Goal: Task Accomplishment & Management: Manage account settings

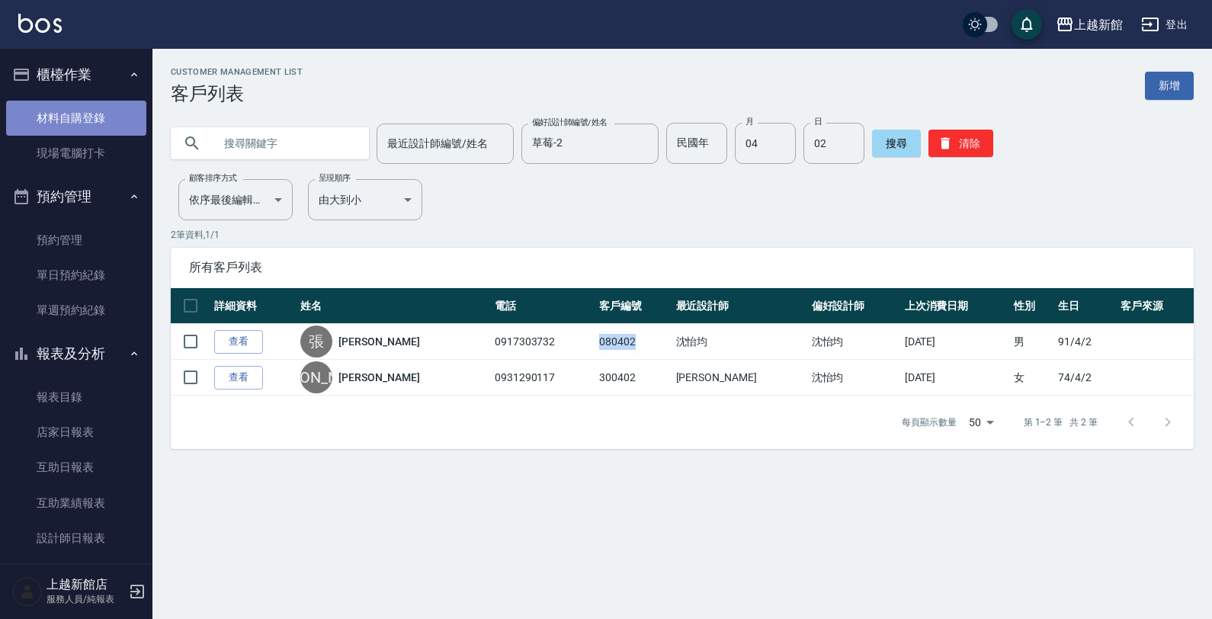
click at [105, 111] on link "材料自購登錄" at bounding box center [76, 118] width 140 height 35
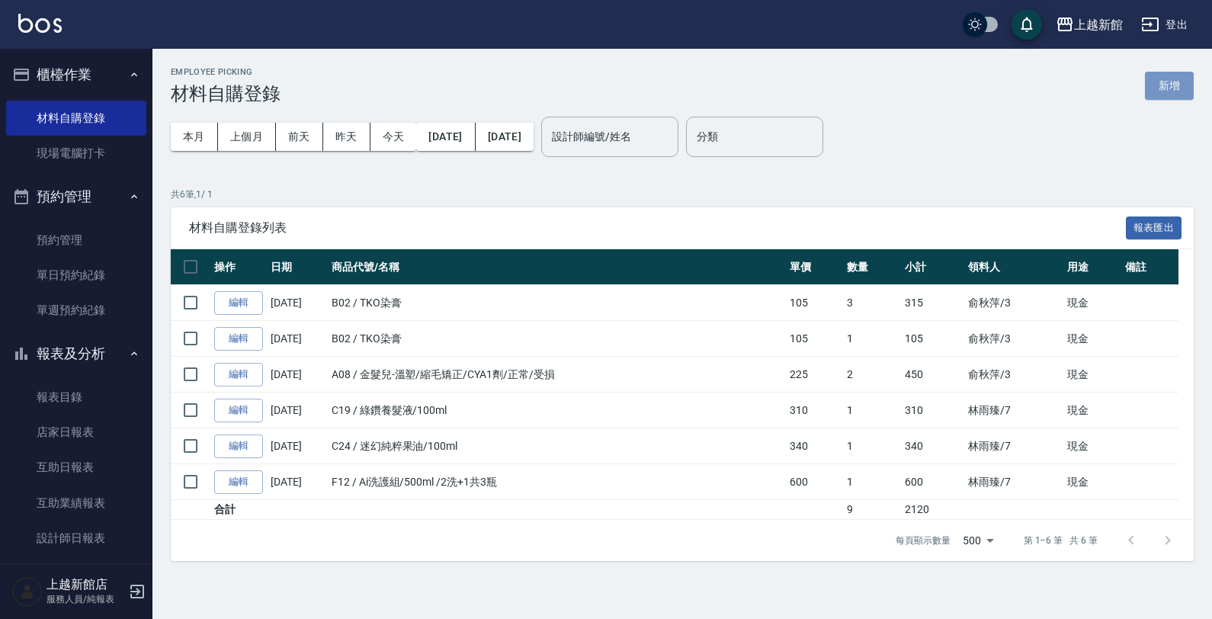
click at [1179, 80] on button "新增" at bounding box center [1169, 86] width 49 height 28
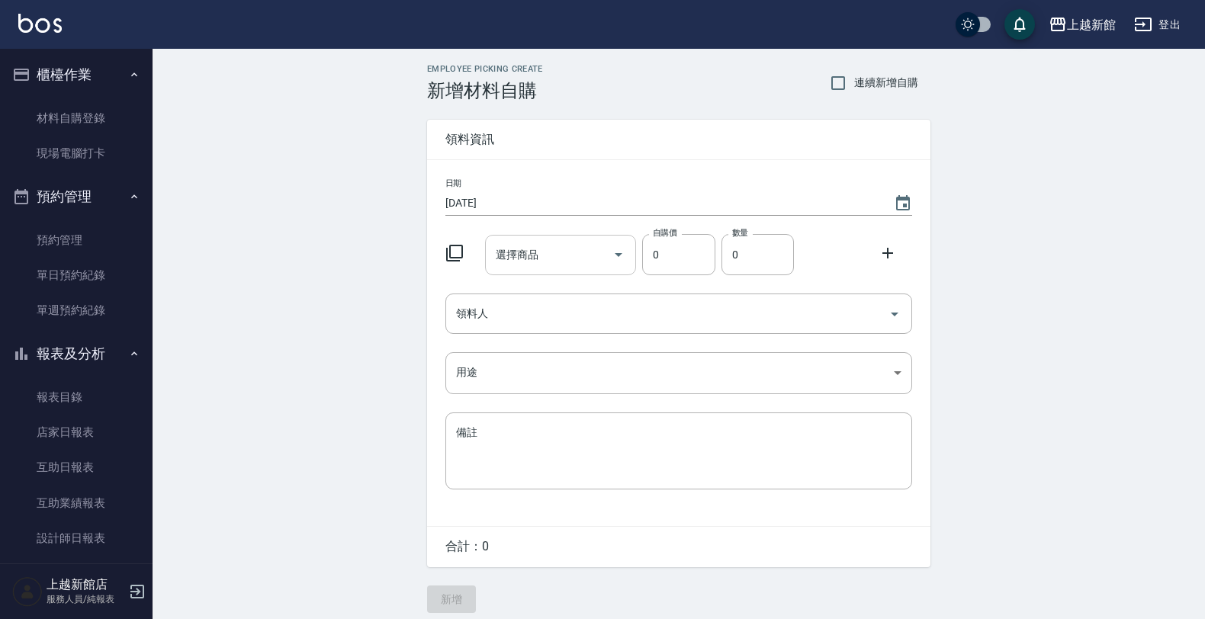
click at [522, 242] on input "選擇商品" at bounding box center [549, 255] width 115 height 27
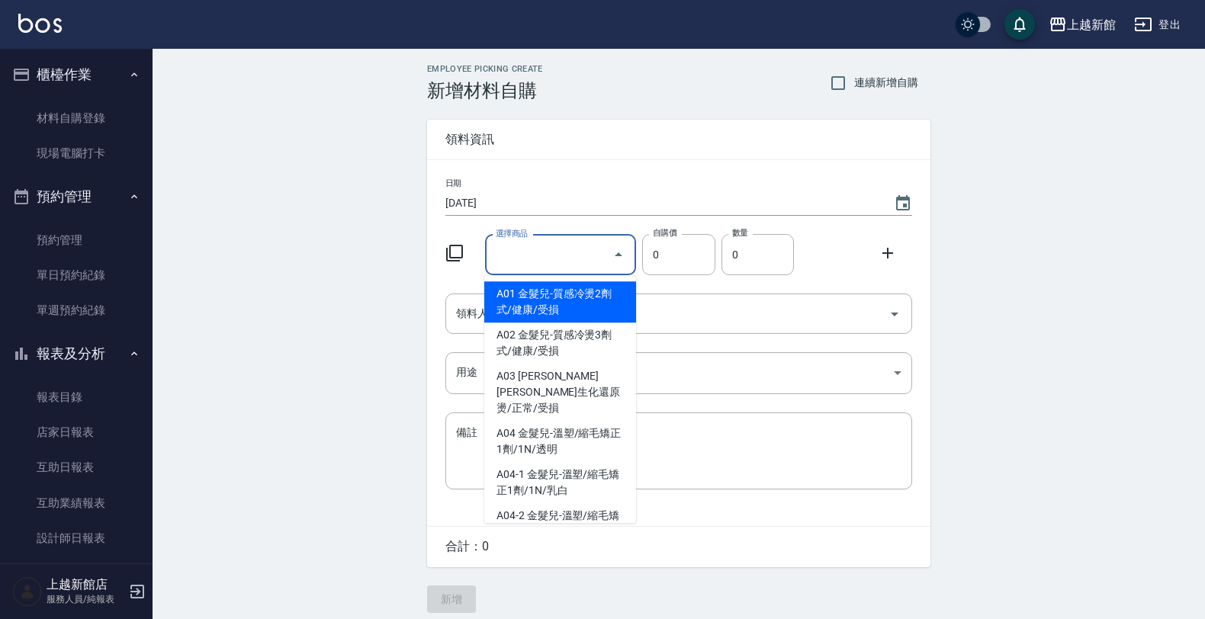
drag, startPoint x: 462, startPoint y: 244, endPoint x: 455, endPoint y: 250, distance: 9.2
click at [456, 249] on div at bounding box center [459, 251] width 40 height 27
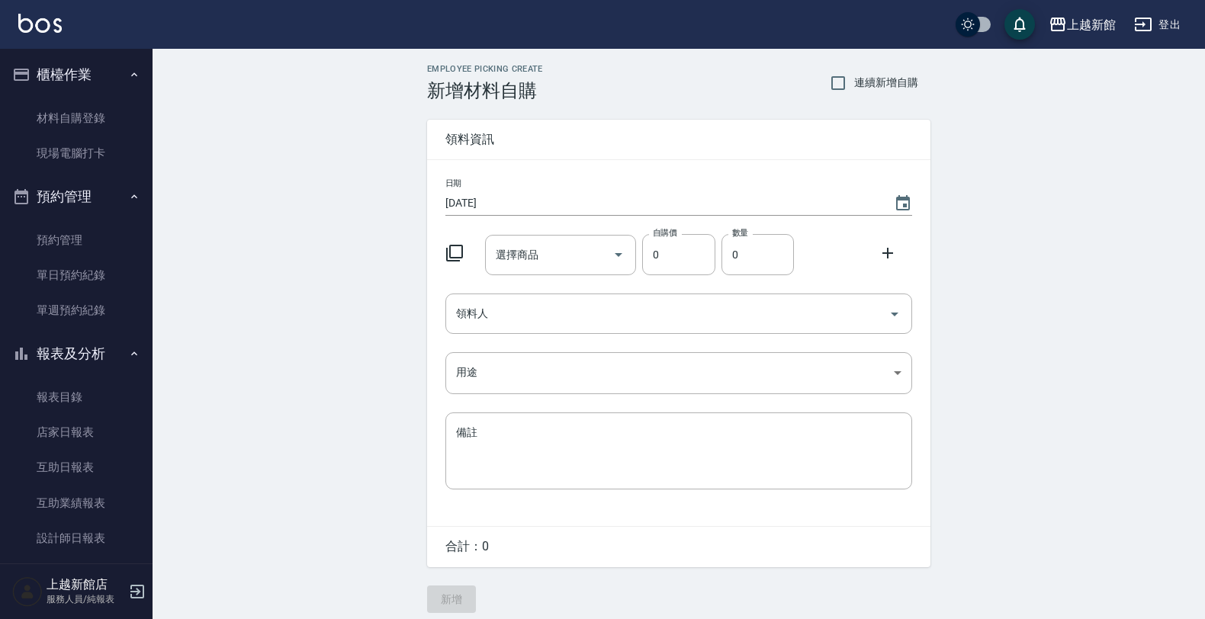
click at [450, 258] on icon at bounding box center [454, 253] width 18 height 18
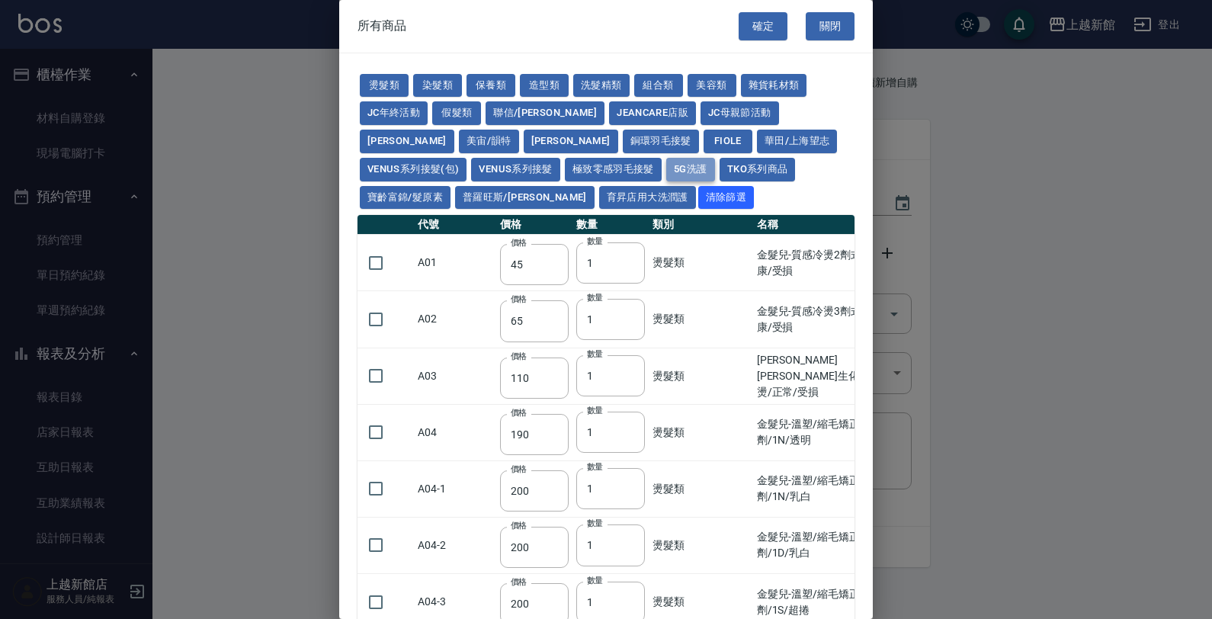
click at [666, 165] on button "5G洗護" at bounding box center [690, 170] width 49 height 24
type input "1120"
type input "630"
type input "1050"
type input "560"
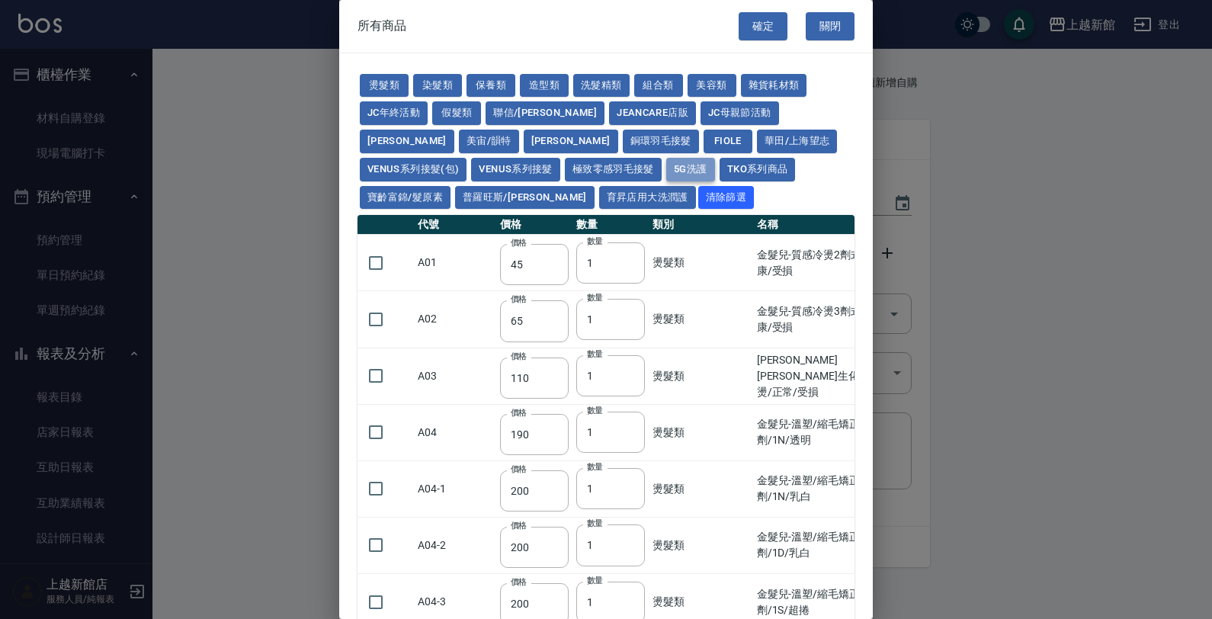
type input "210"
type input "1120"
type input "630"
type input "350"
type input "245"
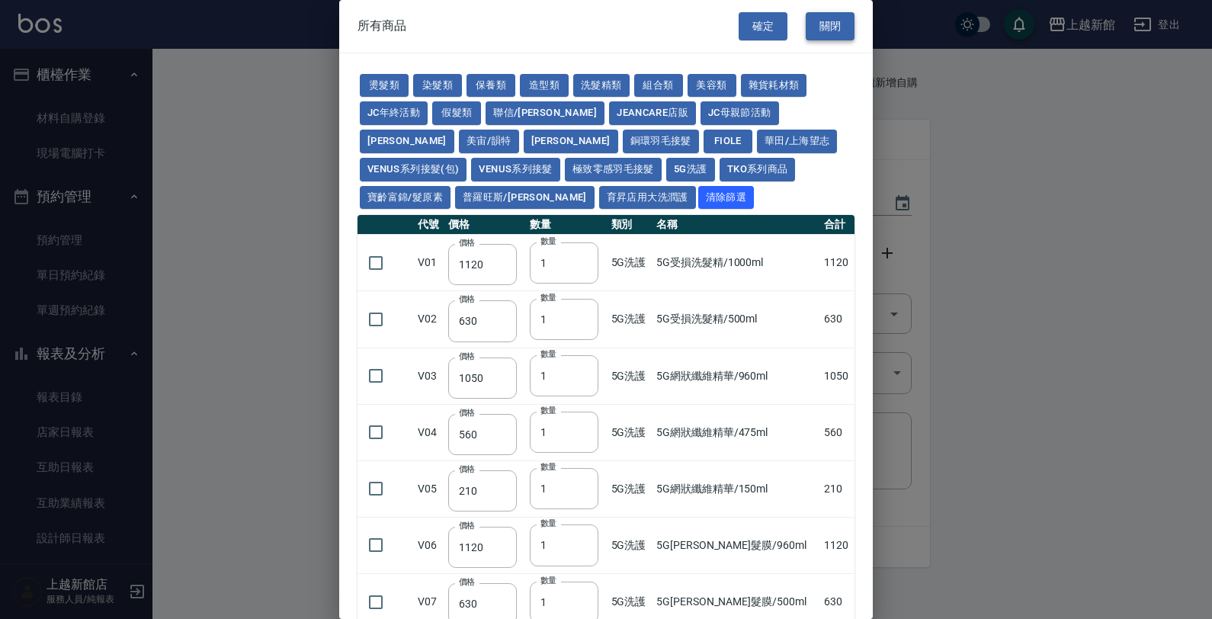
click at [833, 23] on button "關閉" at bounding box center [830, 26] width 49 height 28
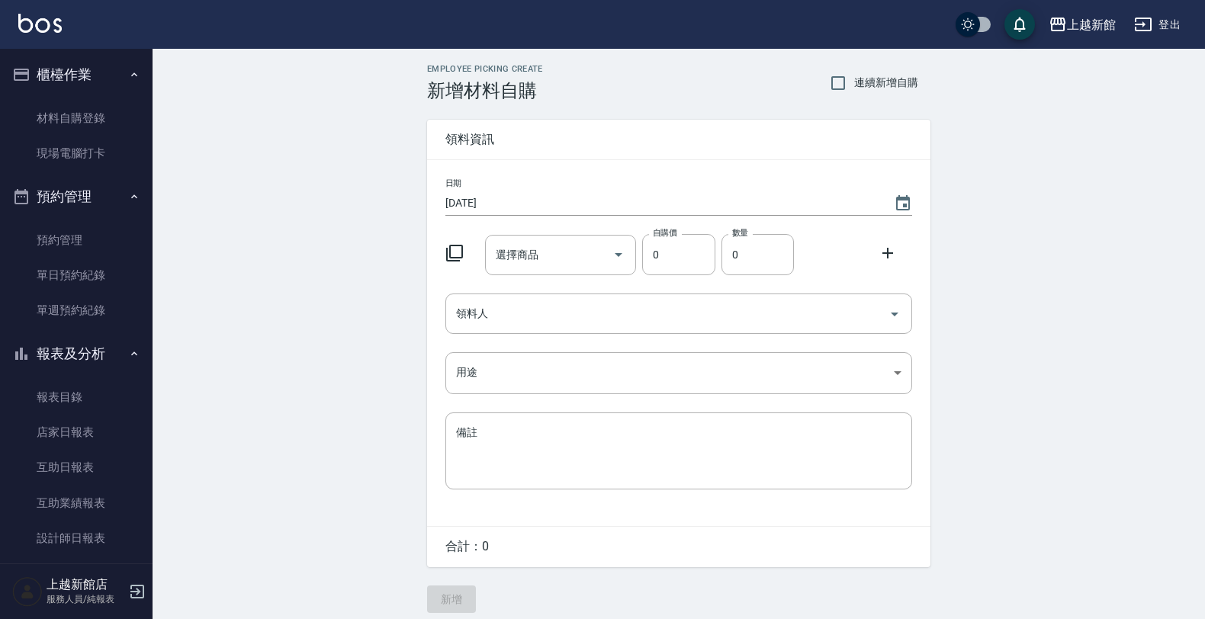
click at [141, 601] on div "上越新館店 服務人員/純報表" at bounding box center [76, 591] width 152 height 55
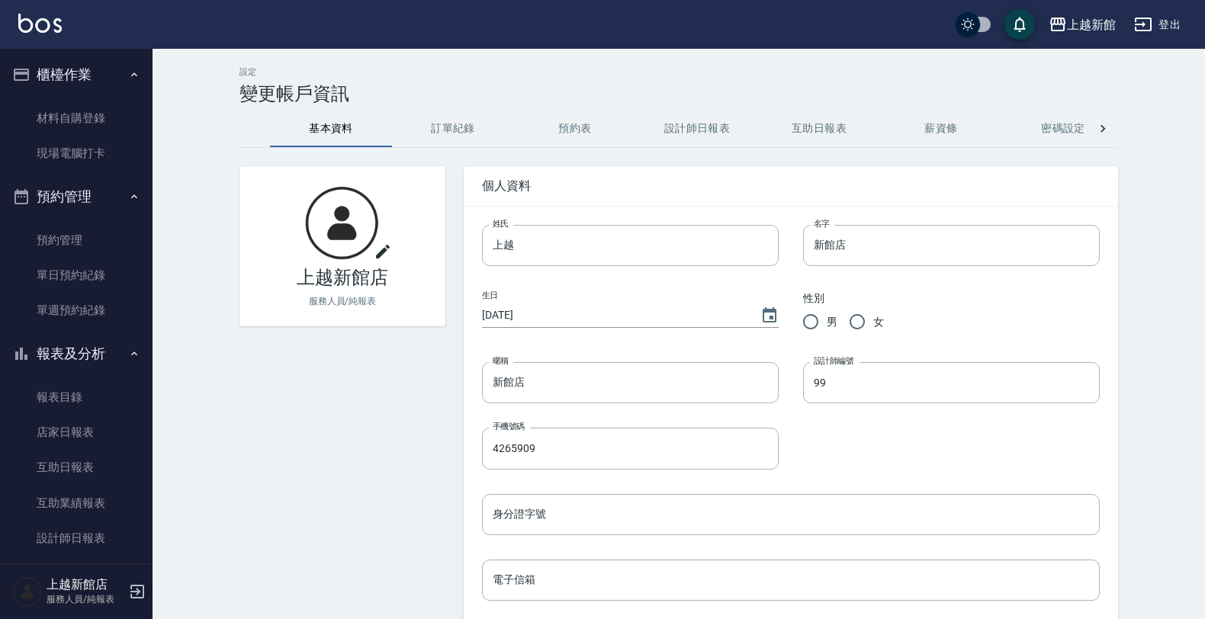
click at [143, 588] on div "上越新館店 服務人員/純報表" at bounding box center [76, 591] width 152 height 55
click at [134, 592] on icon "button" at bounding box center [137, 592] width 14 height 14
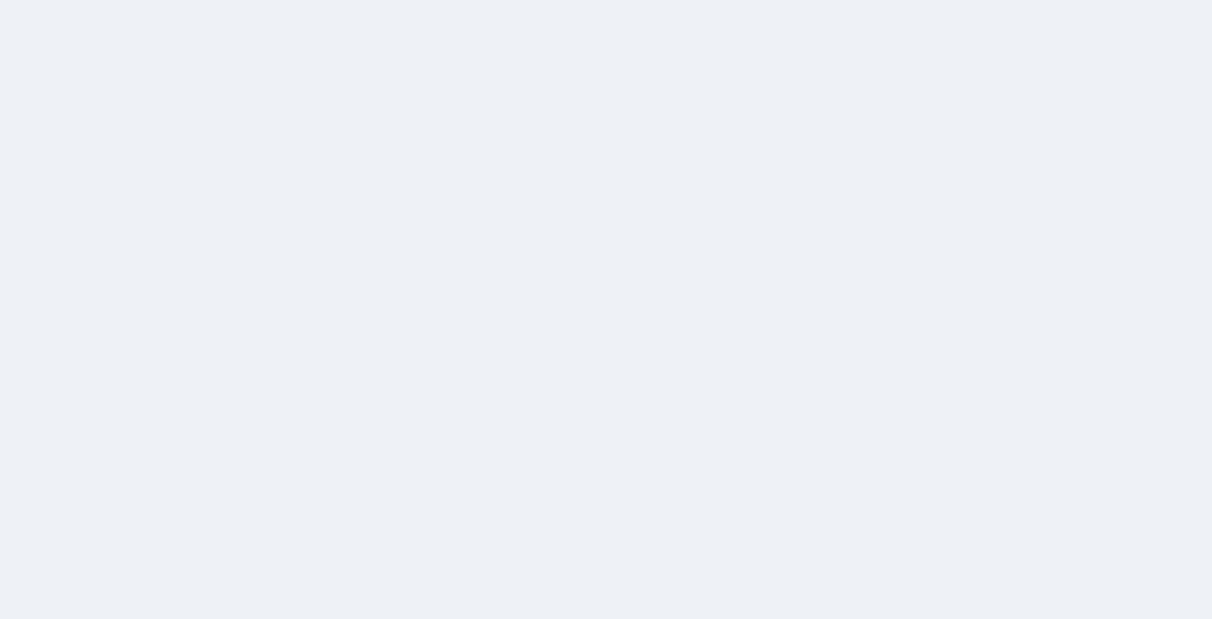
click at [134, 0] on html at bounding box center [606, 0] width 1212 height 0
drag, startPoint x: 134, startPoint y: 592, endPoint x: 124, endPoint y: 579, distance: 15.7
click at [127, 0] on html at bounding box center [606, 0] width 1212 height 0
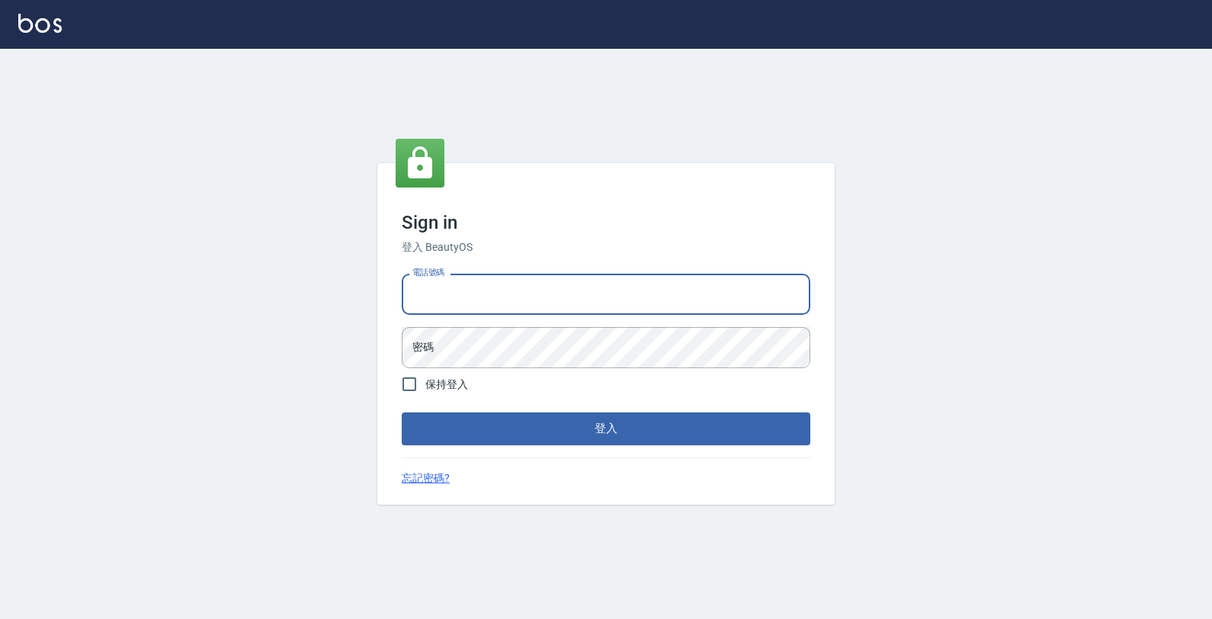
drag, startPoint x: 490, startPoint y: 294, endPoint x: 1211, endPoint y: 1, distance: 777.9
click at [505, 283] on input "電話號碼" at bounding box center [606, 294] width 409 height 41
type input "7"
type input "0933303551"
click at [402, 412] on button "登入" at bounding box center [606, 428] width 409 height 32
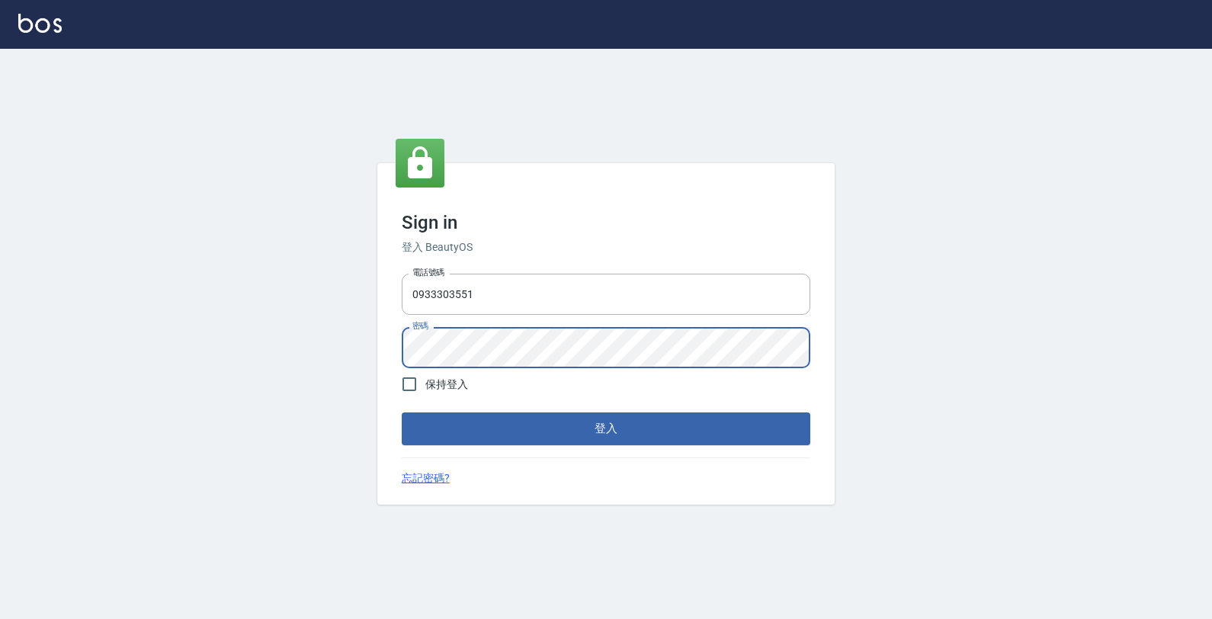
click at [402, 412] on button "登入" at bounding box center [606, 428] width 409 height 32
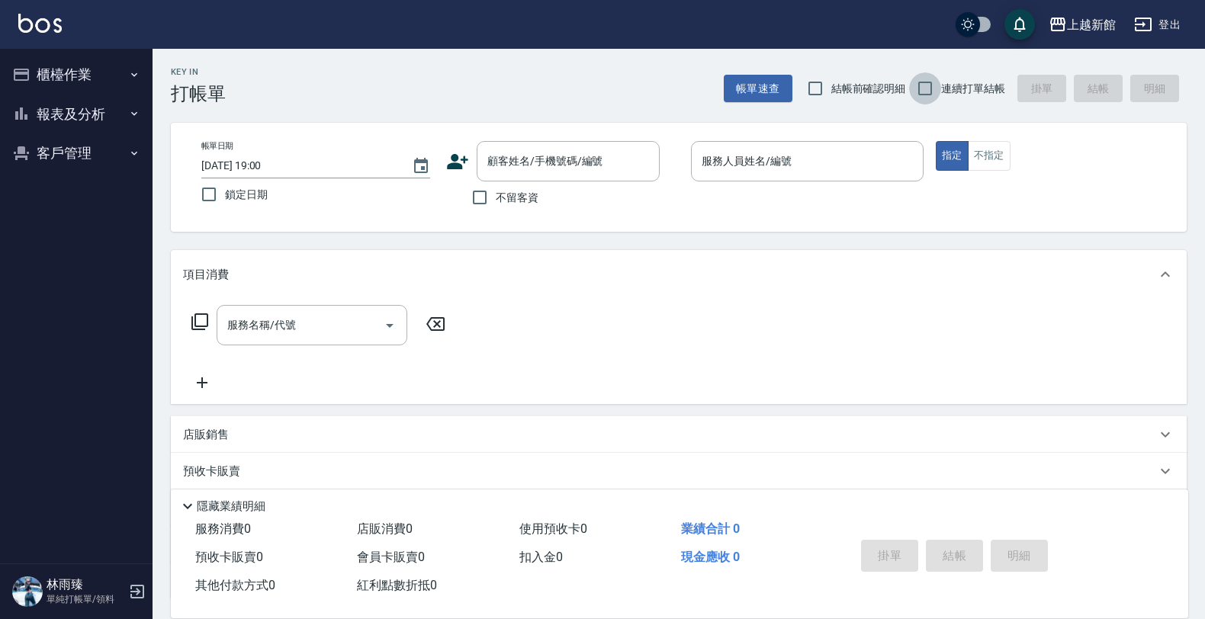
drag, startPoint x: 930, startPoint y: 89, endPoint x: 630, endPoint y: 114, distance: 300.7
click at [922, 94] on input "連續打單結帳" at bounding box center [925, 88] width 32 height 32
checkbox input "true"
click at [535, 147] on div "顧客姓名/手機號碼/編號" at bounding box center [567, 161] width 183 height 40
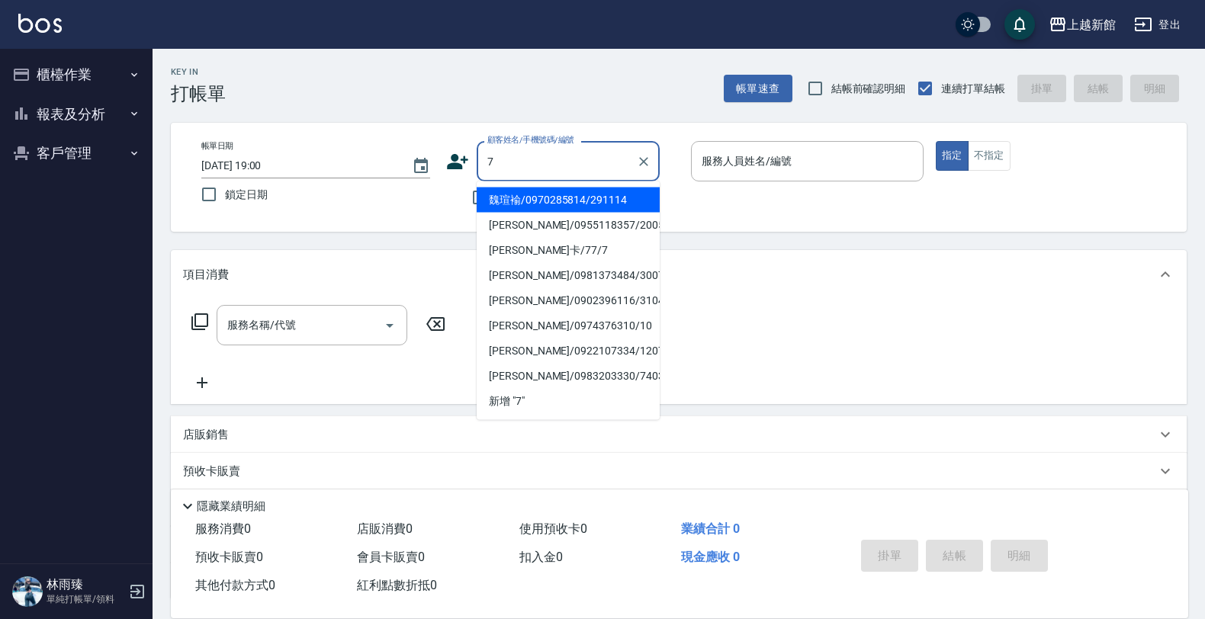
type input "魏瑄褕/0970285814/291114"
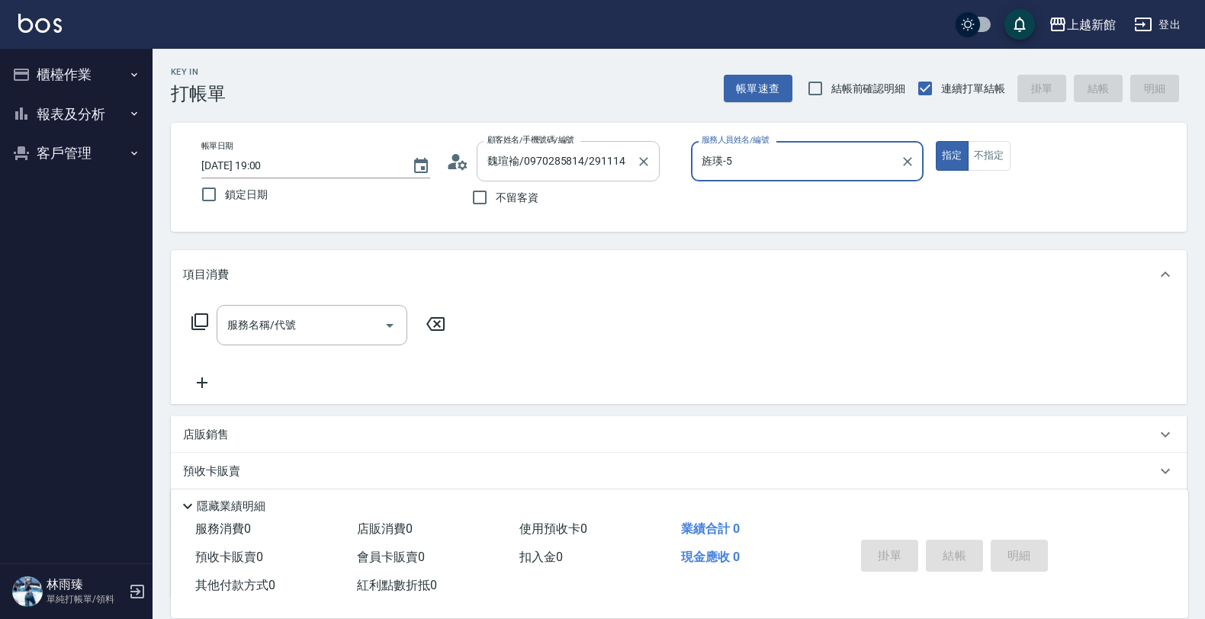
type input "旌瑛-5"
click at [935, 141] on button "指定" at bounding box center [951, 156] width 33 height 30
type button "true"
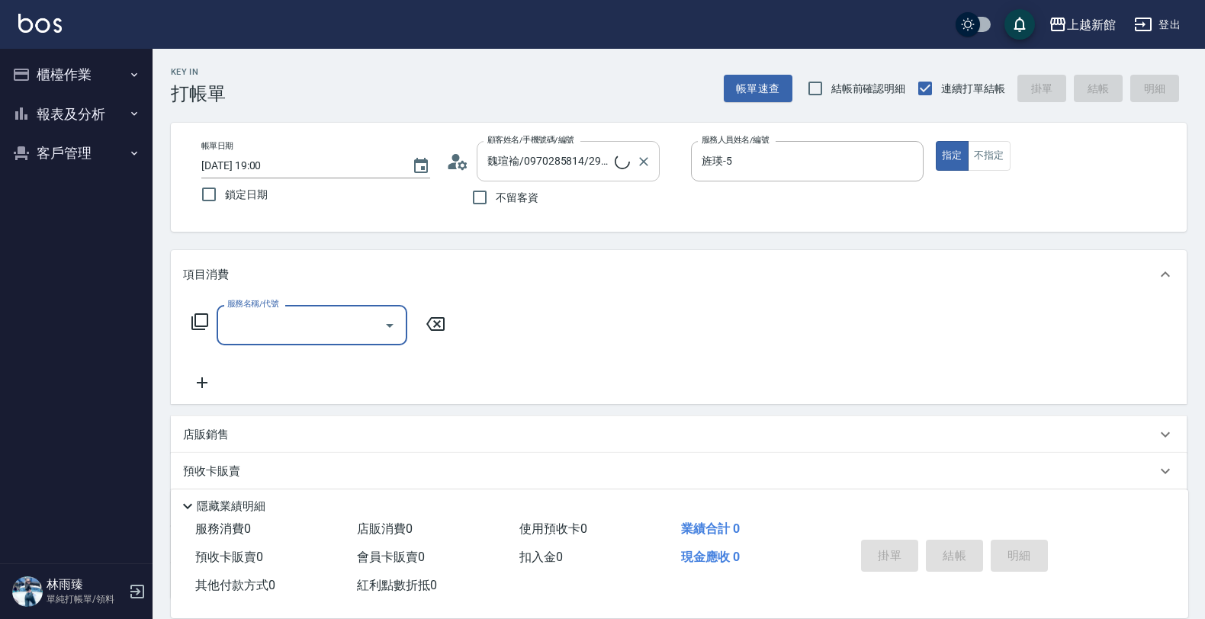
type input "莫尼卡/77/7"
type input "莫尼卡-7"
type input "設計燙髮(302)"
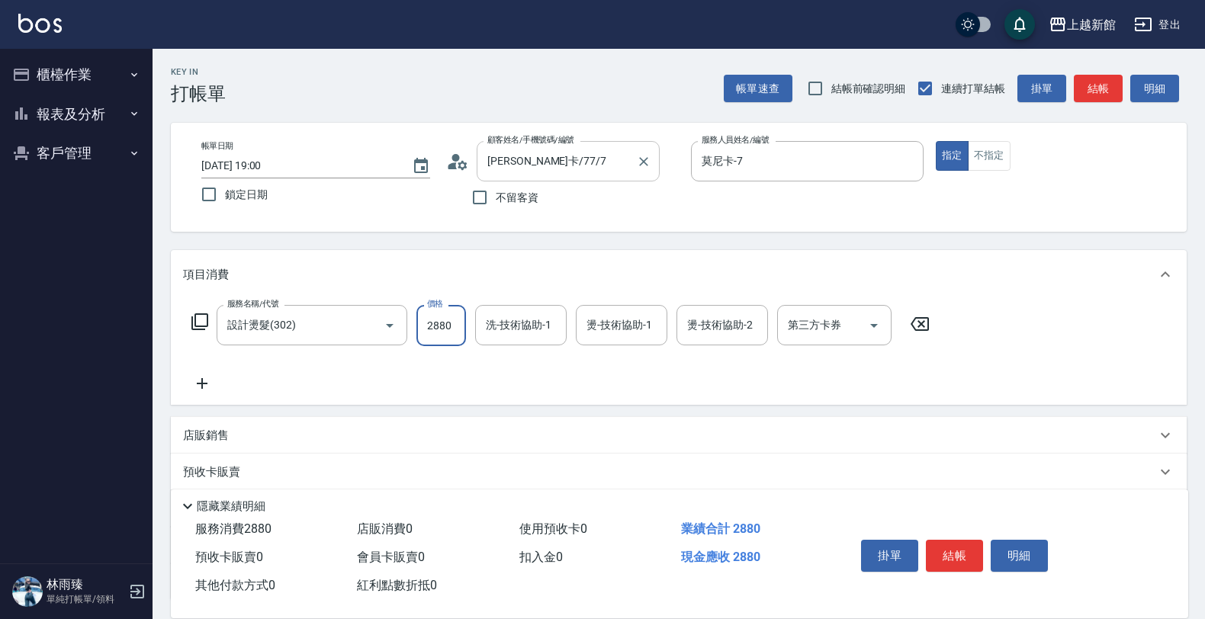
type input "2880"
type input "小邱-25"
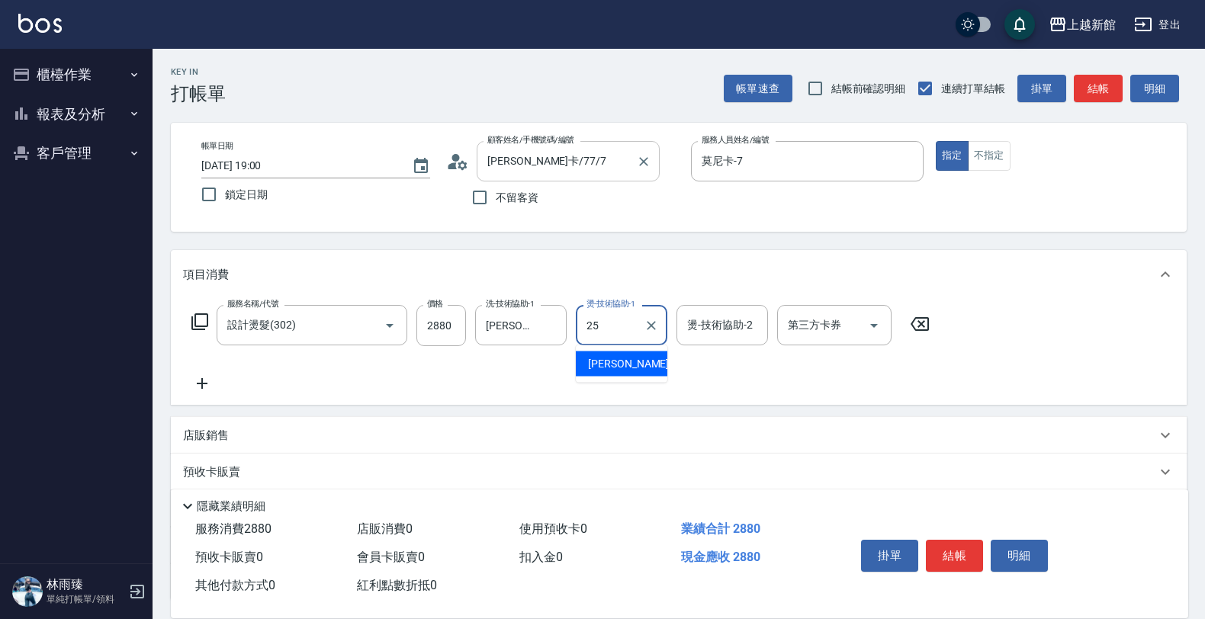
type input "小邱-25"
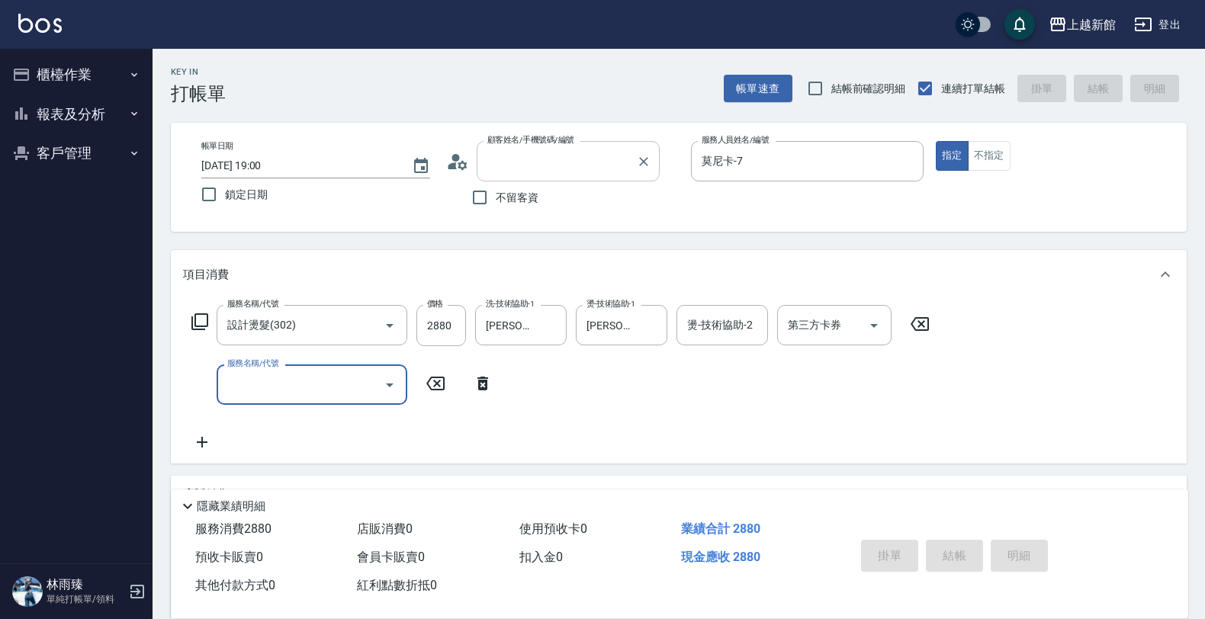
type input "2025/10/14 19:01"
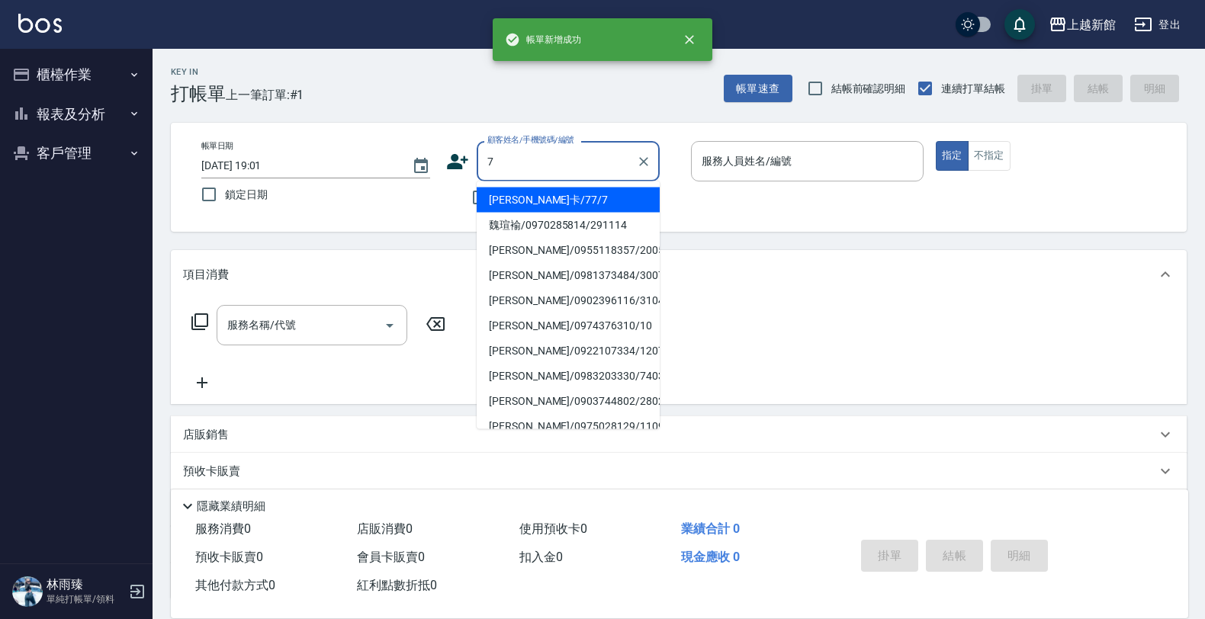
type input "莫尼卡/77/7"
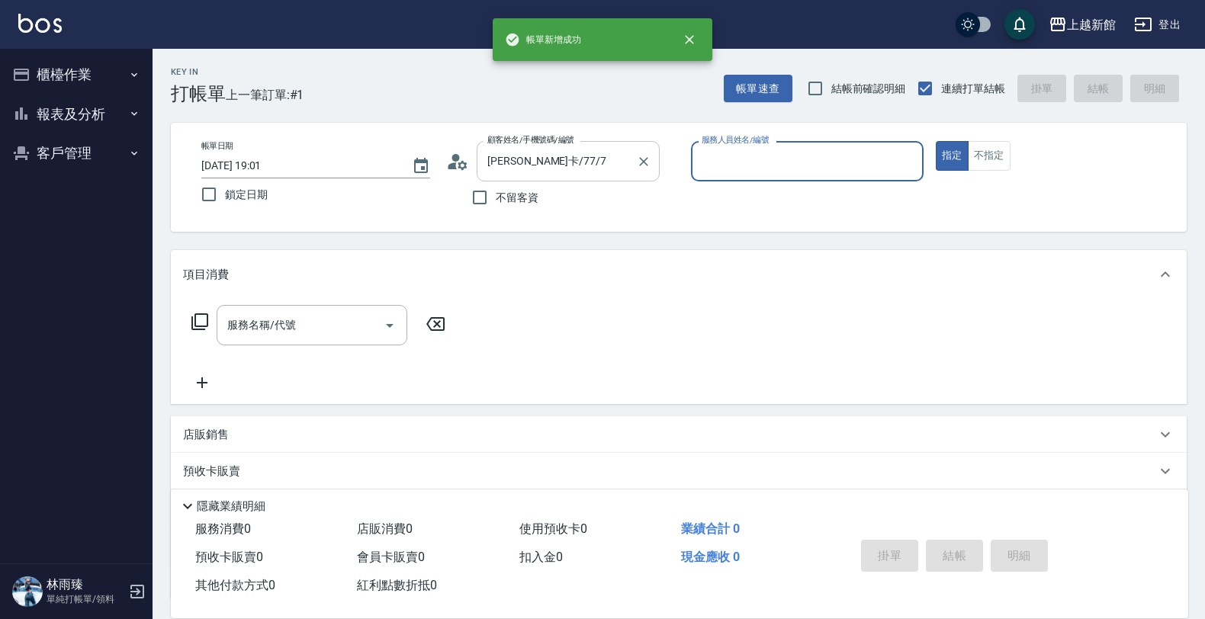
click at [935, 141] on button "指定" at bounding box center [951, 156] width 33 height 30
type input "莫尼卡-7"
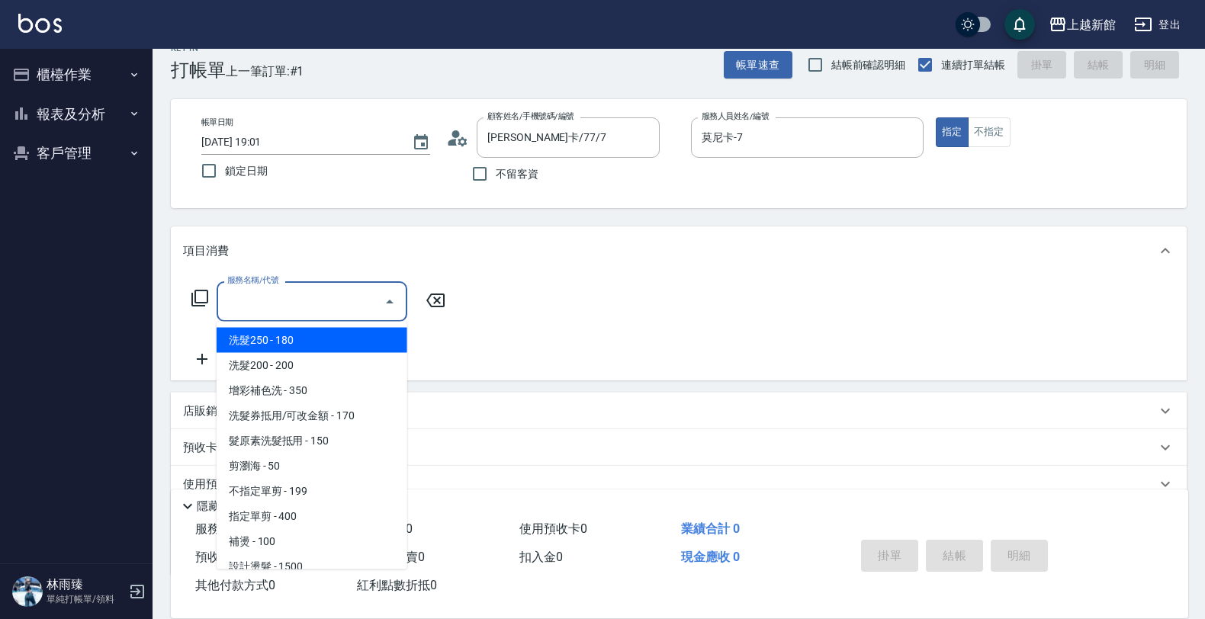
scroll to position [95, 0]
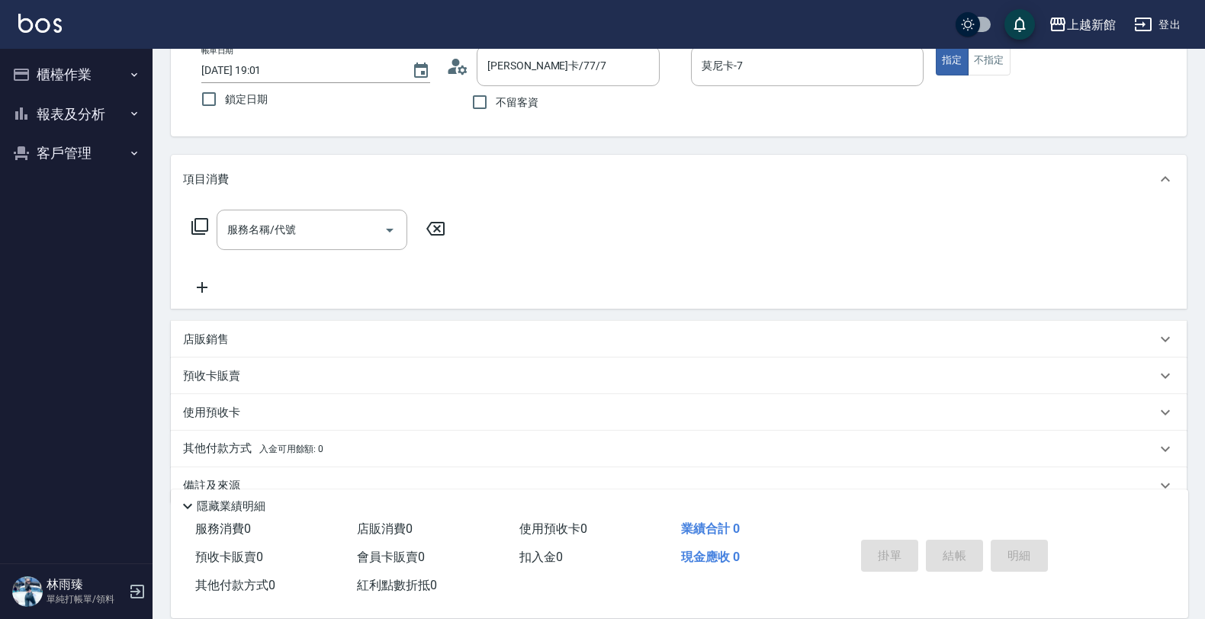
drag, startPoint x: 643, startPoint y: 314, endPoint x: 248, endPoint y: 252, distance: 399.7
click at [623, 310] on div "項目消費 服務名稱/代號 服務名稱/代號 店販銷售 服務人員姓名/編號 服務人員姓名/編號 商品代號/名稱 商品代號/名稱 預收卡販賣 卡券名稱/代號 卡券名…" at bounding box center [678, 329] width 1015 height 349
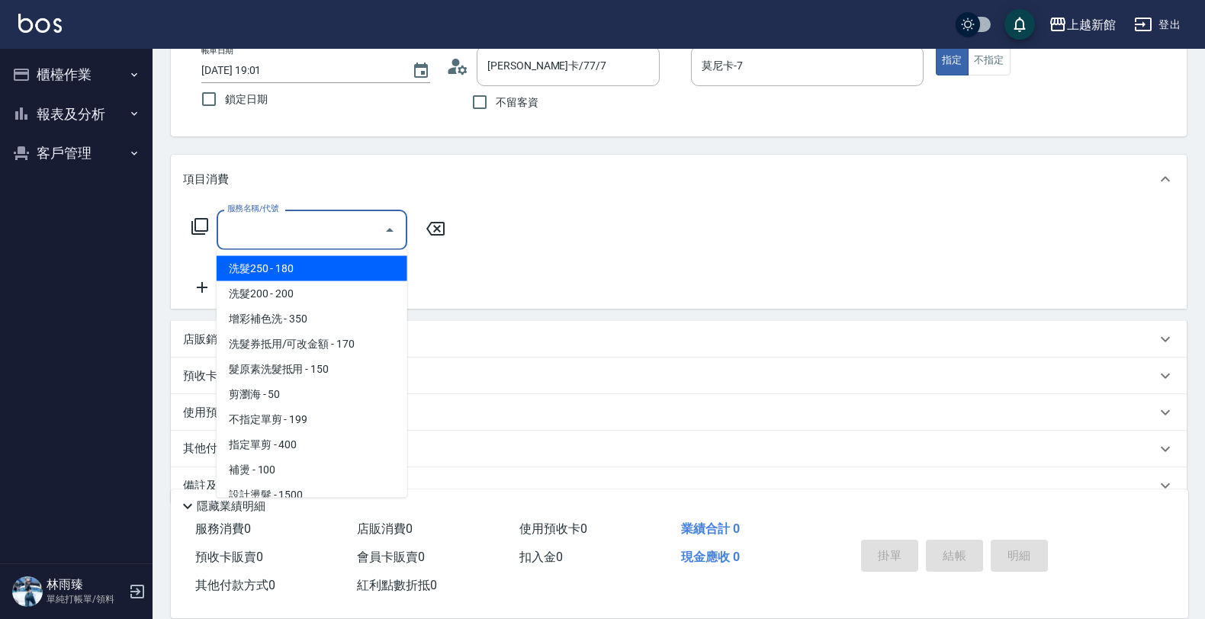
drag, startPoint x: 242, startPoint y: 238, endPoint x: 92, endPoint y: 197, distance: 155.7
click at [241, 238] on input "服務名稱/代號" at bounding box center [300, 230] width 154 height 27
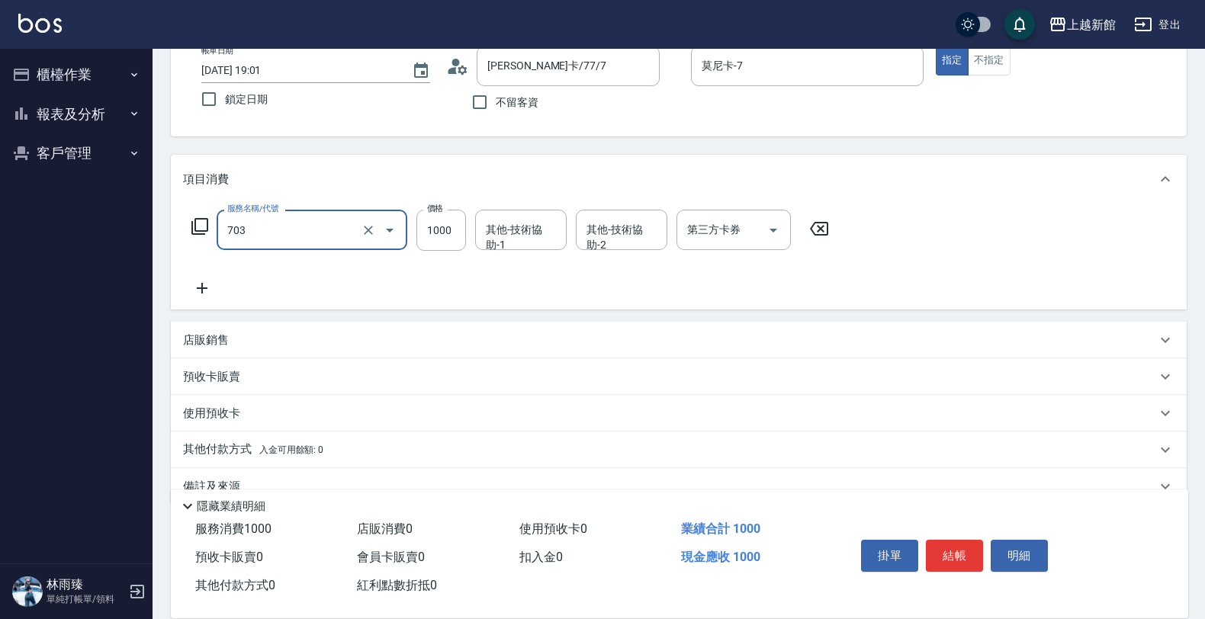
type input "接髮協助(703)"
type input "10000"
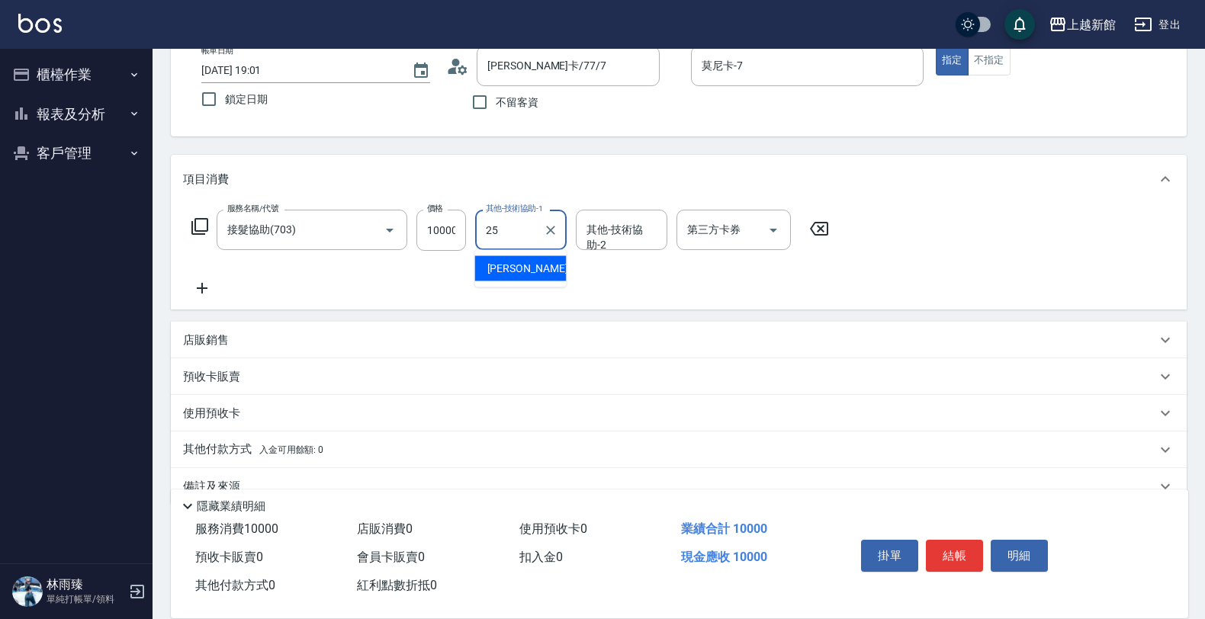
type input "小邱-25"
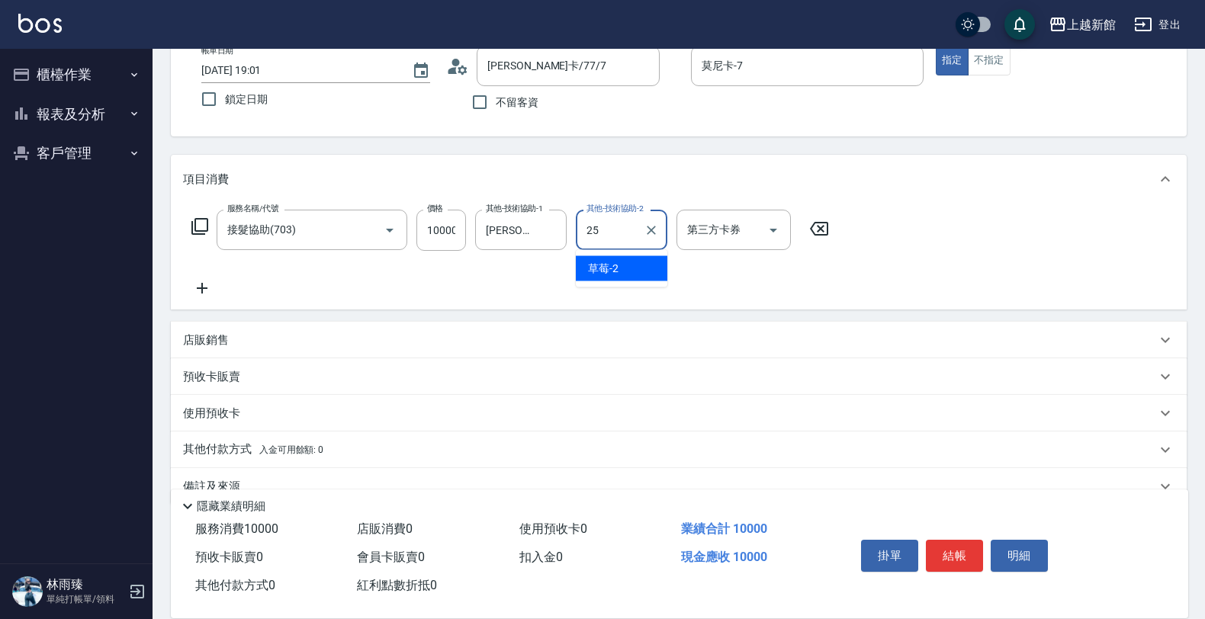
type input "小邱-25"
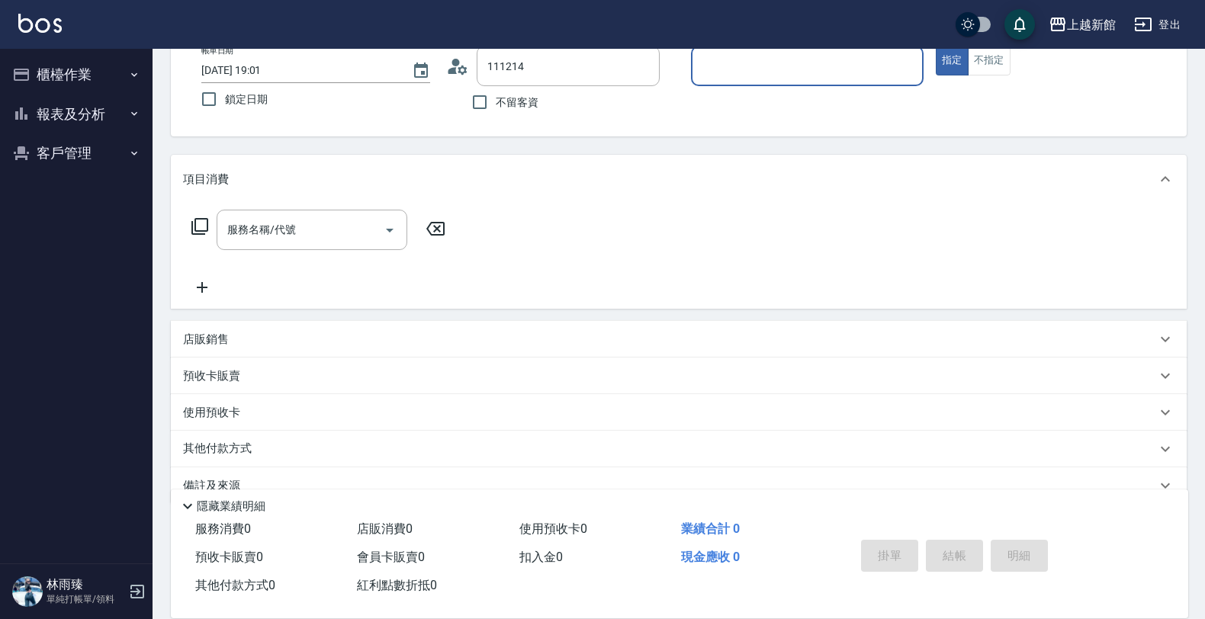
type input "李世翔/0978986117/111214"
type input "草莓-2"
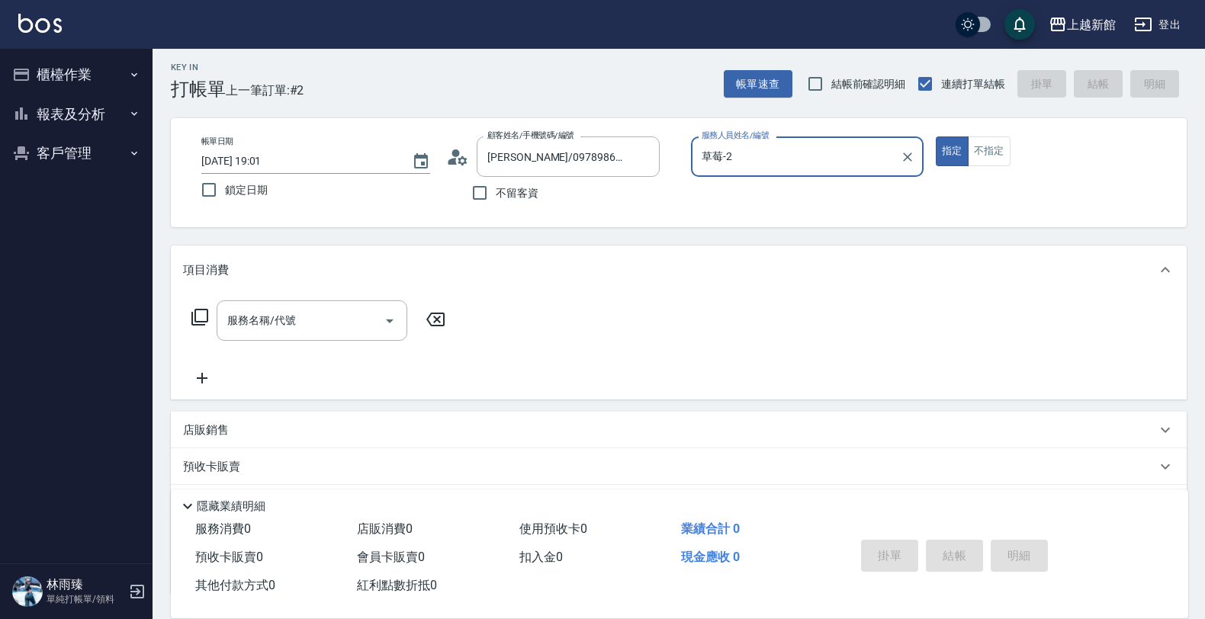
scroll to position [0, 0]
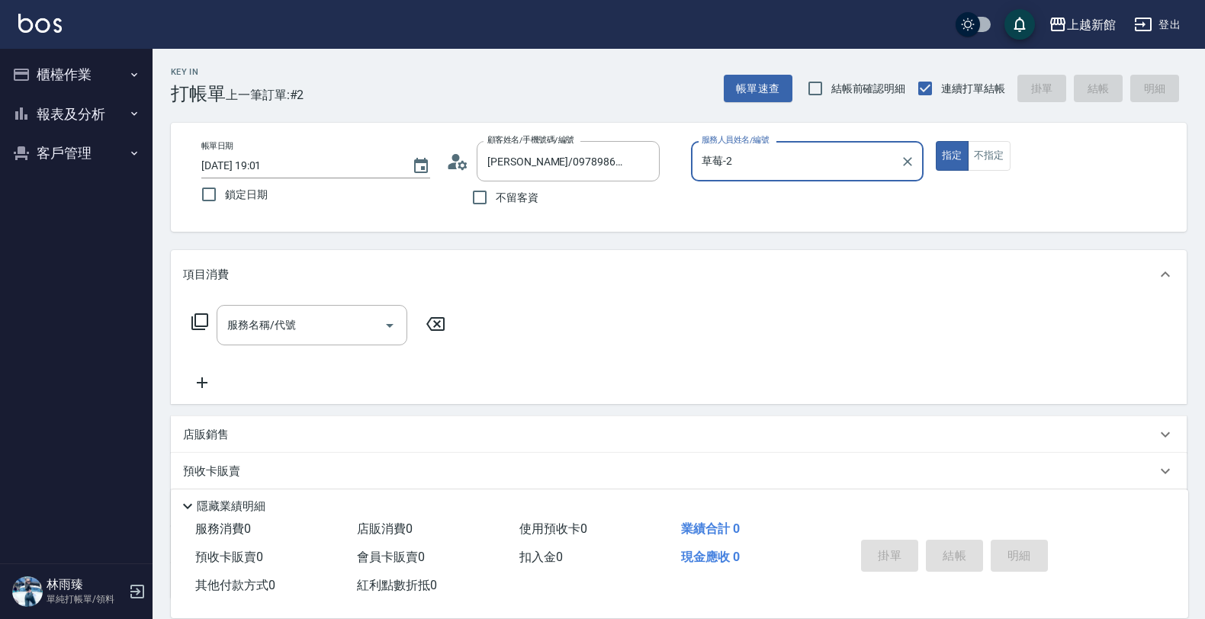
click at [935, 141] on button "指定" at bounding box center [951, 156] width 33 height 30
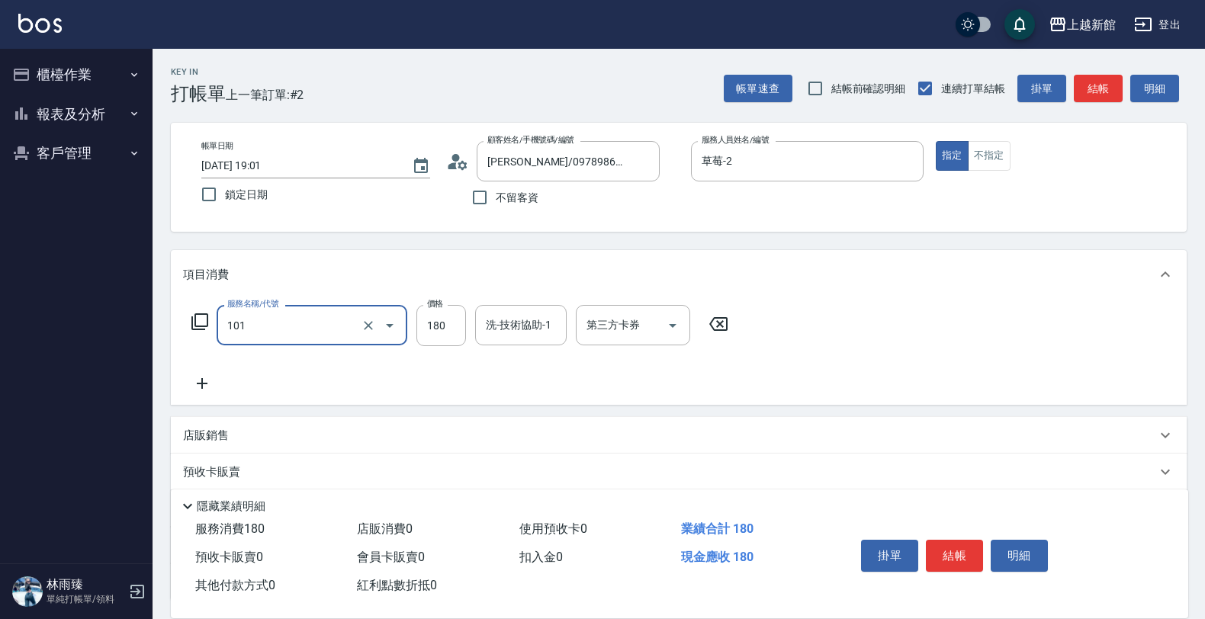
type input "洗髮250(101)"
type input "200"
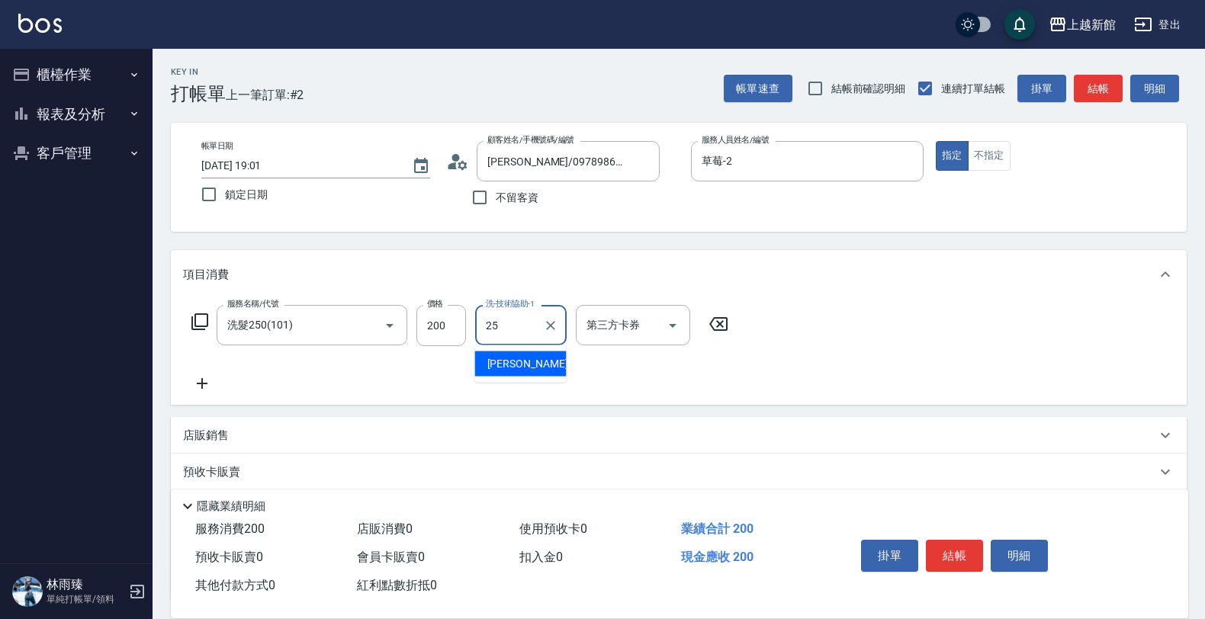
type input "小邱-25"
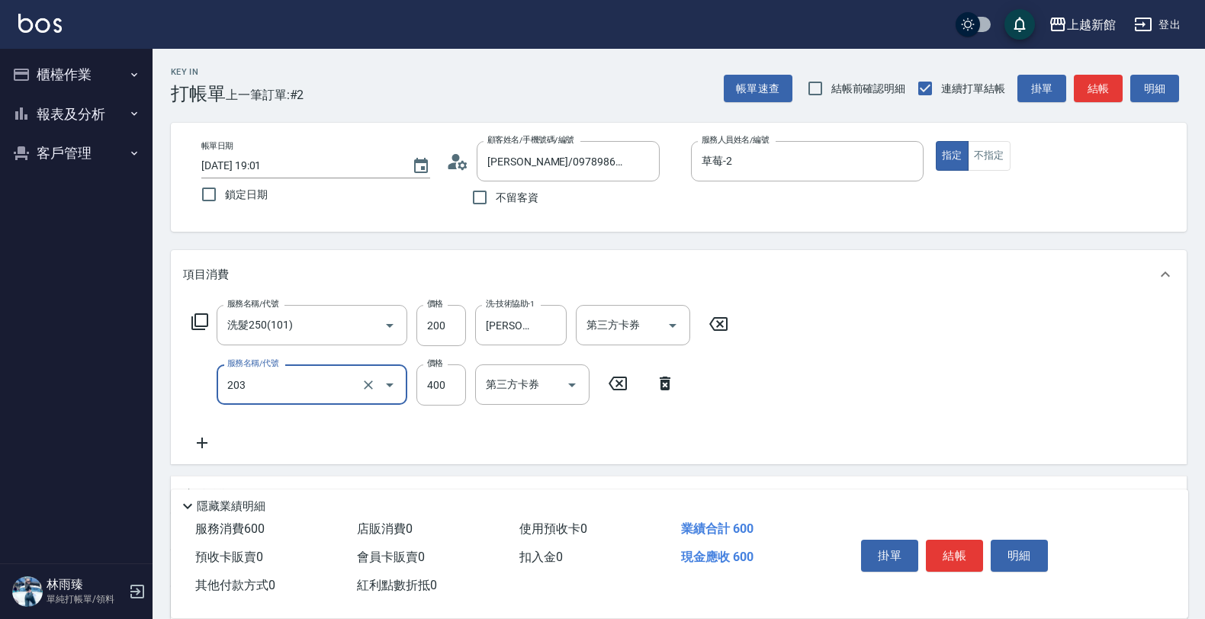
type input "指定單剪(203)"
type input "300"
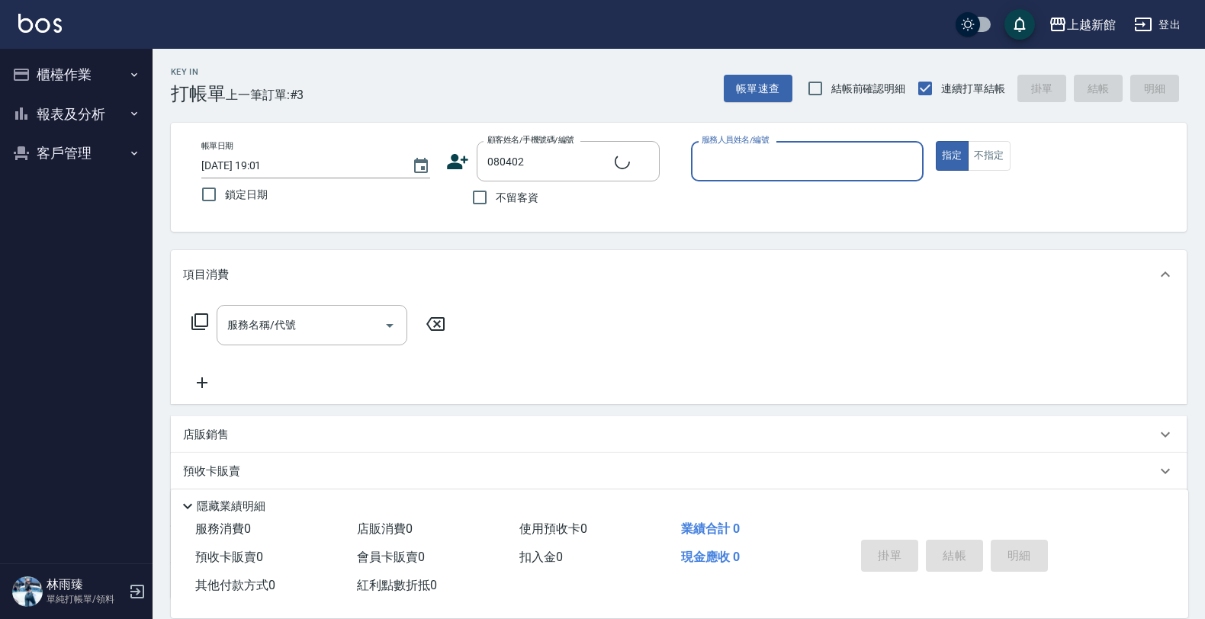
type input "張棹荏/0917303732/080402"
type input "草莓-2"
click at [935, 141] on button "指定" at bounding box center [951, 156] width 33 height 30
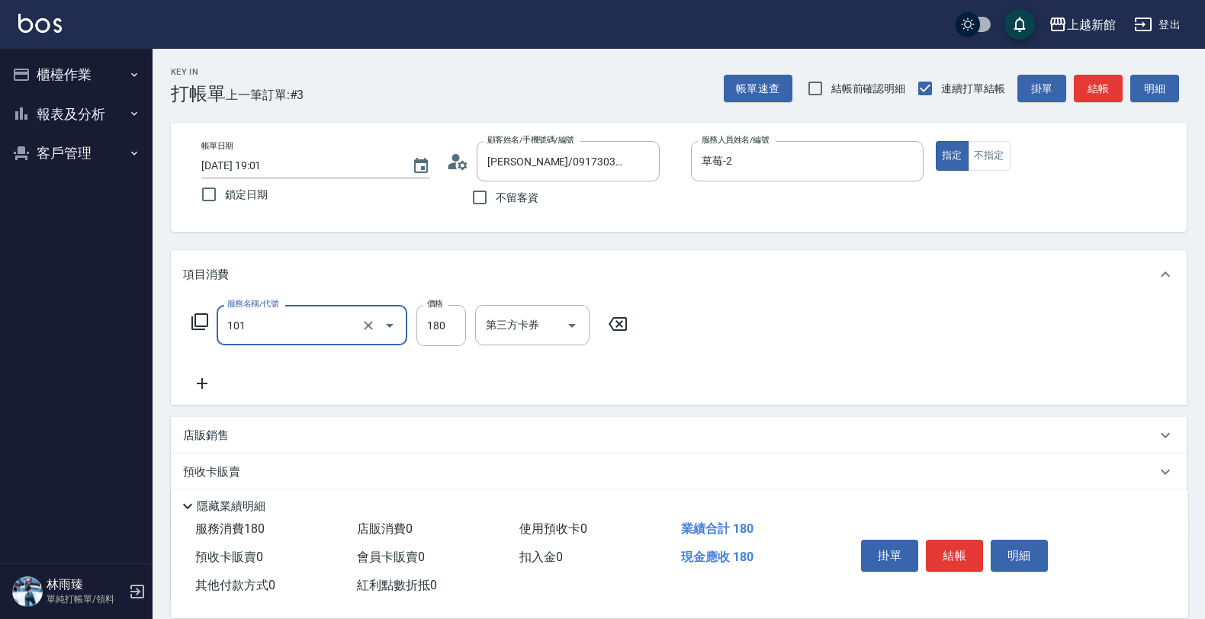
type input "洗髮250(101)"
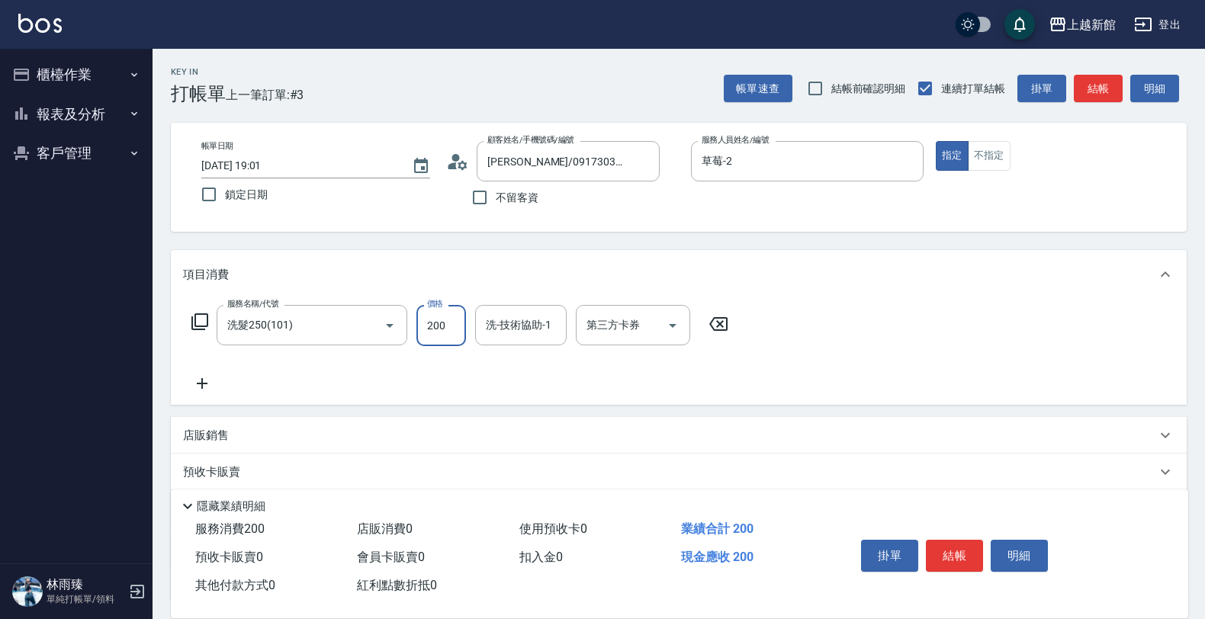
type input "200"
type input "容綺-21"
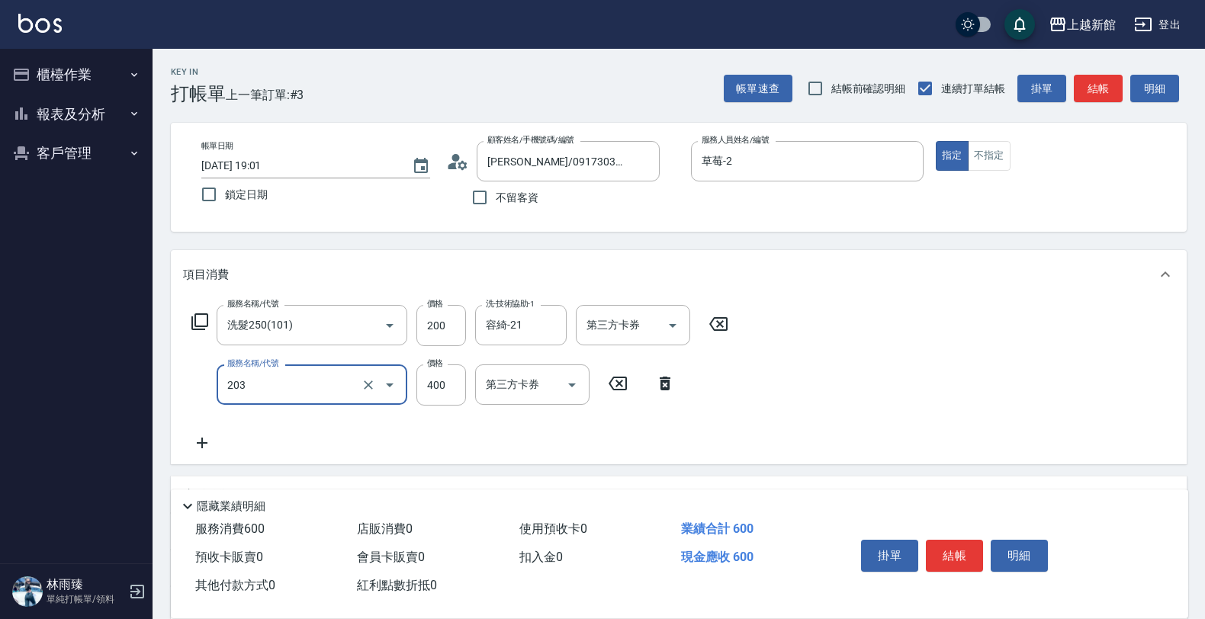
type input "指定單剪(203)"
type input "300"
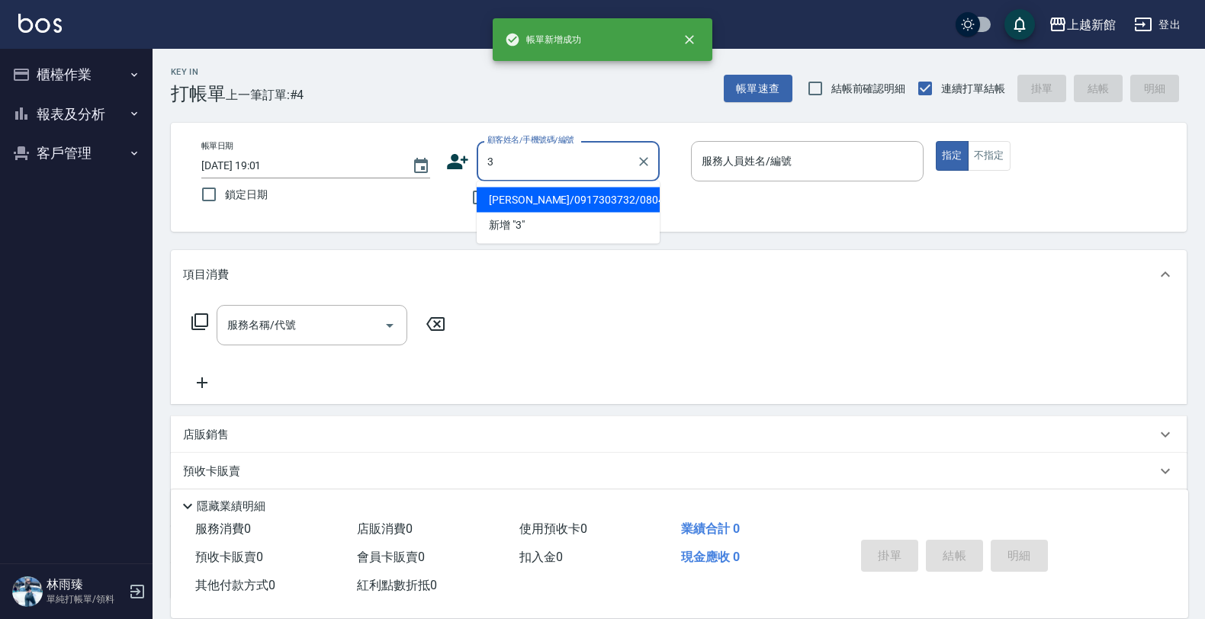
type input "張棹荏/0917303732/080402"
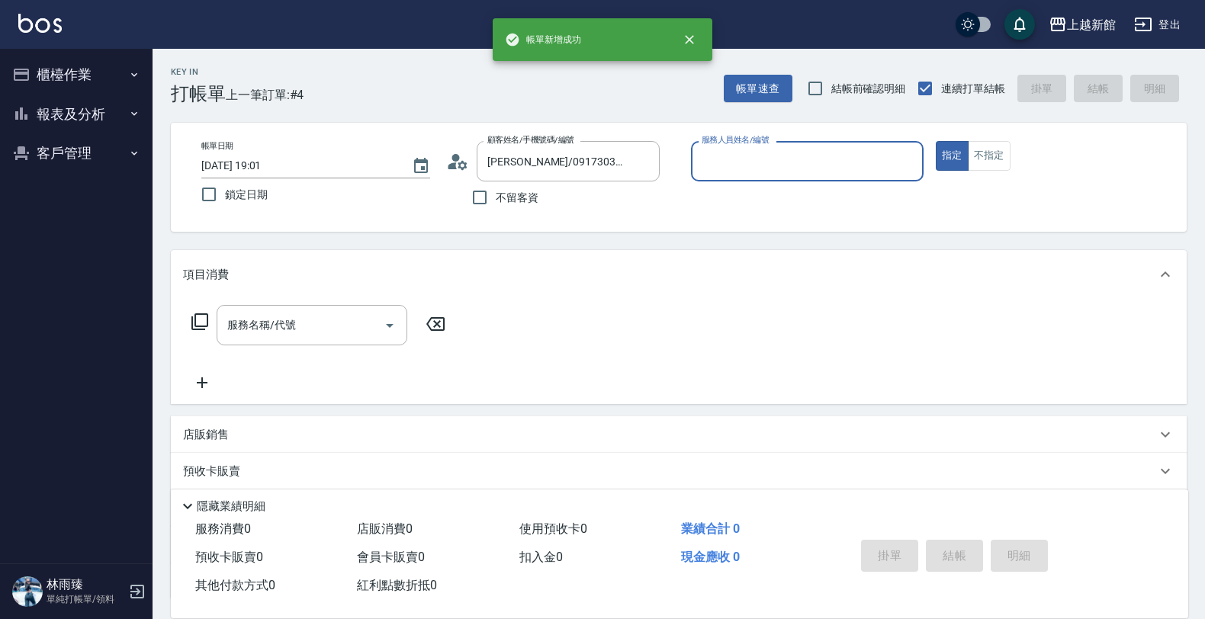
click at [935, 141] on button "指定" at bounding box center [951, 156] width 33 height 30
type input "草莓-2"
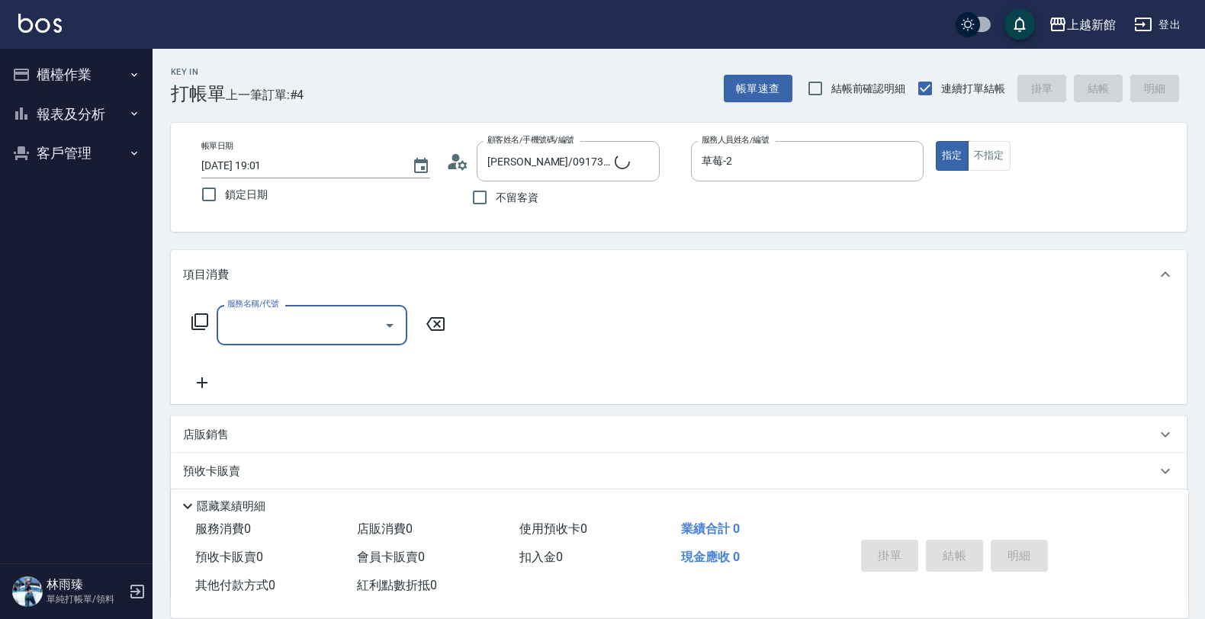
type input "阿咪/3_阿咪/3"
type input "A-Mia -3"
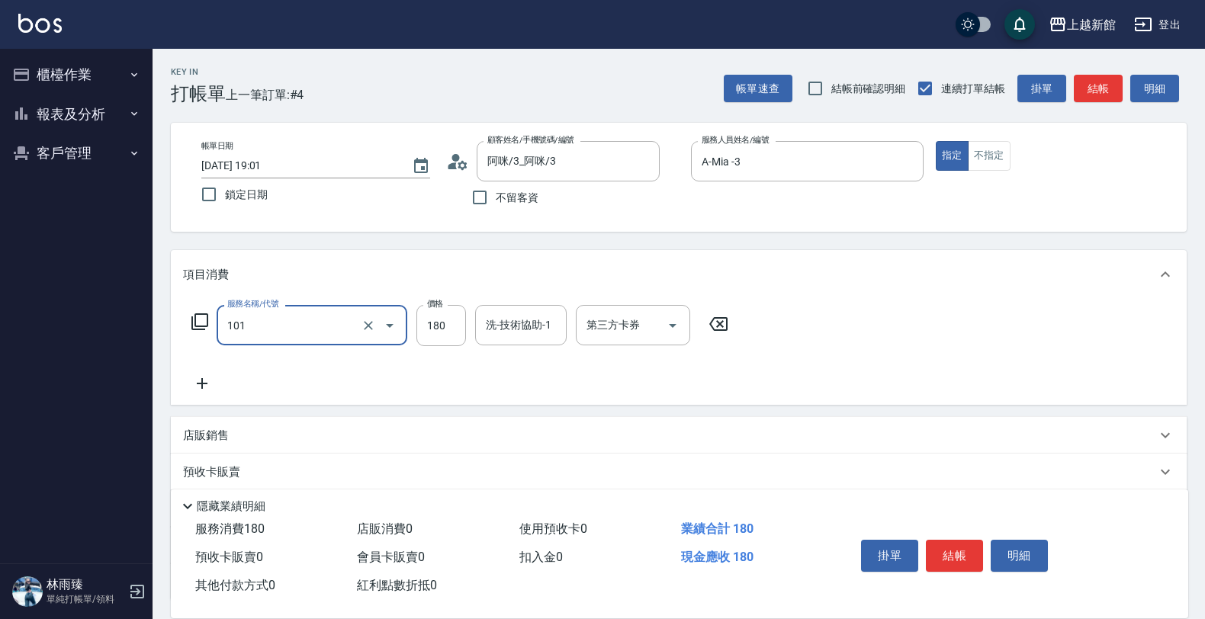
type input "洗髮250(101)"
type input "300"
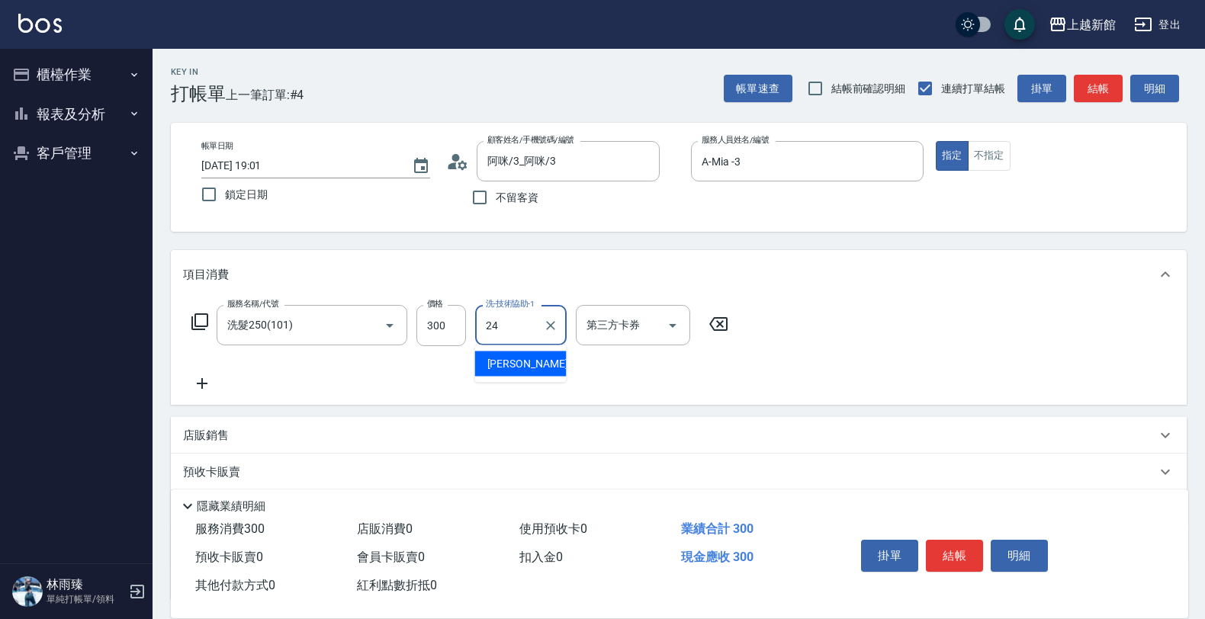
type input "小敏-24"
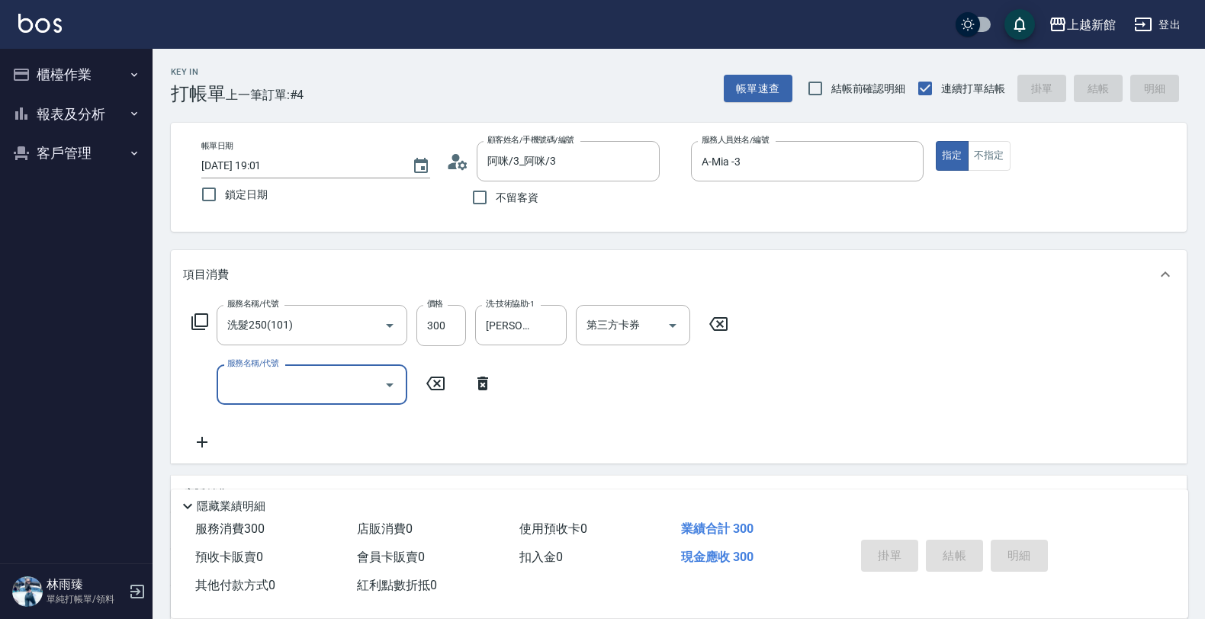
type input "2025/10/14 19:02"
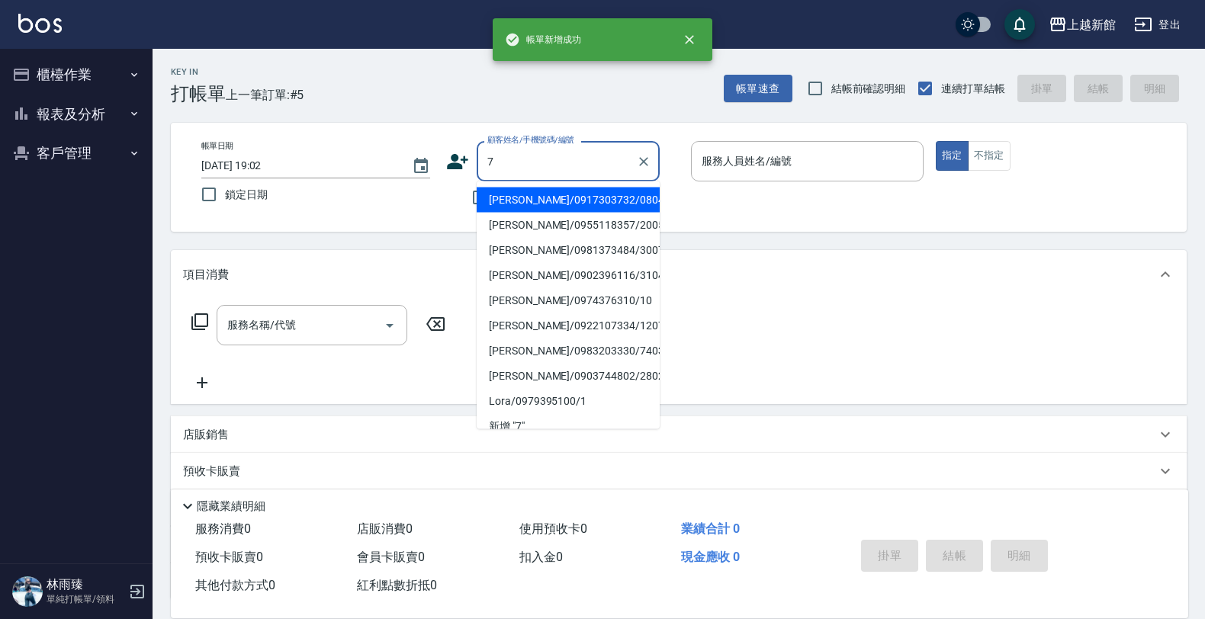
type input "張棹荏/0917303732/080402"
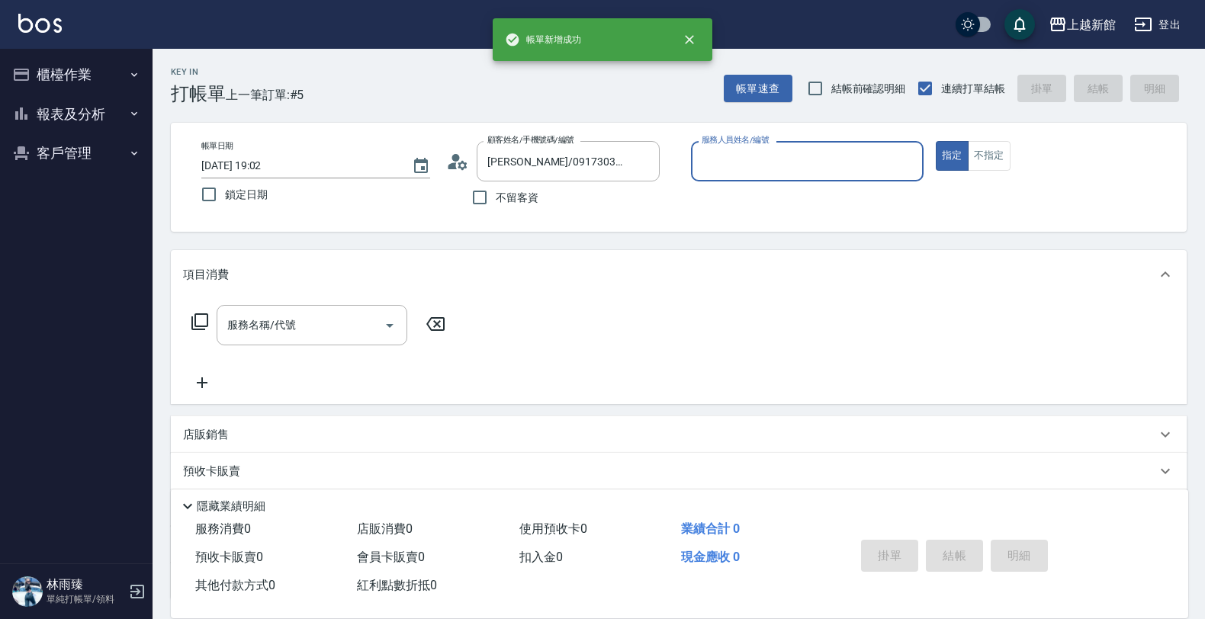
click at [935, 141] on button "指定" at bounding box center [951, 156] width 33 height 30
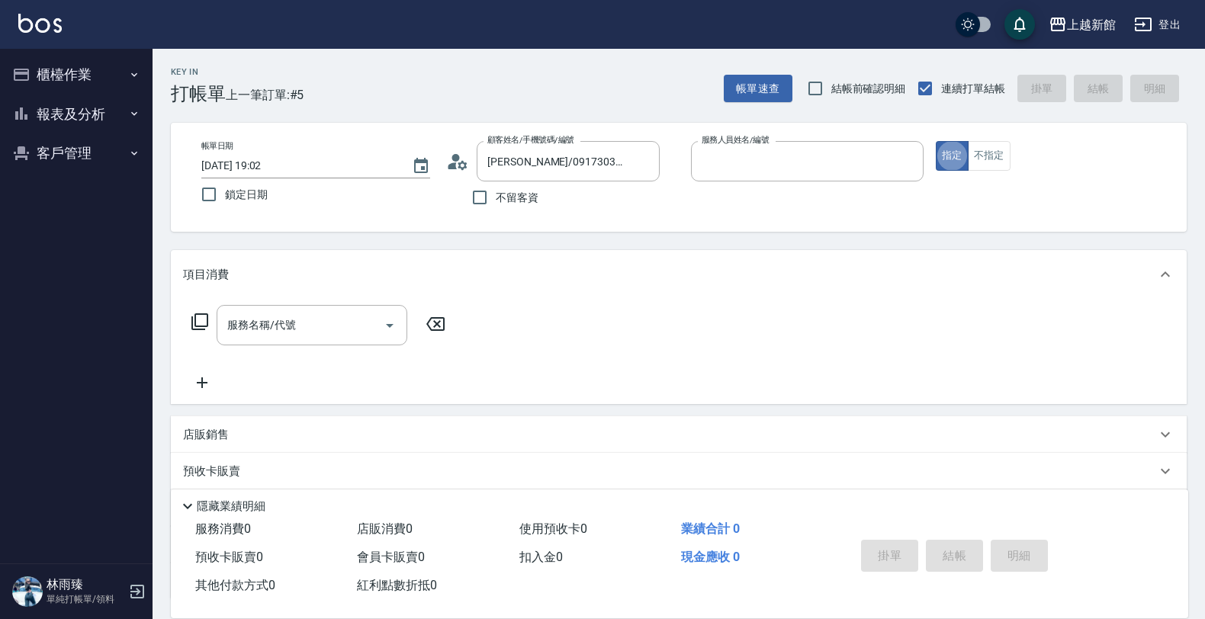
type input "草莓-2"
type input "莫尼卡/77/7"
type input "莫尼卡-7"
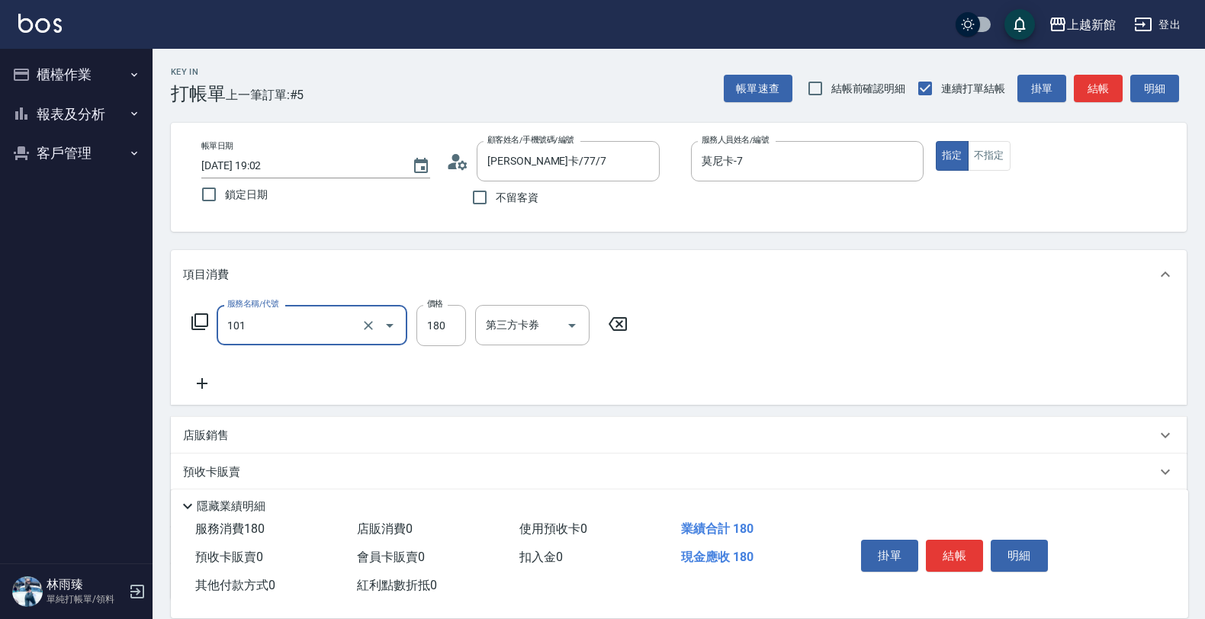
type input "洗髮250(101)"
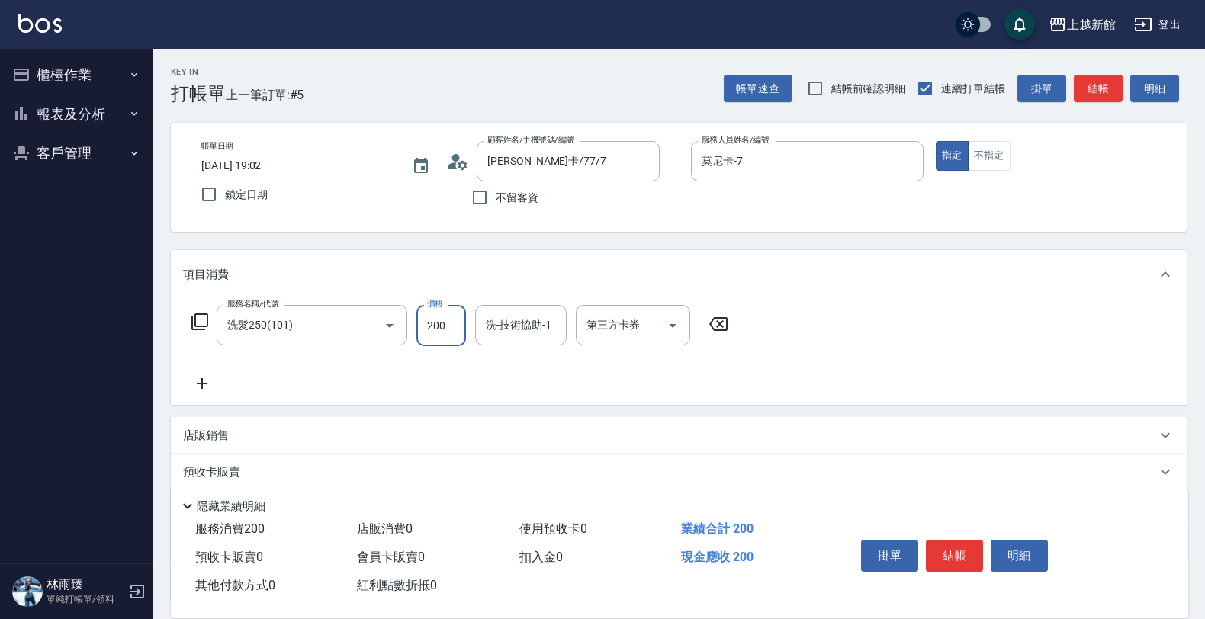
type input "200"
type input "小邱-25"
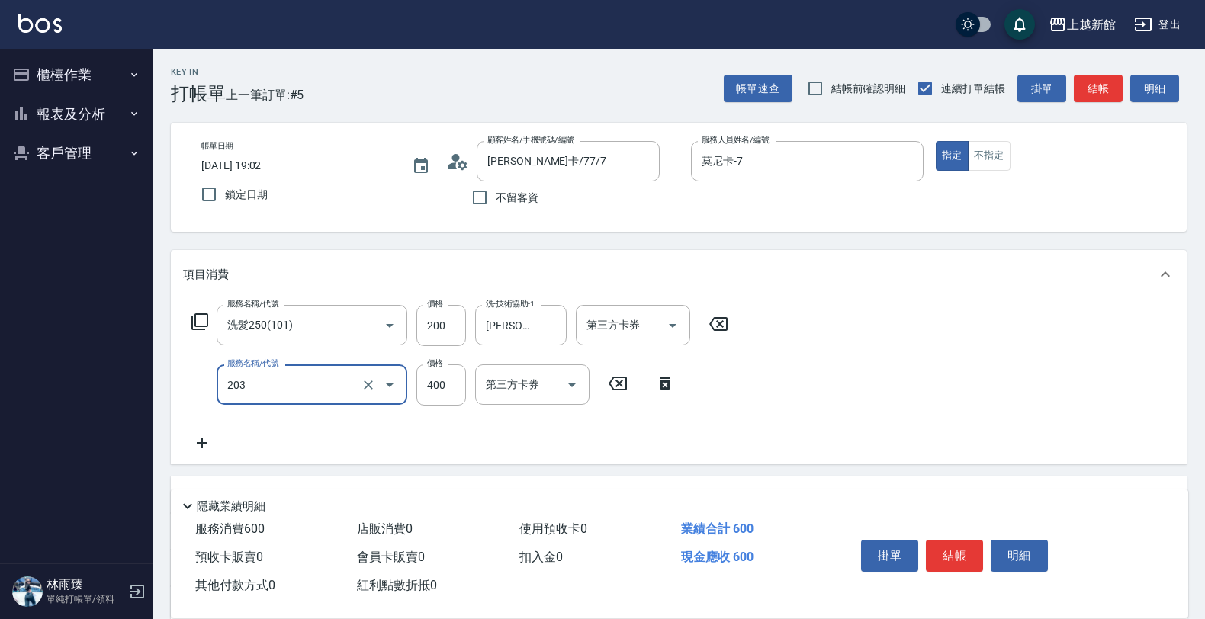
type input "指定單剪(203)"
type input "300"
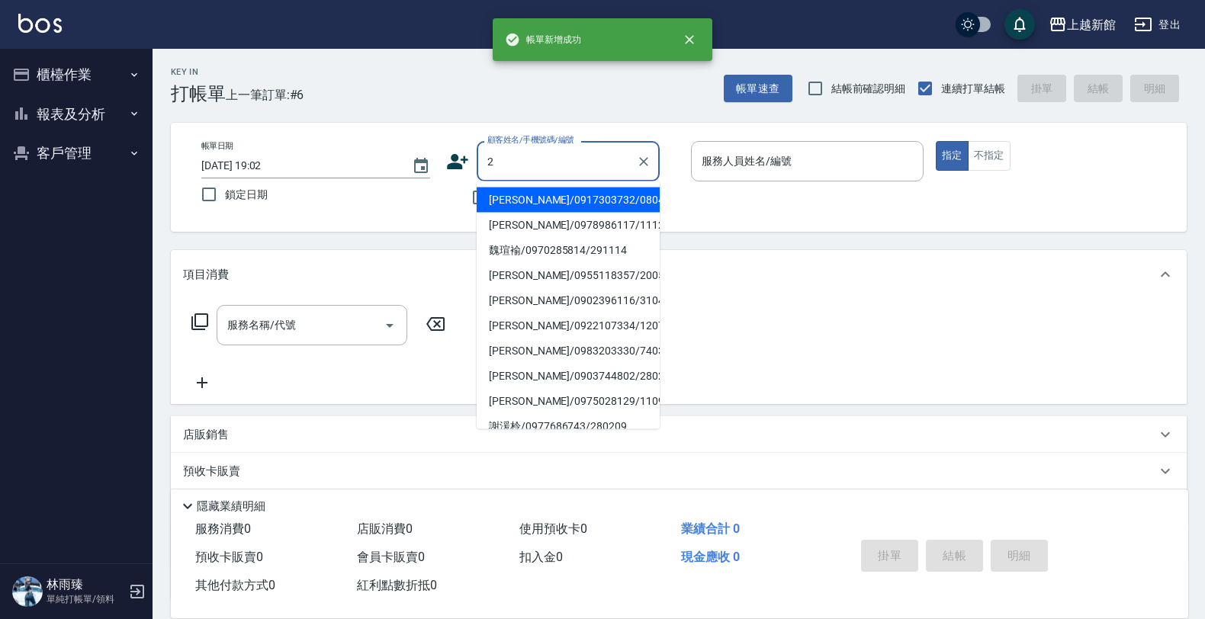
type input "張棹荏/0917303732/080402"
click at [935, 141] on button "指定" at bounding box center [951, 156] width 33 height 30
type input "草莓-2"
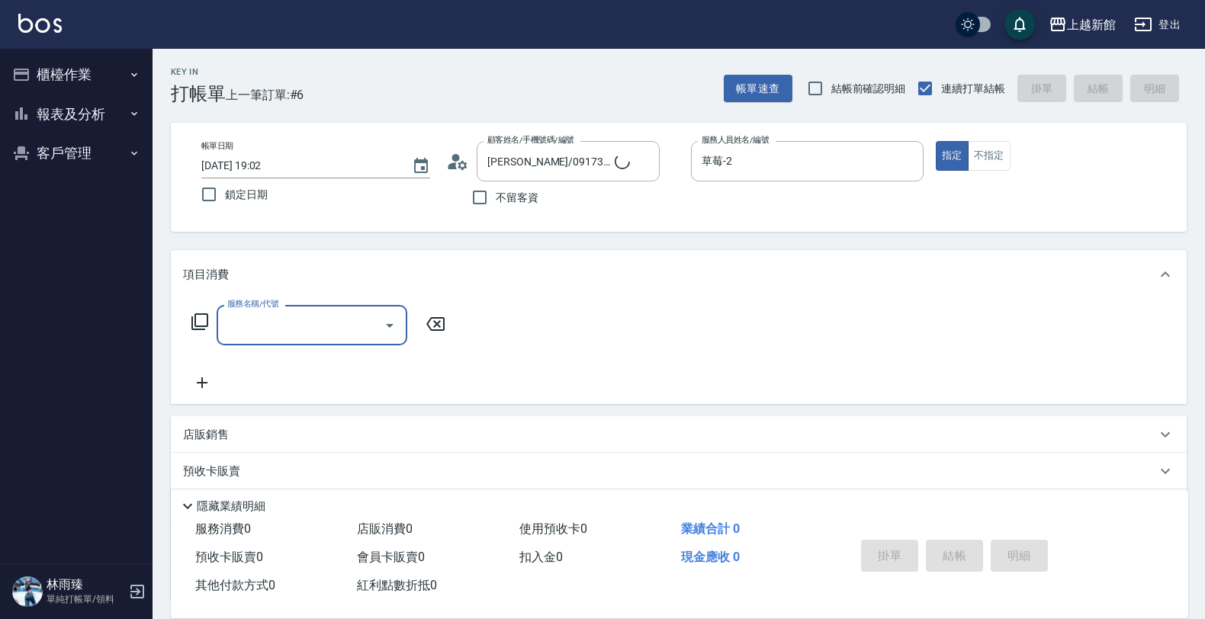
type input "店花草霉/0930557925/2"
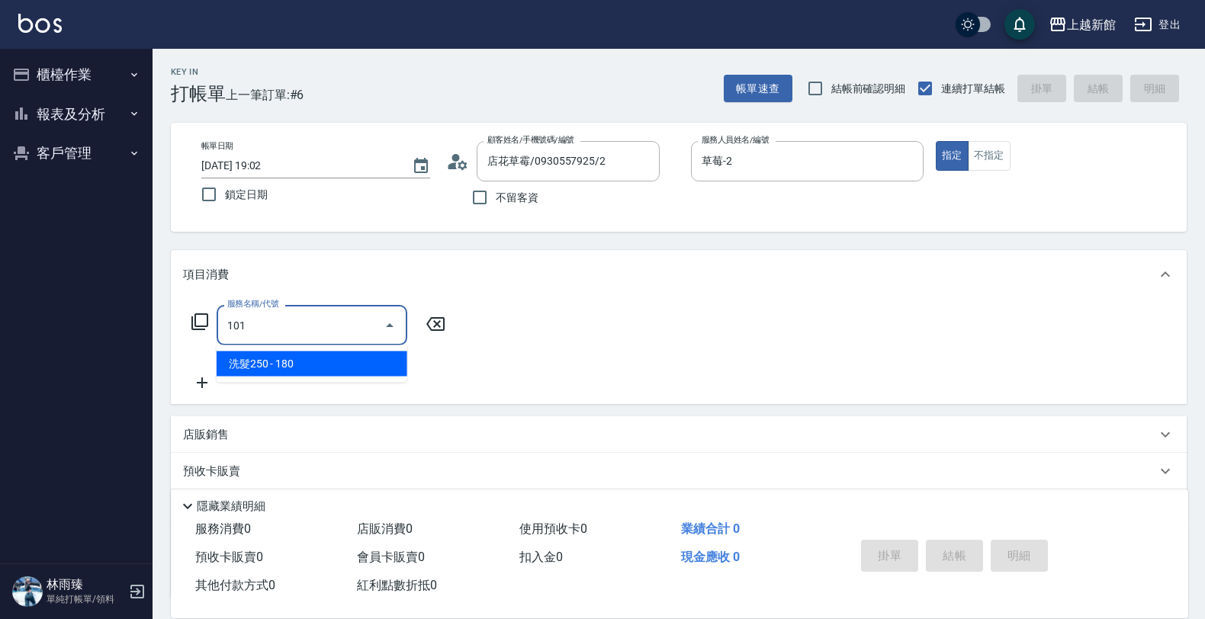
type input "洗髮250(101)"
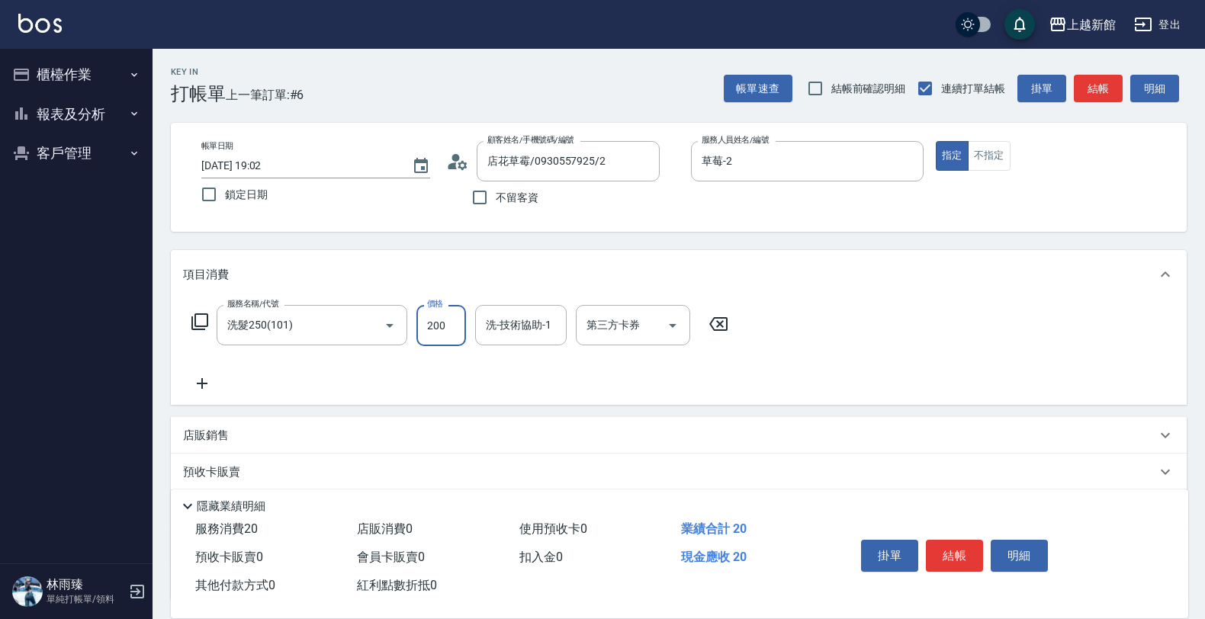
type input "200"
type input "小邱-25"
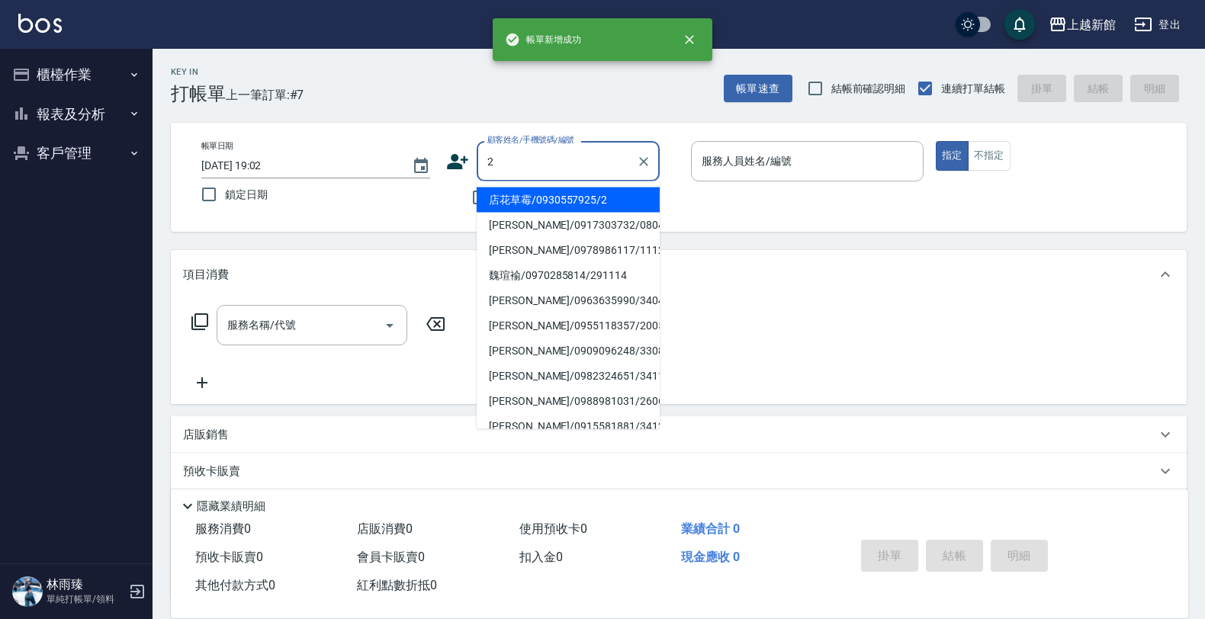
type input "店花草霉/0930557925/2"
click at [935, 141] on button "指定" at bounding box center [951, 156] width 33 height 30
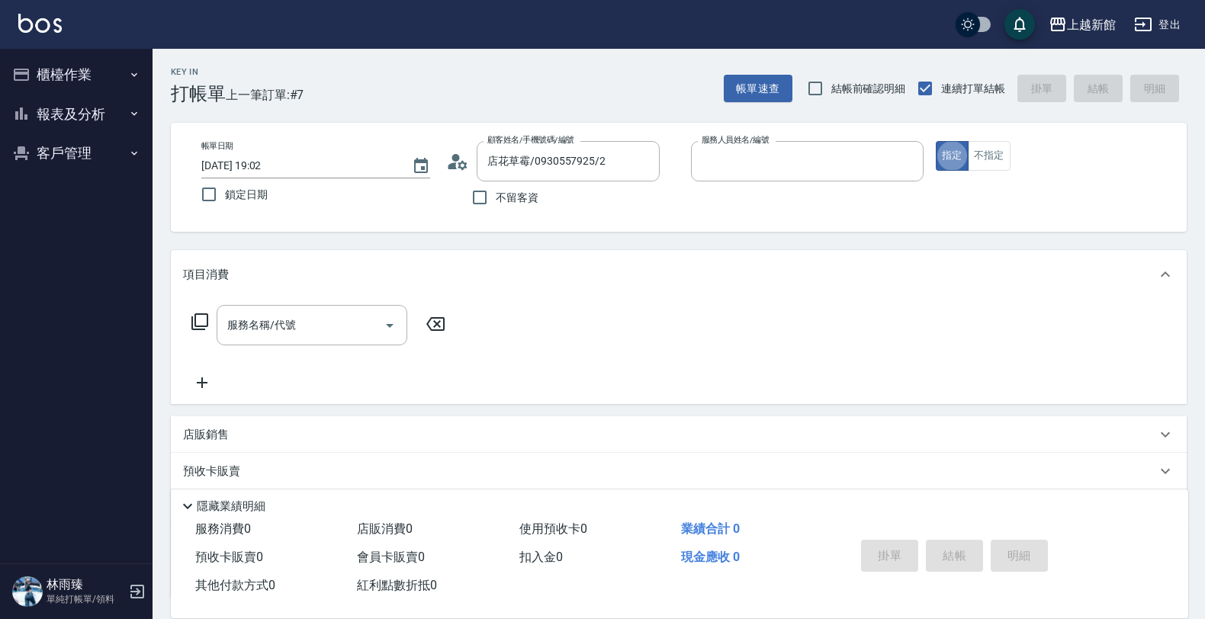
type input "草莓-2"
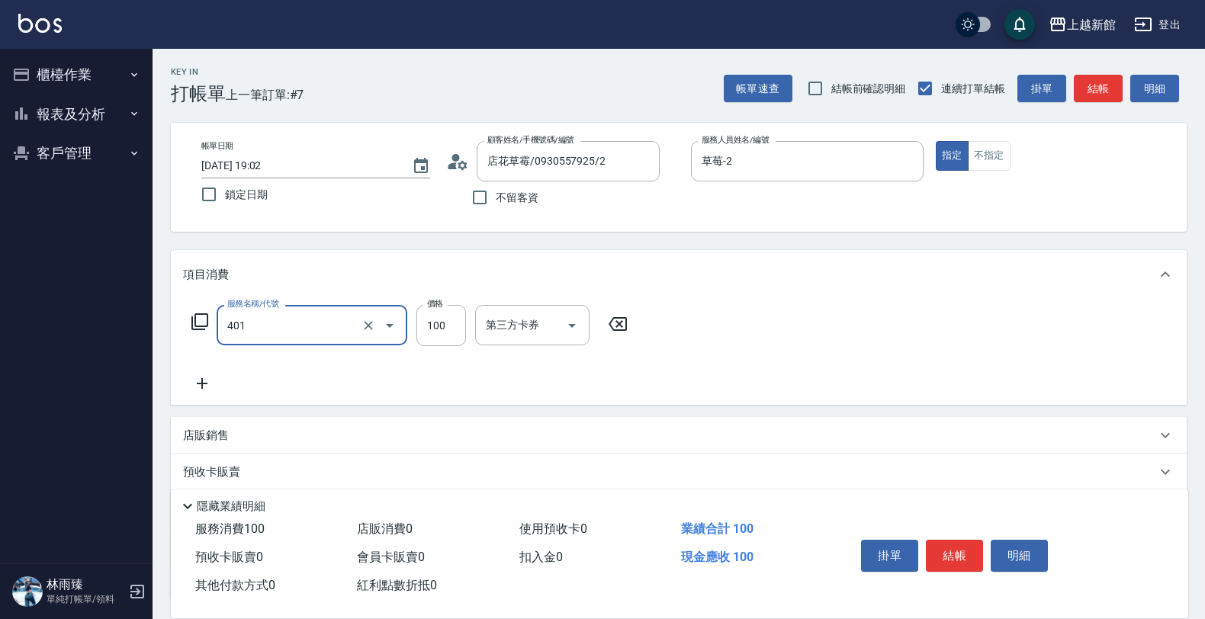
type input "補染(401)"
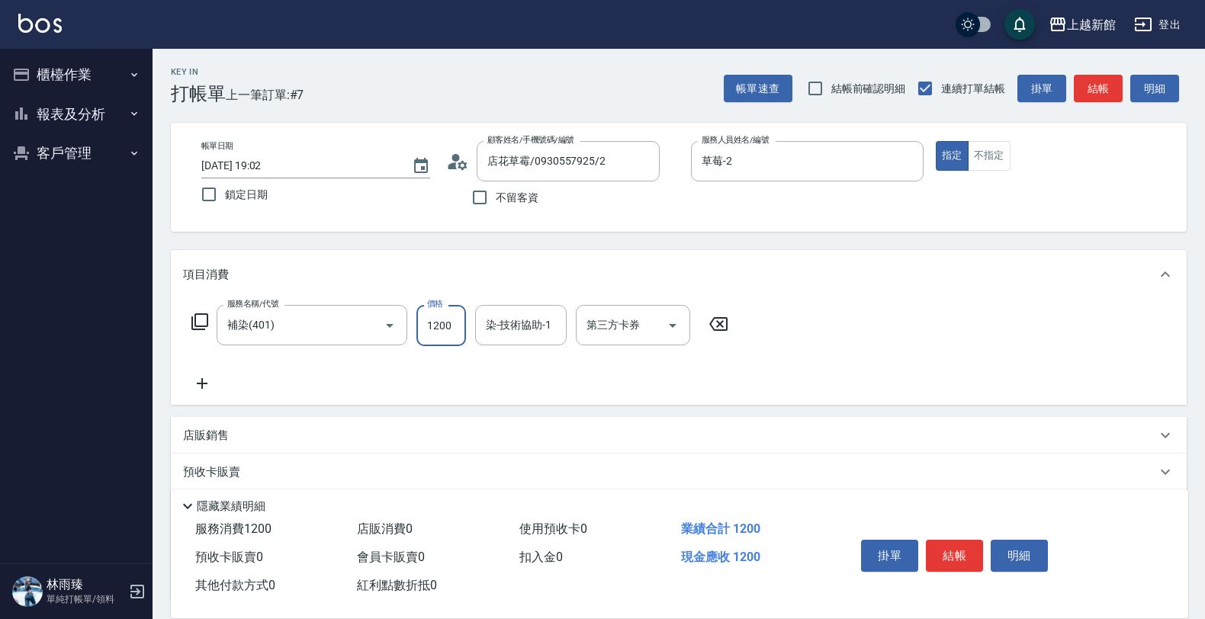
type input "1200"
type input "小邱-25"
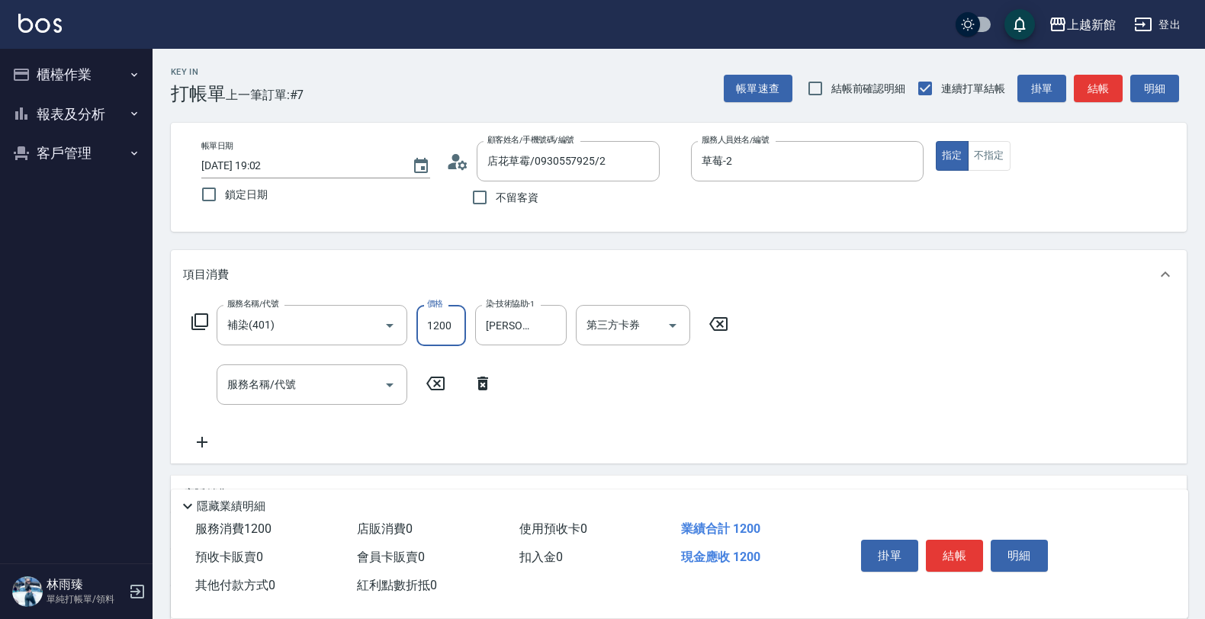
click at [441, 314] on input "1200" at bounding box center [441, 325] width 50 height 41
type input "1000"
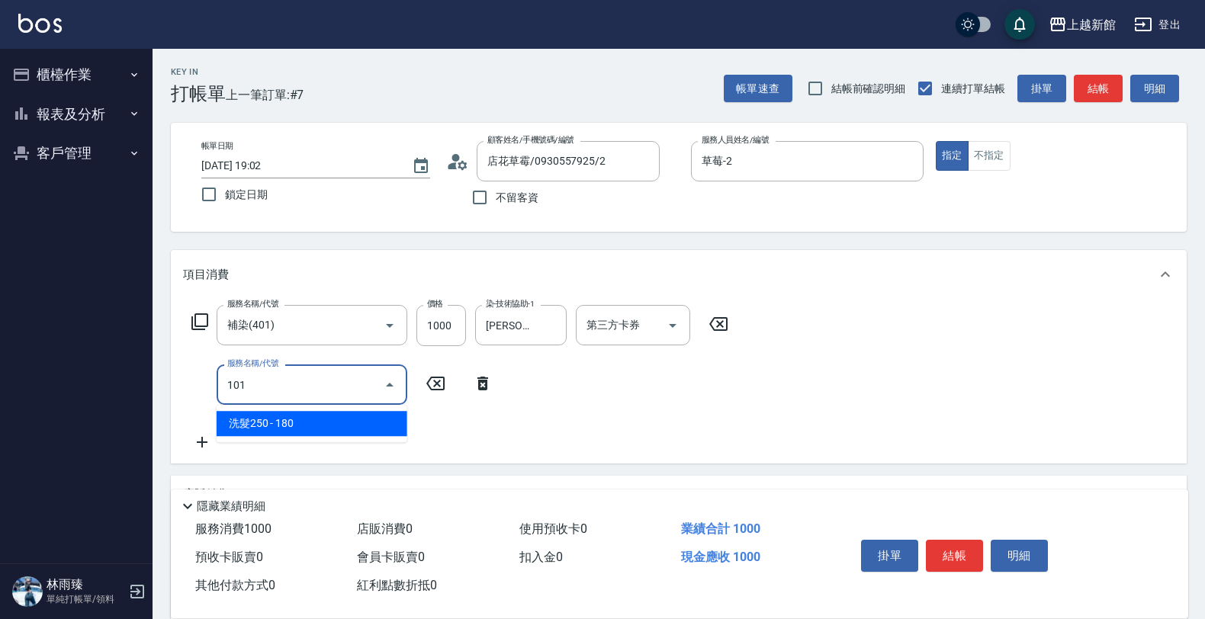
type input "洗髮250(101)"
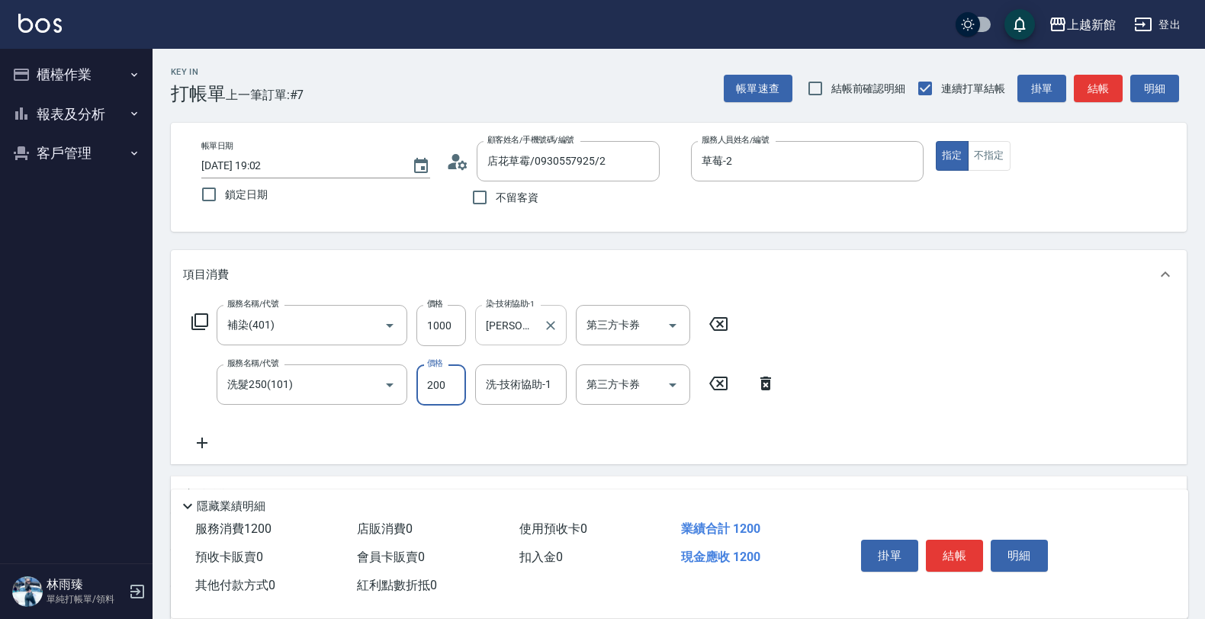
type input "200"
type input "小邱-25"
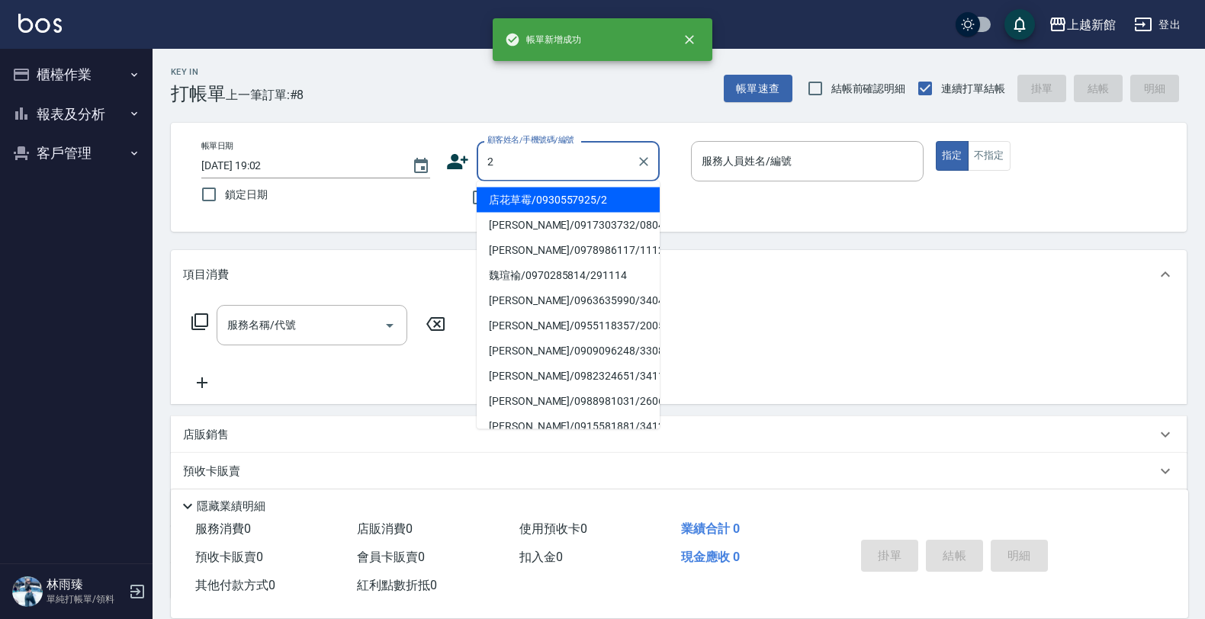
type input "店花草霉/0930557925/2"
click at [935, 141] on button "指定" at bounding box center [951, 156] width 33 height 30
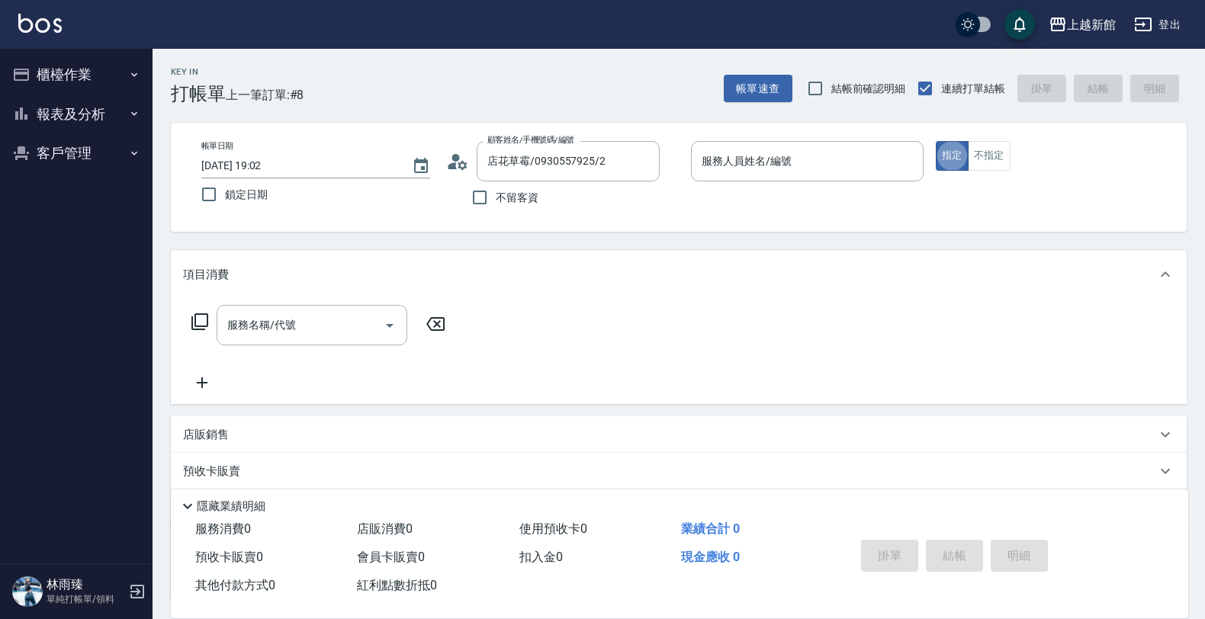
type input "草莓-2"
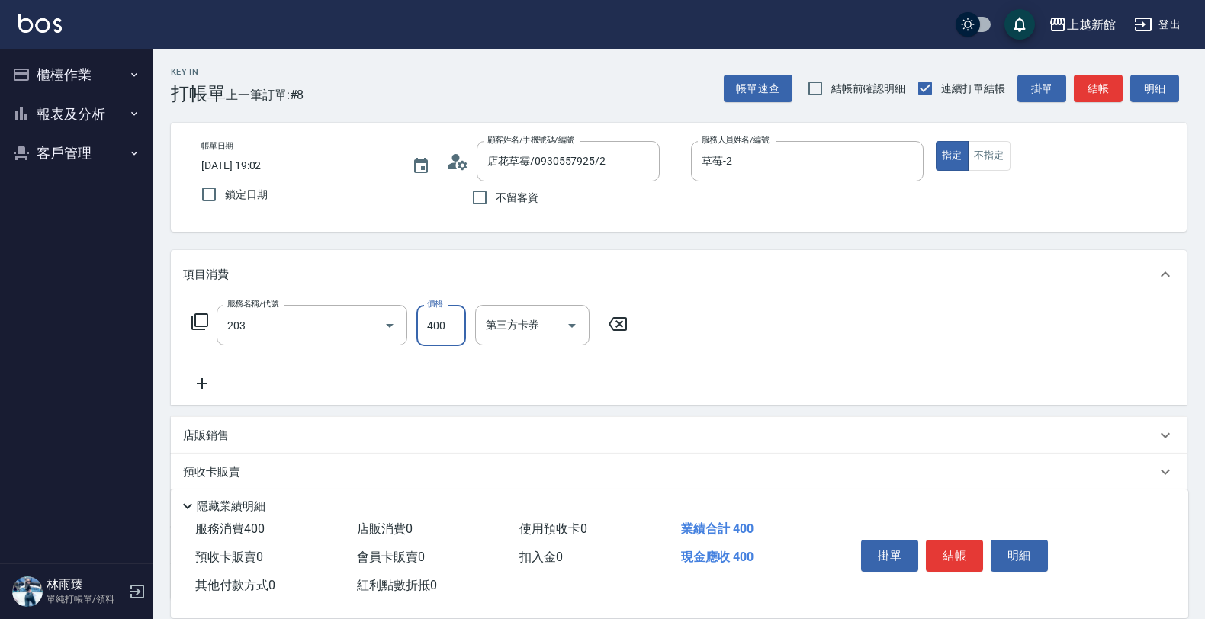
type input "指定單剪(203)"
type input "300"
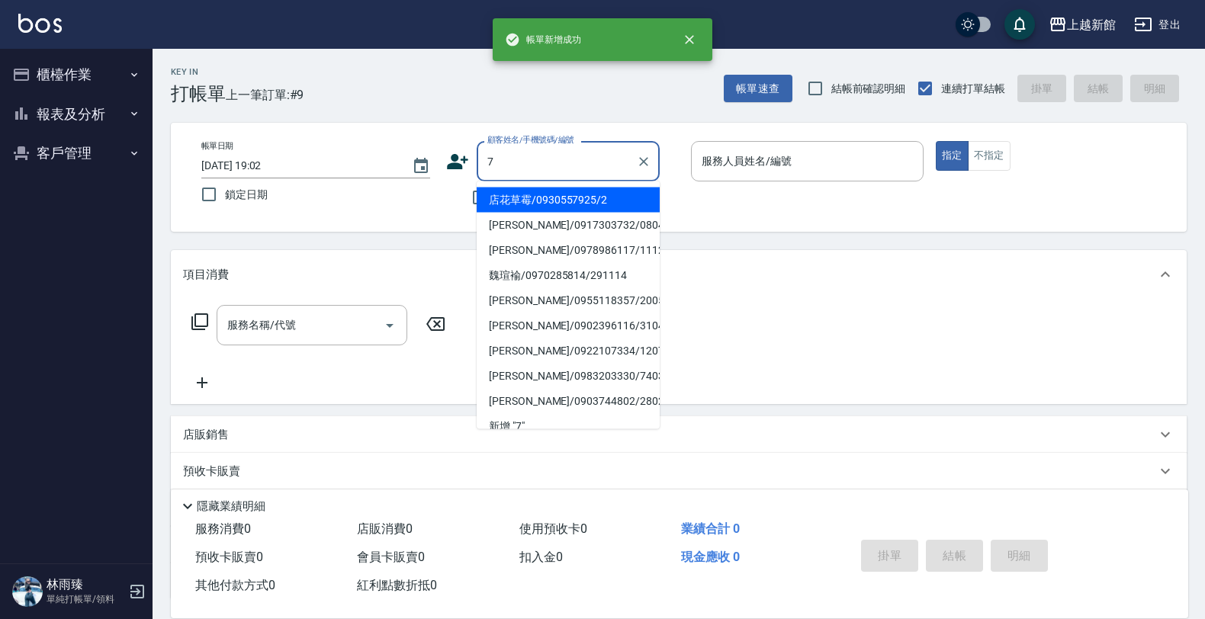
type input "店花草霉/0930557925/2"
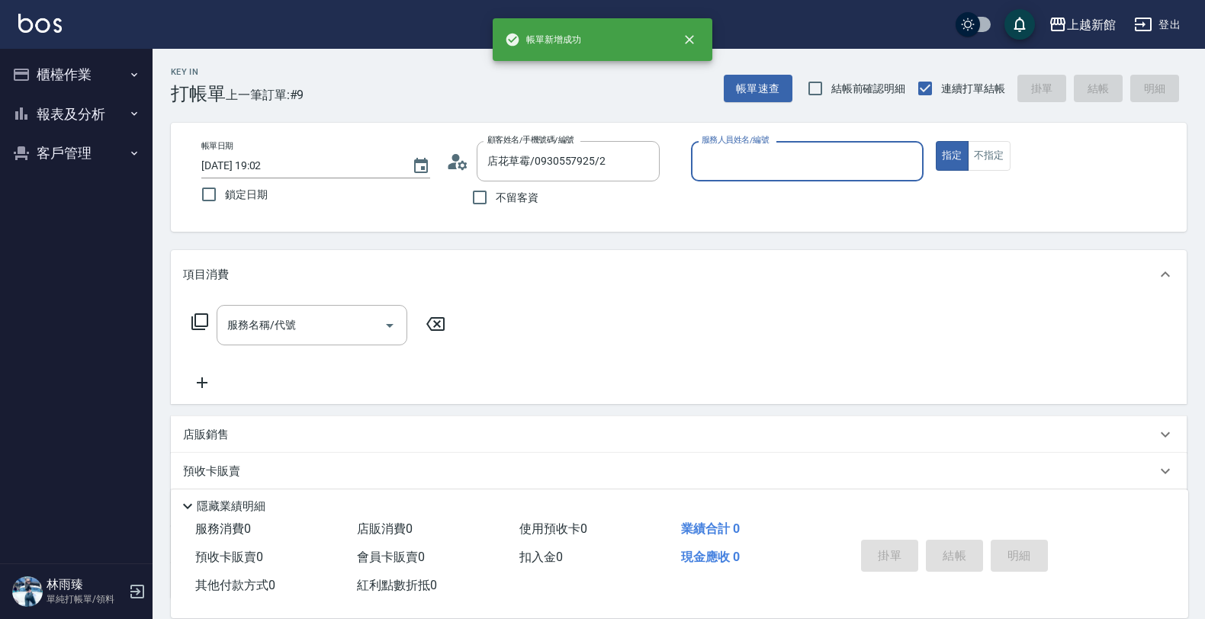
click at [935, 141] on button "指定" at bounding box center [951, 156] width 33 height 30
type input "草莓-2"
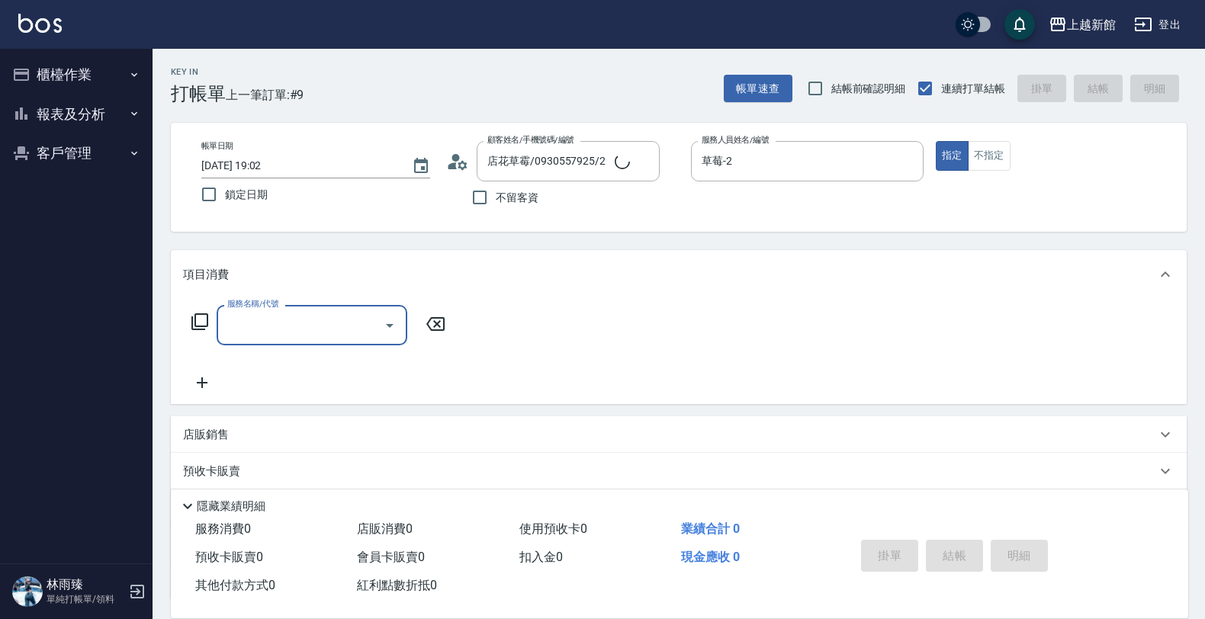
type input "莫尼卡/77/7"
type input "莫尼卡-7"
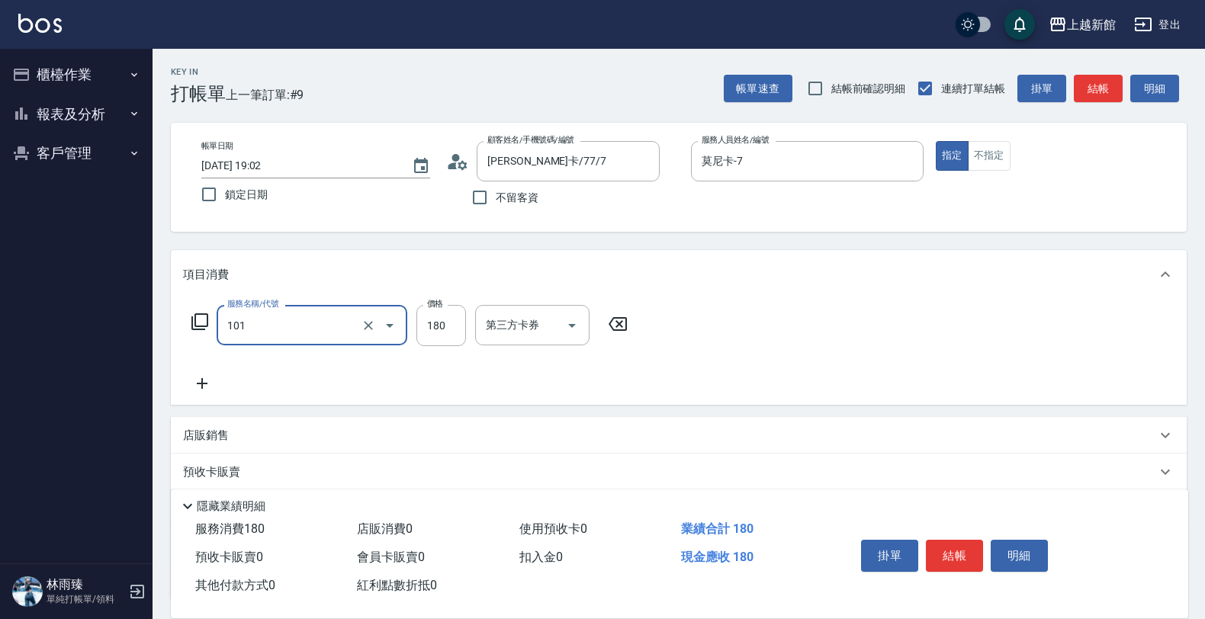
type input "洗髮250(101)"
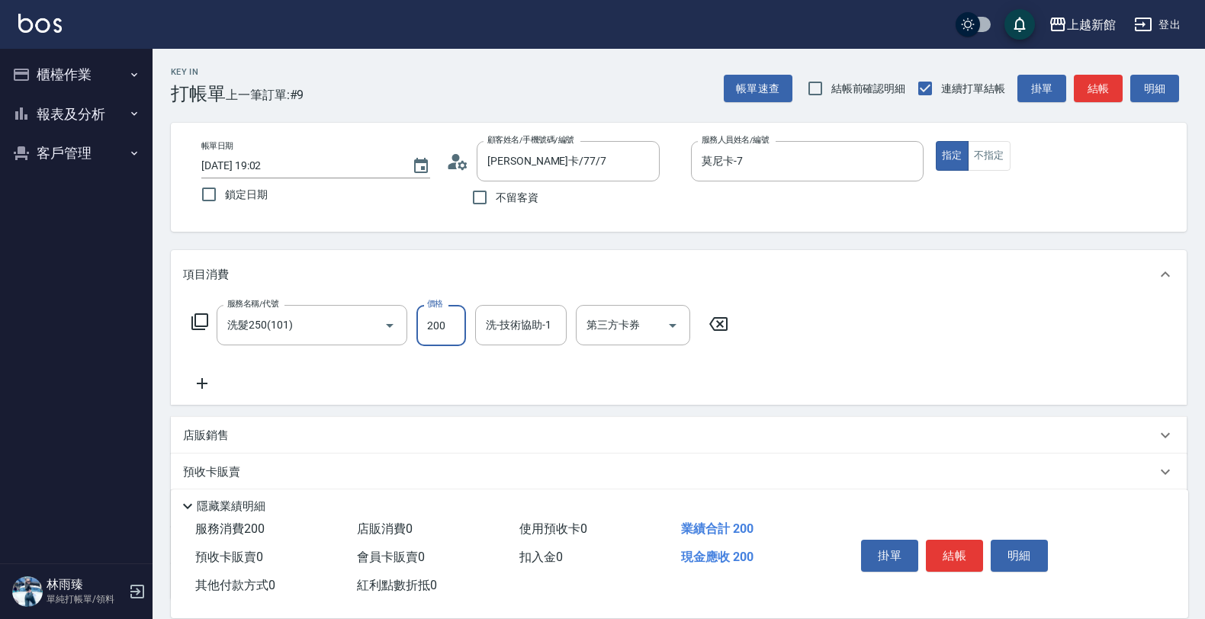
type input "200"
type input "小敏-24"
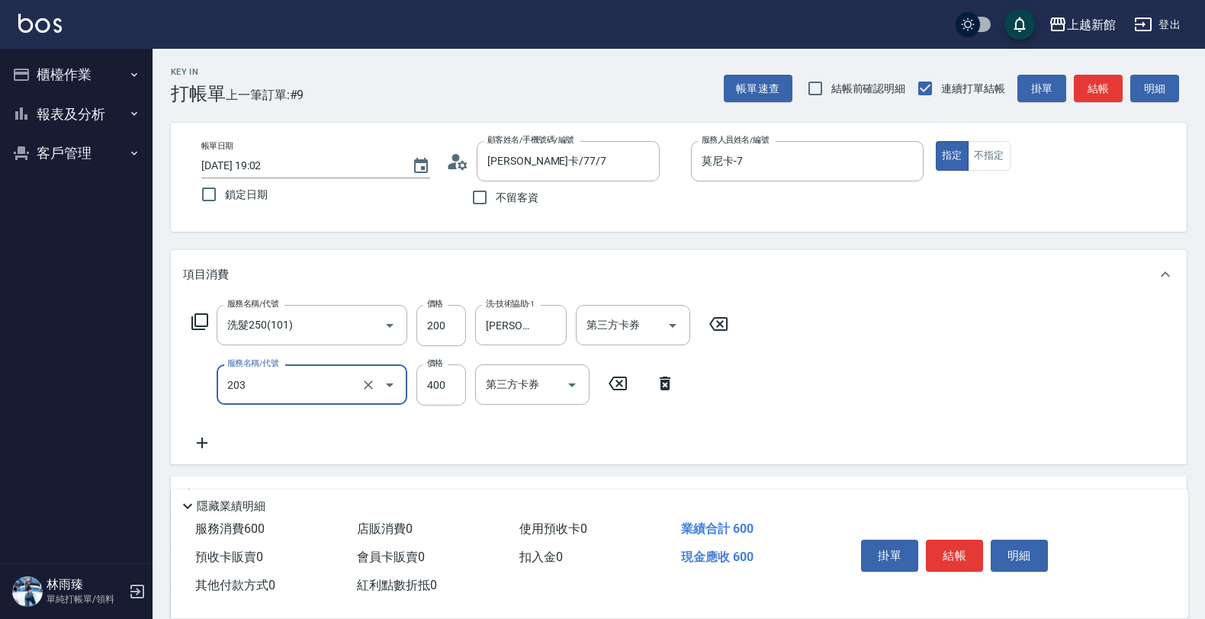
type input "指定單剪(203)"
type input "199"
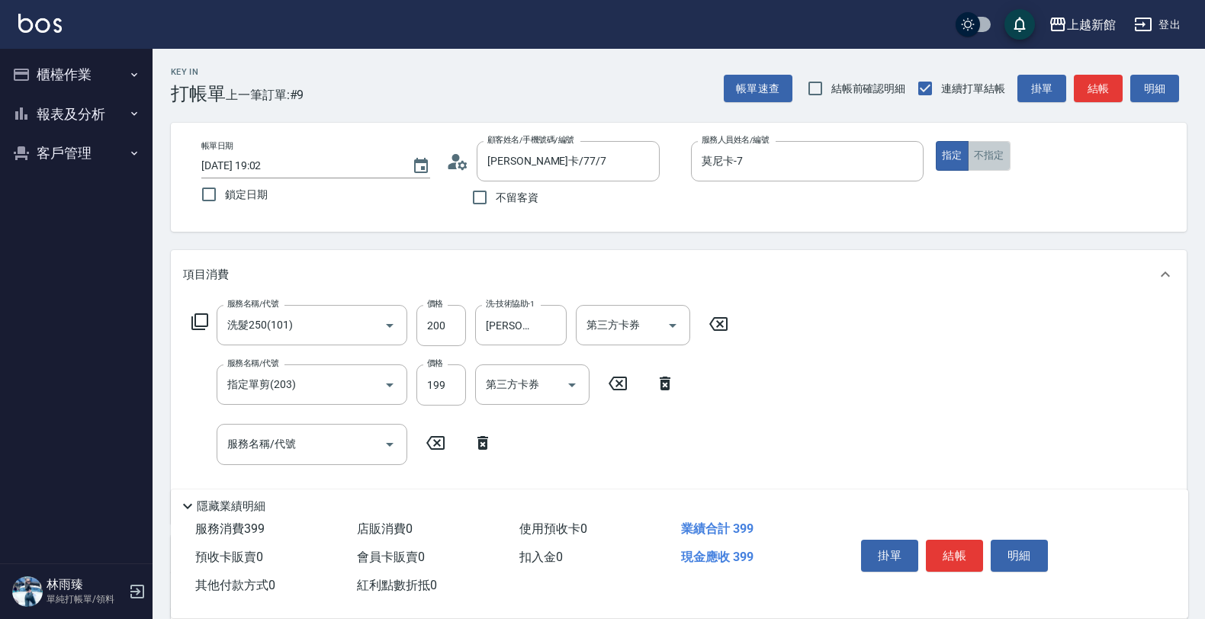
drag, startPoint x: 986, startPoint y: 152, endPoint x: 1005, endPoint y: 155, distance: 19.2
click at [985, 152] on button "不指定" at bounding box center [988, 156] width 43 height 30
type button "false"
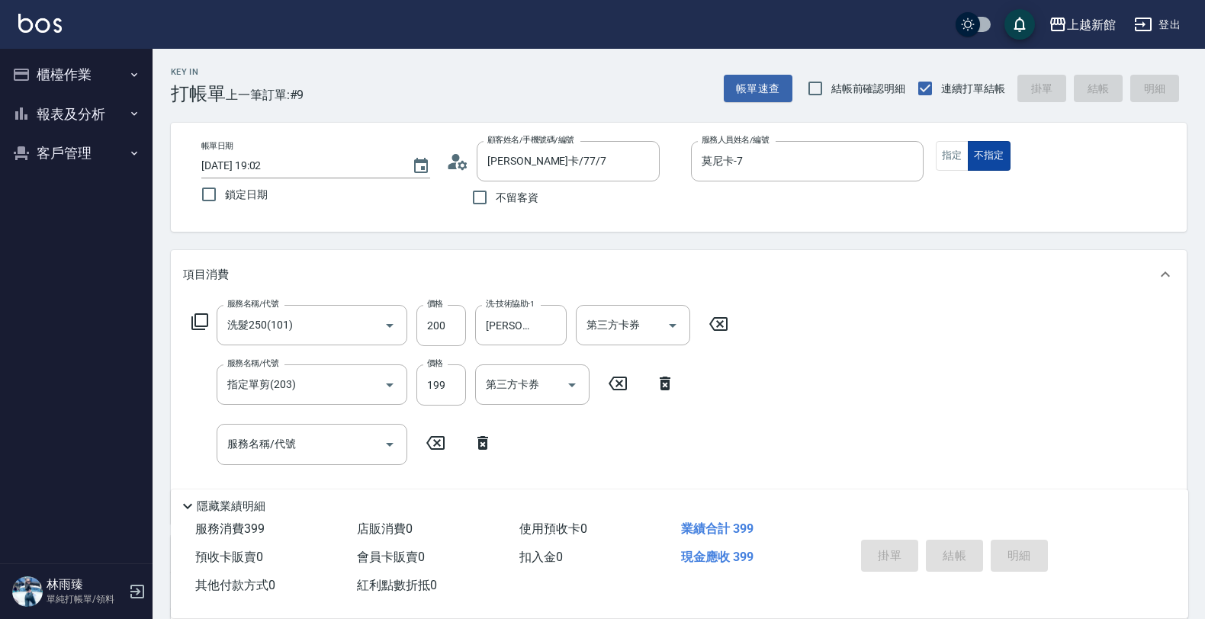
type input "2025/10/14 19:03"
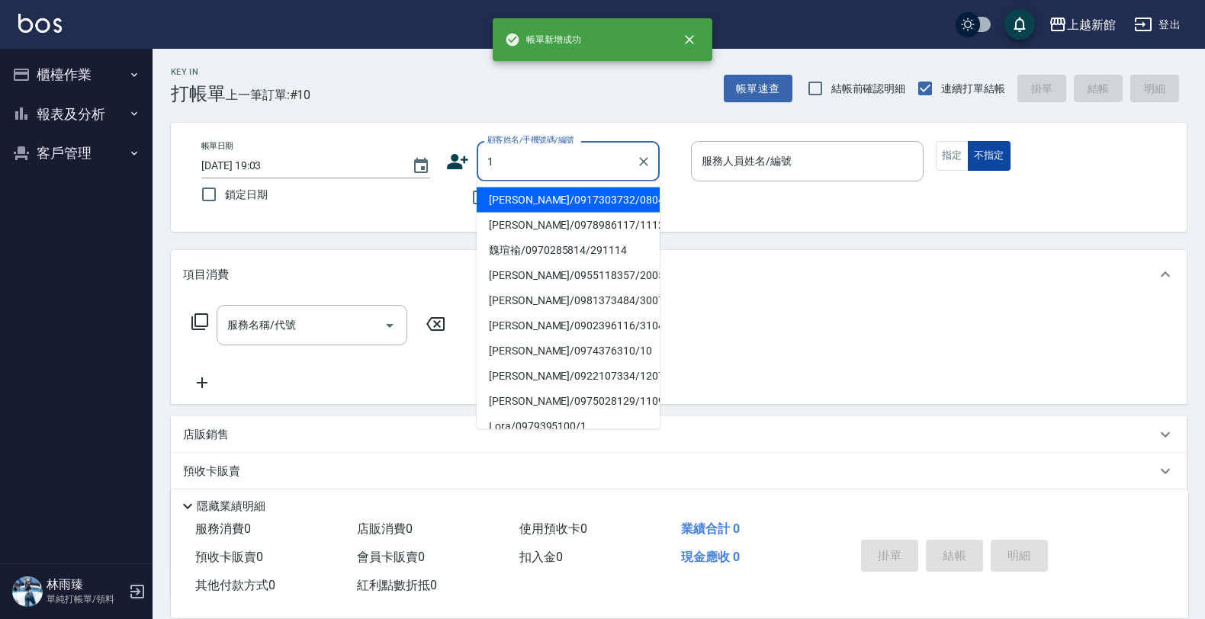
type input "1"
type input "3"
type input "張棹荏/0917303732/080402"
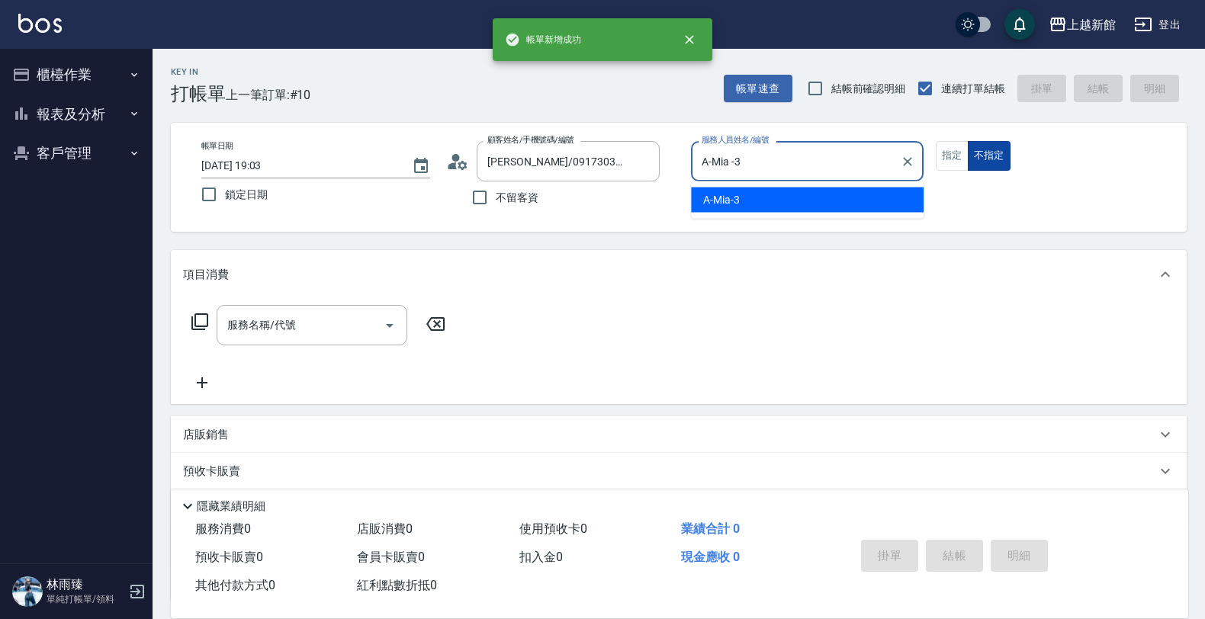
type input "草莓-2"
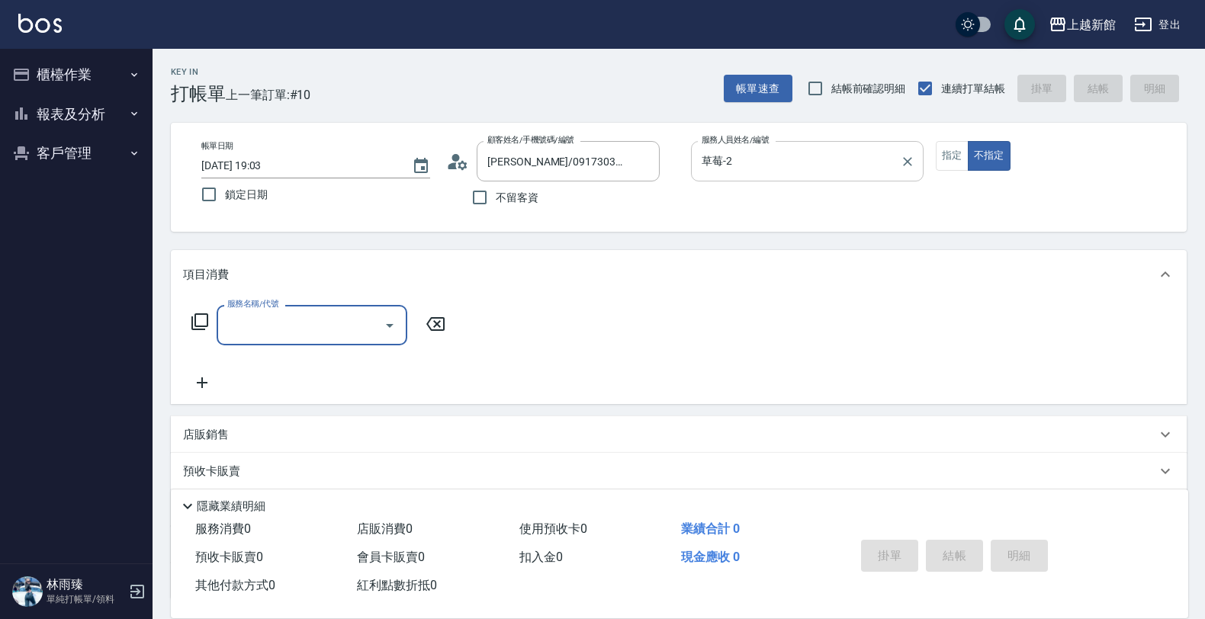
type input "Lora/0979395100/1"
type input "蘿拉-1"
drag, startPoint x: 950, startPoint y: 153, endPoint x: 958, endPoint y: 155, distance: 8.5
click at [951, 154] on button "指定" at bounding box center [951, 156] width 33 height 30
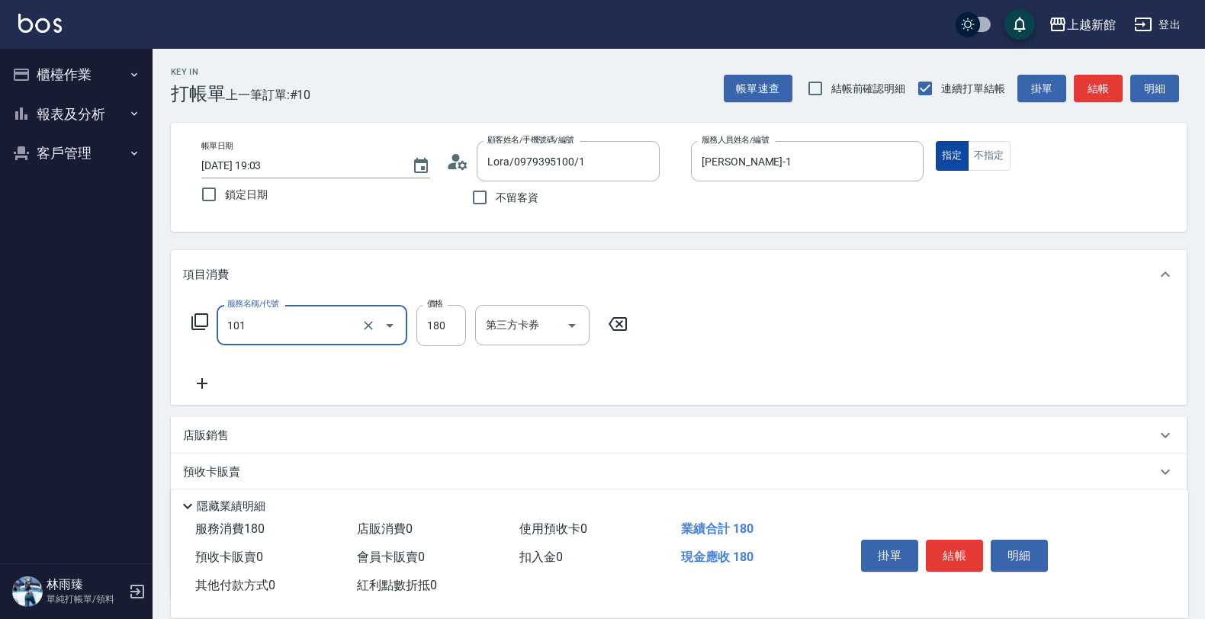
type input "洗髮250(101)"
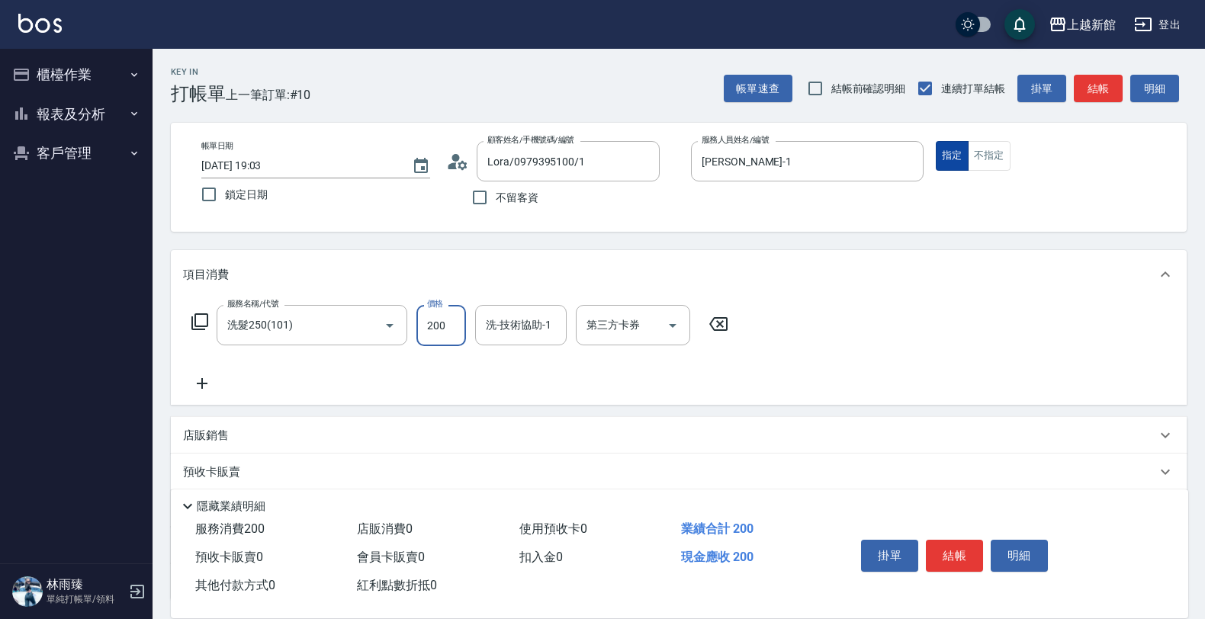
type input "200"
type input "小敏-24"
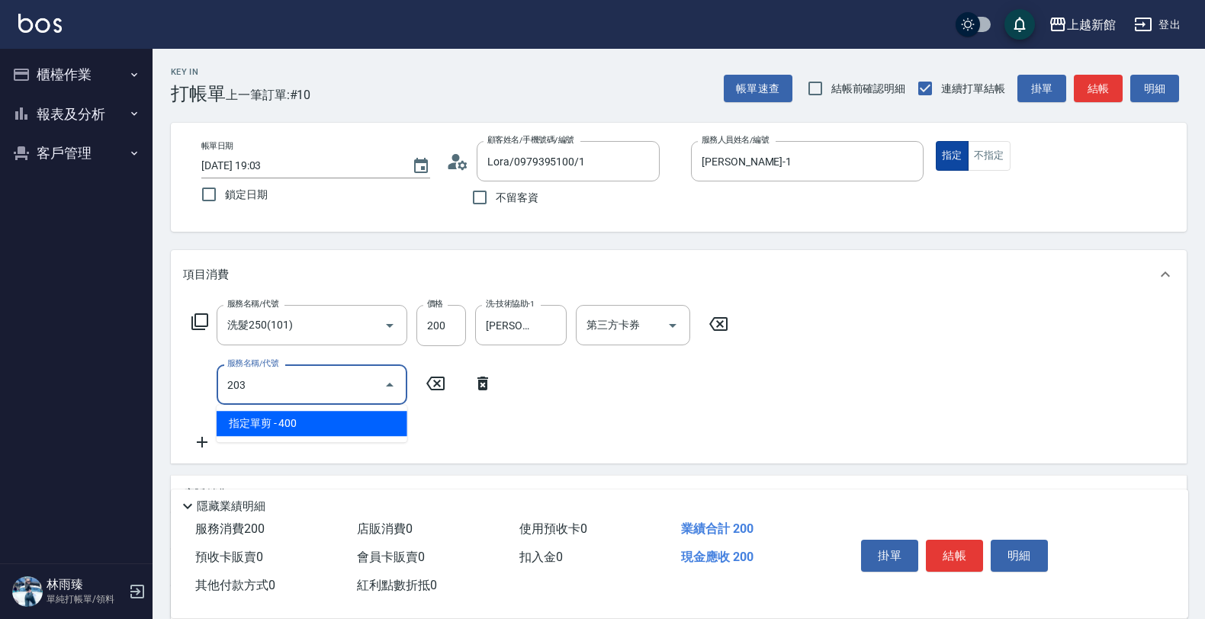
type input "指定單剪(203)"
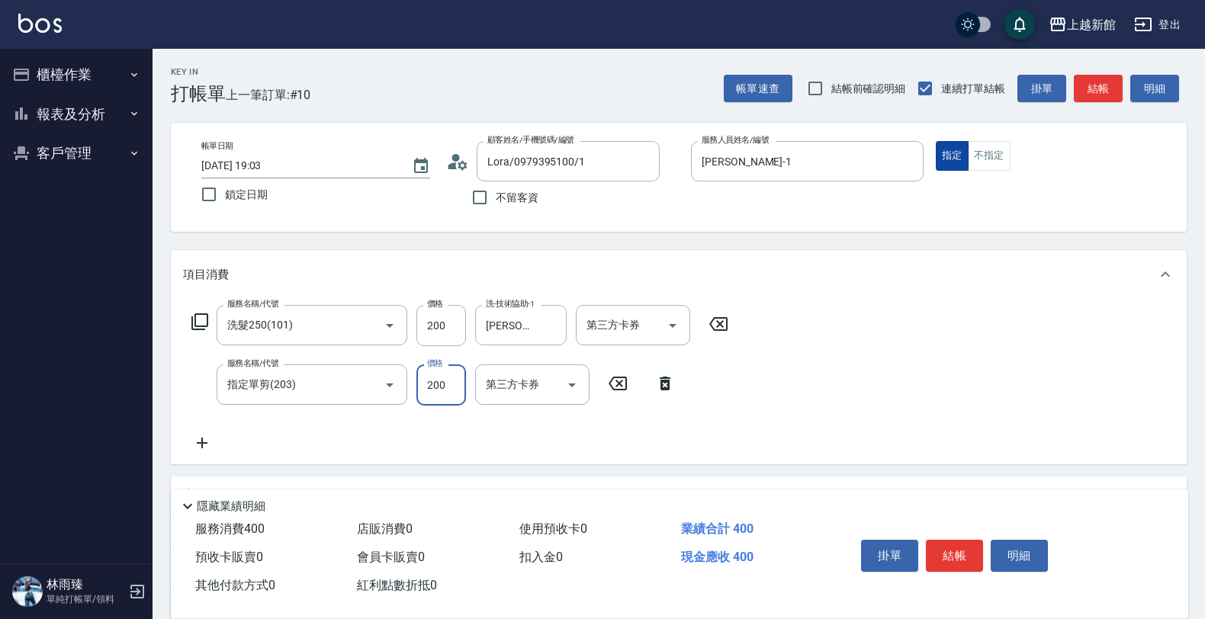
type input "200"
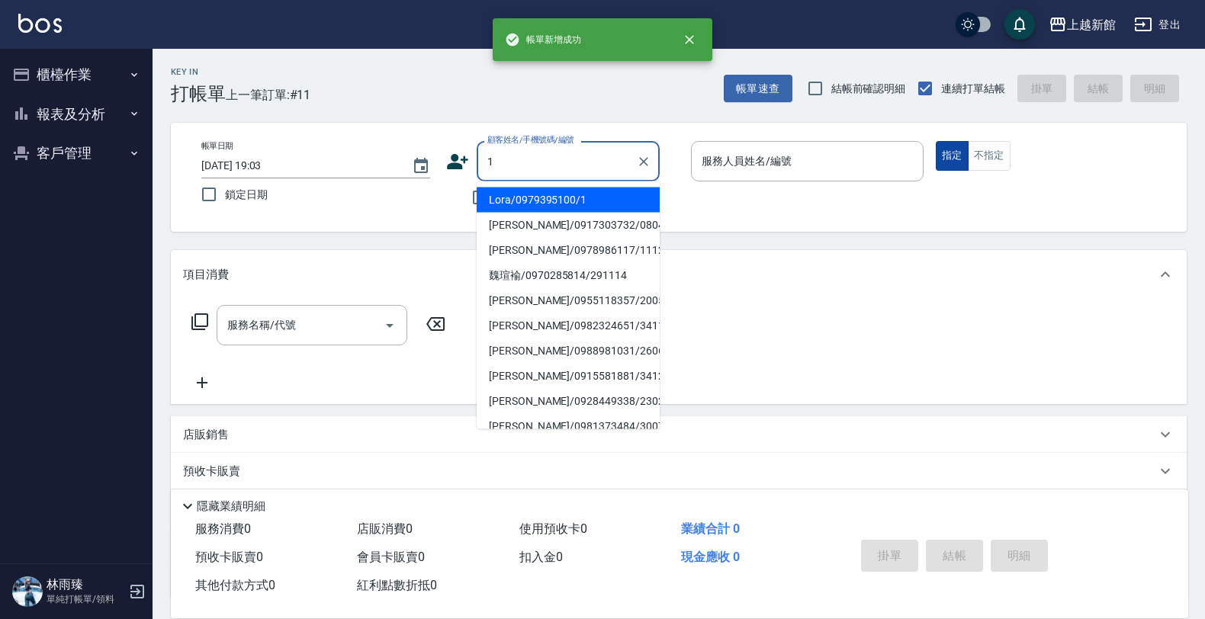
type input "Lora/0979395100/1"
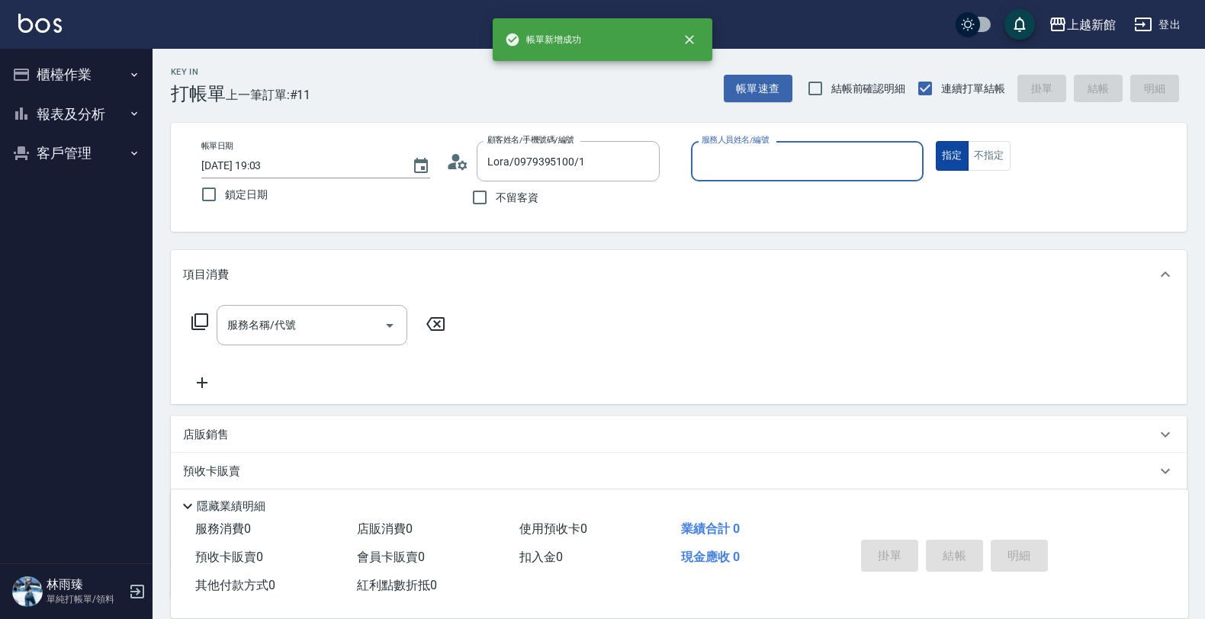
click at [935, 141] on button "指定" at bounding box center [951, 156] width 33 height 30
type input "蘿拉-1"
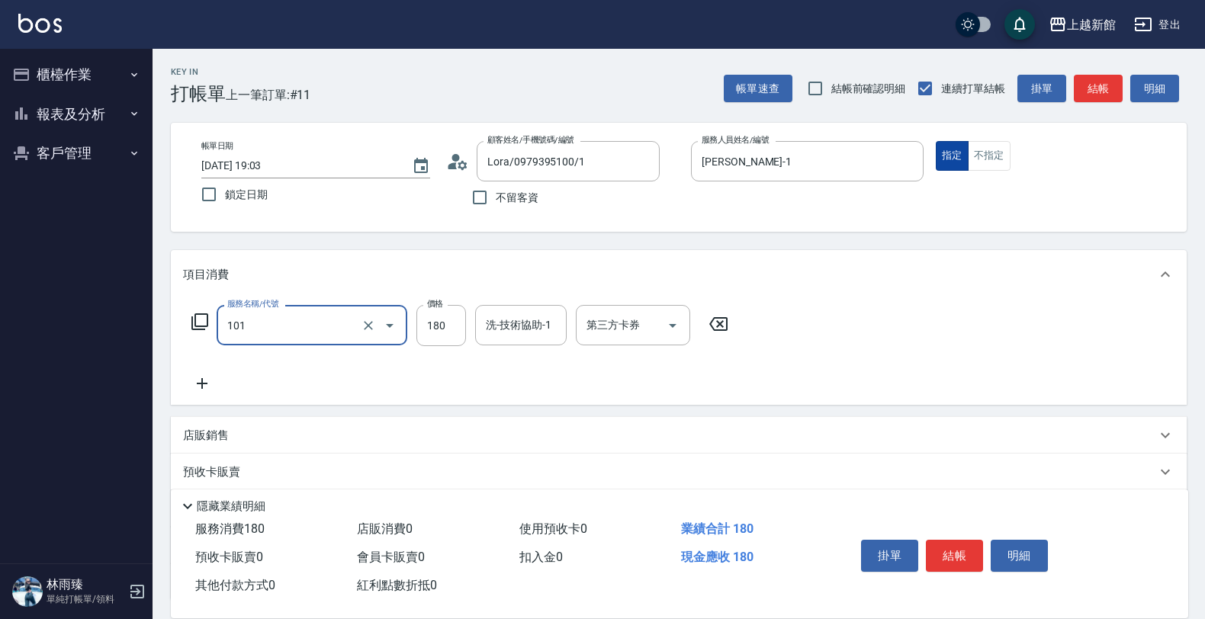
type input "洗髮250(101)"
type input "300"
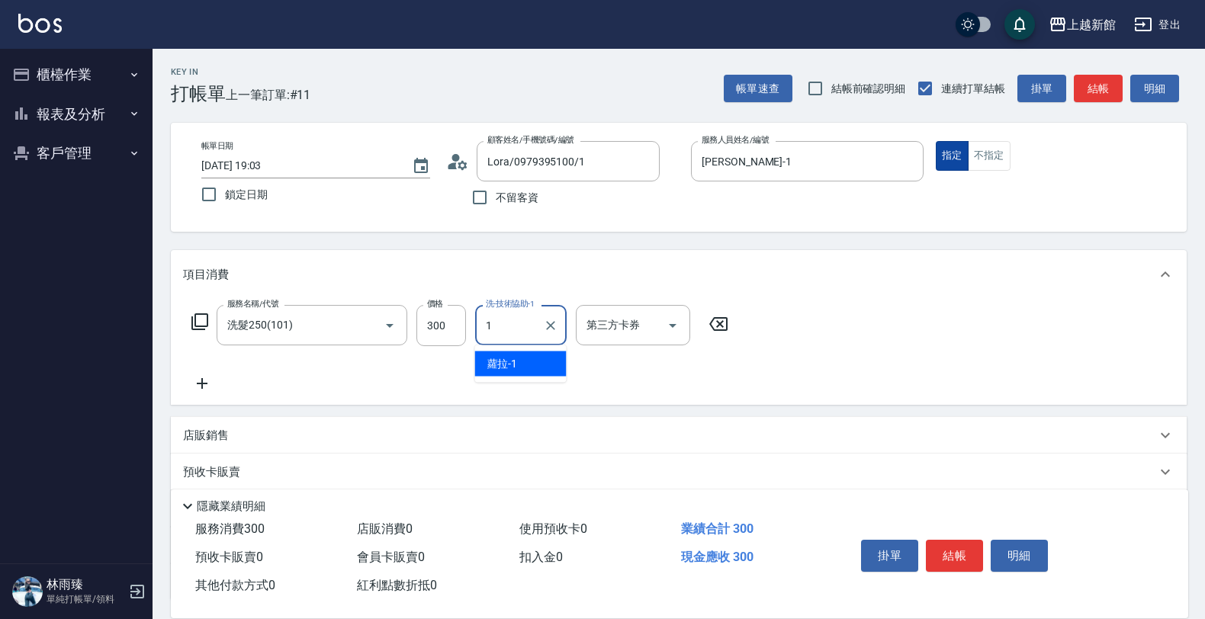
type input "蘿拉-1"
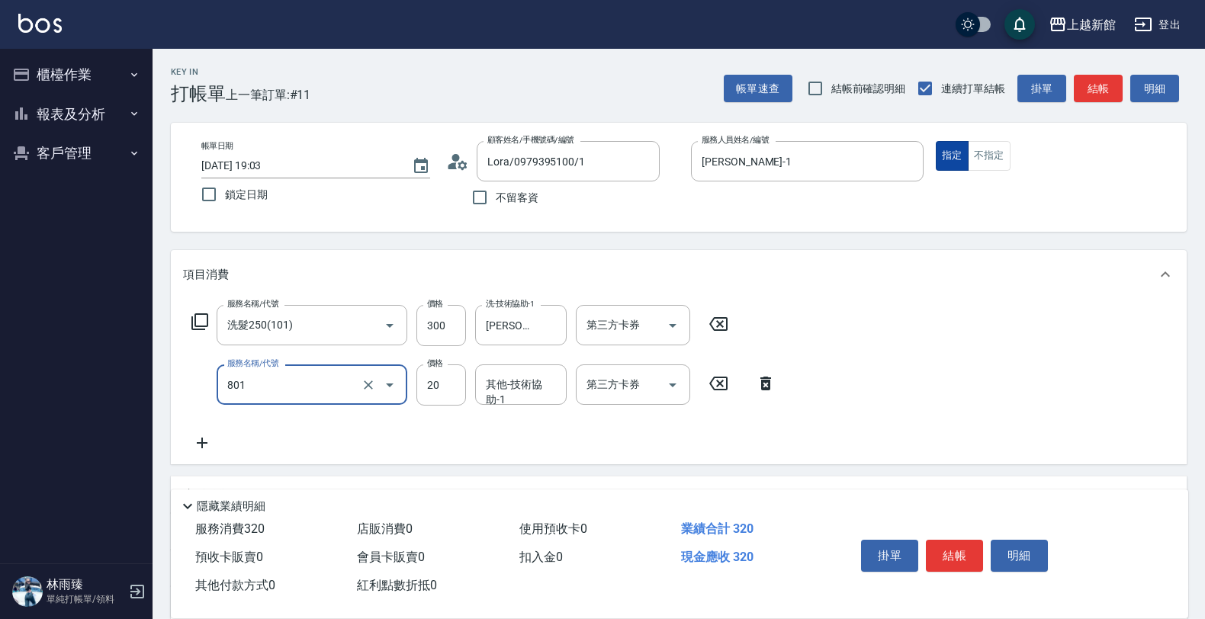
type input "潤絲(801)"
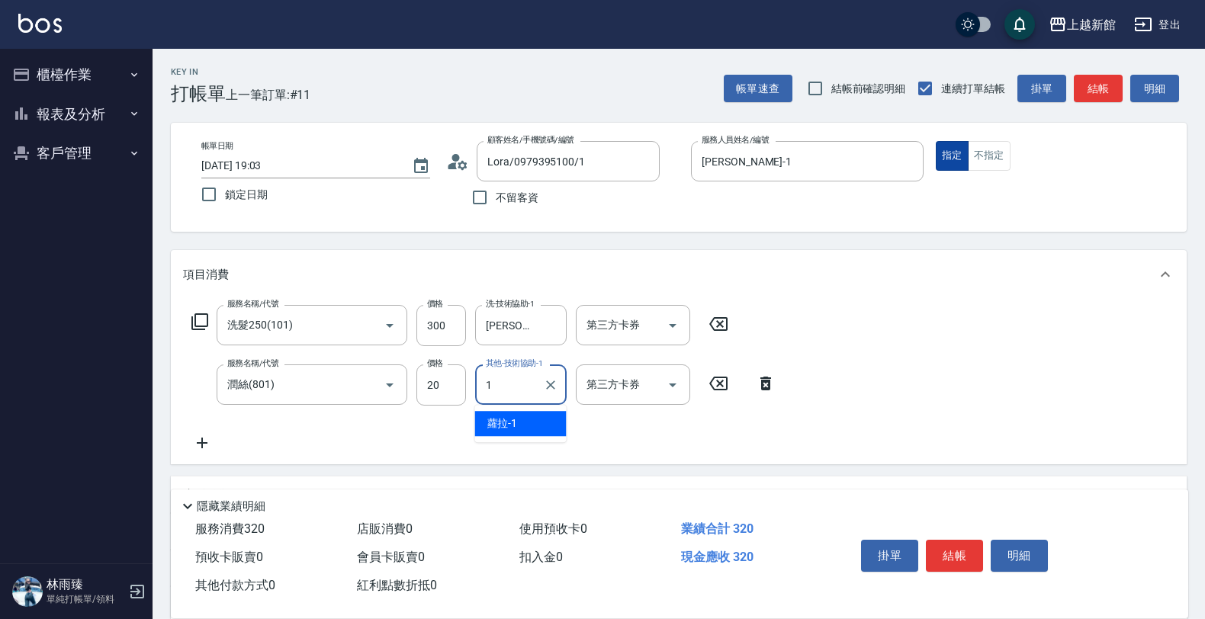
type input "蘿拉-1"
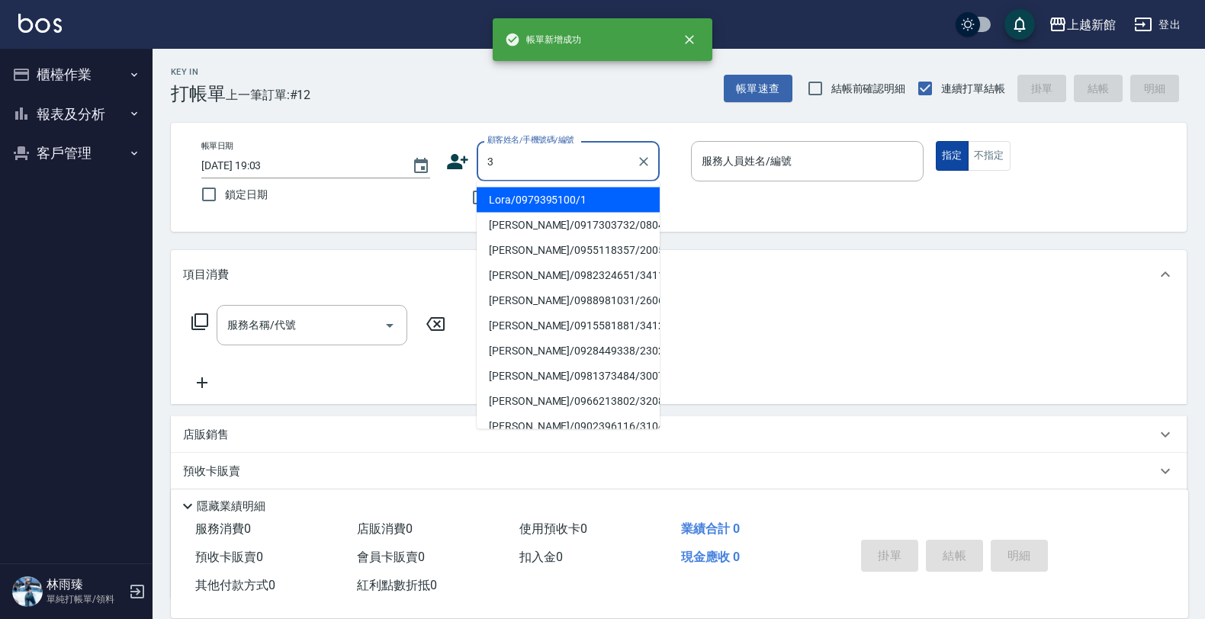
type input "Lora/0979395100/1"
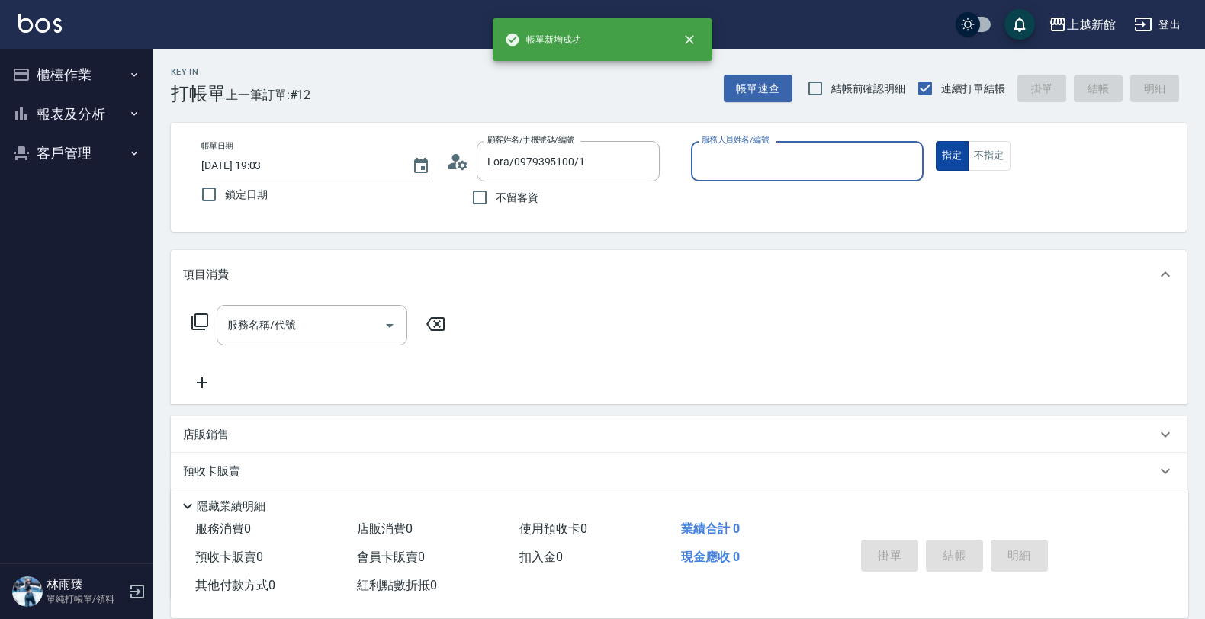
click at [935, 141] on button "指定" at bounding box center [951, 156] width 33 height 30
type input "蘿拉-1"
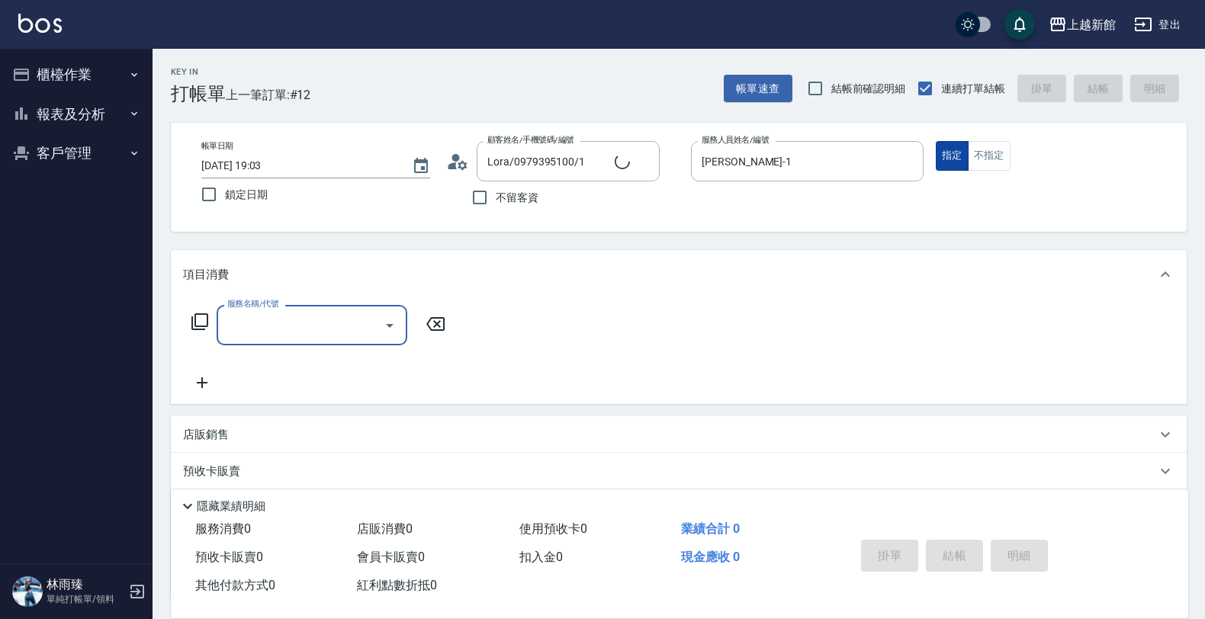
type input "阿咪/3_阿咪/3"
type input "A-Mia -3"
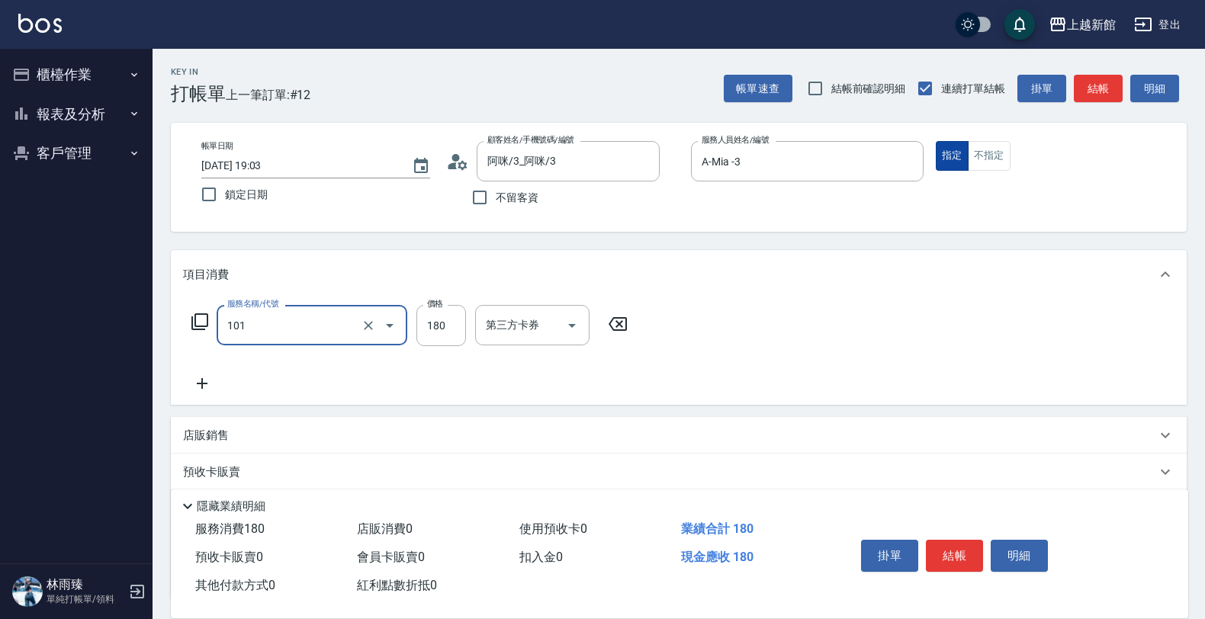
type input "洗髮250(101)"
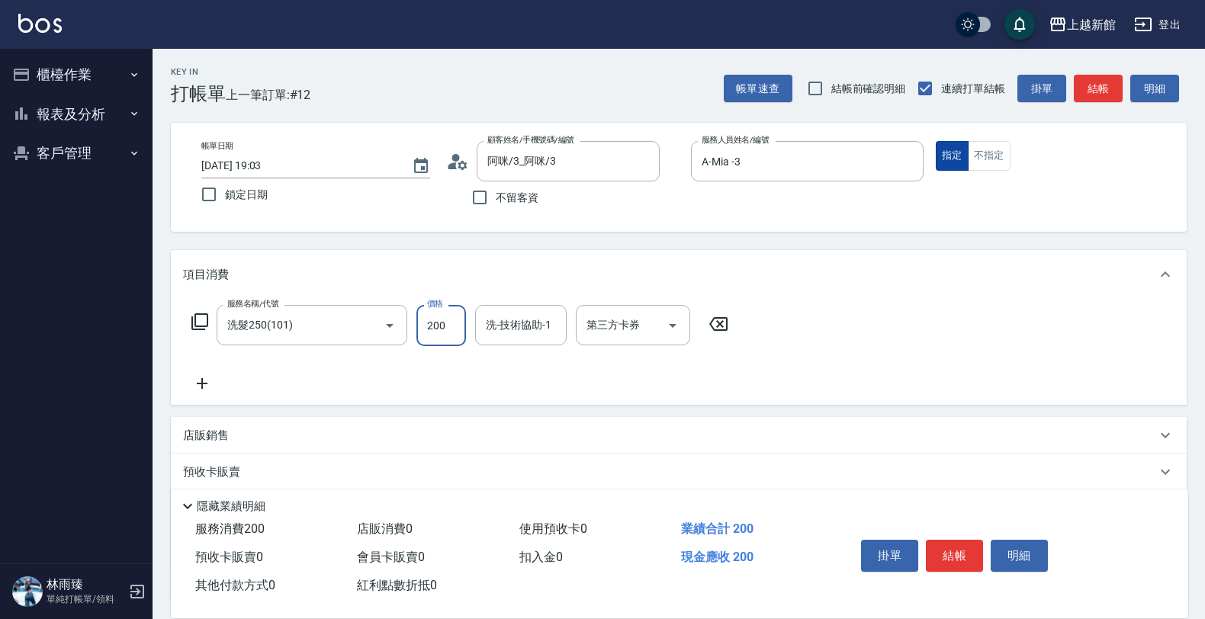
type input "200"
type input "小敏-24"
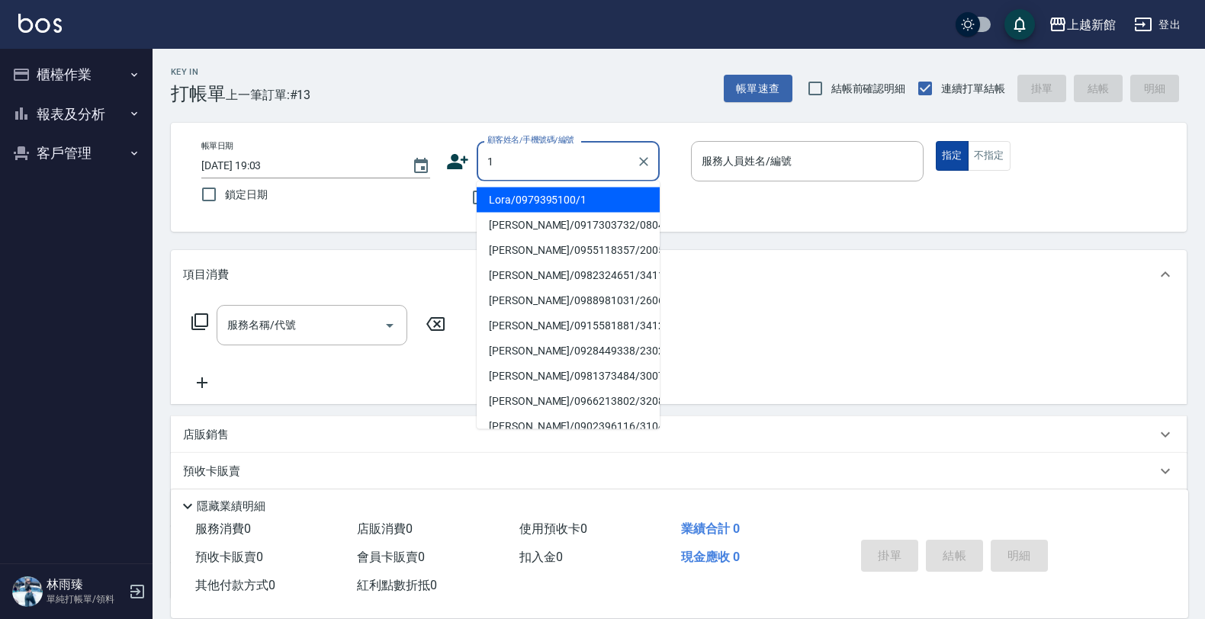
type input "Lora/0979395100/1"
type input "蘿拉-1"
click at [935, 141] on button "指定" at bounding box center [951, 156] width 33 height 30
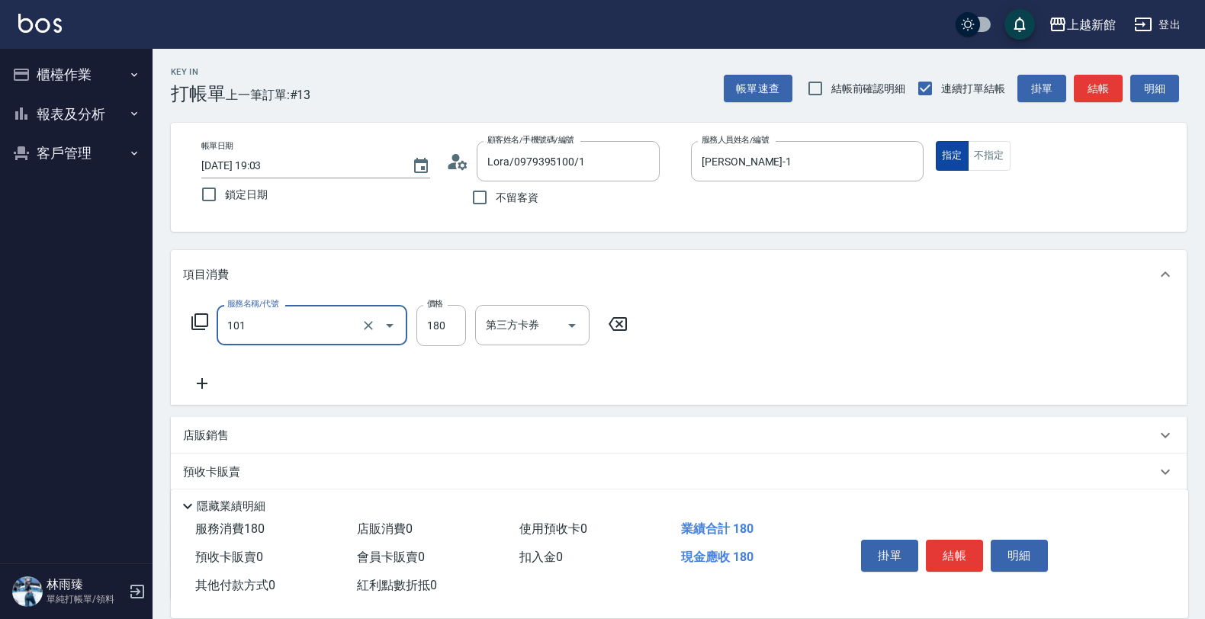
type input "洗髮250(101)"
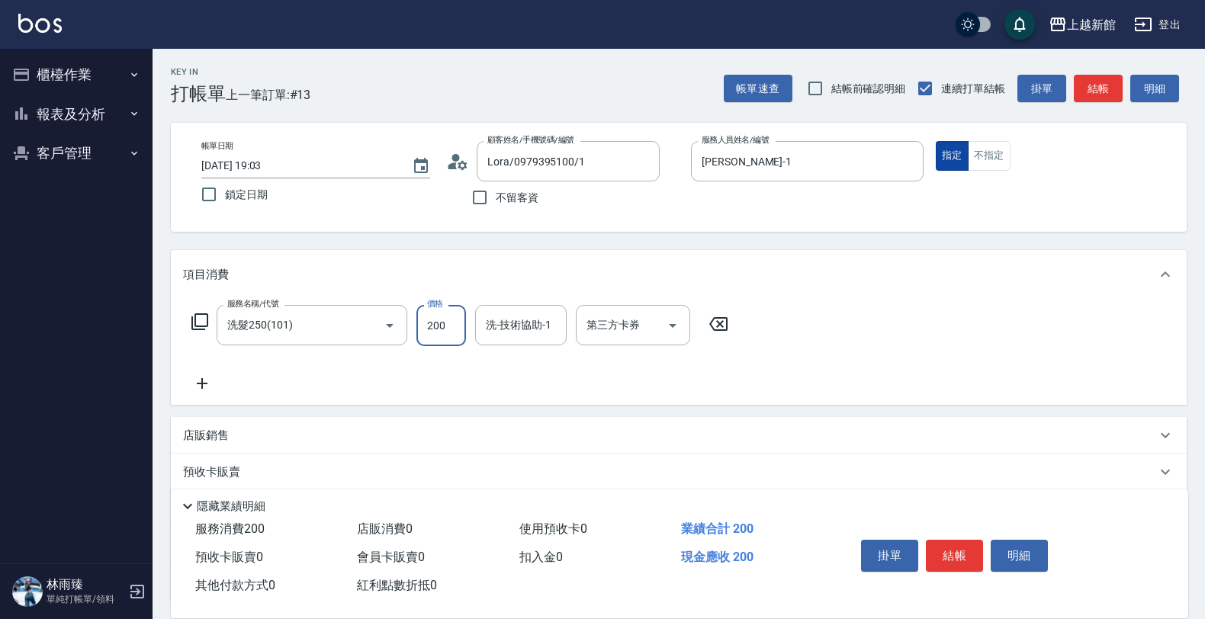
type input "200"
type input "小邱-25"
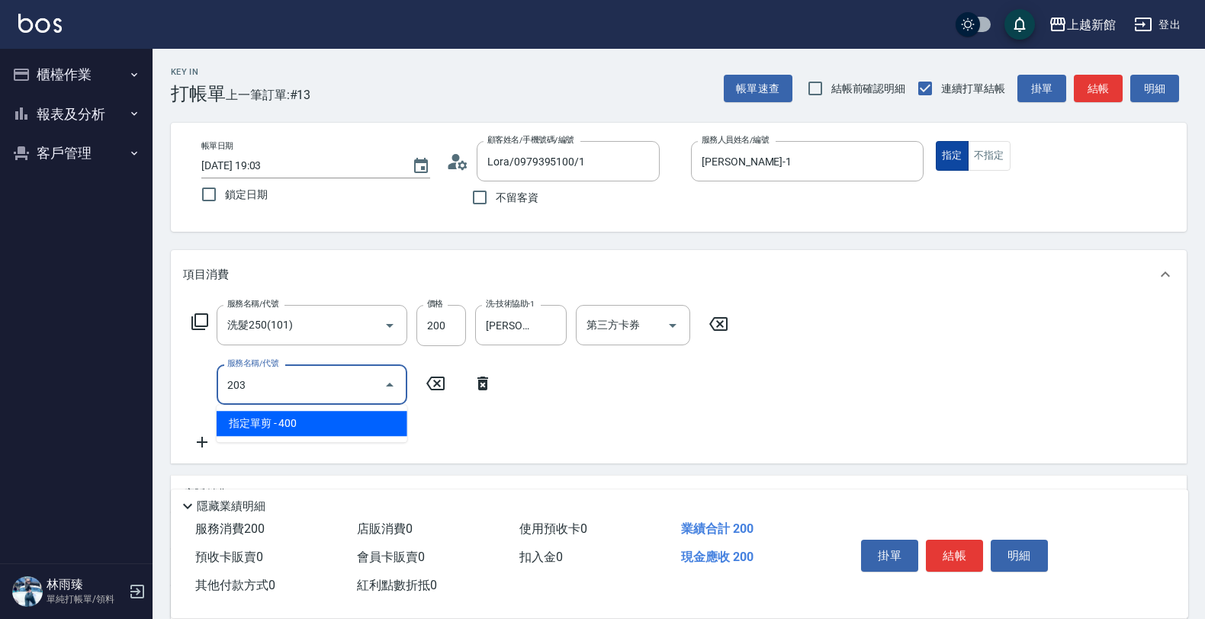
type input "指定單剪(203)"
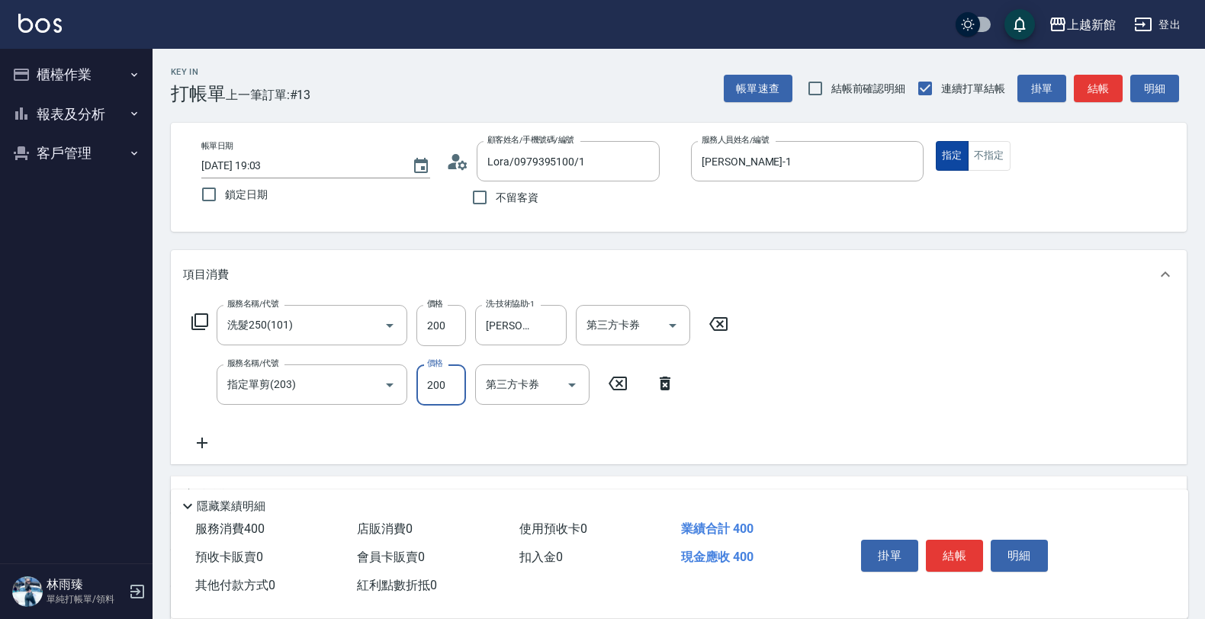
type input "200"
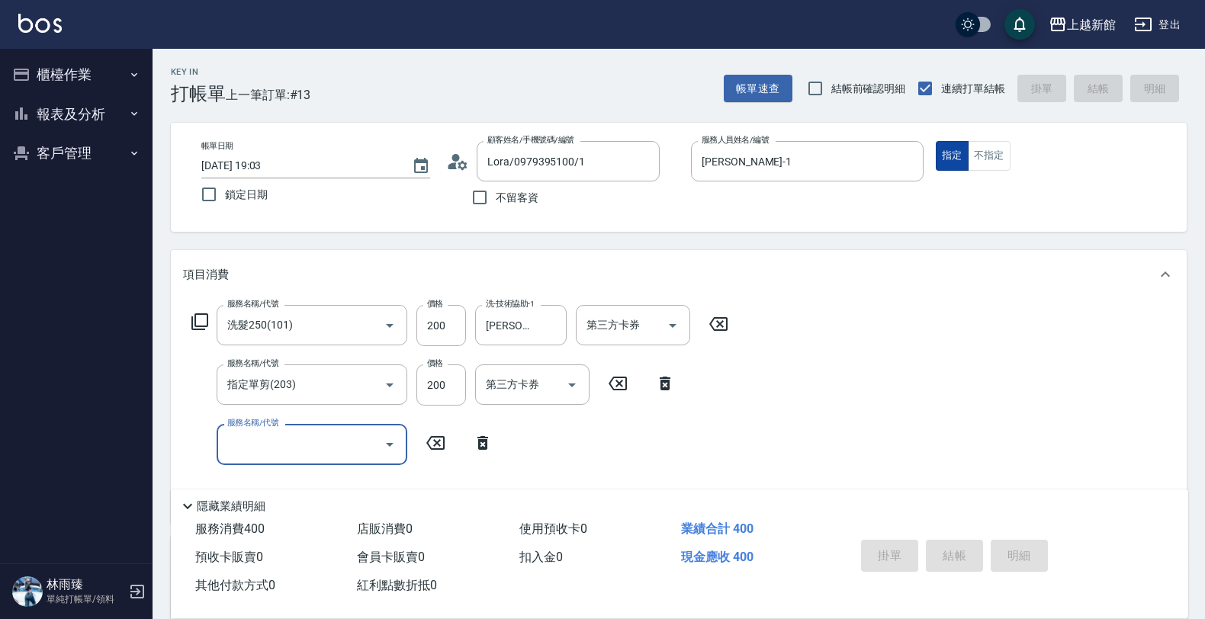
type input "2025/10/14 19:04"
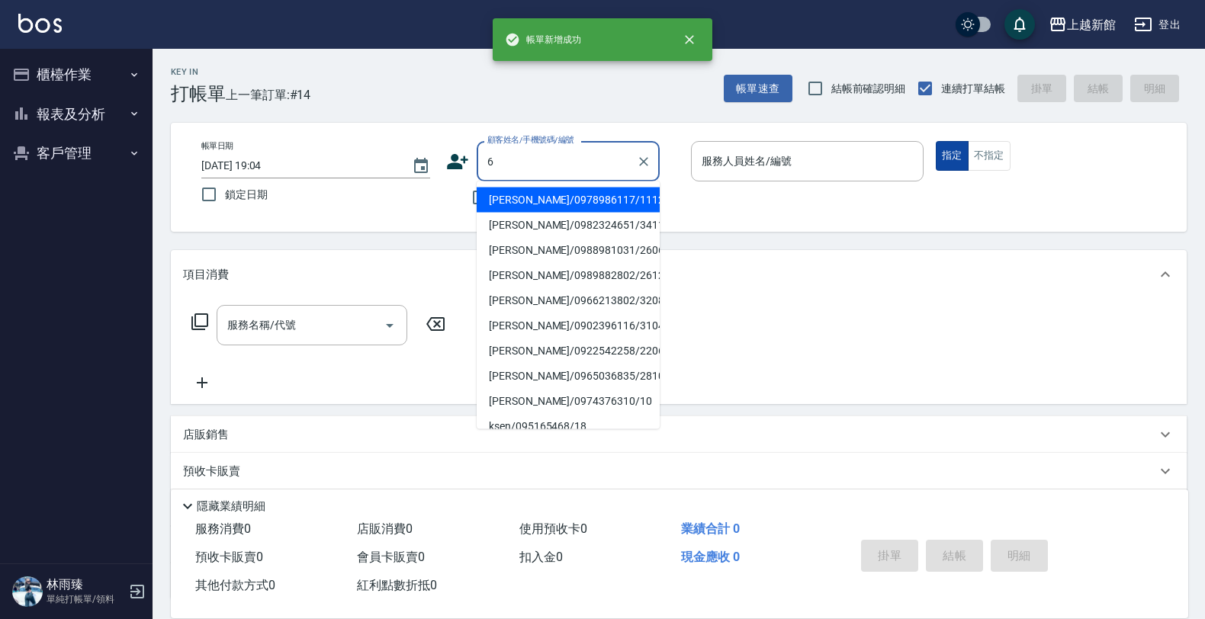
type input "李世翔/0978986117/111214"
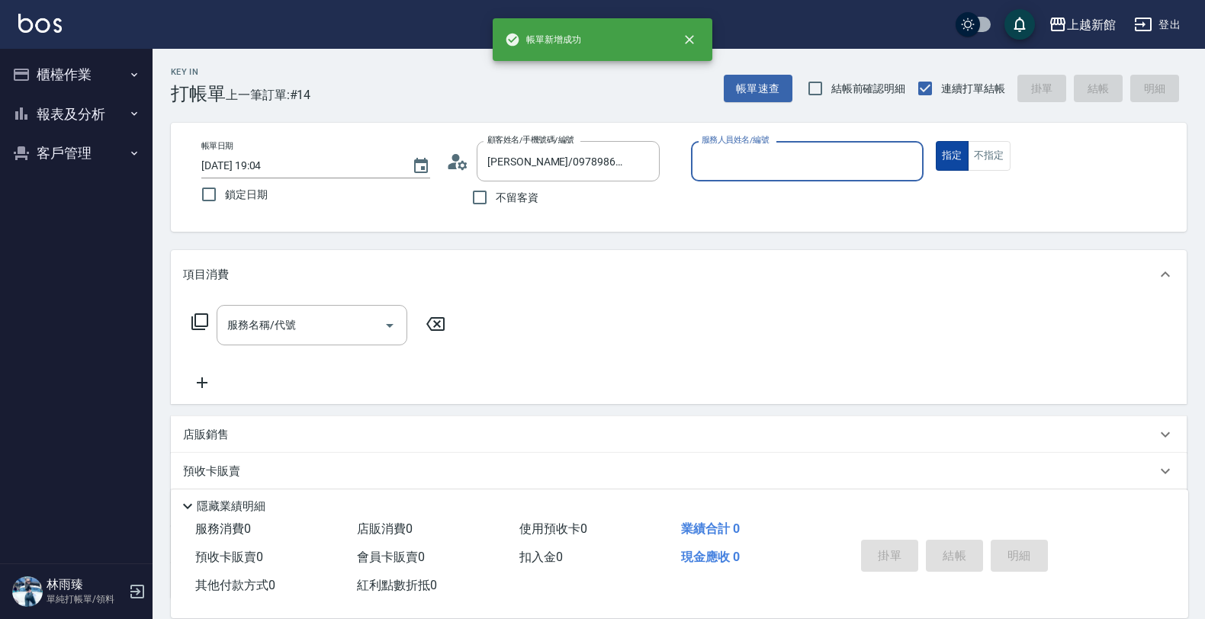
click at [935, 141] on button "指定" at bounding box center [951, 156] width 33 height 30
type input "草莓-2"
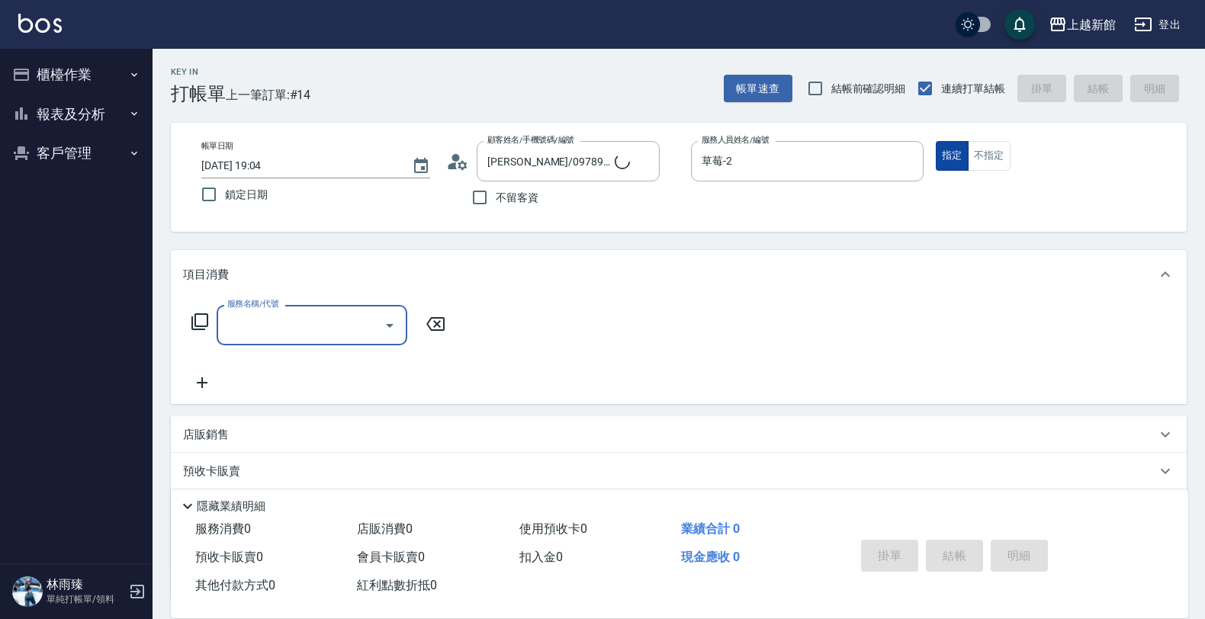
type input "黃婕寧/6_黃婕寧/6"
type input "黃婕寧-6"
click at [199, 322] on icon at bounding box center [200, 322] width 18 height 18
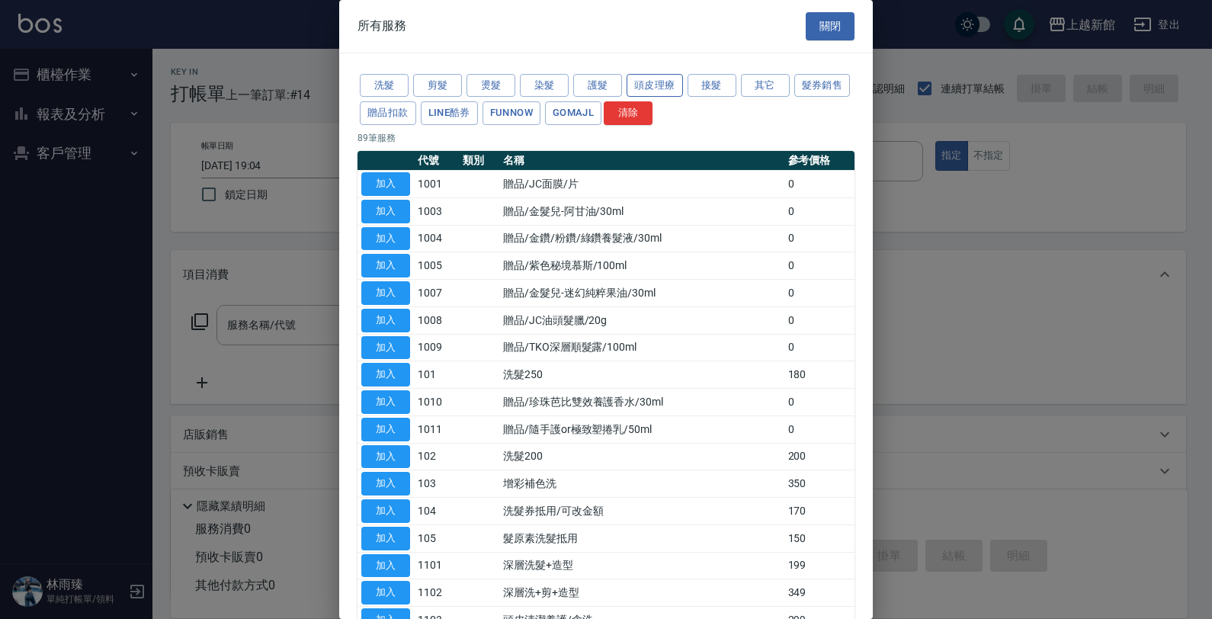
click at [662, 85] on button "頭皮理療" at bounding box center [655, 86] width 56 height 24
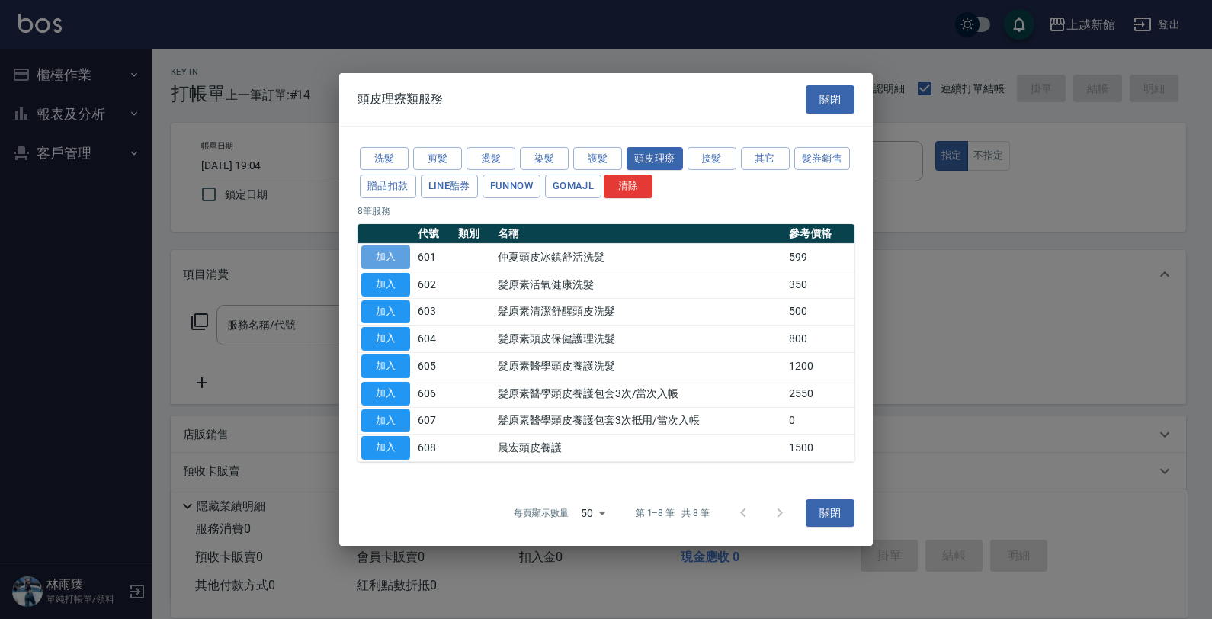
drag, startPoint x: 375, startPoint y: 250, endPoint x: 390, endPoint y: 257, distance: 16.7
click at [375, 250] on button "加入" at bounding box center [385, 257] width 49 height 24
type input "仲夏頭皮冰鎮舒活洗髮(601)"
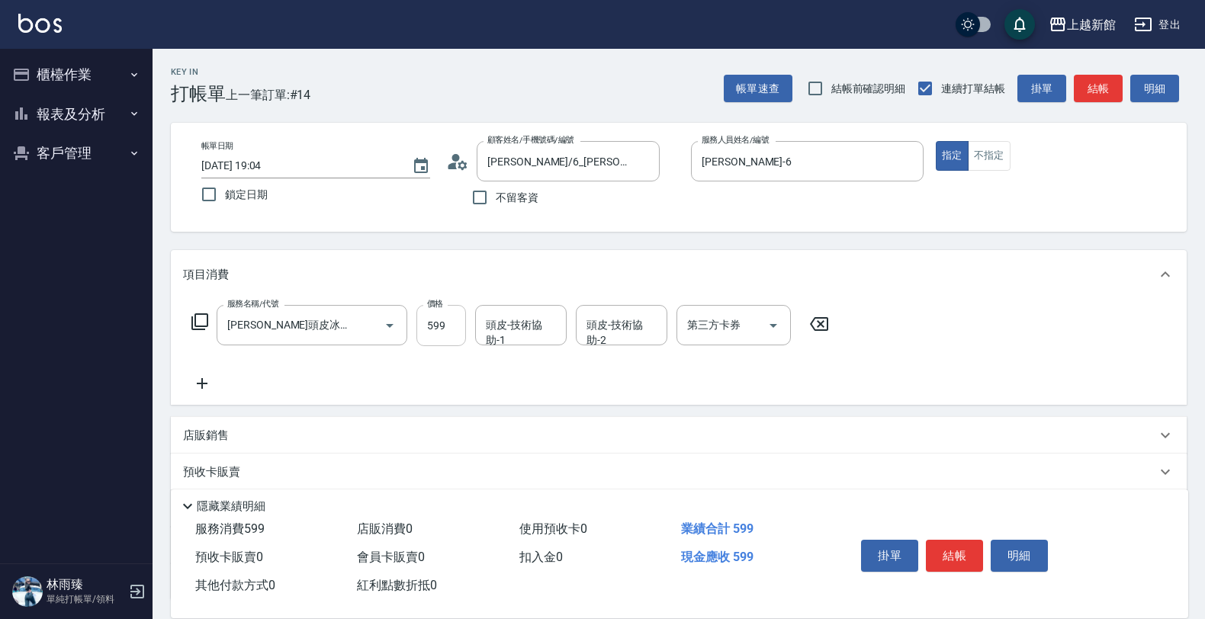
click at [454, 329] on input "599" at bounding box center [441, 325] width 50 height 41
type input "500"
type input "小敏-24"
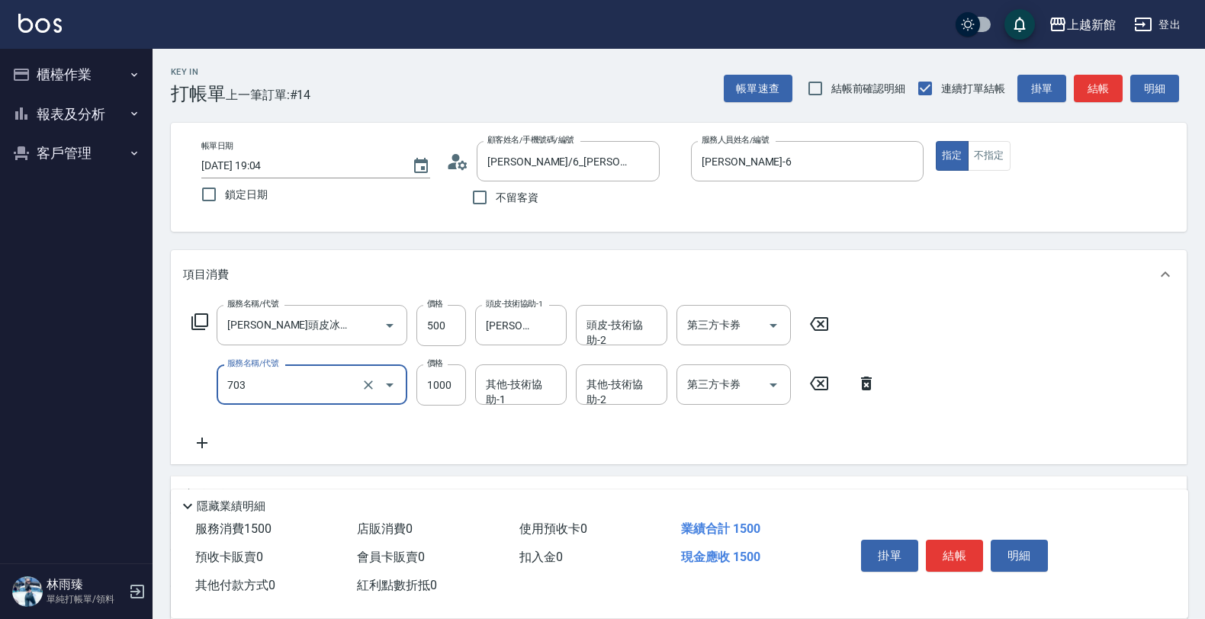
type input "接髮協助(703)"
type input "7500"
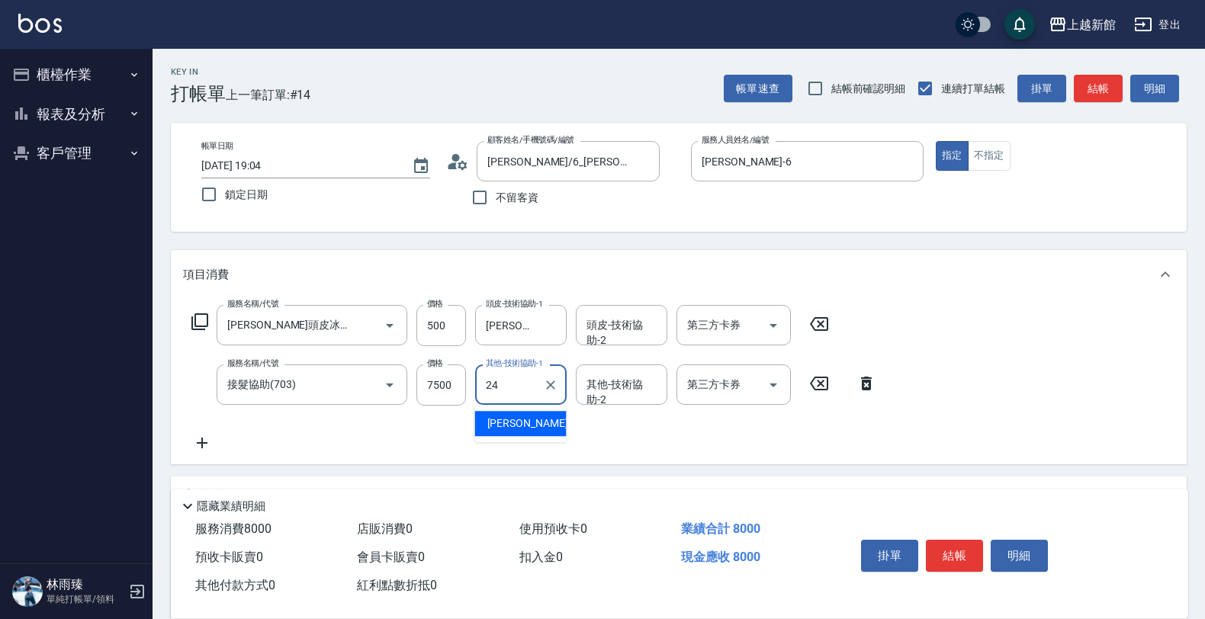
type input "小敏-24"
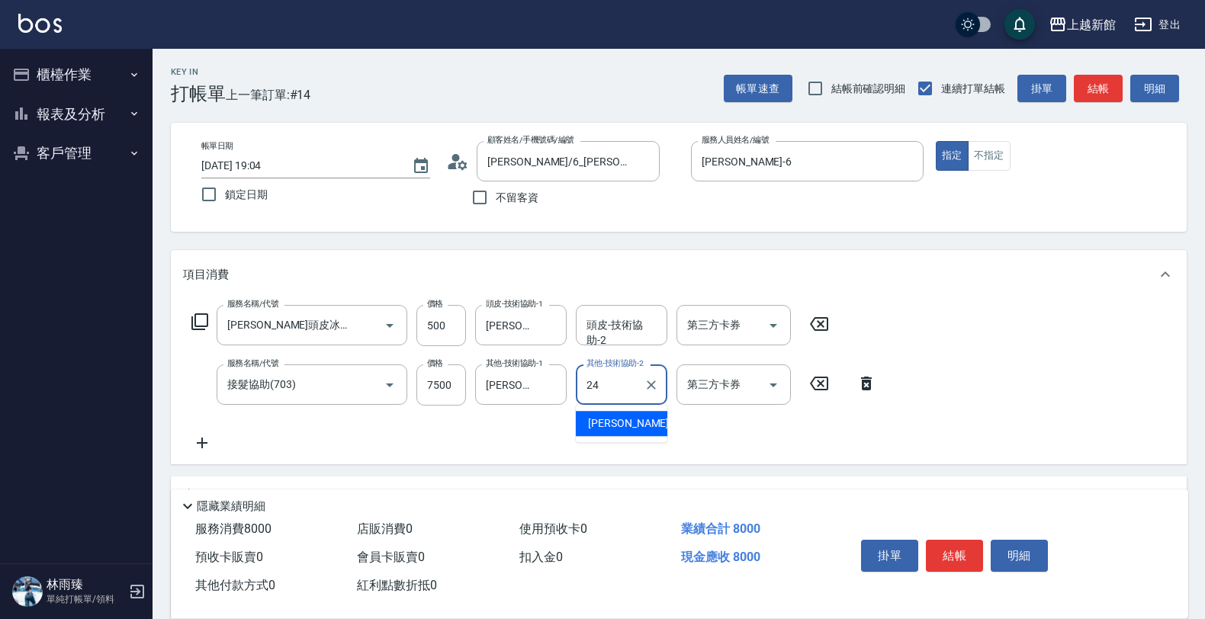
type input "小敏-24"
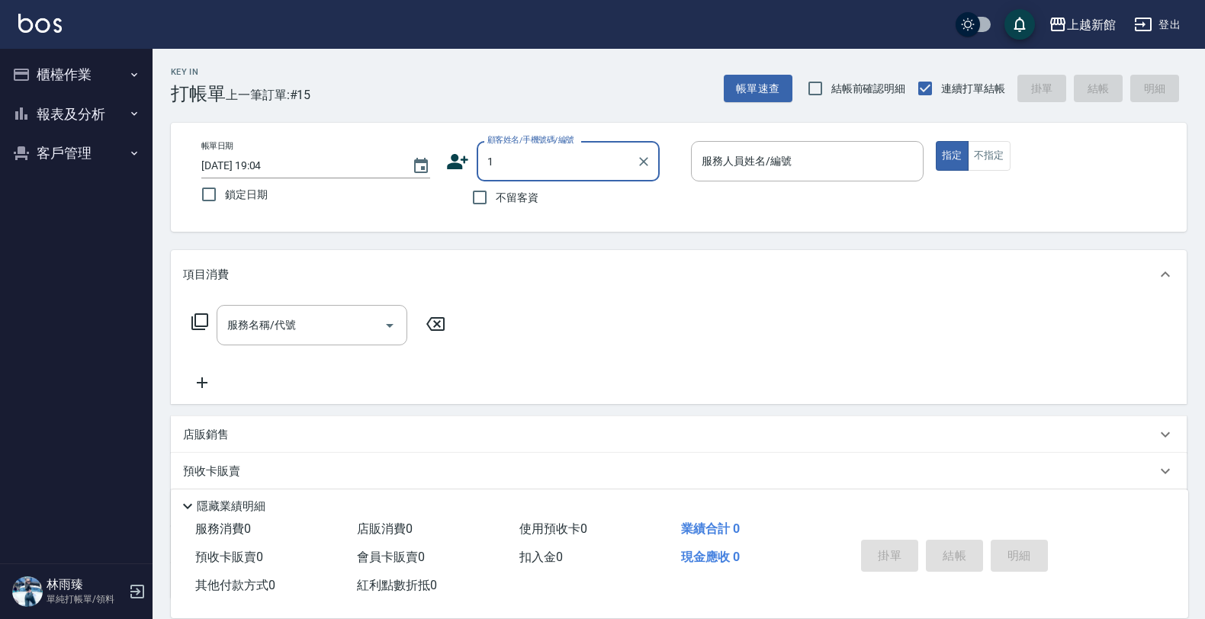
type input "李世翔/0978986117/111214"
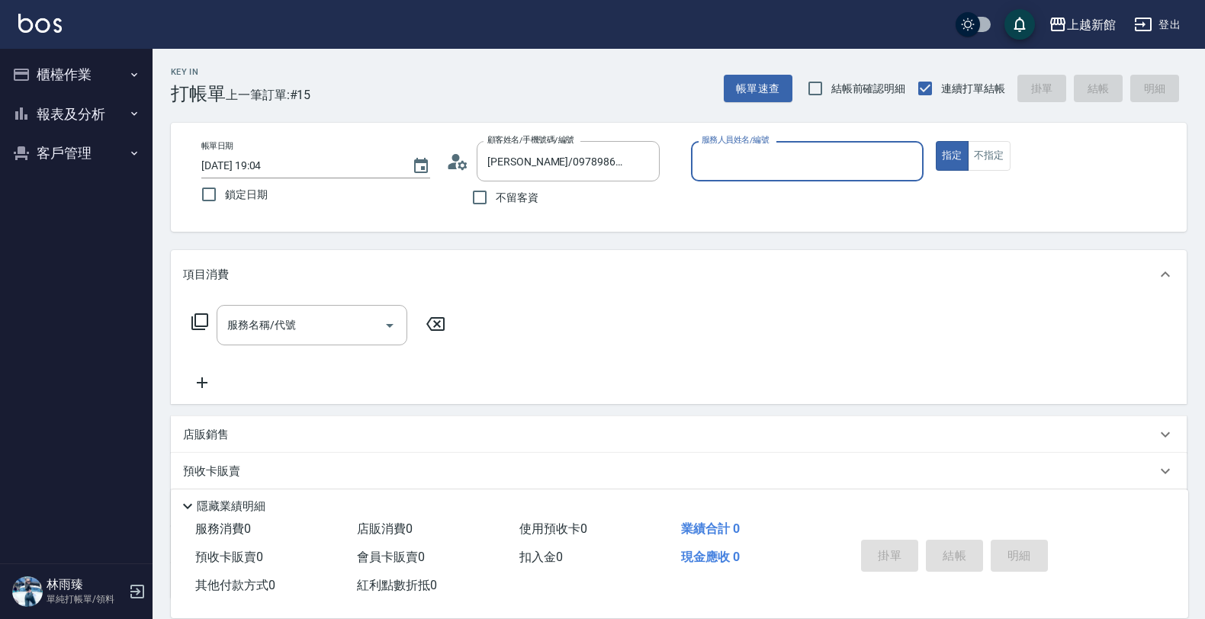
click at [935, 141] on button "指定" at bounding box center [951, 156] width 33 height 30
type input "草莓-2"
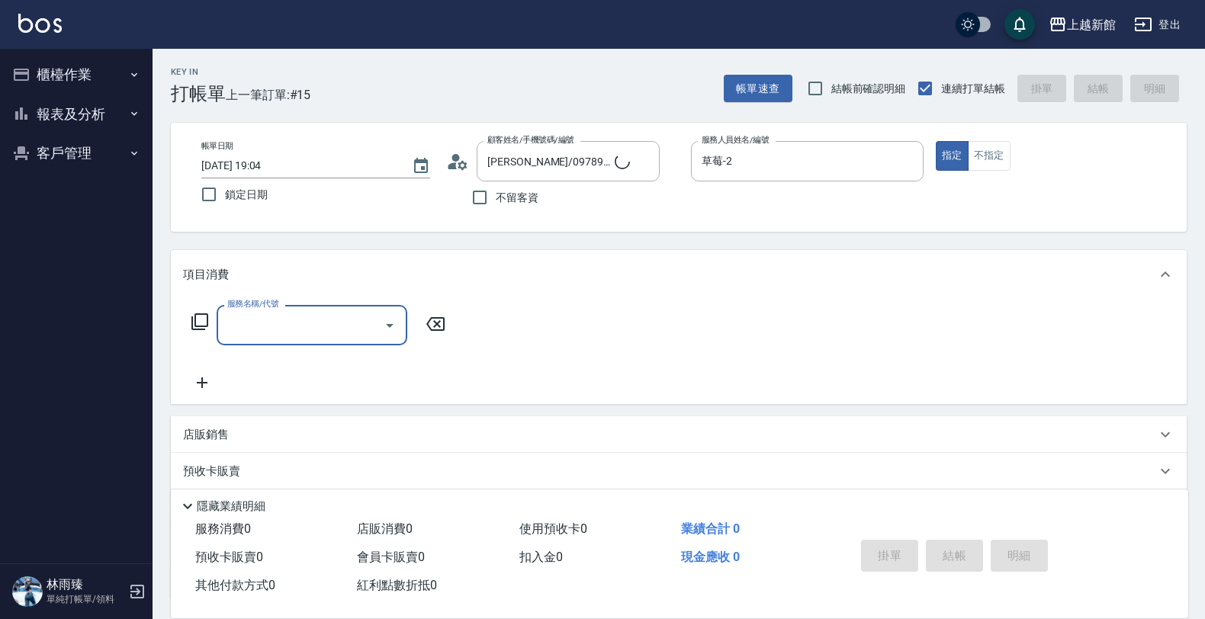
type input "Lora/0979395100/1"
type input "蘿拉-1"
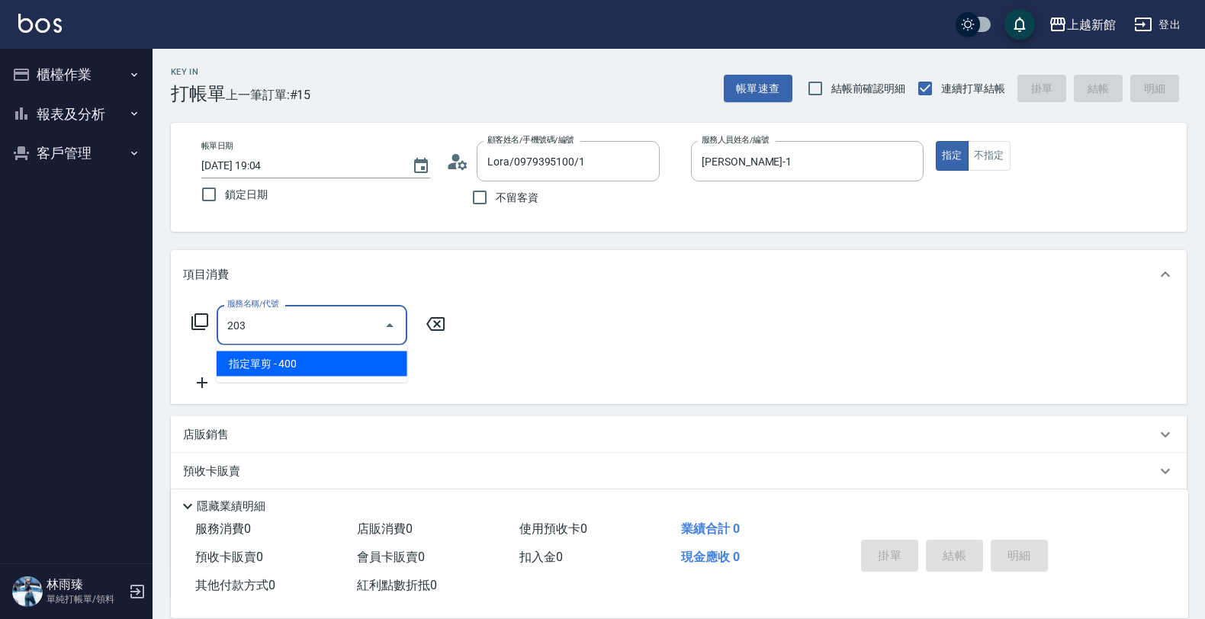
type input "指定單剪(203)"
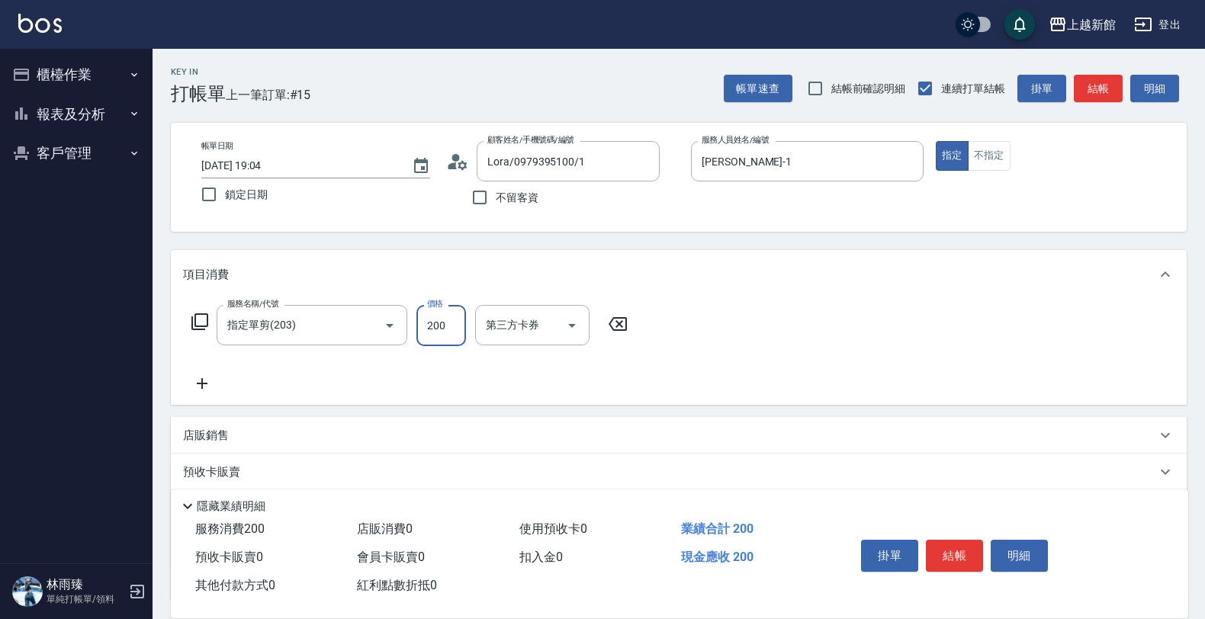
type input "200"
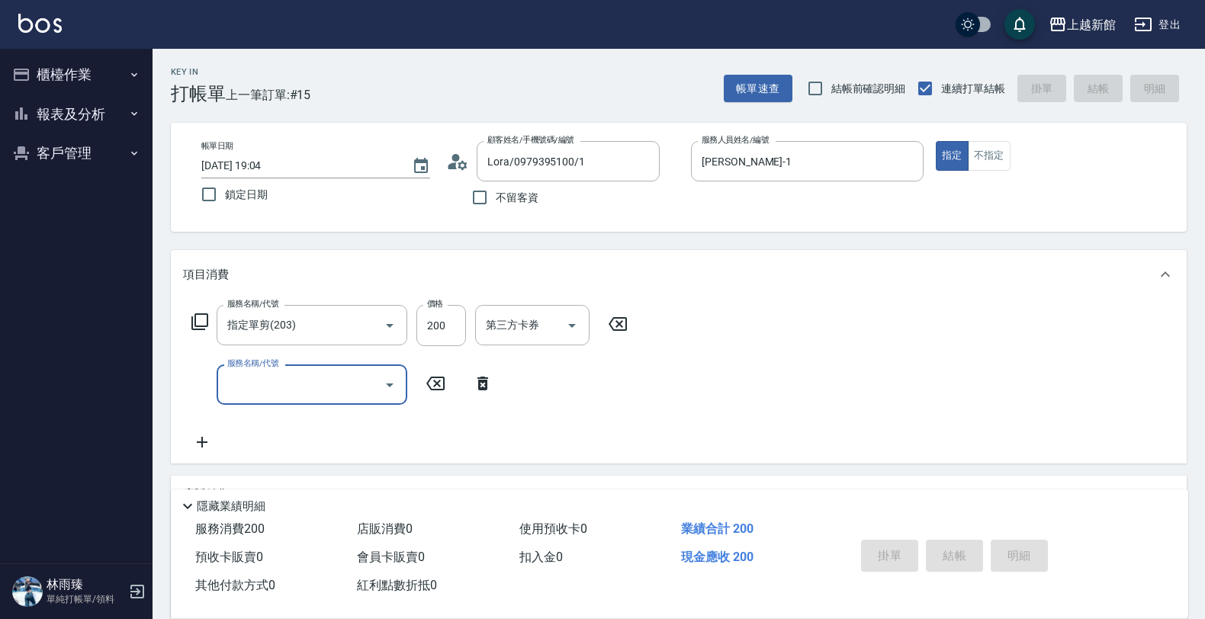
type input "2025/10/14 19:05"
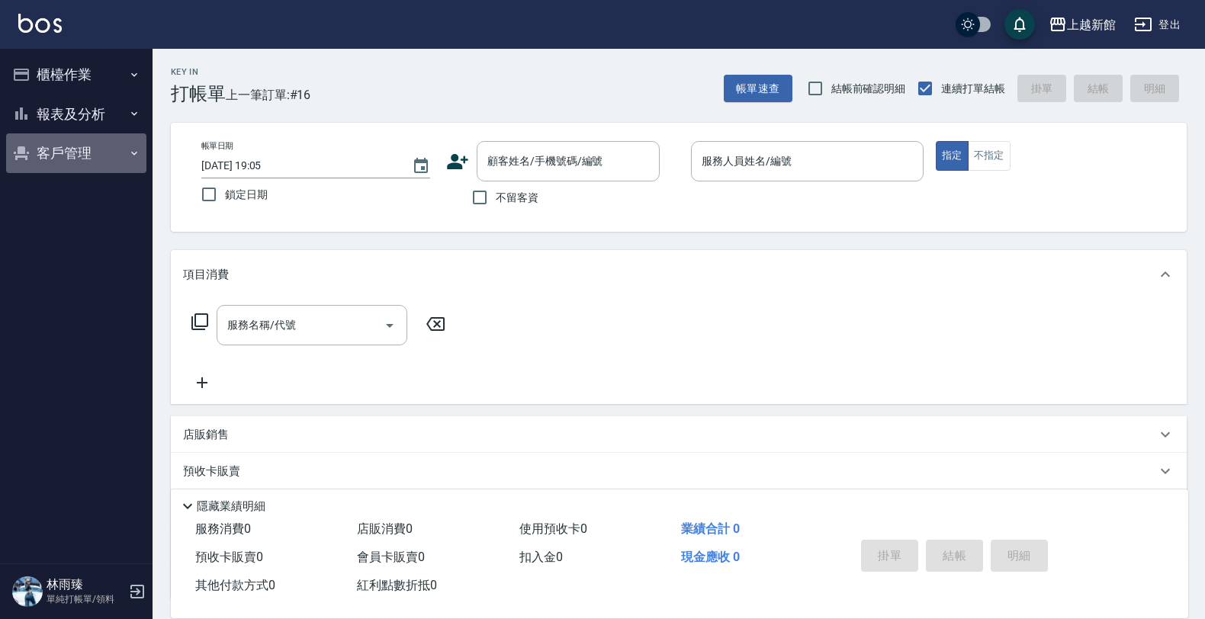
click at [98, 168] on button "客戶管理" at bounding box center [76, 153] width 140 height 40
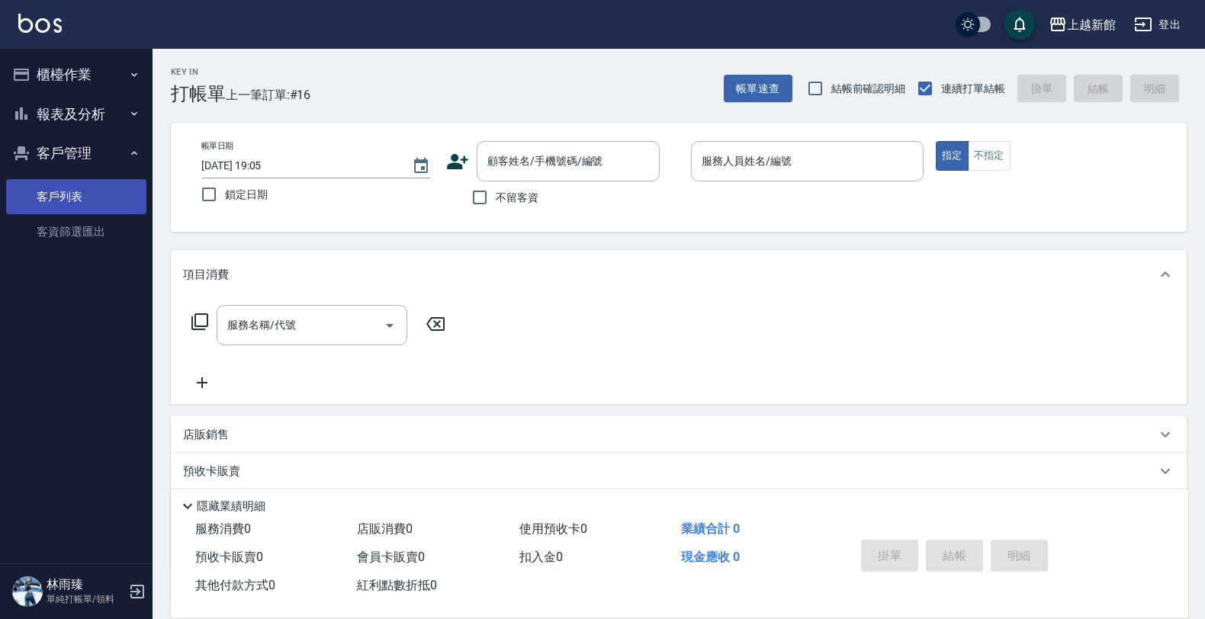
click at [103, 212] on link "客戶列表" at bounding box center [76, 196] width 140 height 35
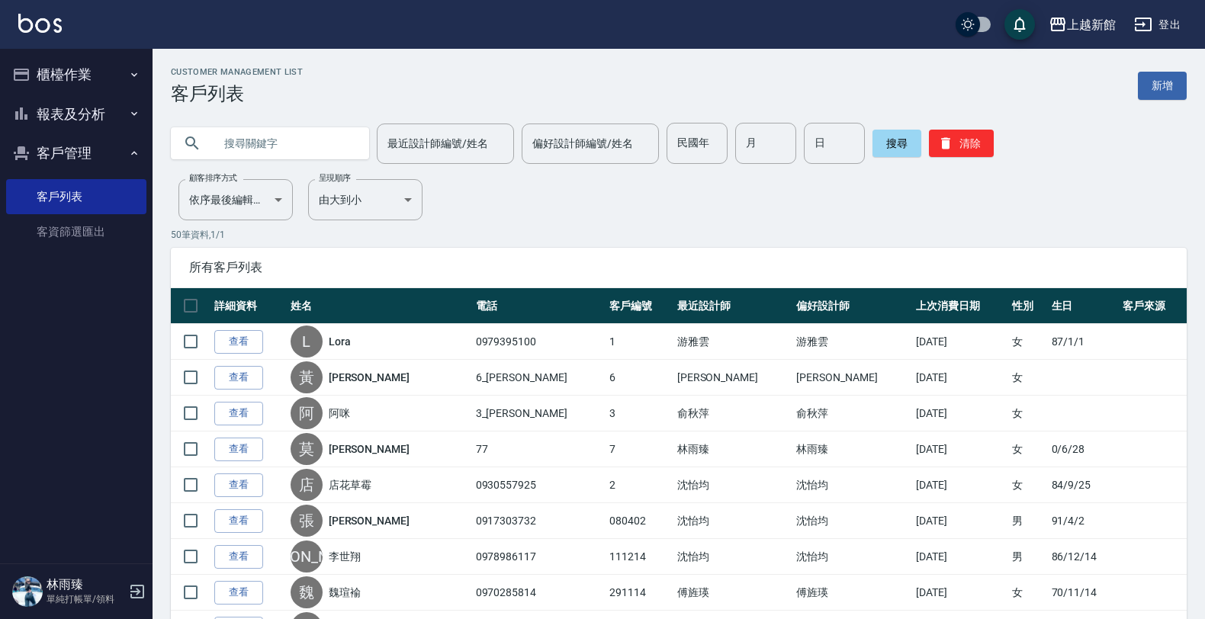
click at [305, 154] on input "text" at bounding box center [284, 143] width 143 height 41
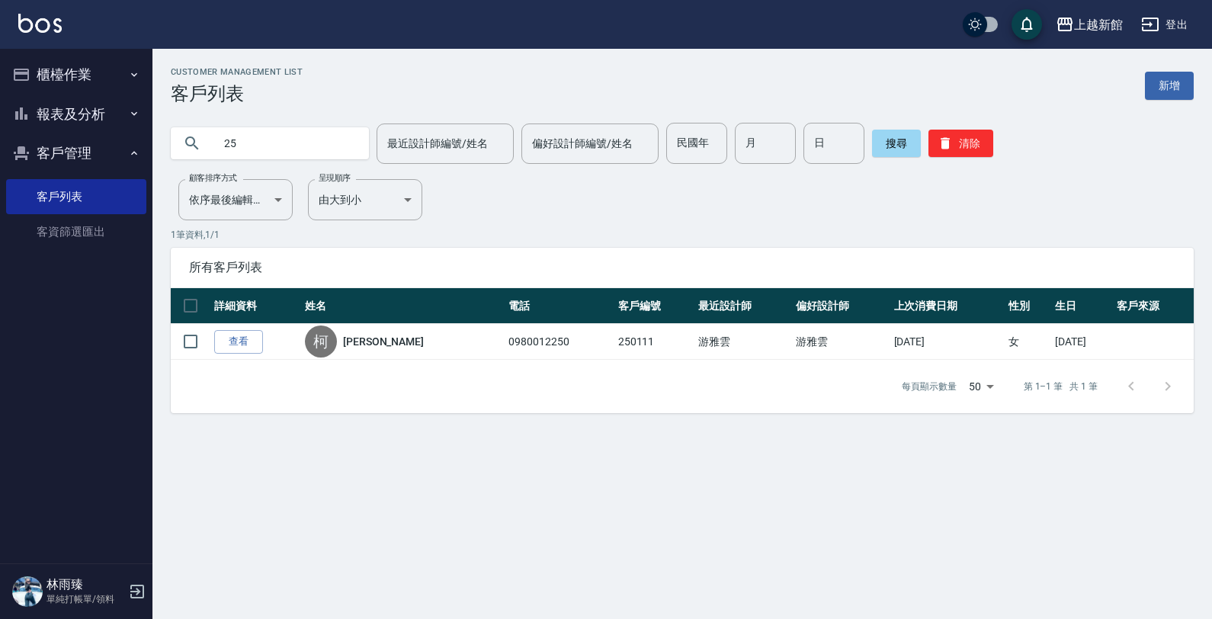
type input "2"
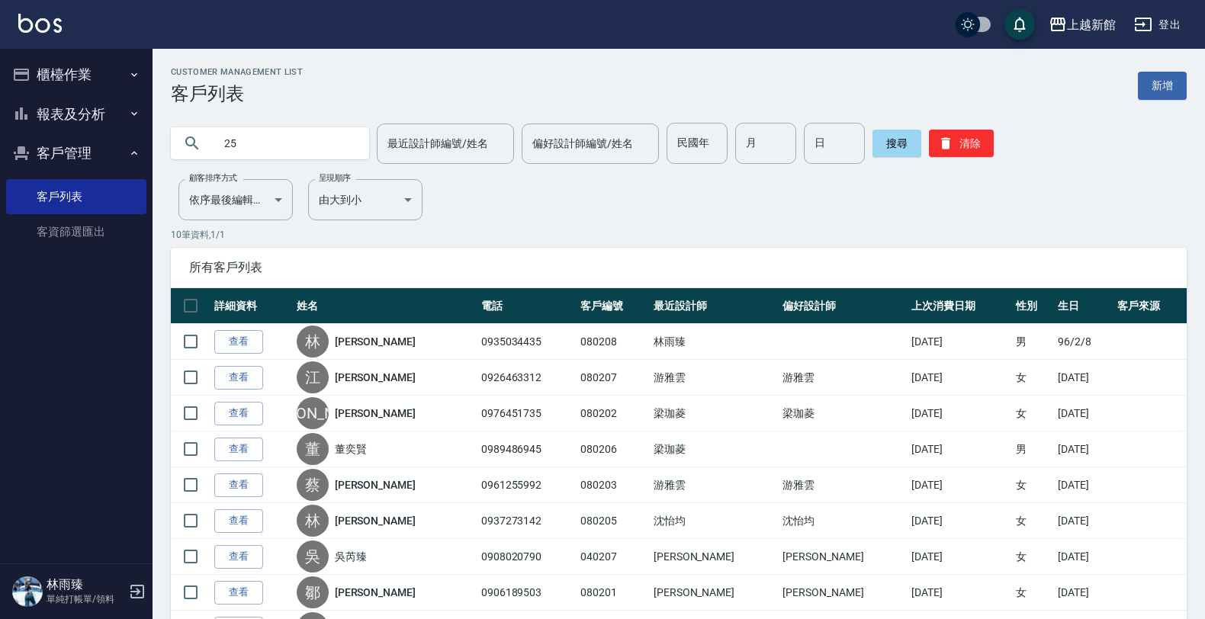
type input "2"
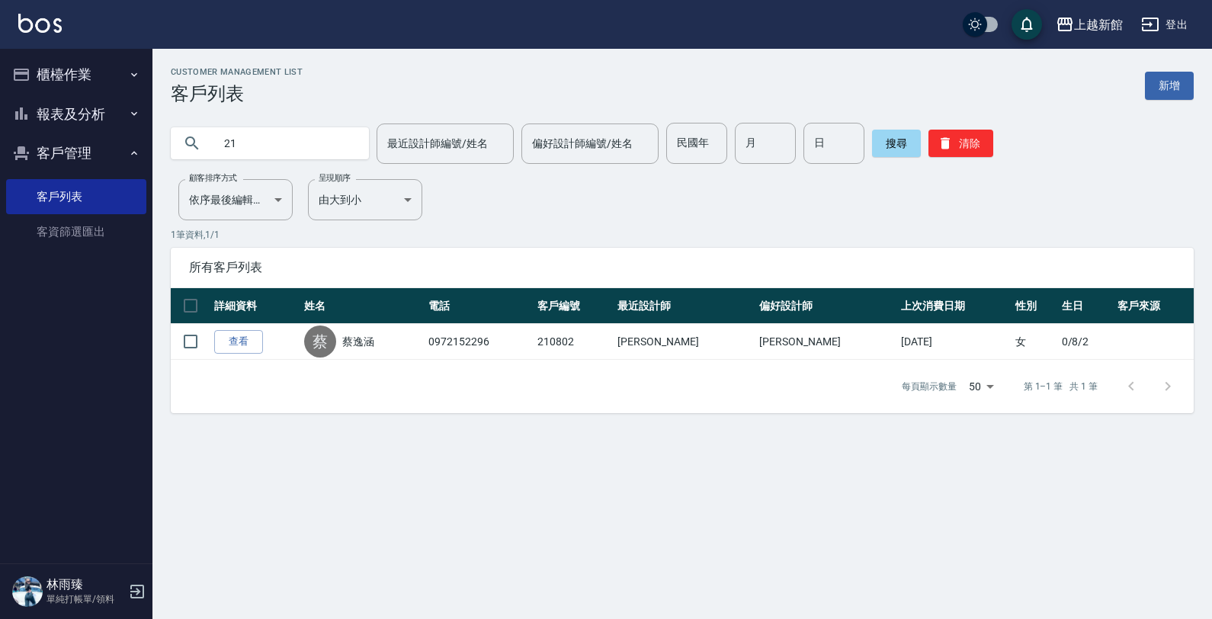
type input "2"
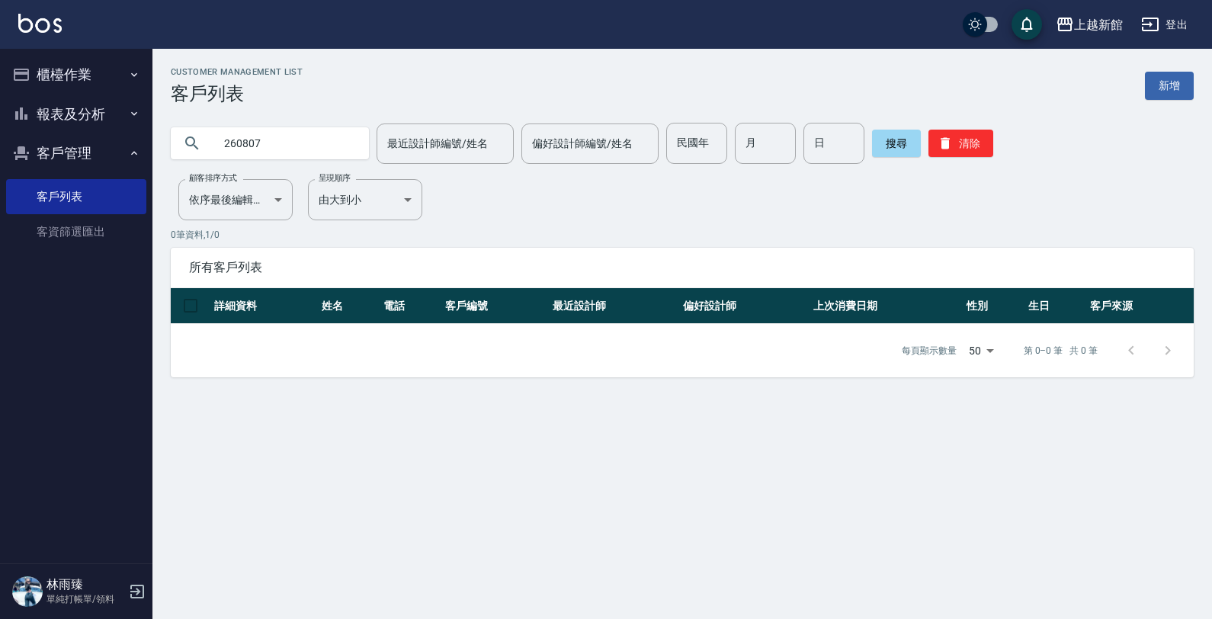
type input "260807"
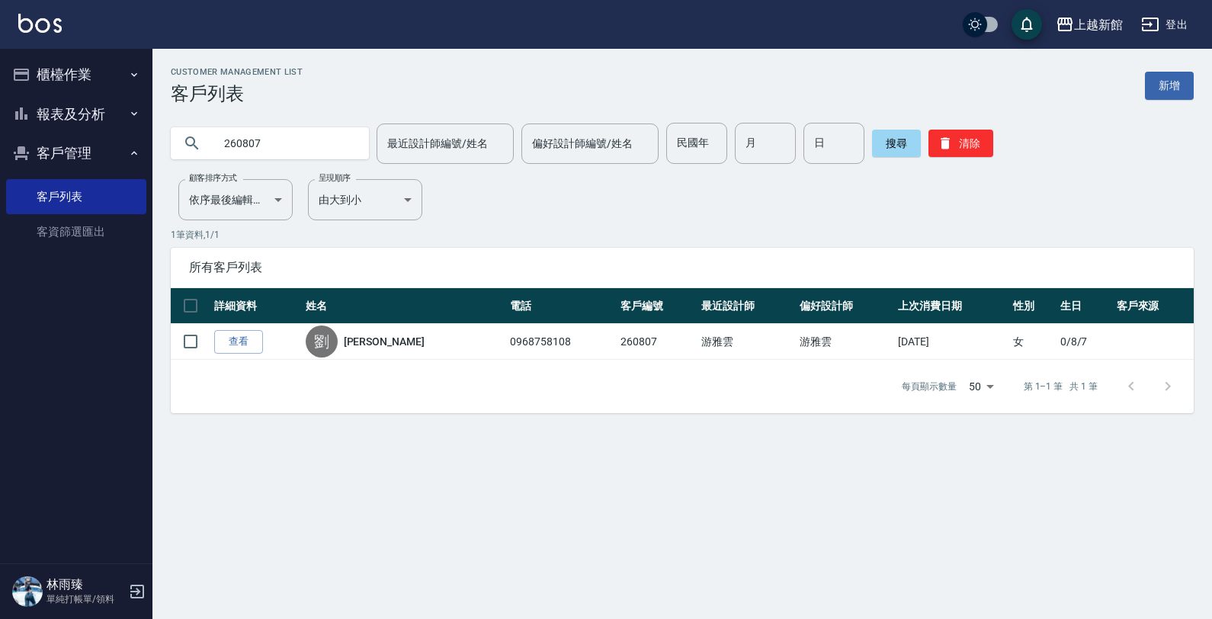
click at [1156, 104] on div "260807 最近設計師編號/姓名 最近設計師編號/姓名 偏好設計師編號/姓名 偏好設計師編號/姓名 民國年 民國年 月 月 日 日 搜尋 清除" at bounding box center [672, 133] width 1041 height 59
click at [1160, 88] on link "新增" at bounding box center [1169, 86] width 49 height 28
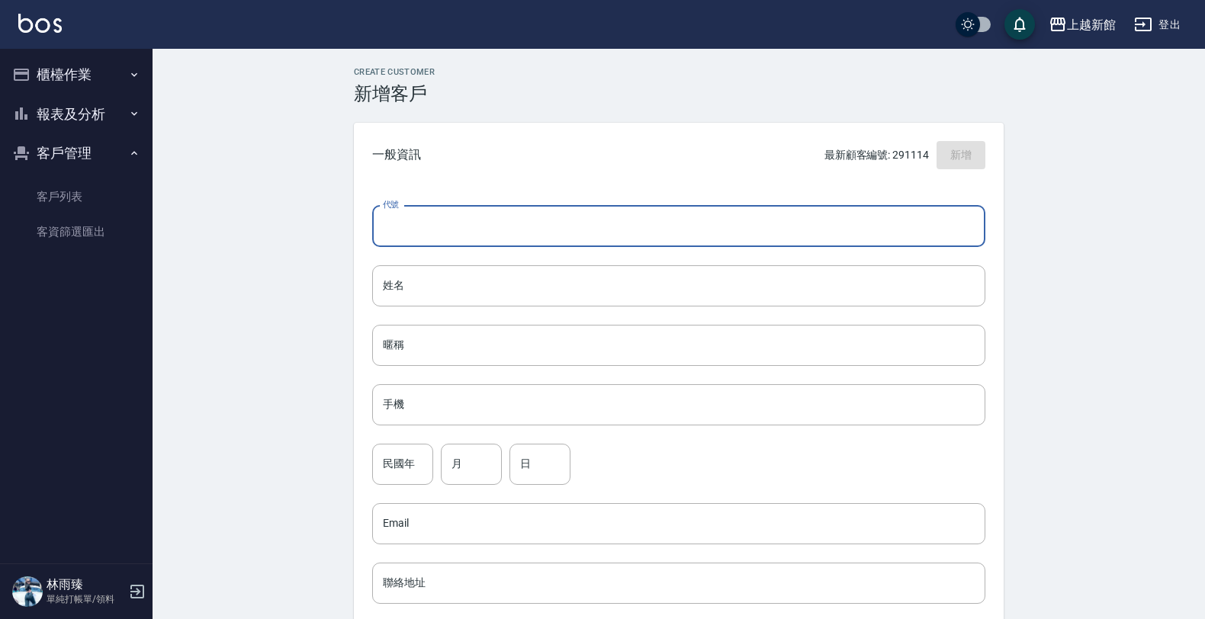
click at [736, 231] on input "代號" at bounding box center [678, 226] width 613 height 41
type input "270807"
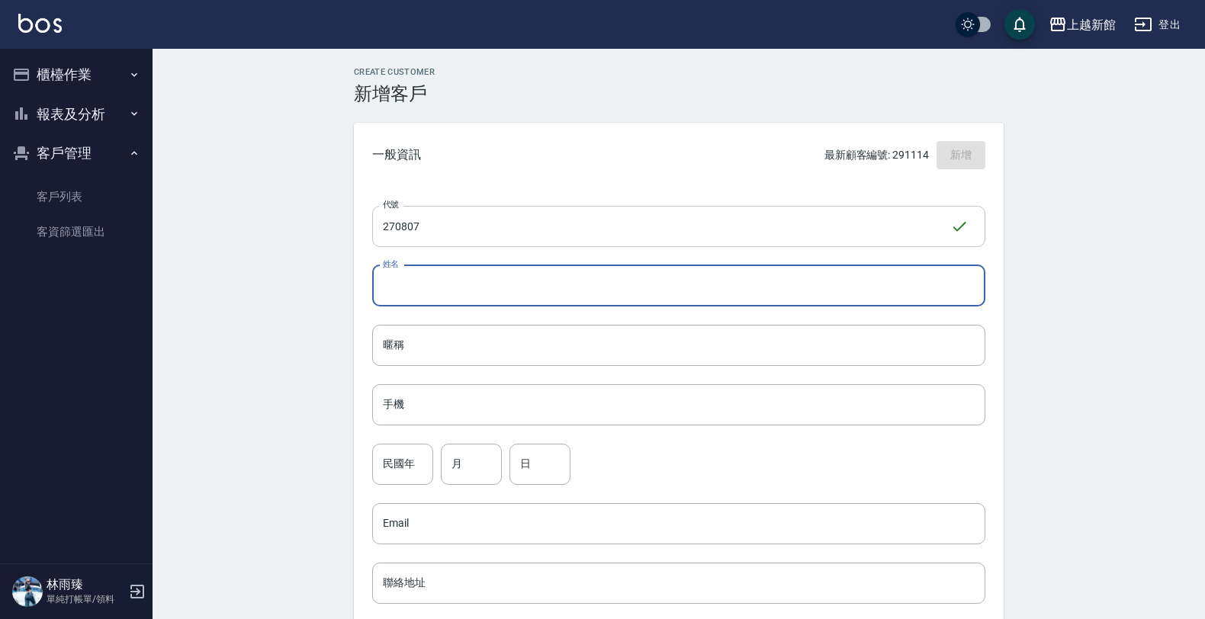
type input "ㄓ"
type input "張儀棋"
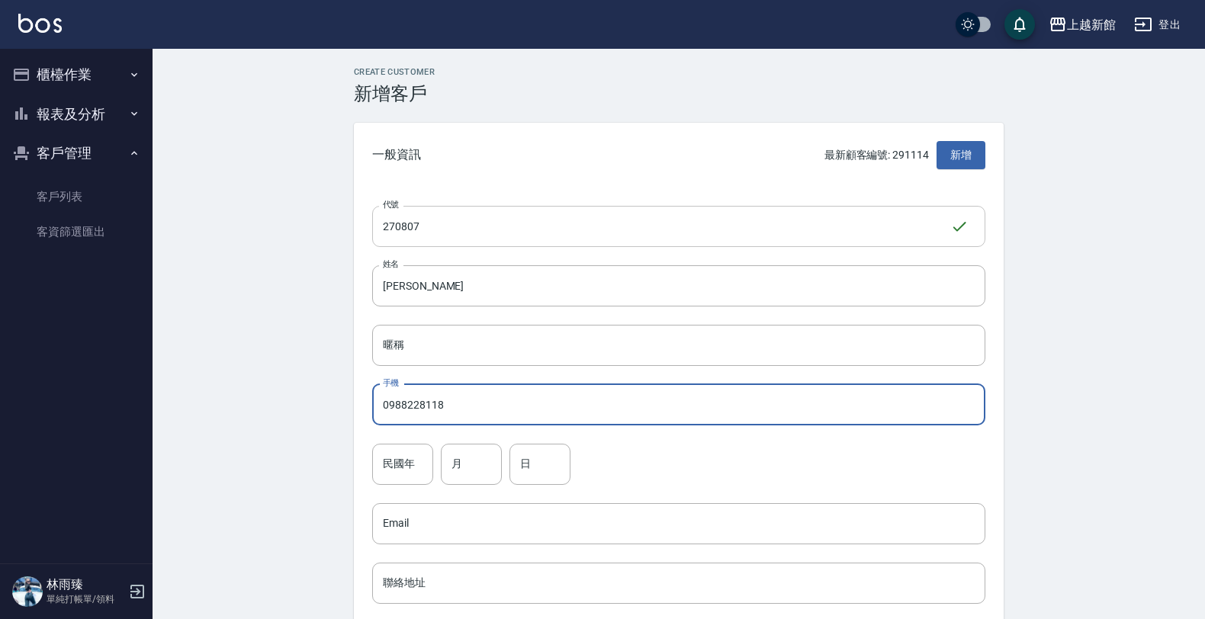
type input "0988228118"
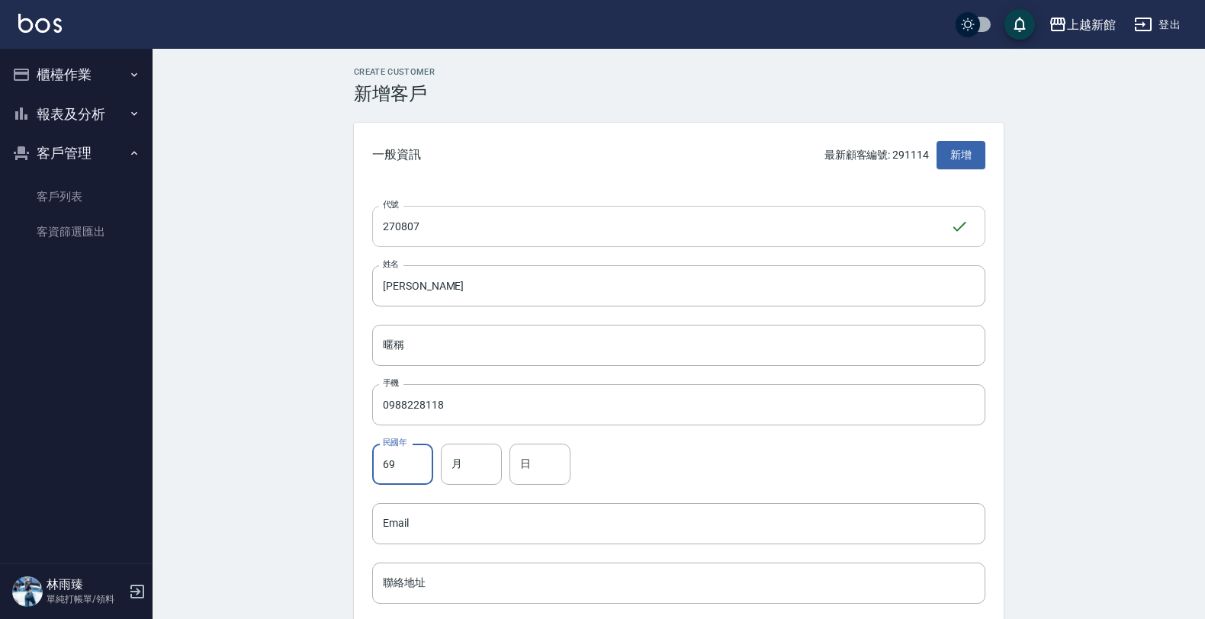
type input "69"
type input "08"
type input "07"
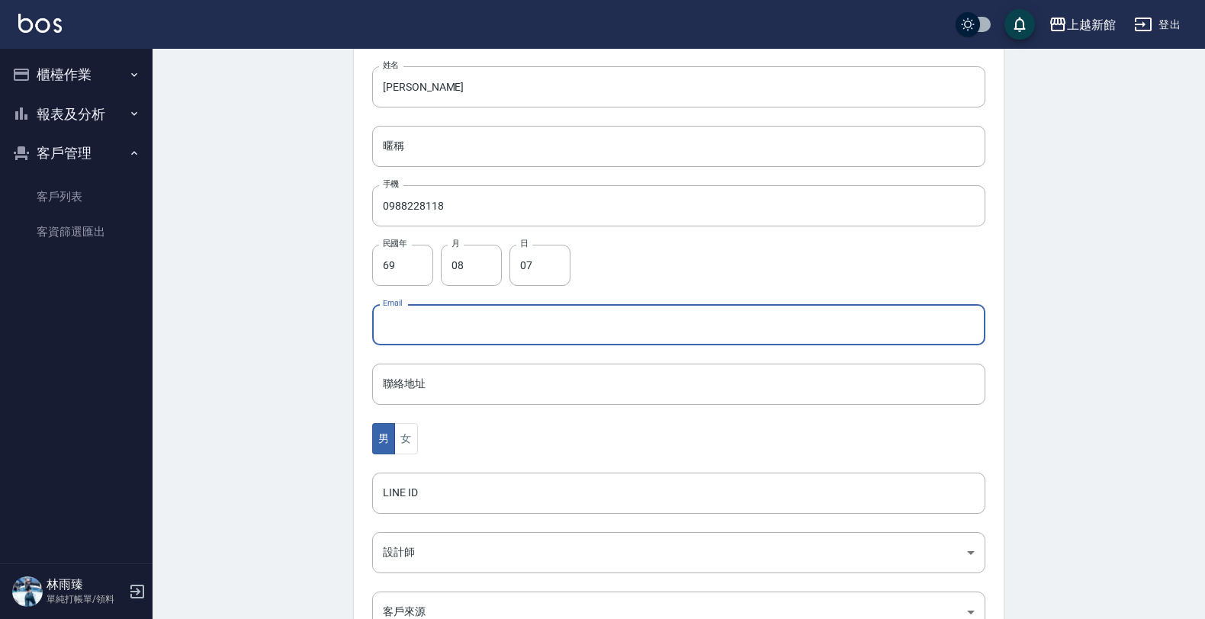
scroll to position [372, 0]
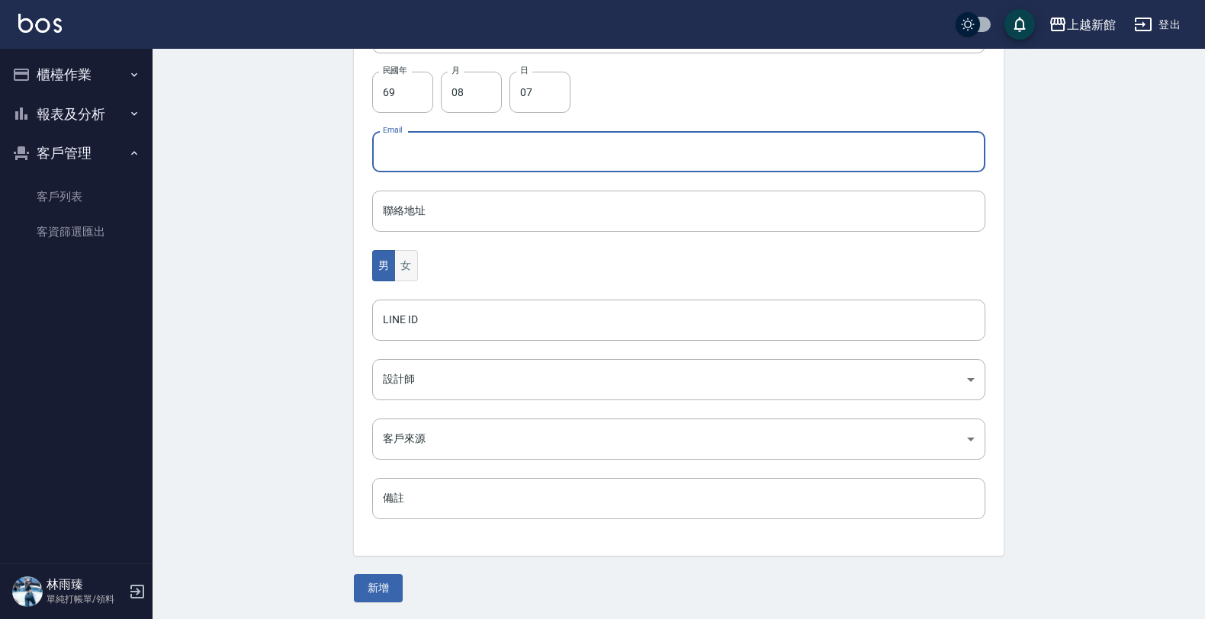
click at [409, 268] on button "女" at bounding box center [405, 265] width 23 height 31
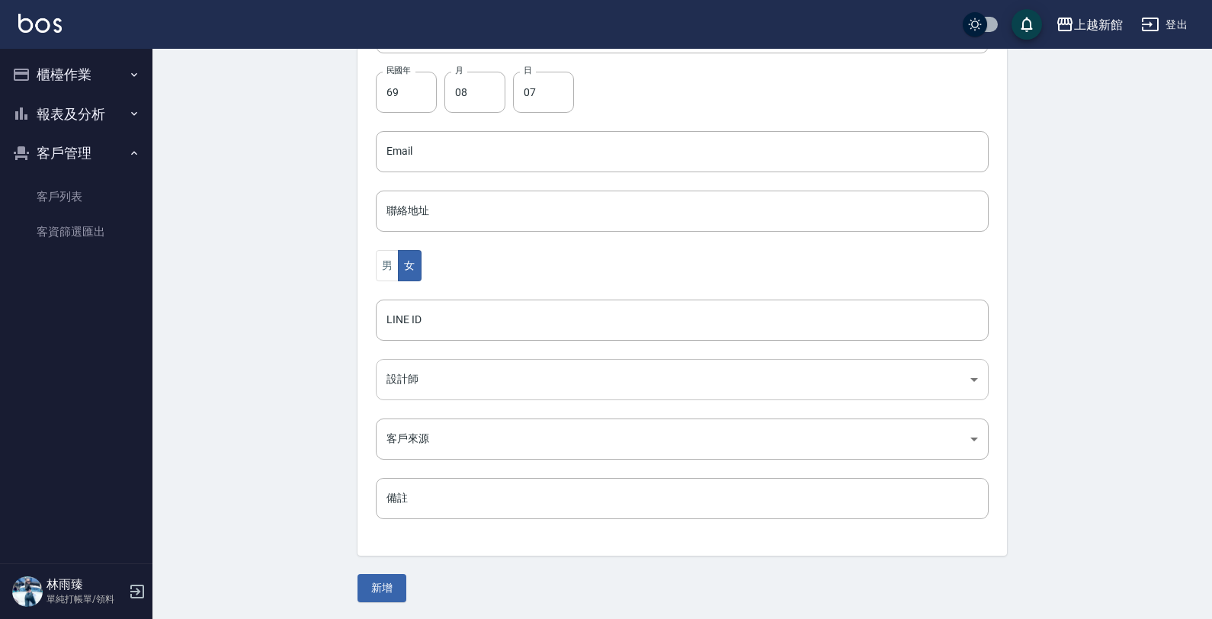
click at [447, 377] on body "上越新館 登出 櫃檯作業 打帳單 帳單列表 掛單列表 現金收支登錄 高階收支登錄 材料自購登錄 每日結帳 排班表 現場電腦打卡 報表及分析 報表目錄 店家日報…" at bounding box center [606, 124] width 1212 height 993
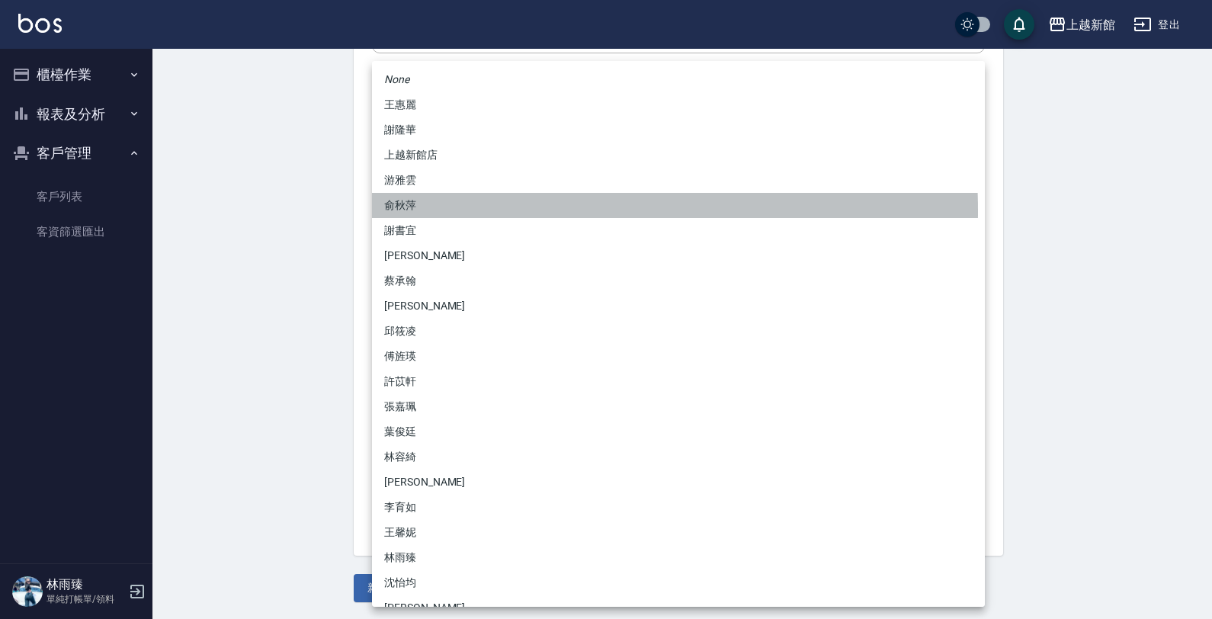
click at [422, 211] on li "俞秋萍" at bounding box center [678, 205] width 613 height 25
type input "1cdd4ba2-88dd-4d28-926f-a961d94b46e0"
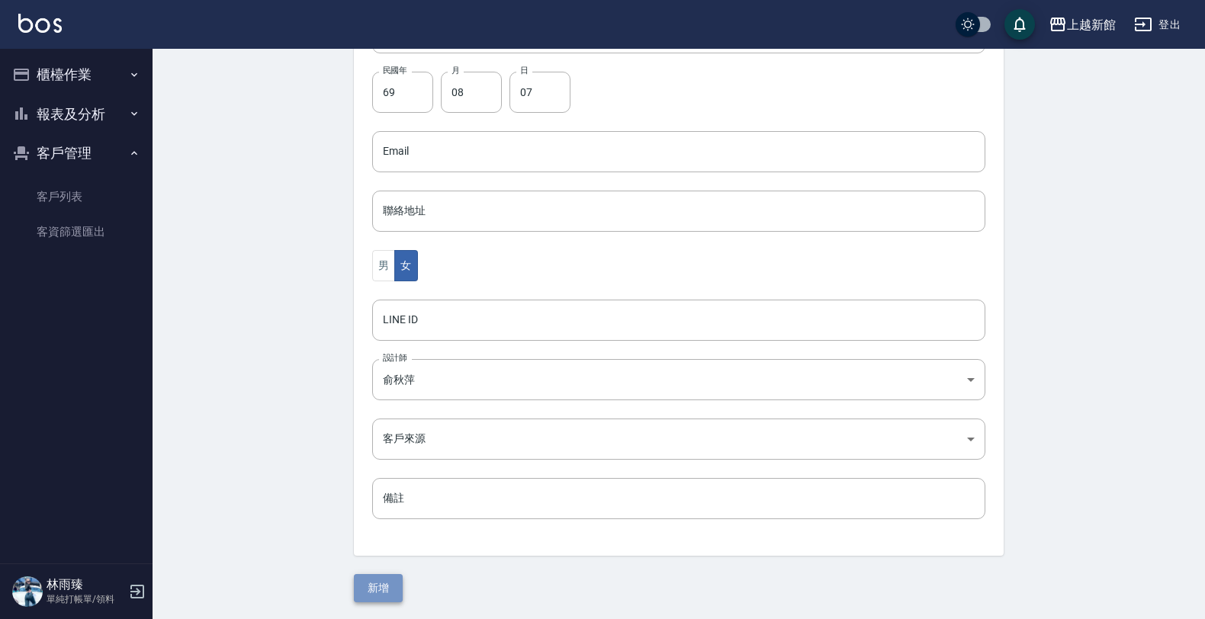
click at [393, 588] on button "新增" at bounding box center [378, 588] width 49 height 28
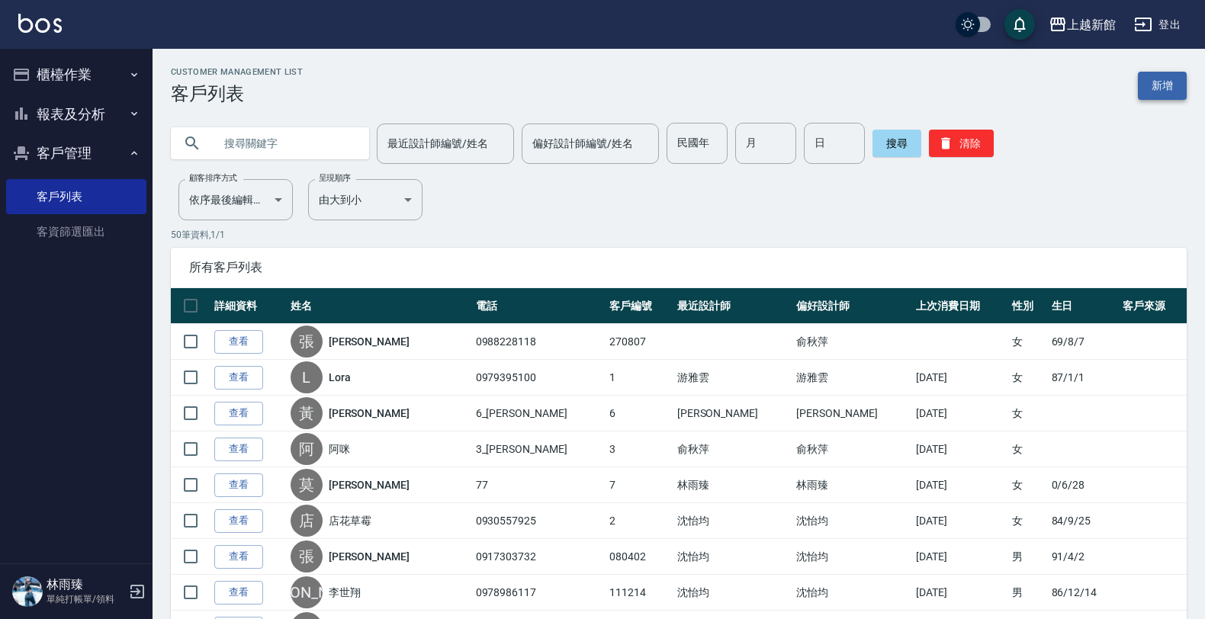
click at [1160, 82] on link "新增" at bounding box center [1161, 86] width 49 height 28
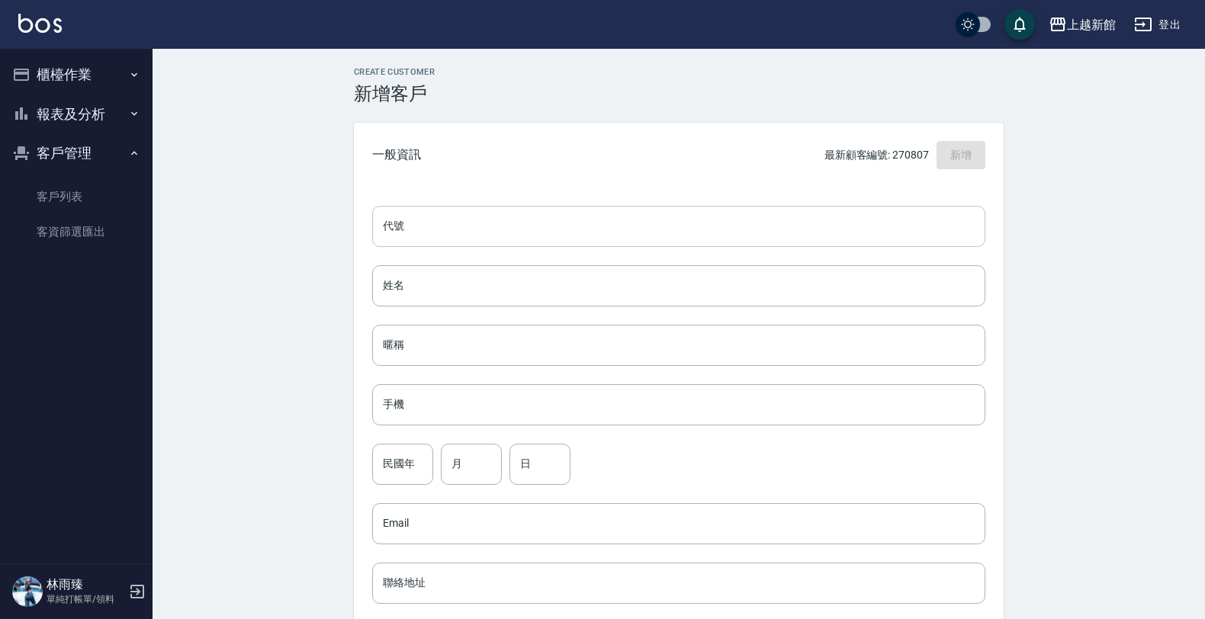
click at [695, 226] on input "代號" at bounding box center [678, 226] width 613 height 41
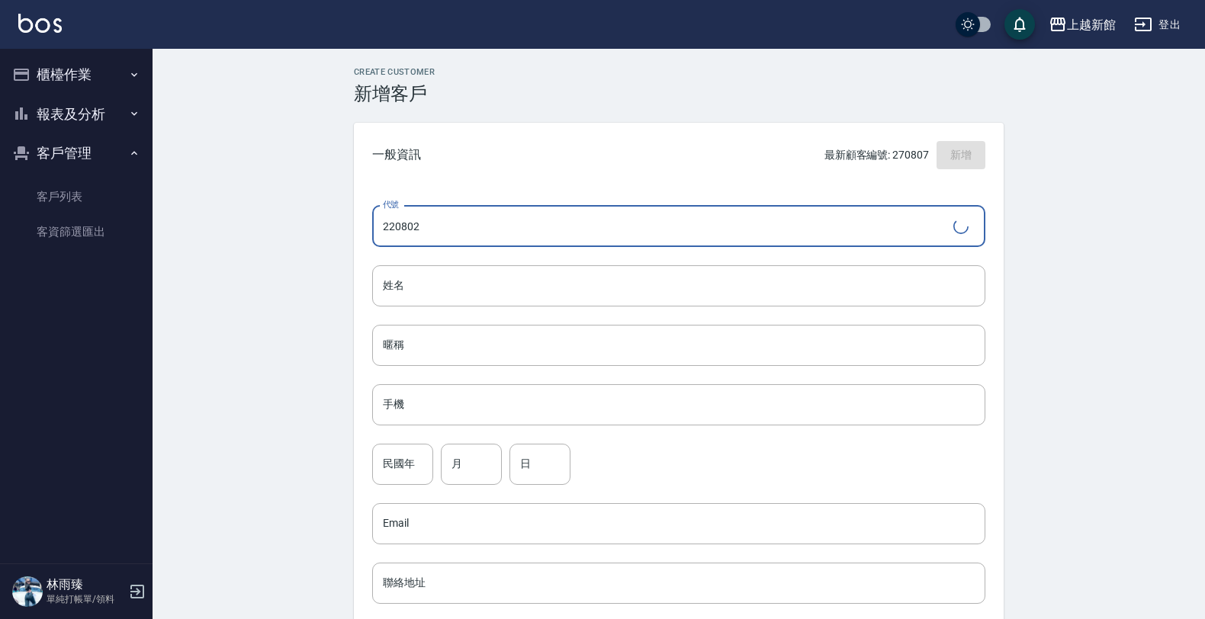
type input "220802"
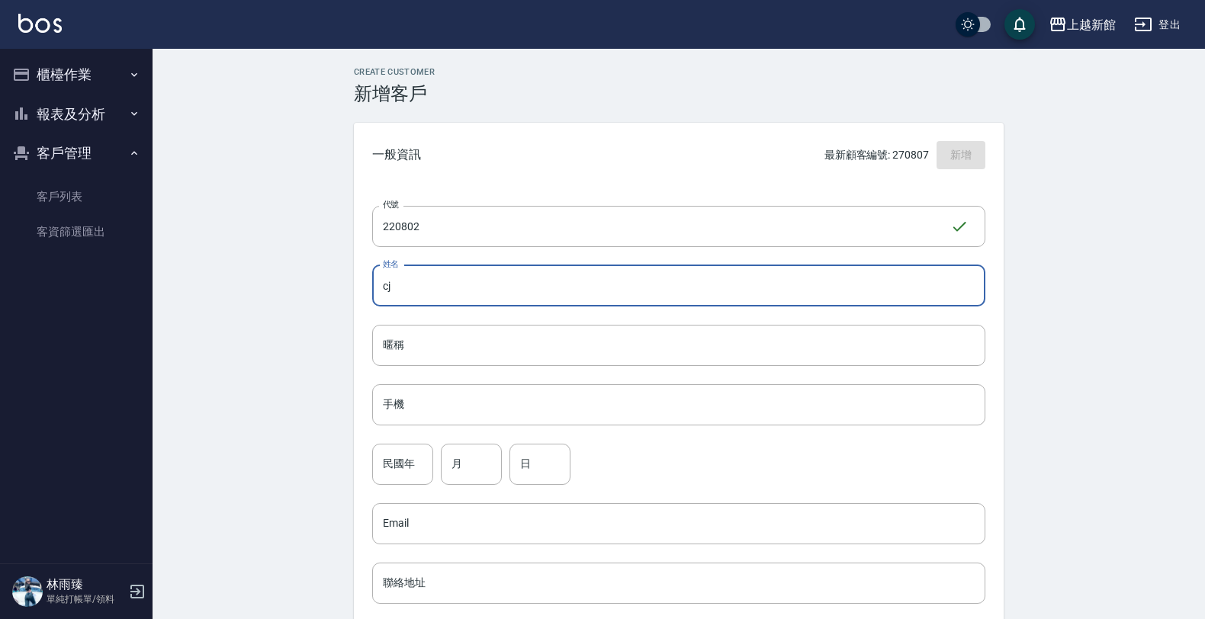
type input "c"
type input "ㄏ"
type input "黃嘉笭"
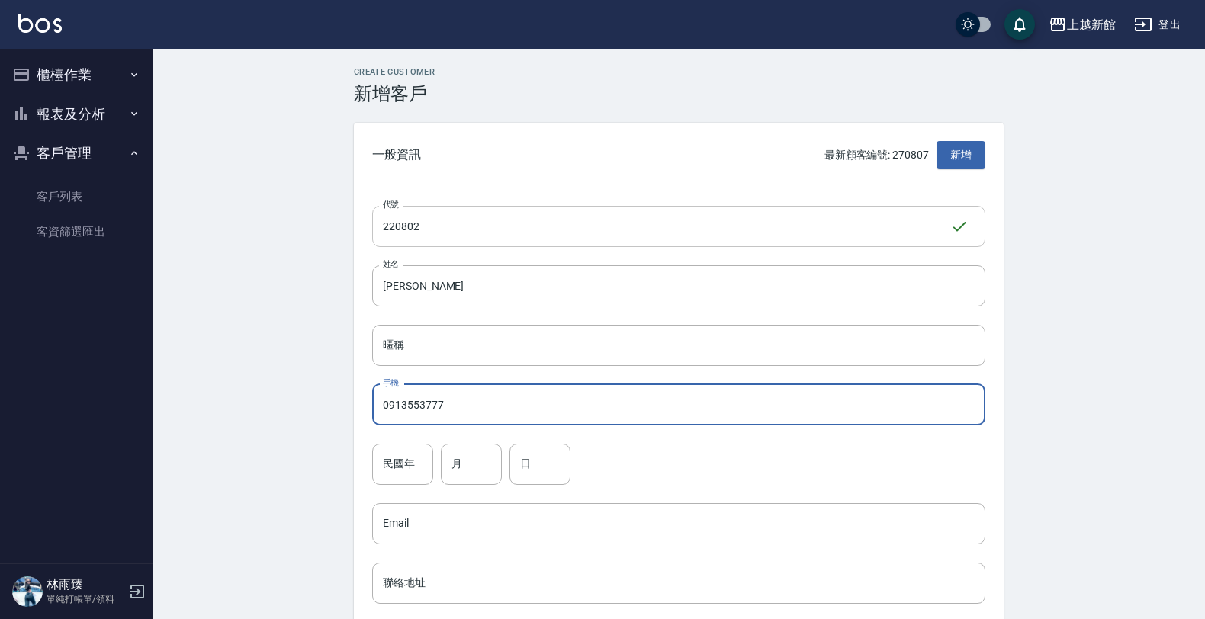
type input "0913553777"
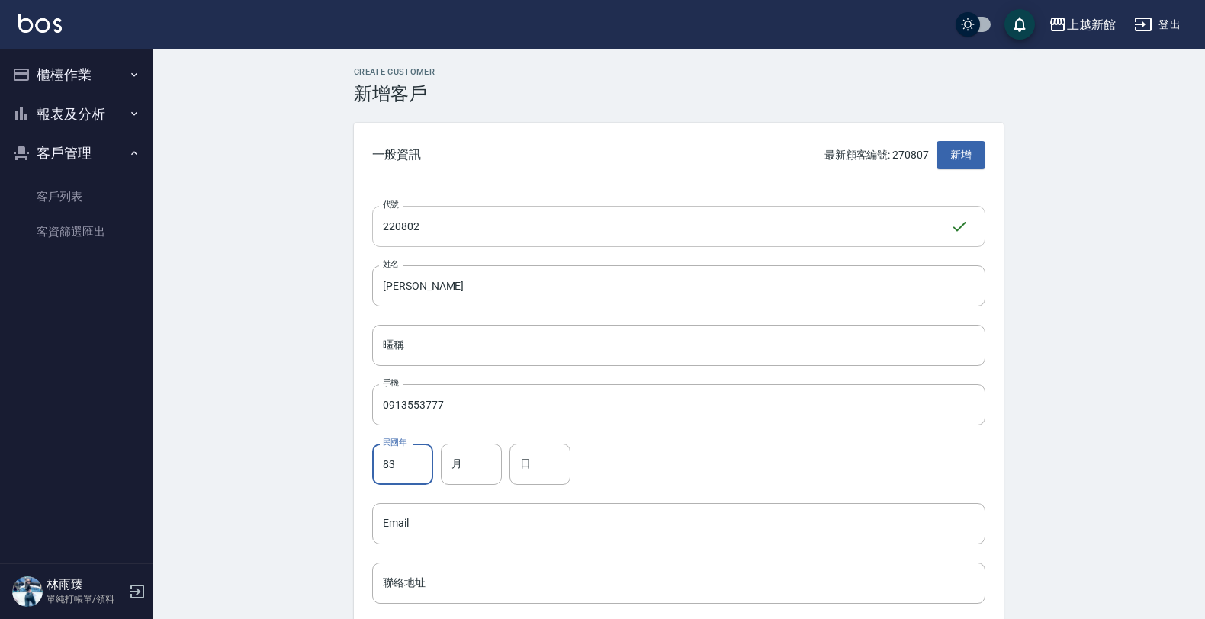
type input "83"
type input "08"
type input "02"
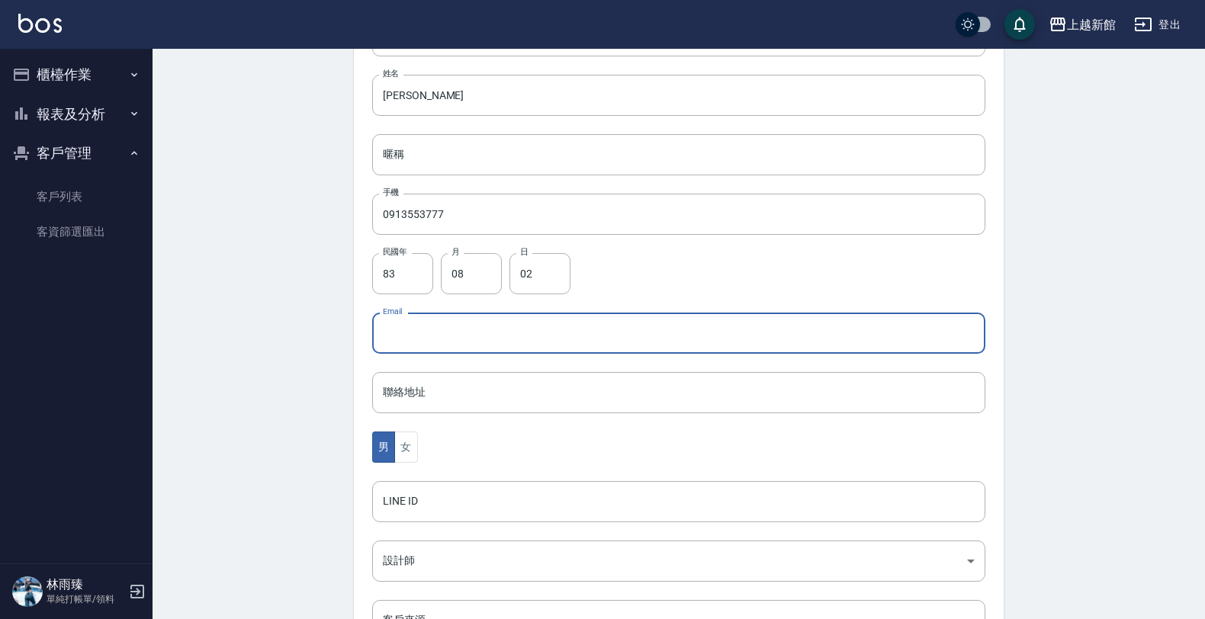
scroll to position [372, 0]
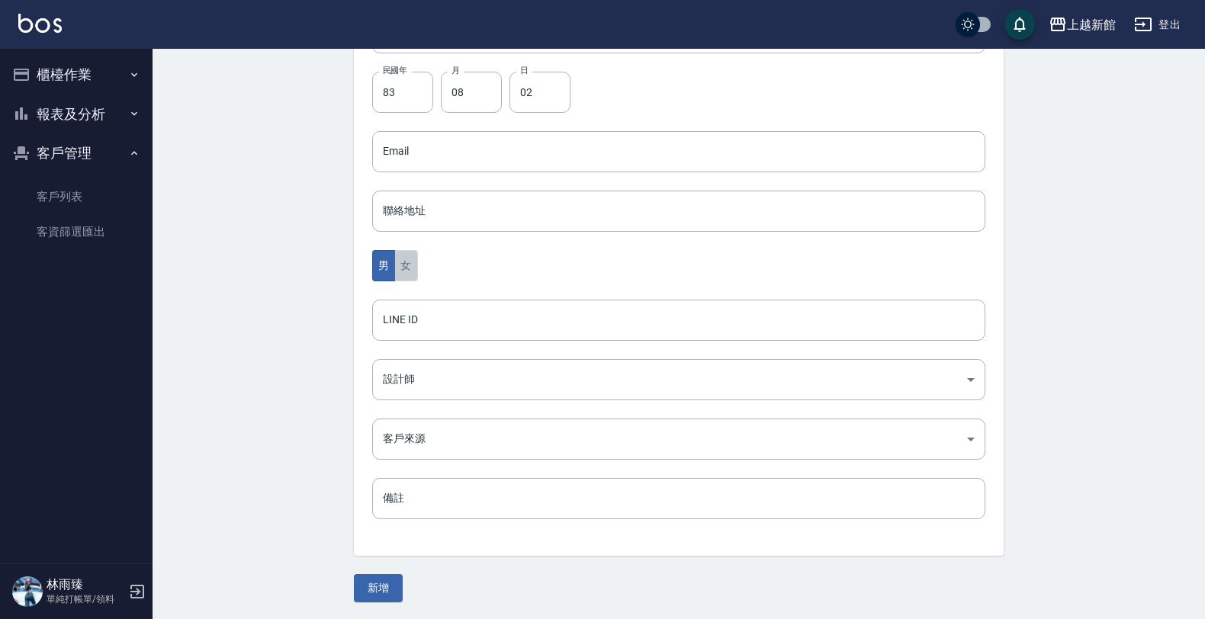
click at [410, 278] on button "女" at bounding box center [405, 265] width 23 height 31
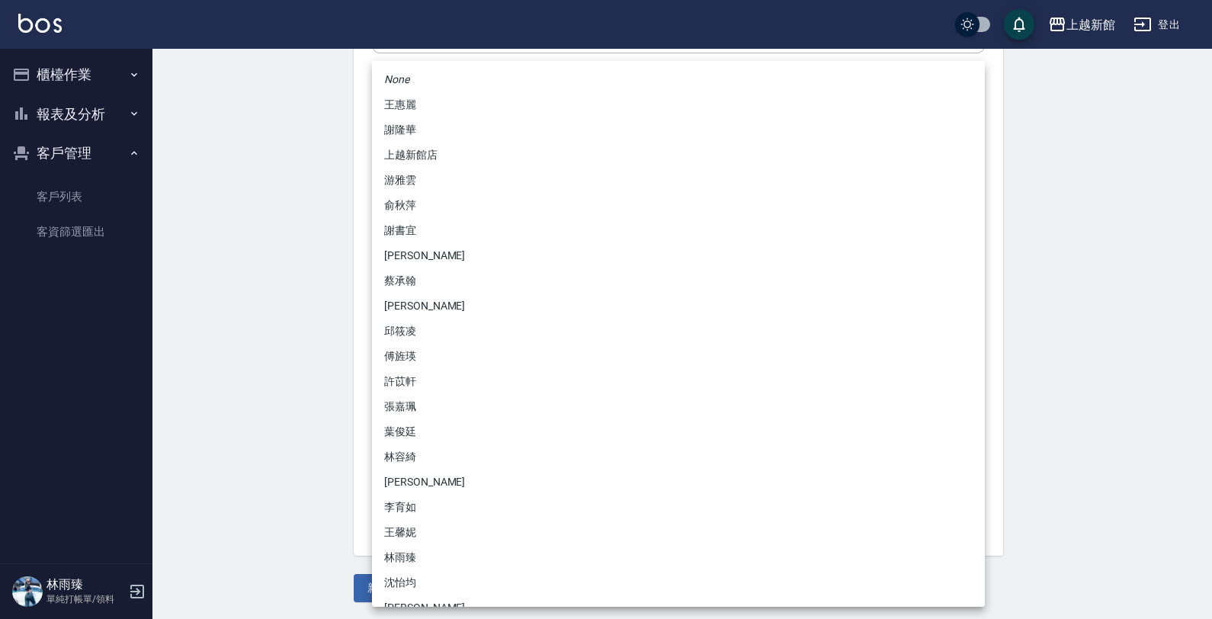
click at [429, 393] on body "上越新館 登出 櫃檯作業 打帳單 帳單列表 掛單列表 現金收支登錄 高階收支登錄 材料自購登錄 每日結帳 排班表 現場電腦打卡 報表及分析 報表目錄 店家日報…" at bounding box center [606, 124] width 1212 height 993
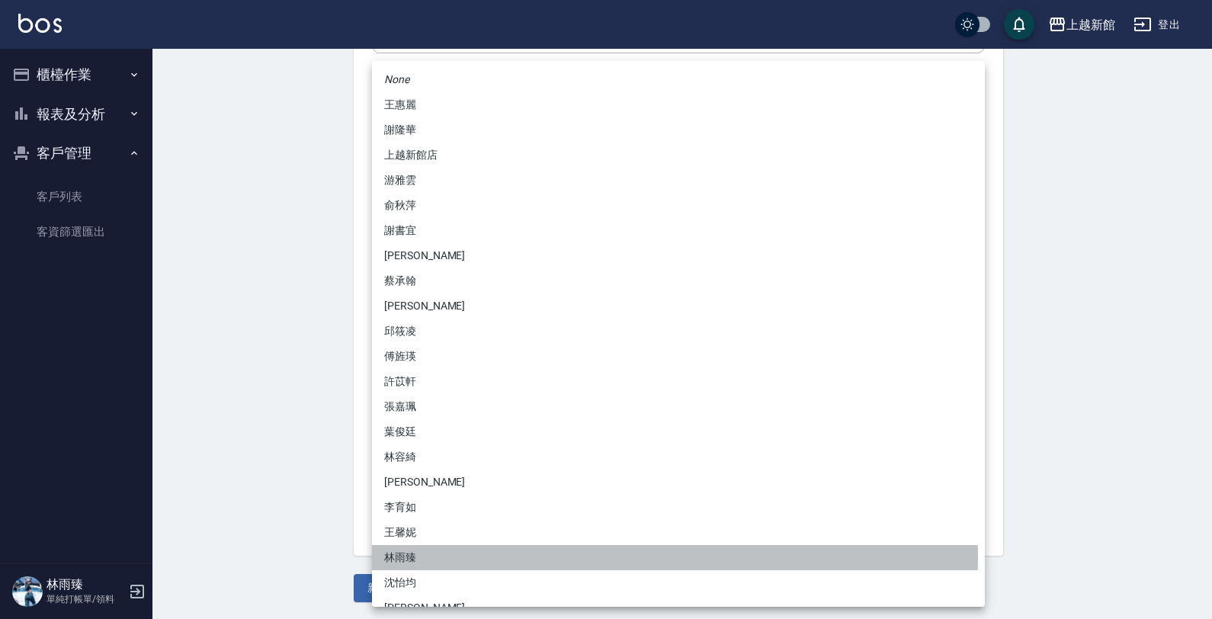
click at [461, 558] on li "林雨臻" at bounding box center [678, 557] width 613 height 25
type input "b971b3fa-ad89-41a6-ab83-7888ce5b8ddb"
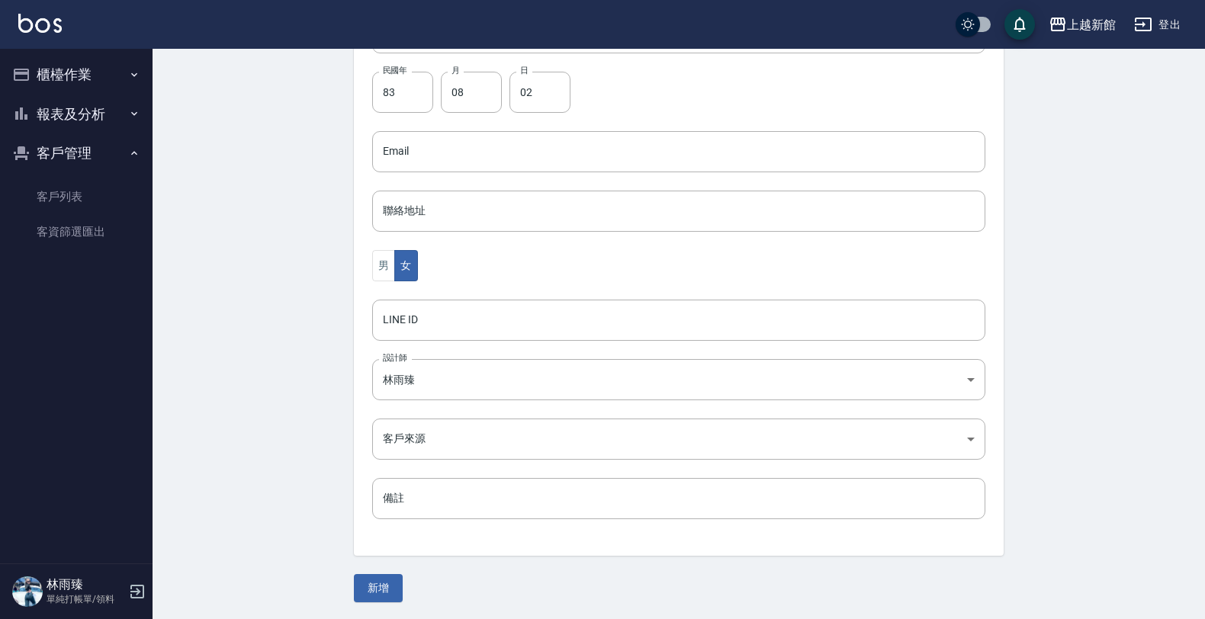
click at [380, 602] on div "Create Customer 新增客戶 一般資訊 最新顧客編號: 270807 新增 代號 220802 ​ 代號 姓名 黃嘉笭 姓名 暱稱 暱稱 手機 0…" at bounding box center [678, 149] width 1052 height 944
click at [374, 589] on button "新增" at bounding box center [378, 588] width 49 height 28
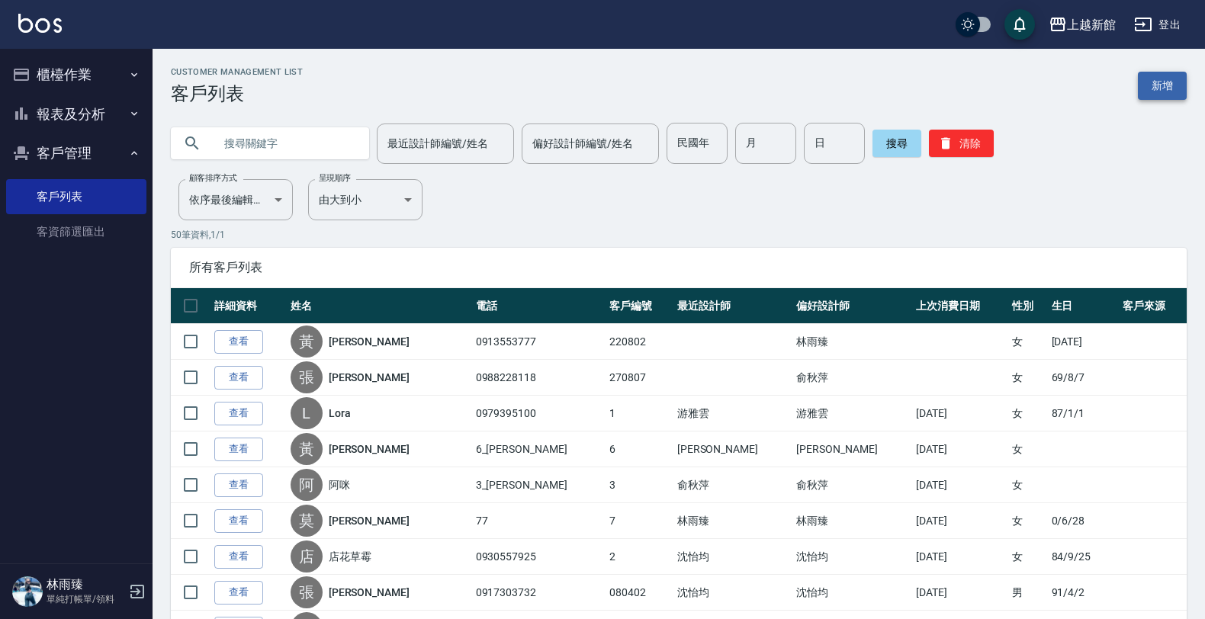
click at [1146, 72] on link "新增" at bounding box center [1161, 86] width 49 height 28
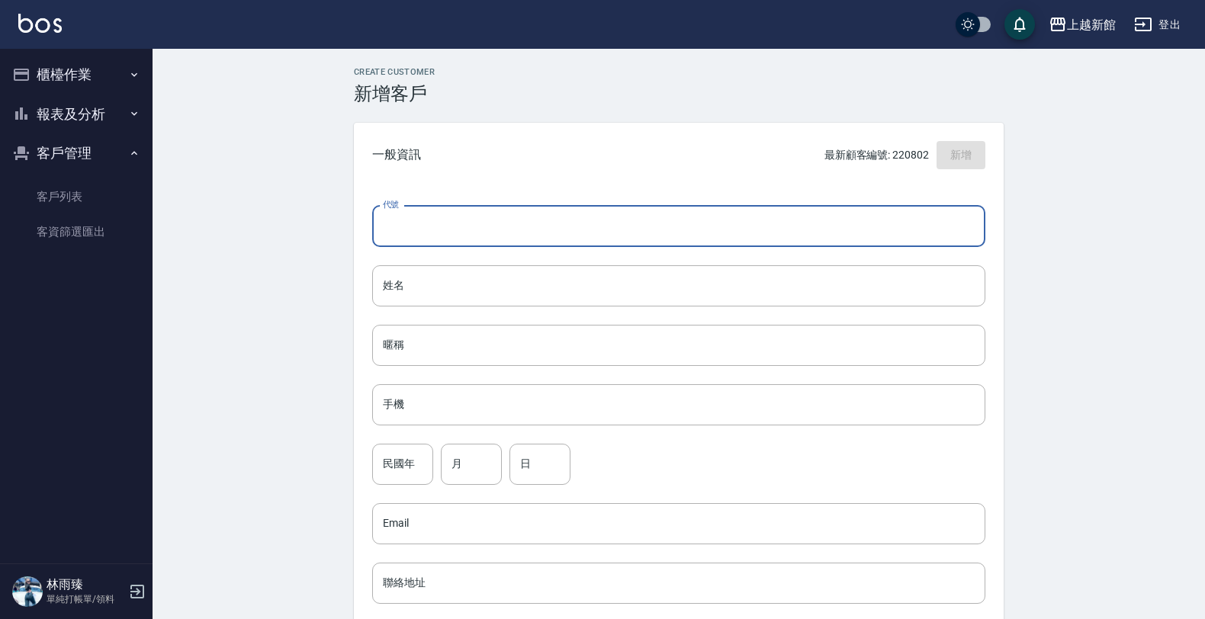
click at [858, 217] on input "代號" at bounding box center [678, 226] width 613 height 41
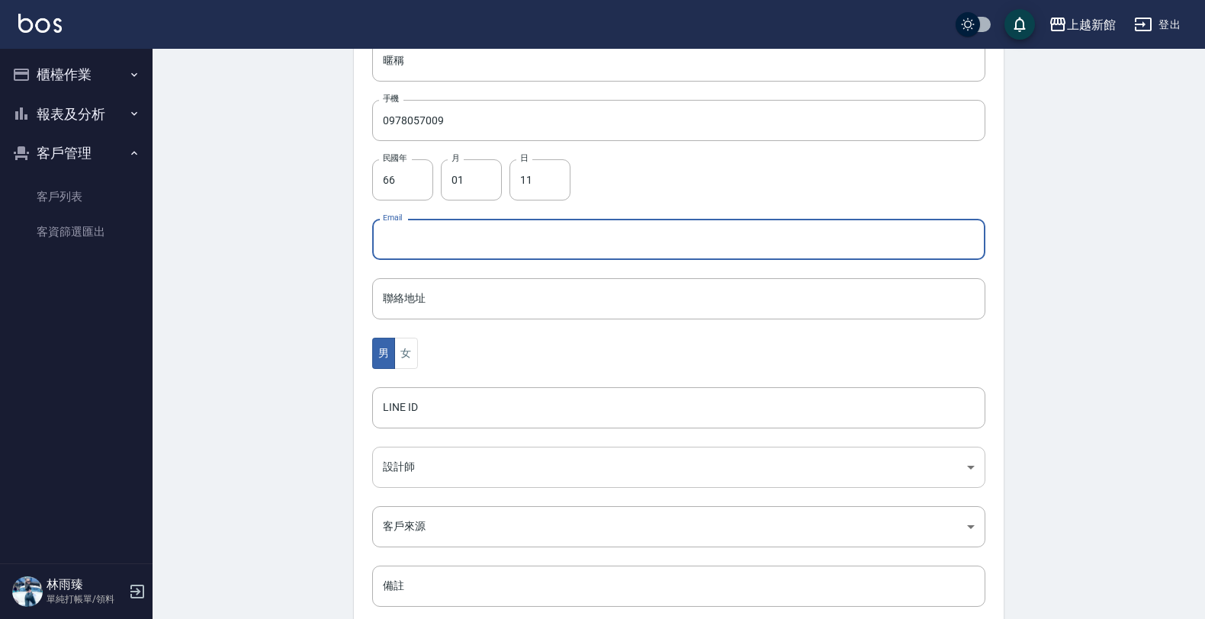
scroll to position [286, 0]
click at [406, 353] on button "女" at bounding box center [405, 351] width 23 height 31
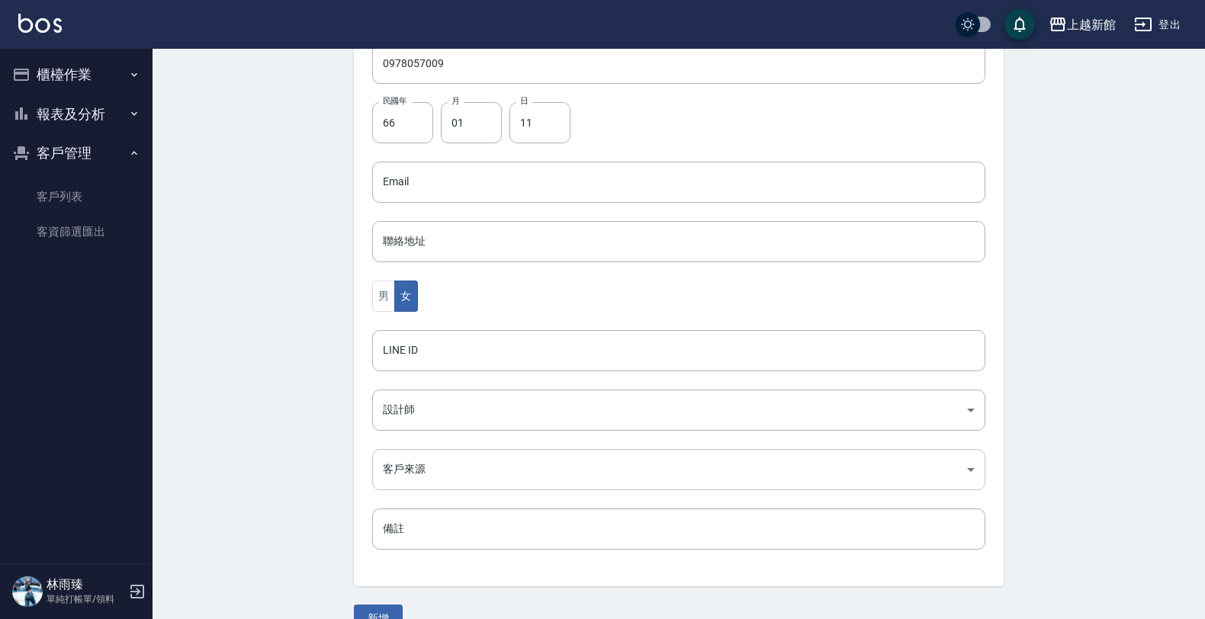
scroll to position [372, 0]
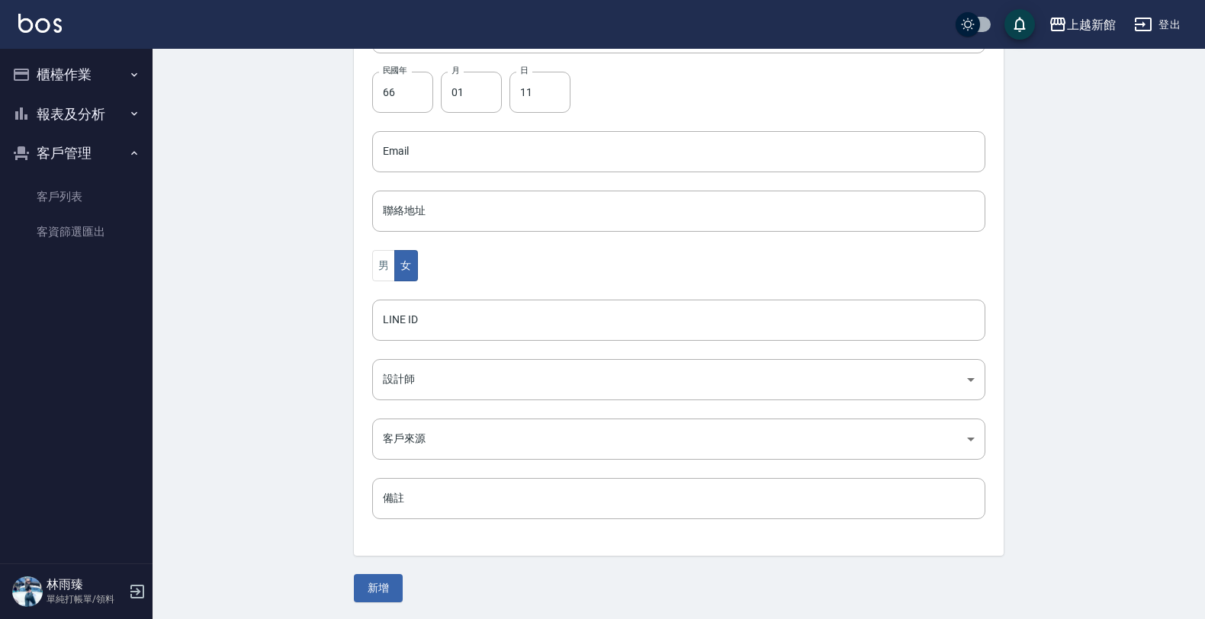
click at [381, 587] on button "新增" at bounding box center [378, 588] width 49 height 28
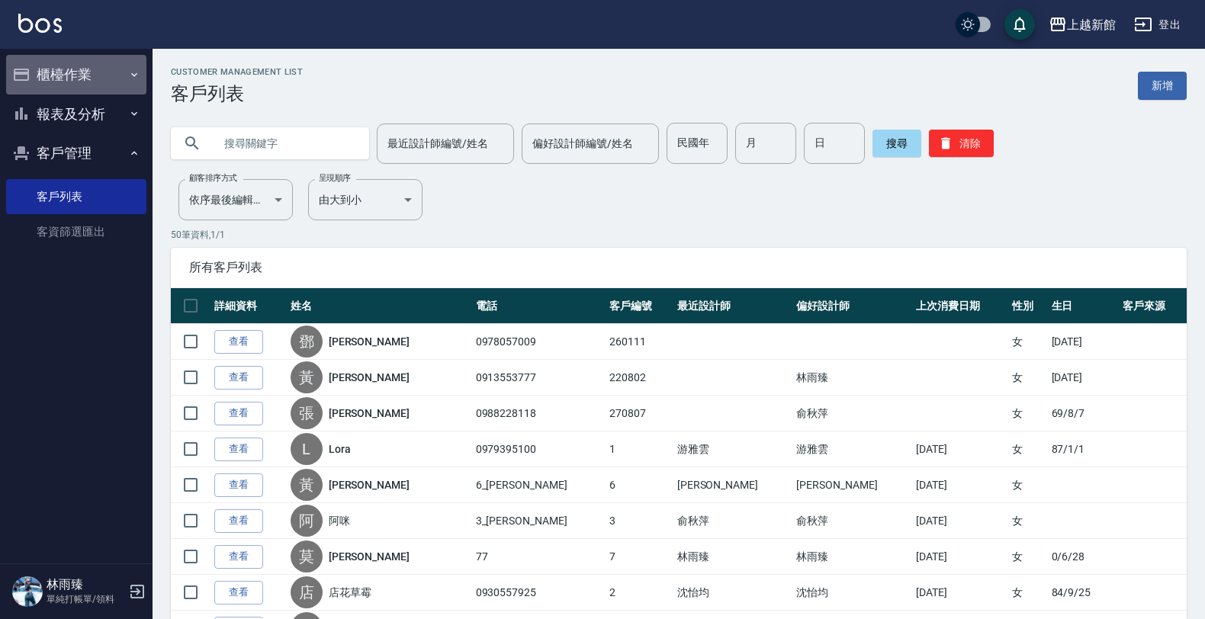
click at [27, 76] on icon "button" at bounding box center [21, 75] width 15 height 12
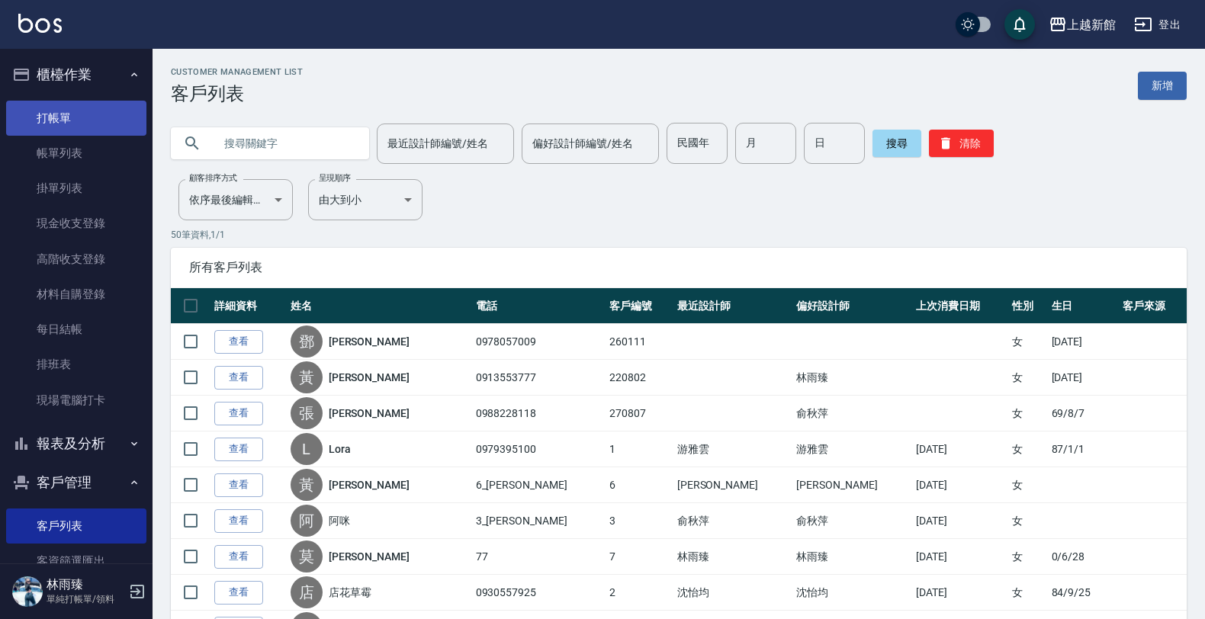
click at [73, 114] on link "打帳單" at bounding box center [76, 118] width 140 height 35
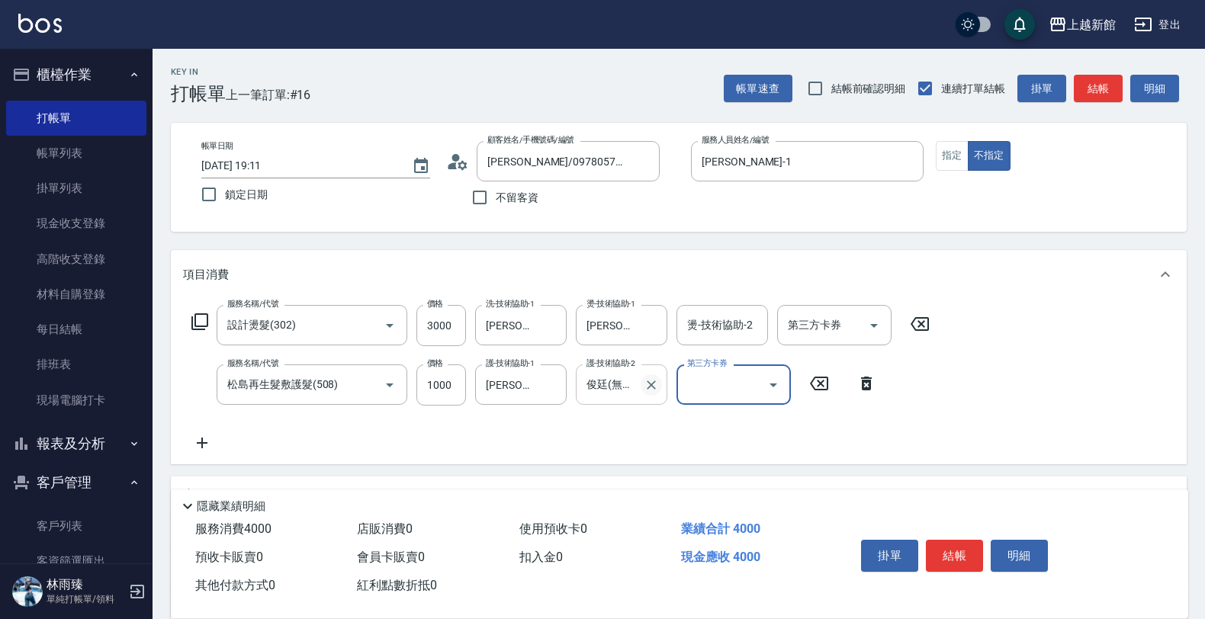
click at [646, 383] on icon "Clear" at bounding box center [650, 384] width 15 height 15
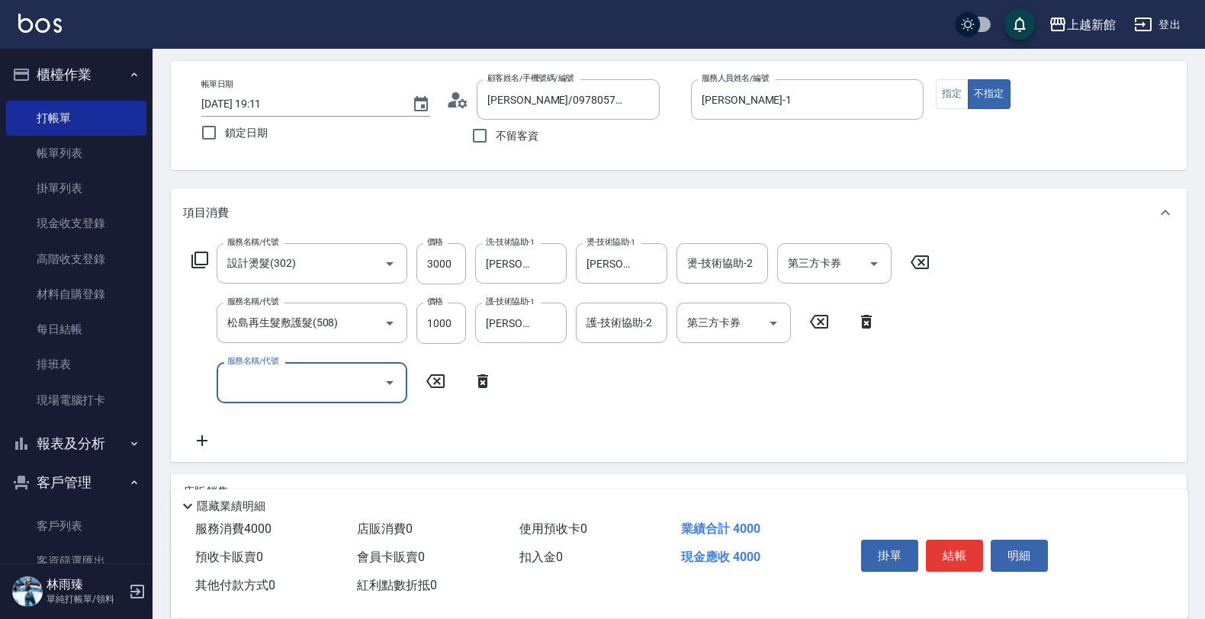
scroll to position [95, 0]
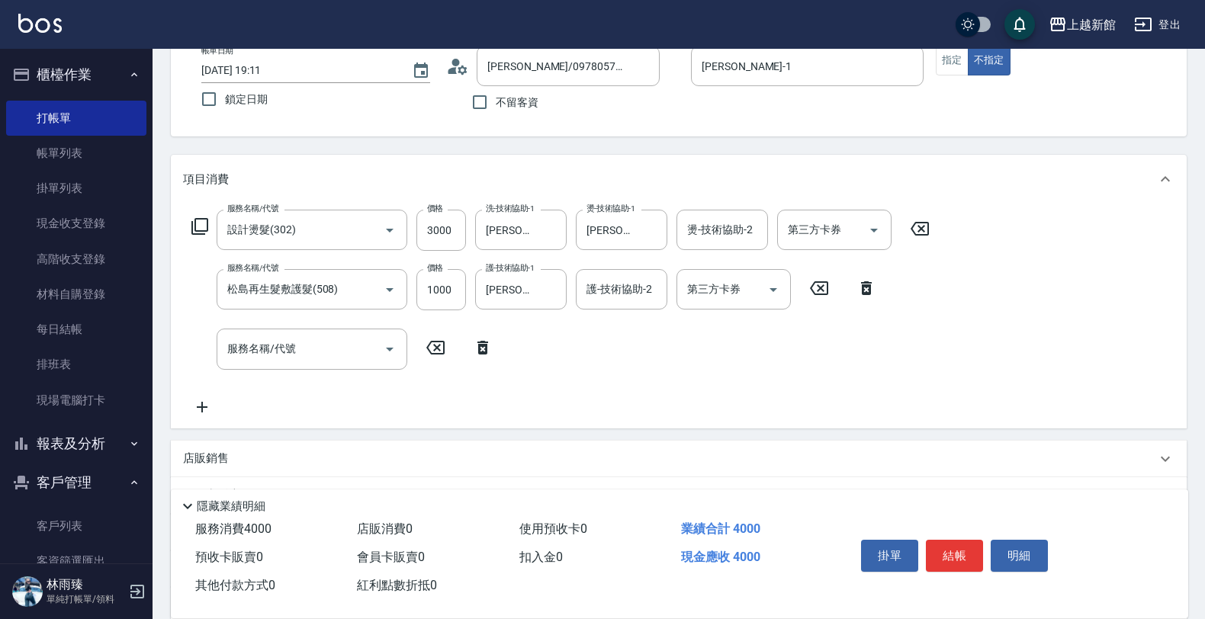
click at [239, 454] on div "店販銷售" at bounding box center [669, 459] width 973 height 16
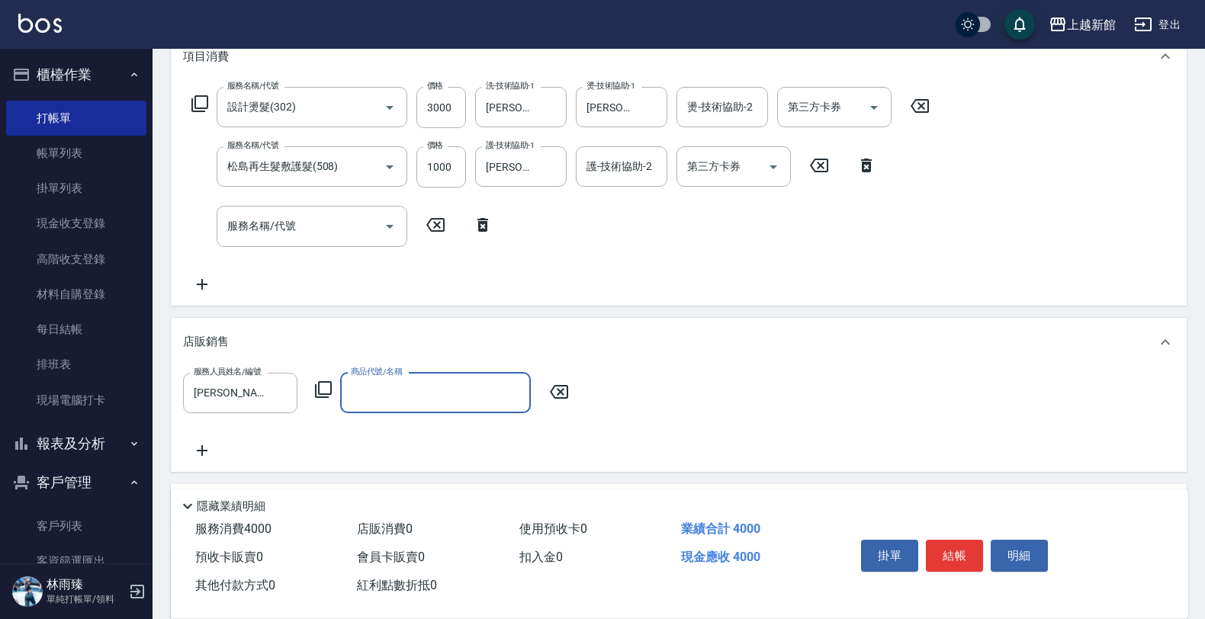
scroll to position [374, 0]
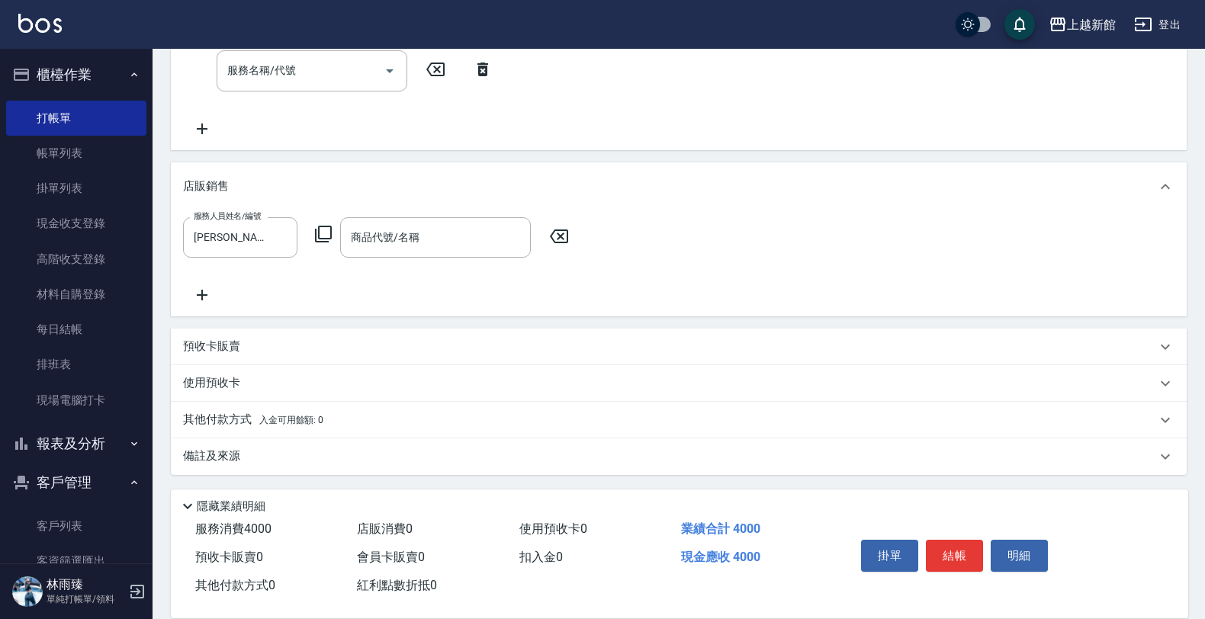
click at [321, 227] on icon at bounding box center [323, 234] width 18 height 18
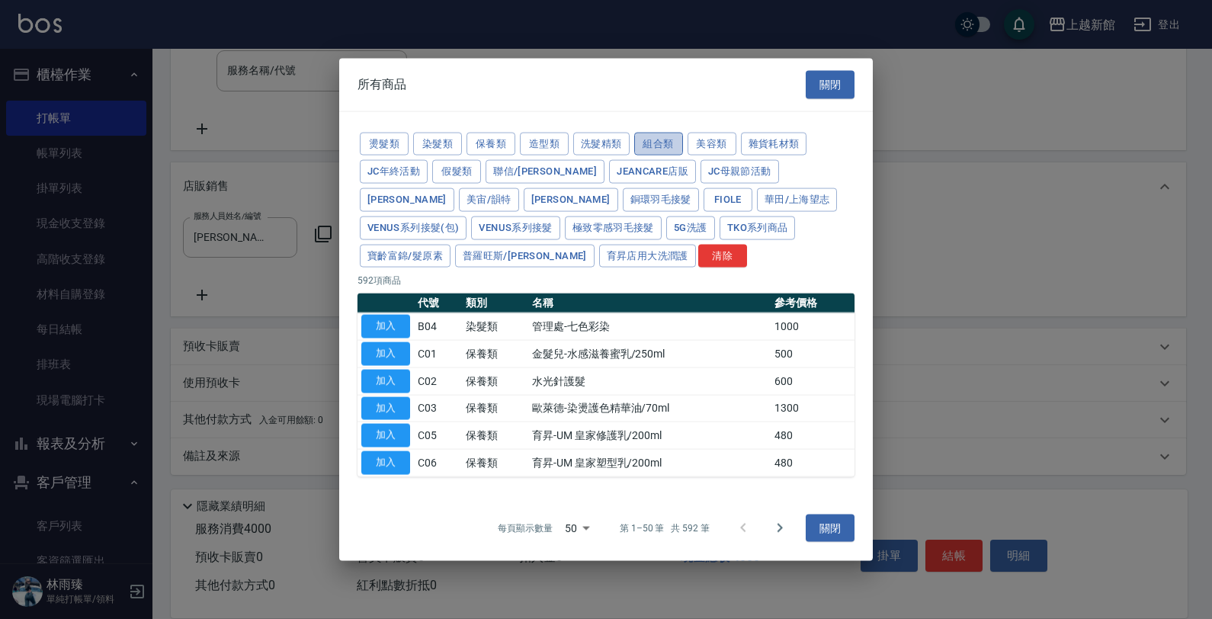
click at [678, 145] on button "組合類" at bounding box center [658, 144] width 49 height 24
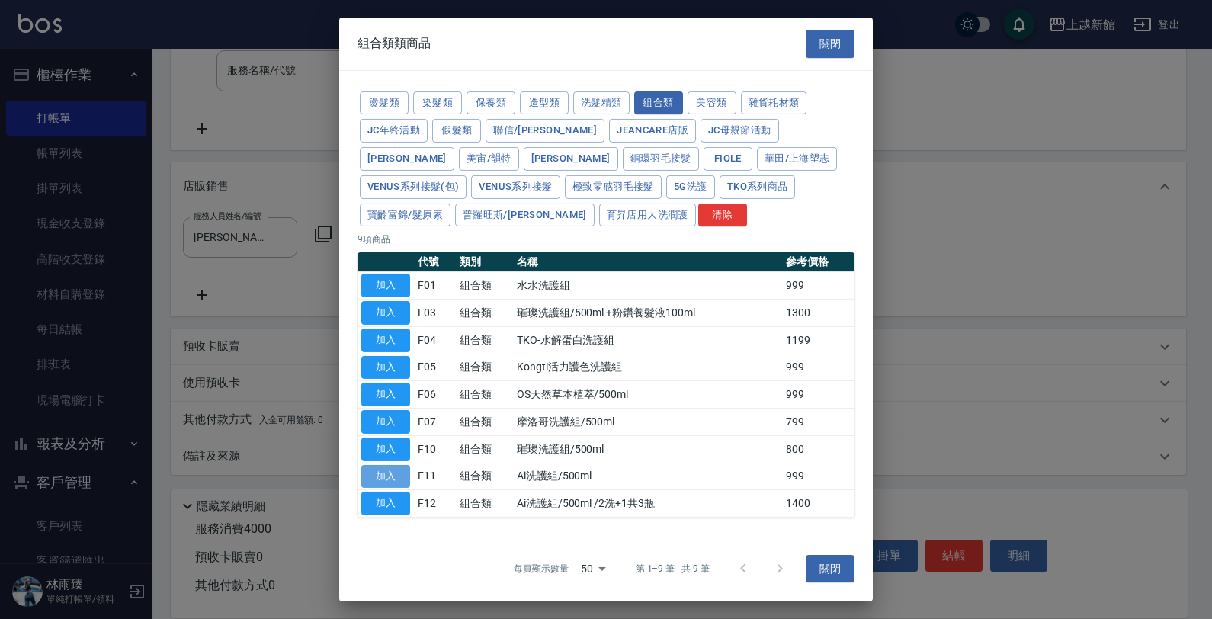
click at [387, 473] on button "加入" at bounding box center [385, 476] width 49 height 24
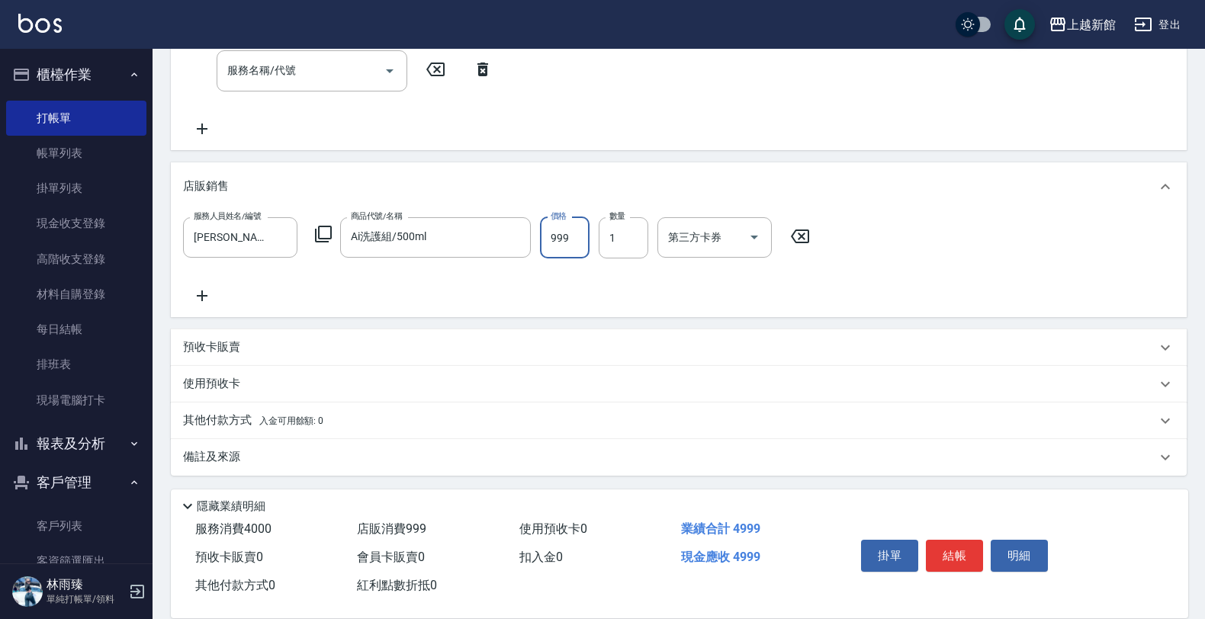
click at [566, 248] on input "999" at bounding box center [565, 237] width 50 height 41
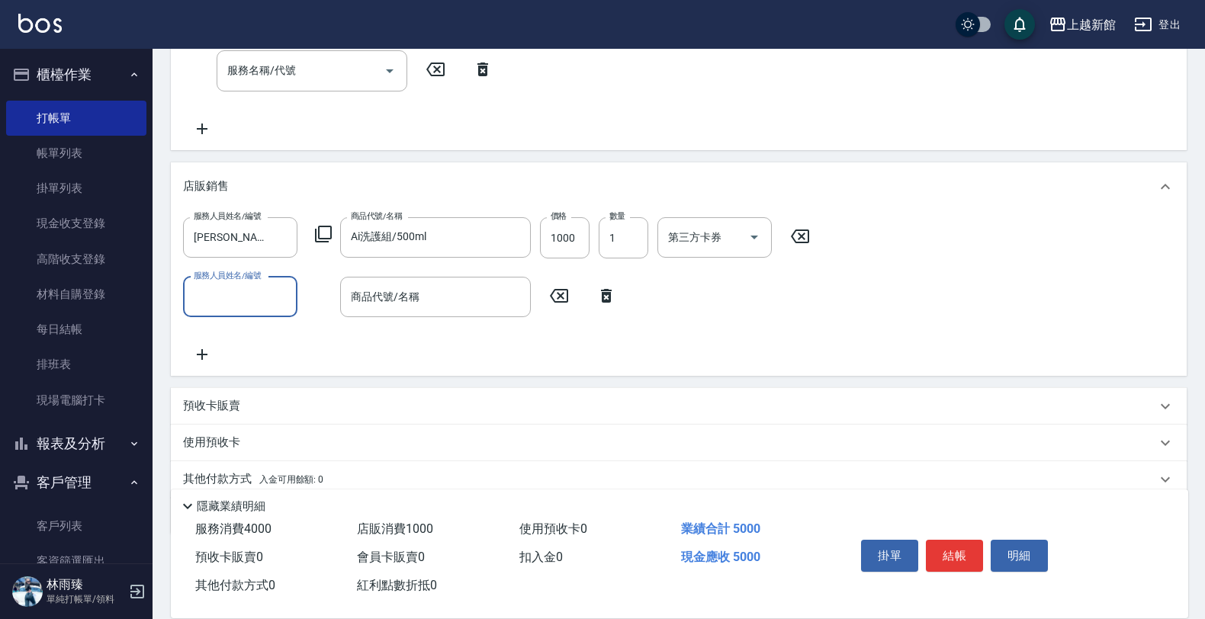
click at [326, 225] on icon at bounding box center [323, 234] width 18 height 18
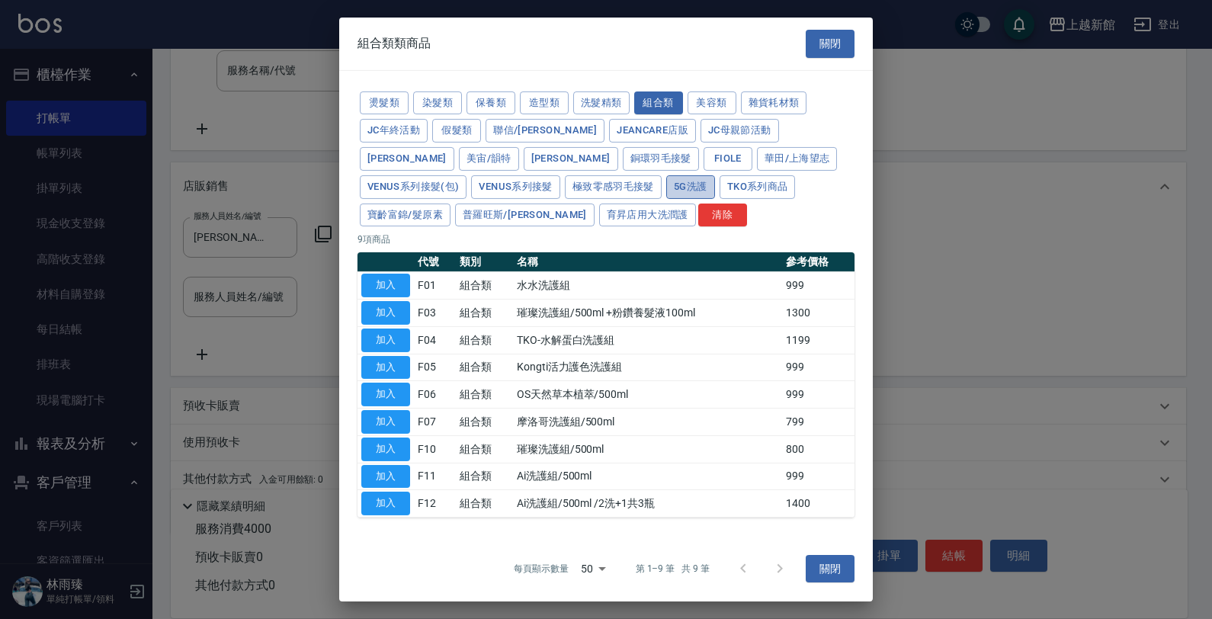
click at [666, 188] on button "5G洗護" at bounding box center [690, 187] width 49 height 24
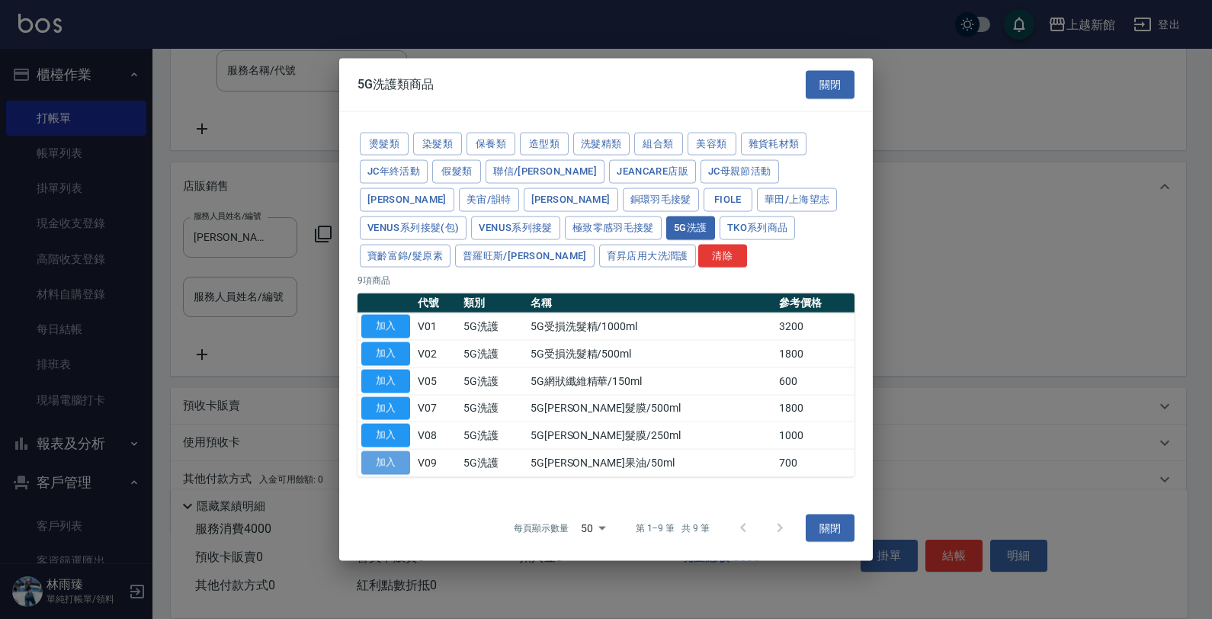
click at [390, 463] on button "加入" at bounding box center [385, 463] width 49 height 24
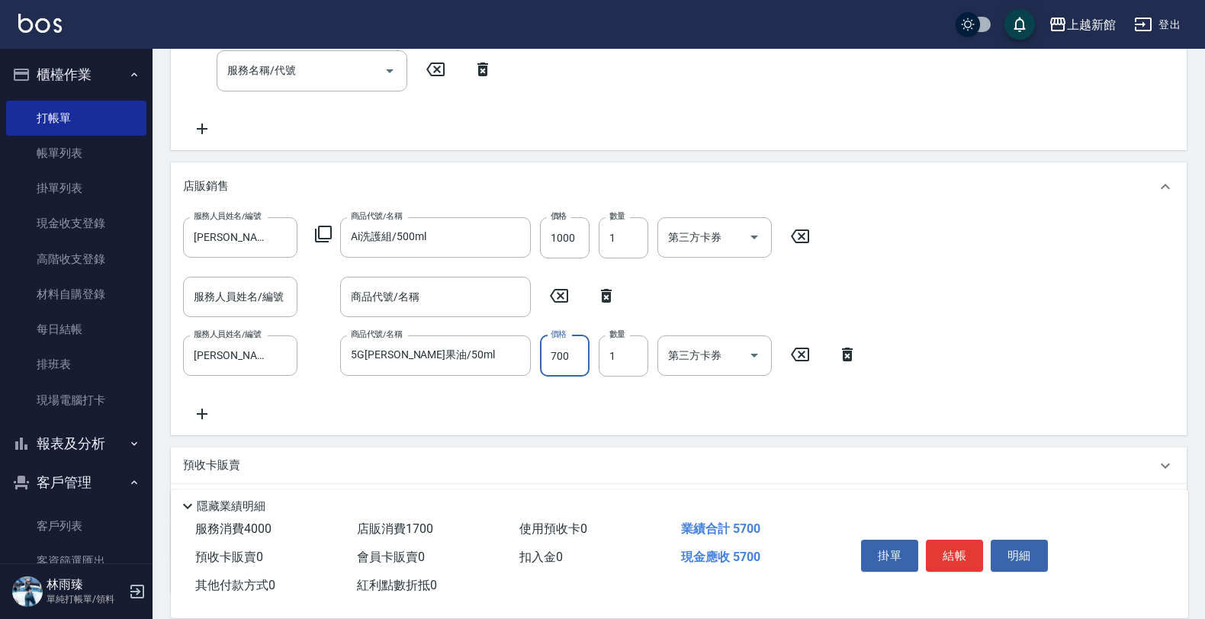
click at [555, 349] on input "700" at bounding box center [565, 355] width 50 height 41
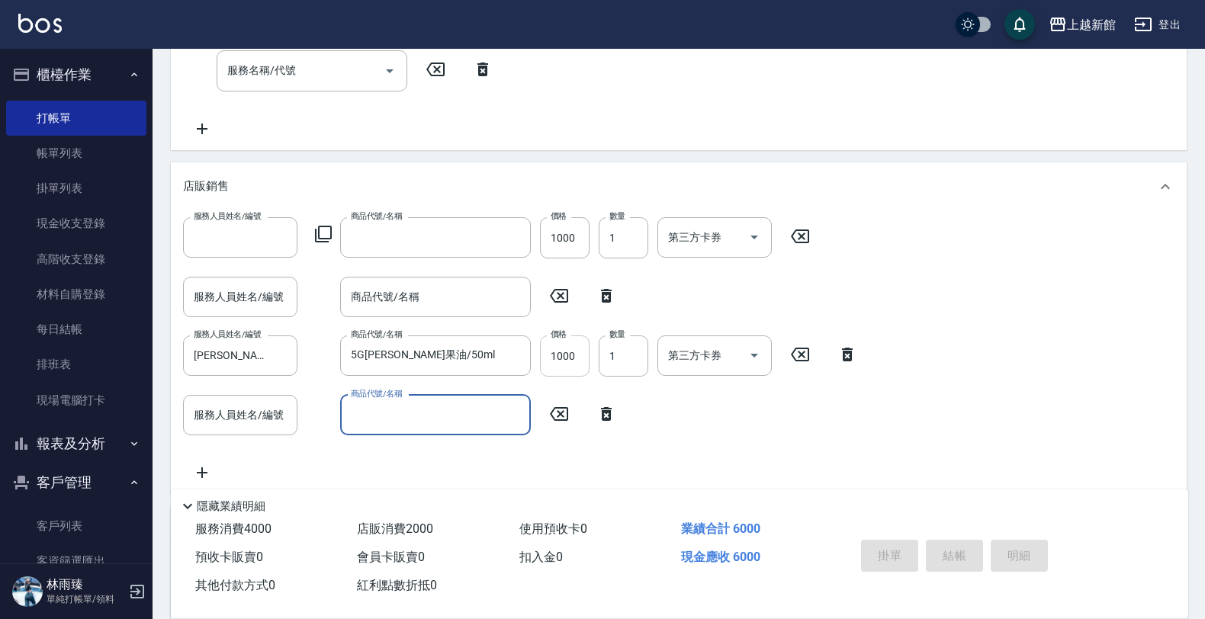
scroll to position [0, 0]
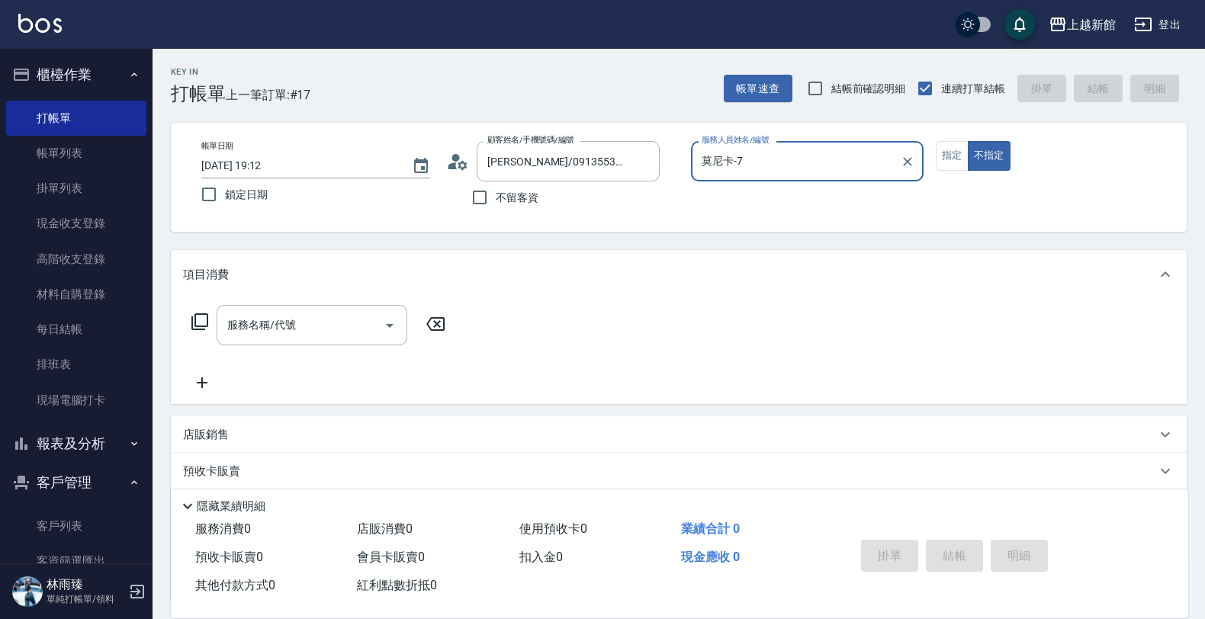
click at [967, 141] on button "不指定" at bounding box center [988, 156] width 43 height 30
click at [935, 141] on button "指定" at bounding box center [951, 156] width 33 height 30
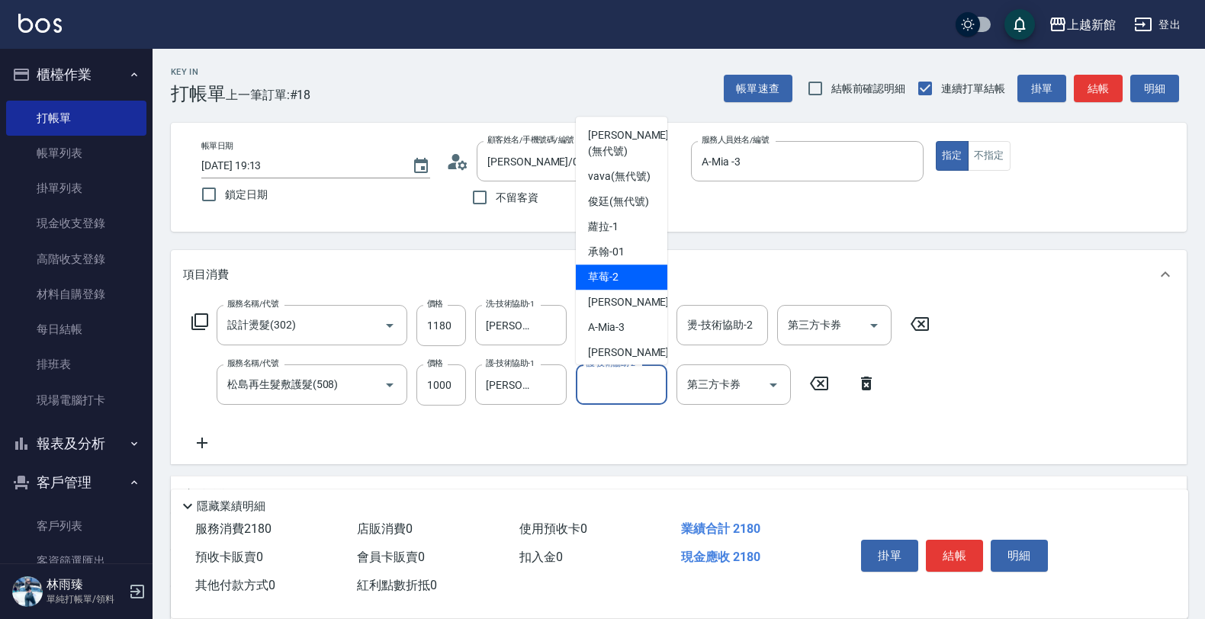
click at [755, 274] on div "項目消費" at bounding box center [669, 275] width 973 height 16
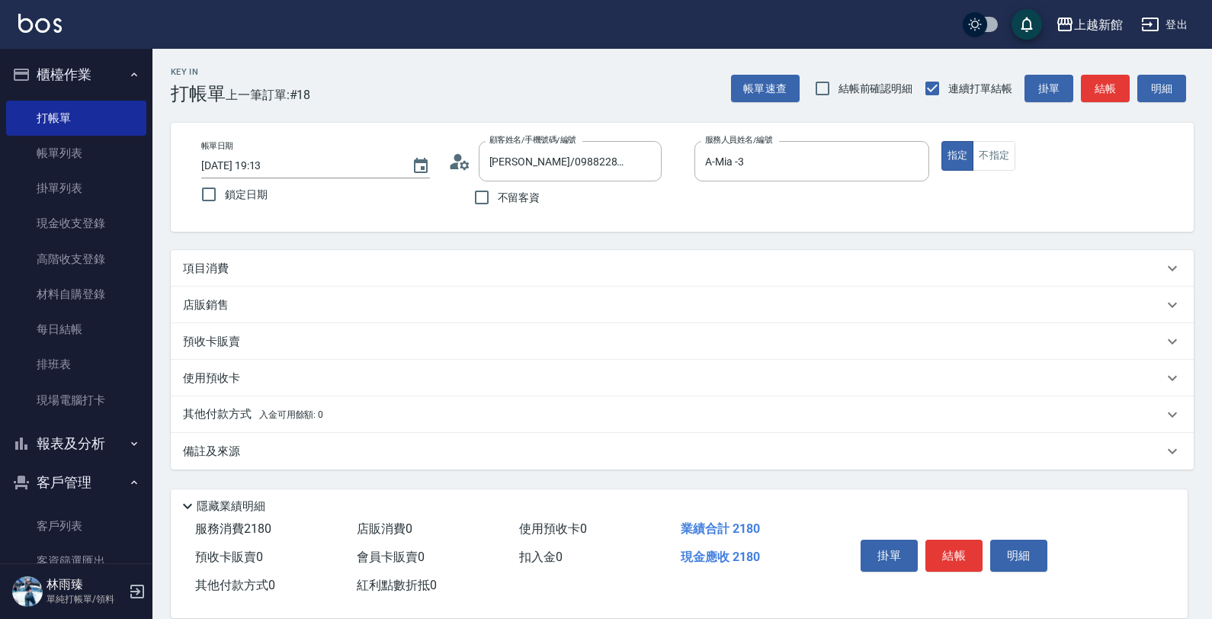
click at [641, 272] on div "項目消費" at bounding box center [673, 269] width 980 height 16
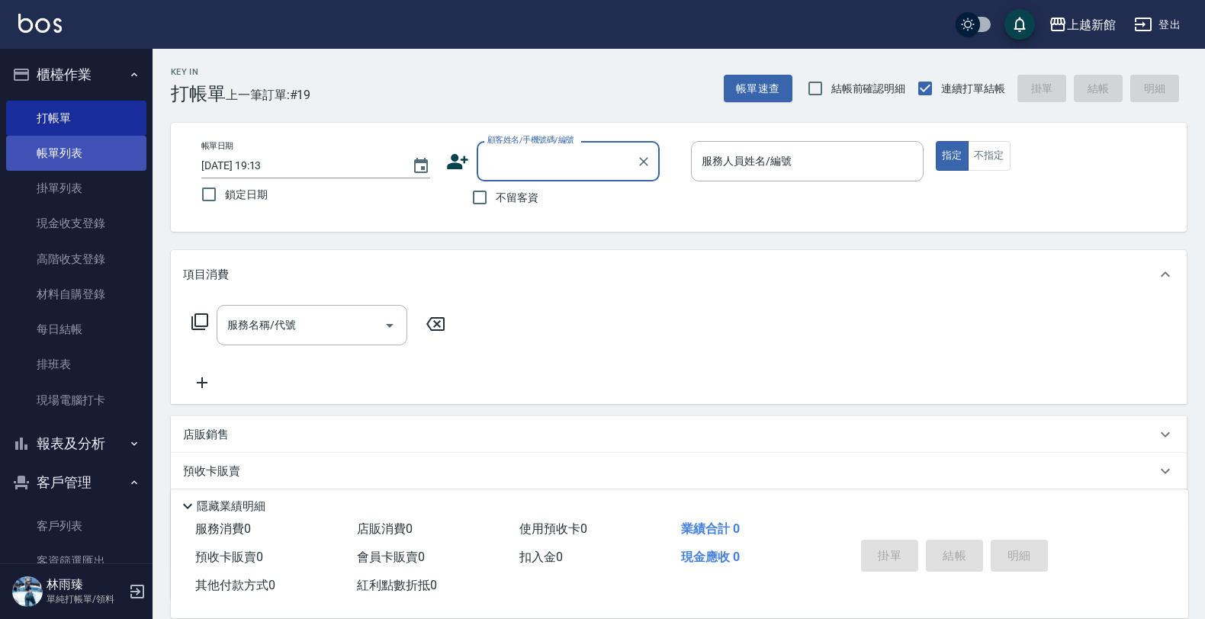
click at [88, 160] on link "帳單列表" at bounding box center [76, 153] width 140 height 35
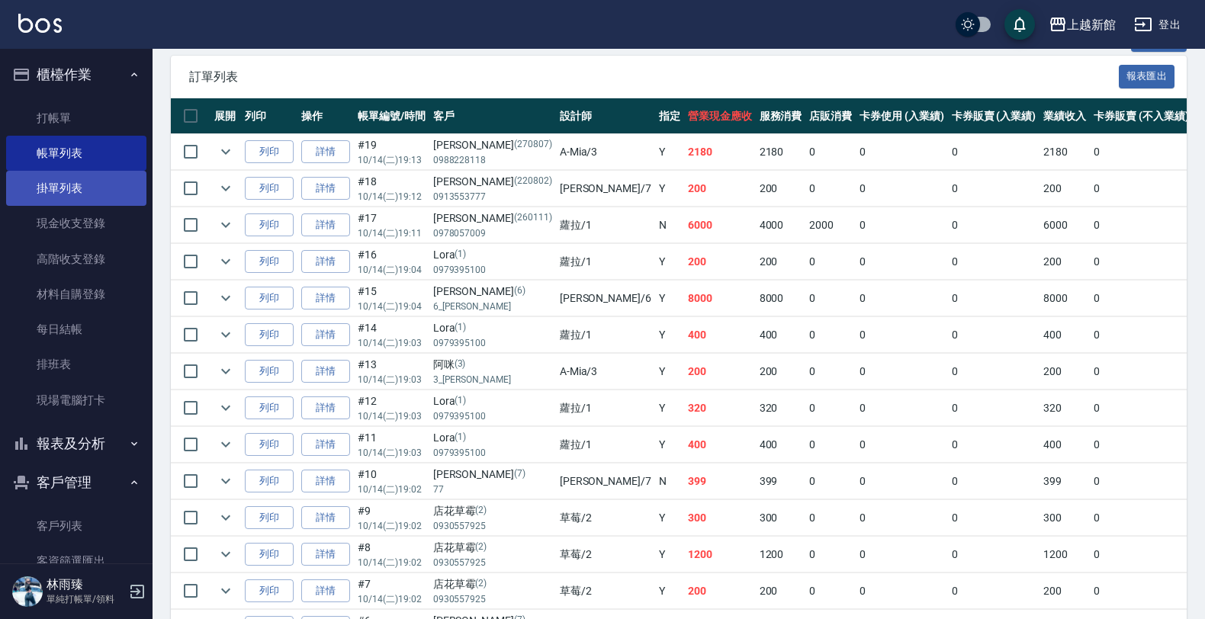
scroll to position [191, 0]
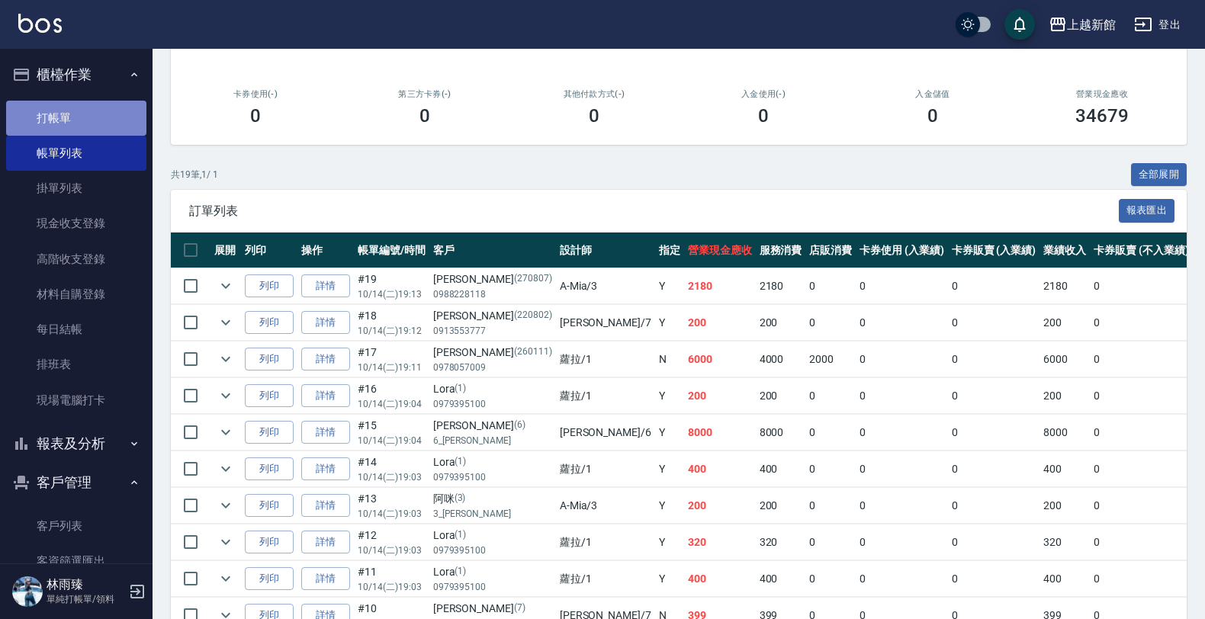
click at [85, 128] on link "打帳單" at bounding box center [76, 118] width 140 height 35
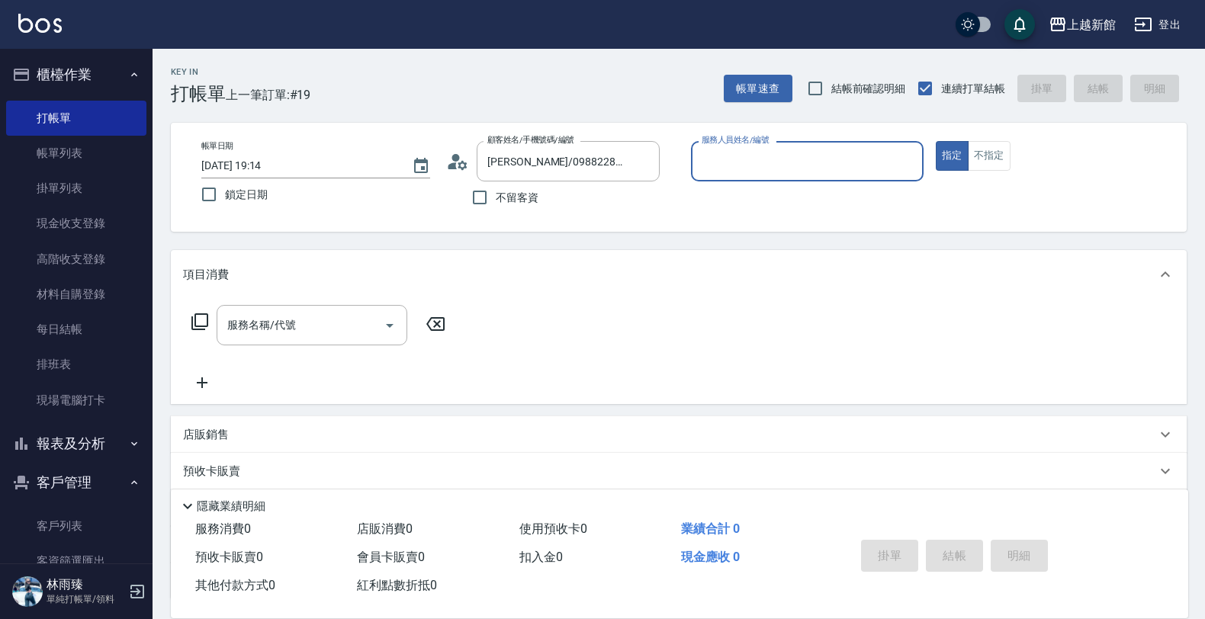
click at [935, 141] on button "指定" at bounding box center [951, 156] width 33 height 30
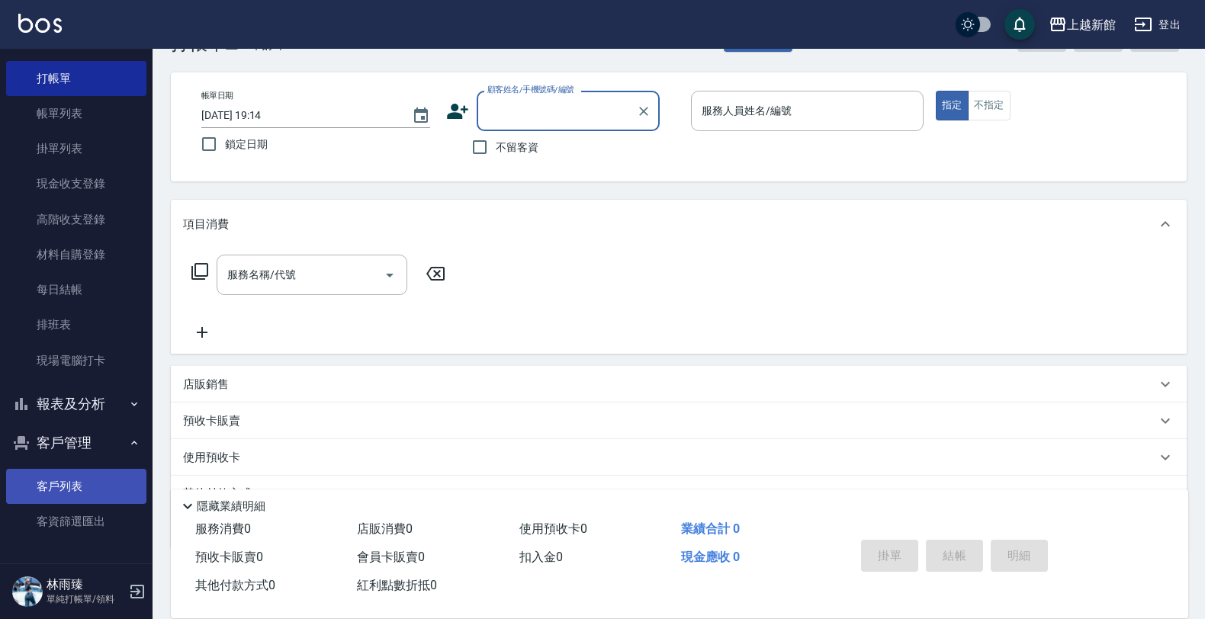
scroll to position [95, 0]
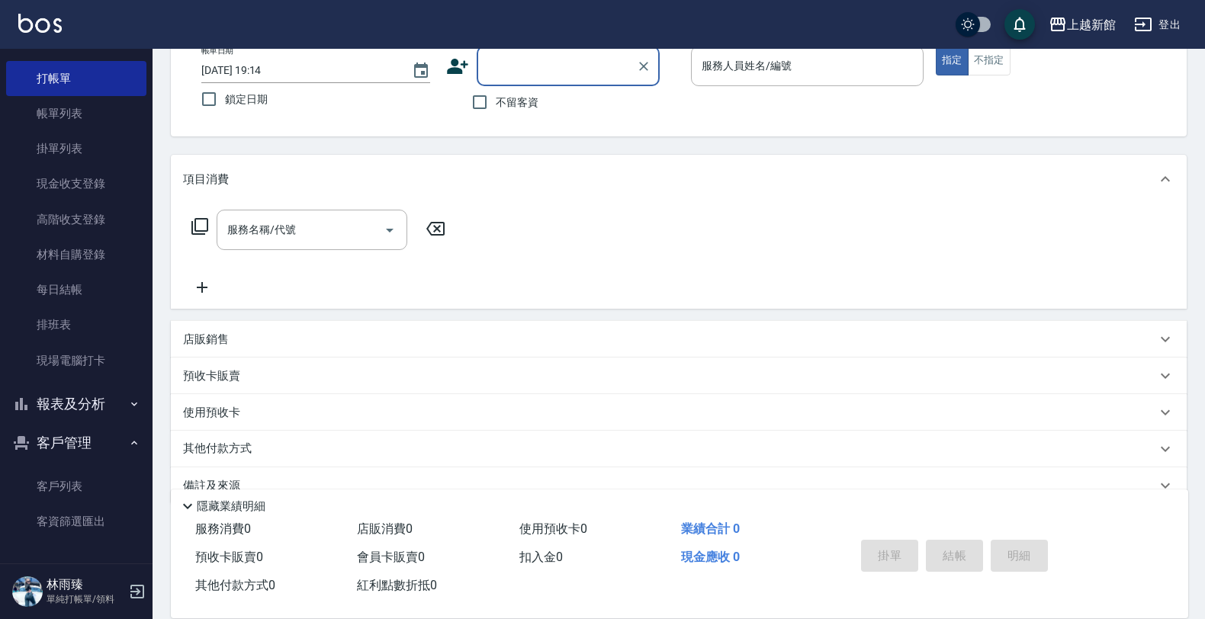
click at [122, 387] on button "報表及分析" at bounding box center [76, 404] width 140 height 40
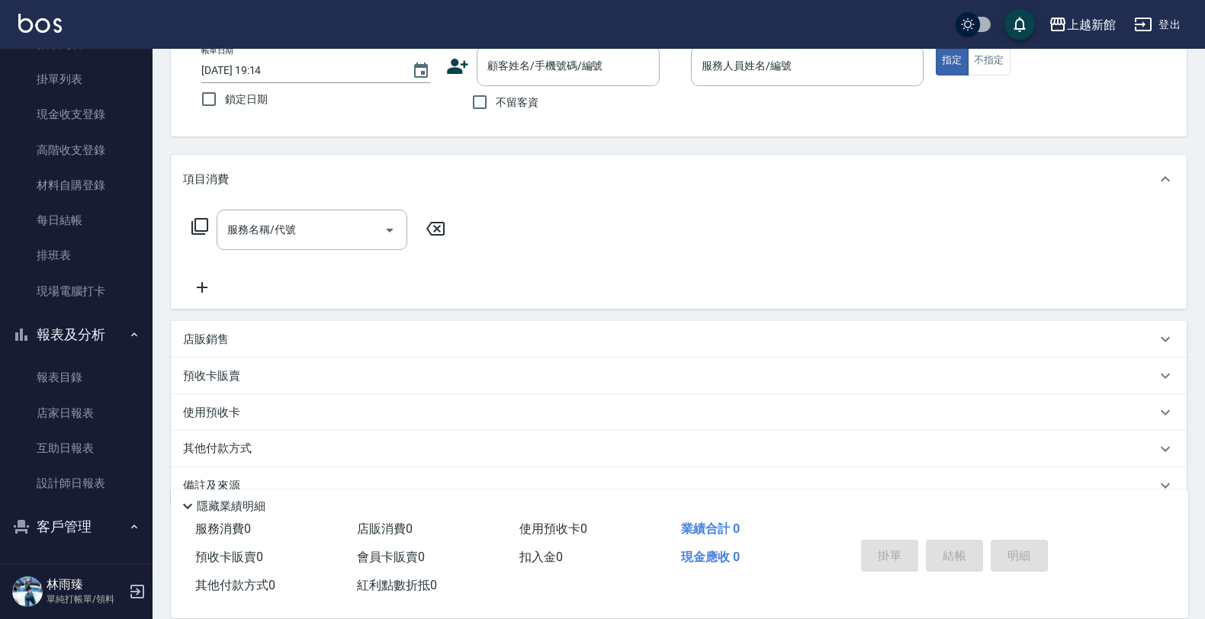
scroll to position [193, 0]
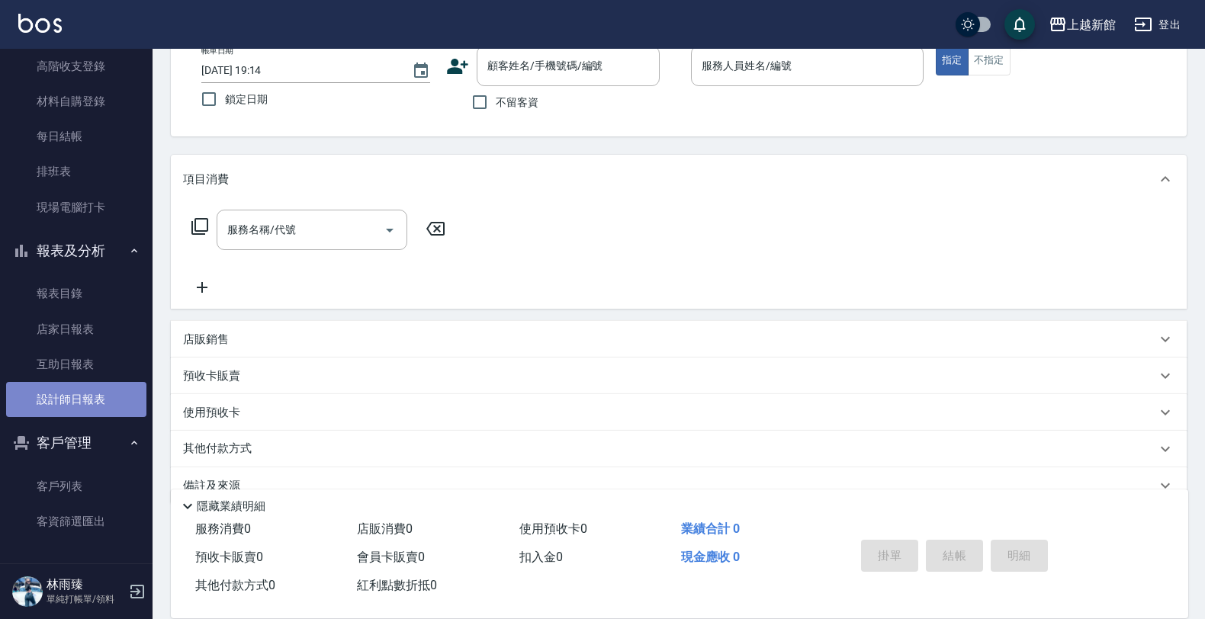
click at [94, 393] on link "設計師日報表" at bounding box center [76, 399] width 140 height 35
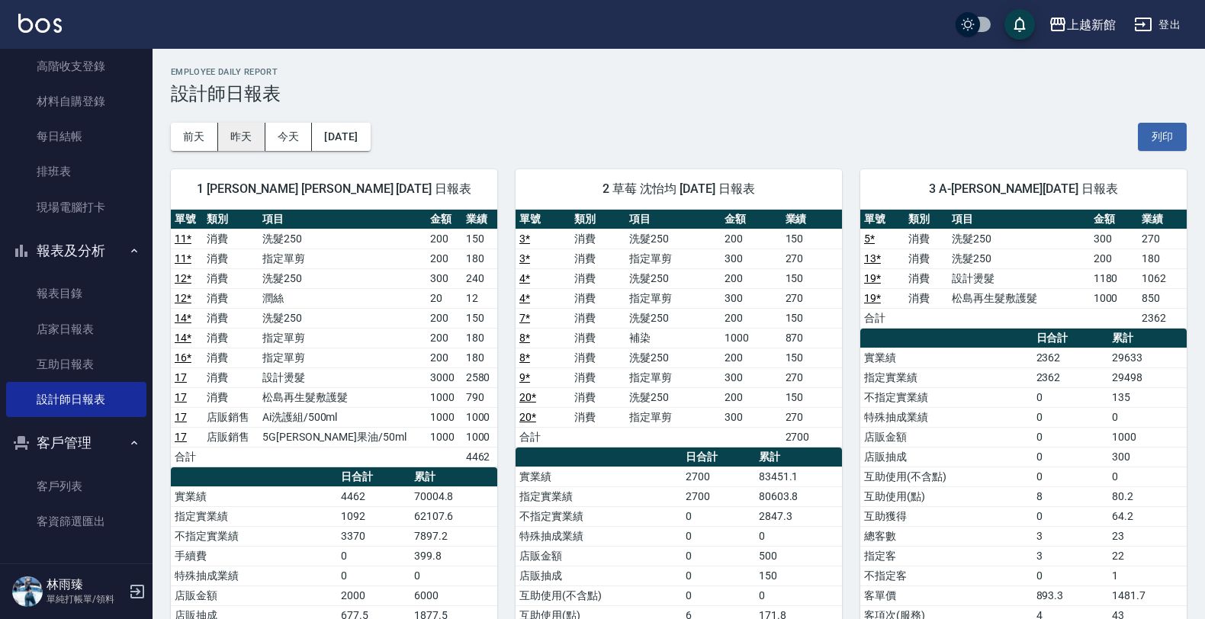
click at [252, 141] on button "昨天" at bounding box center [241, 137] width 47 height 28
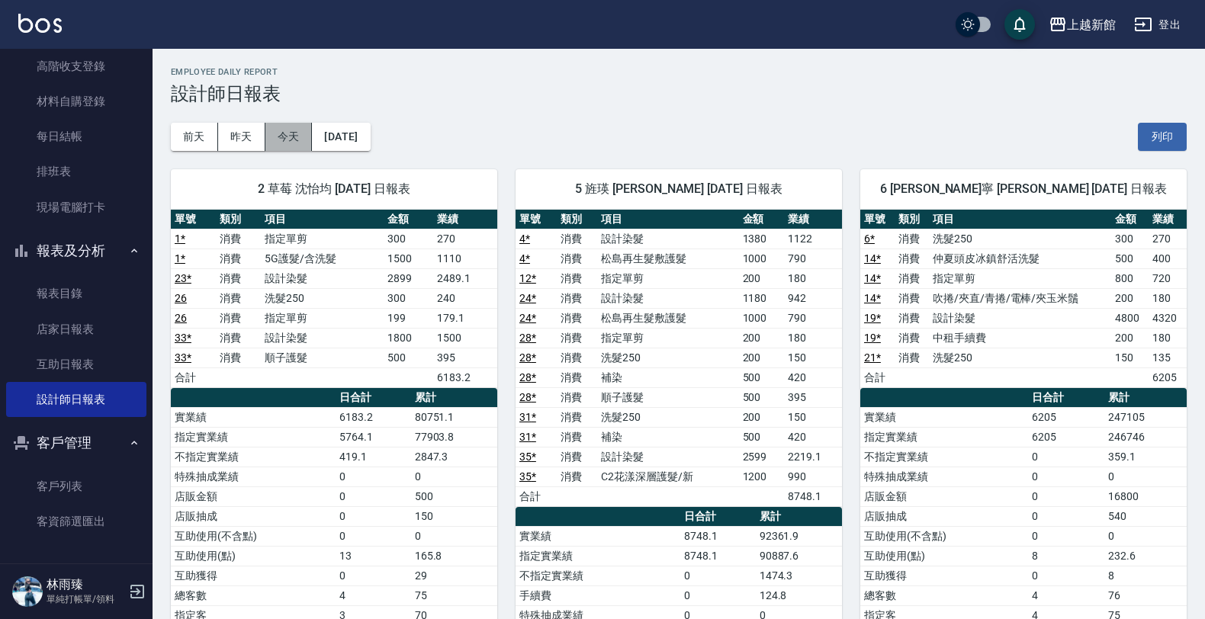
click at [274, 146] on button "今天" at bounding box center [288, 137] width 47 height 28
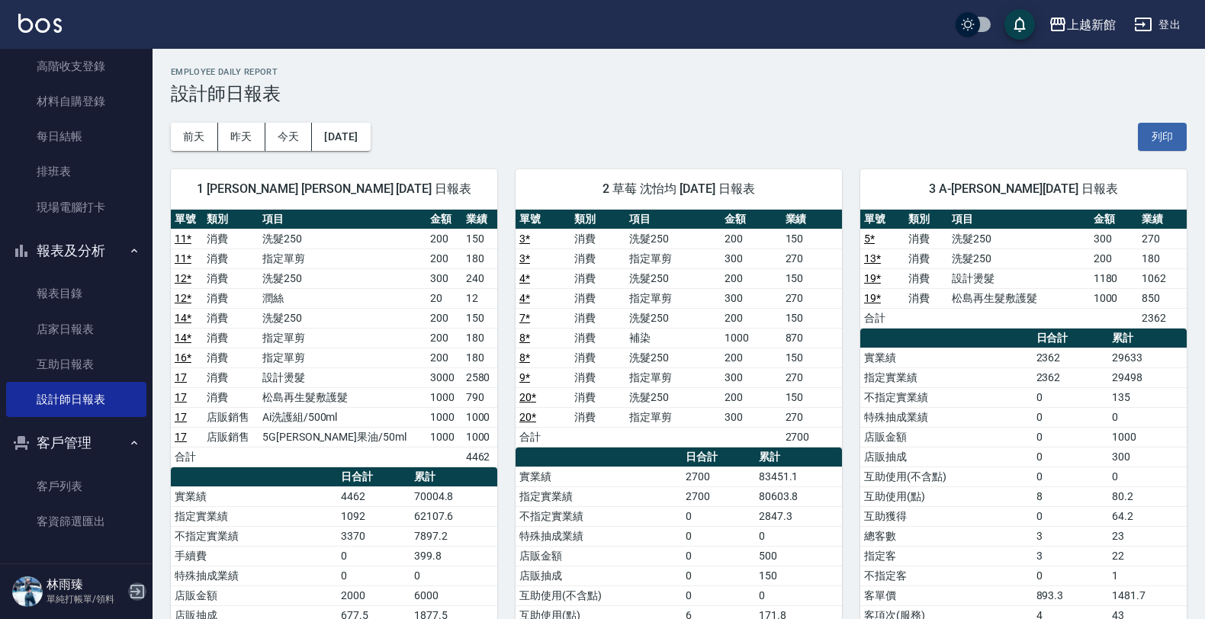
click at [131, 593] on icon "button" at bounding box center [137, 591] width 18 height 18
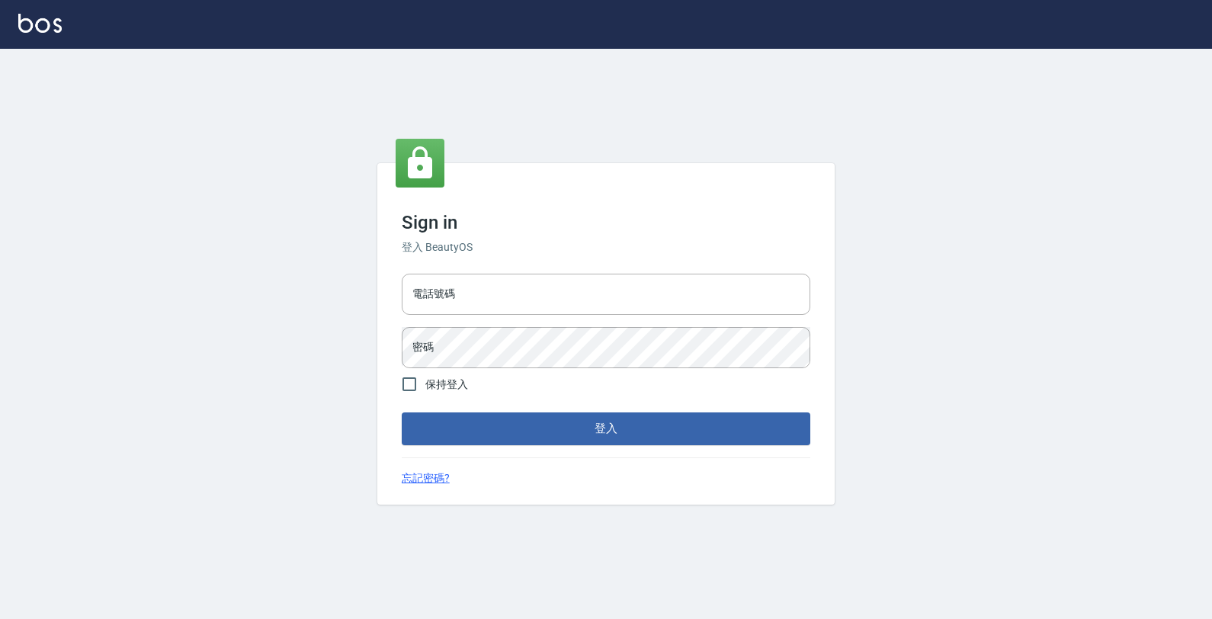
drag, startPoint x: 527, startPoint y: 299, endPoint x: 415, endPoint y: 203, distance: 147.0
click at [520, 292] on input "電話號碼" at bounding box center [606, 294] width 409 height 41
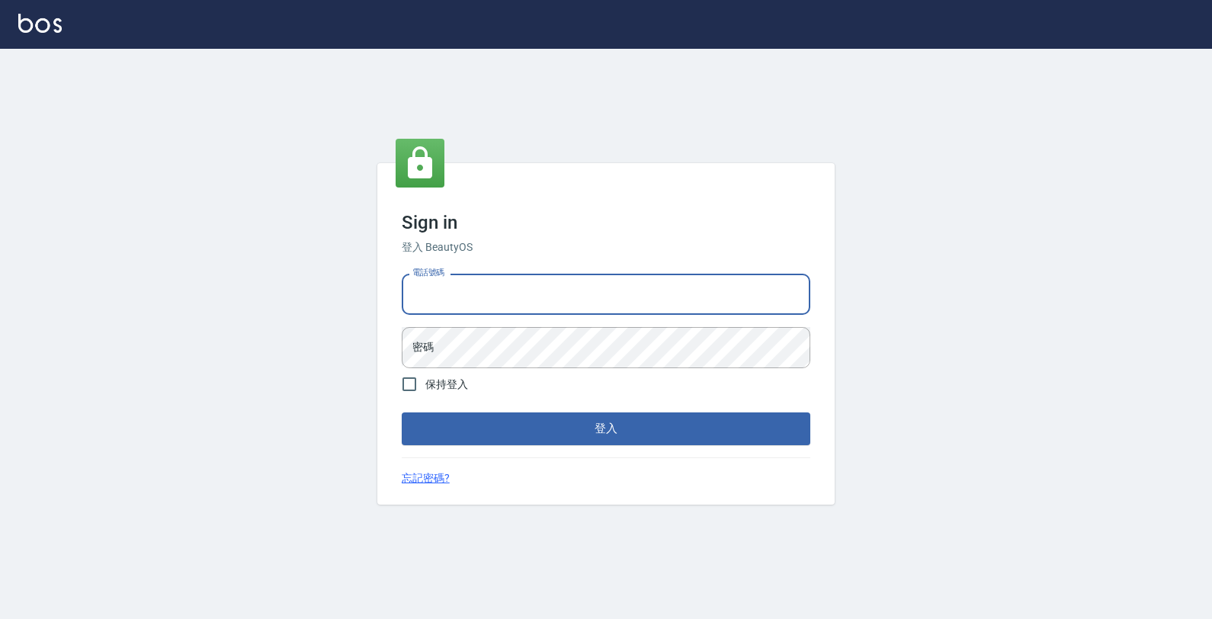
click at [611, 290] on input "電話號碼" at bounding box center [606, 294] width 409 height 41
type input "4265909"
click at [402, 412] on button "登入" at bounding box center [606, 428] width 409 height 32
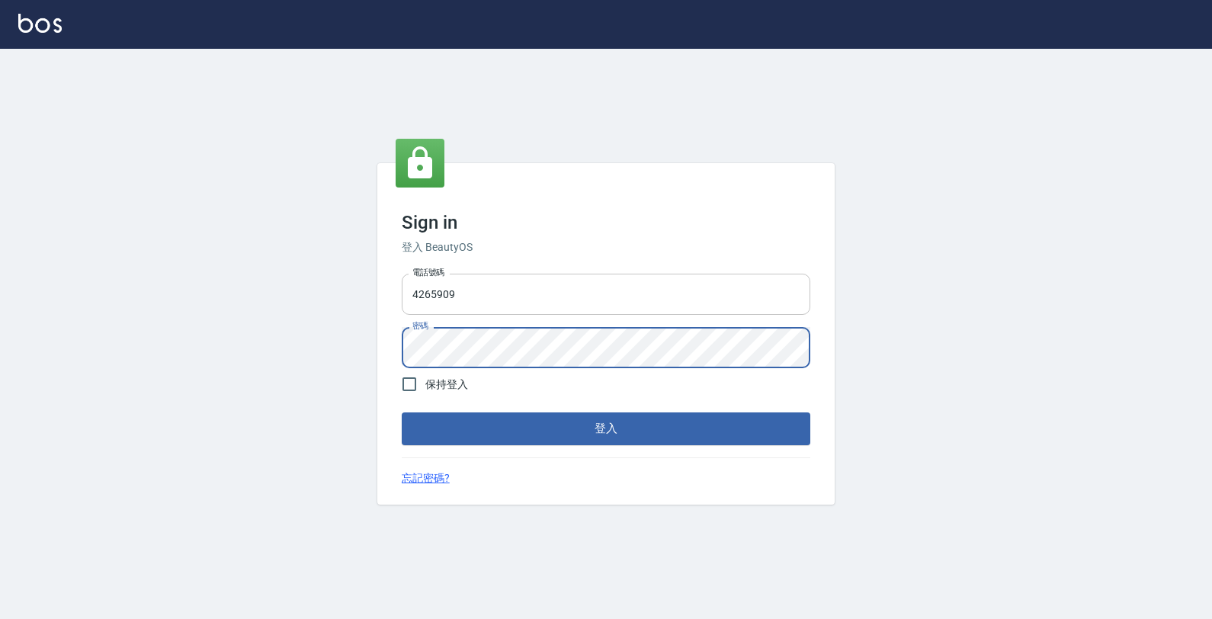
click at [402, 412] on button "登入" at bounding box center [606, 428] width 409 height 32
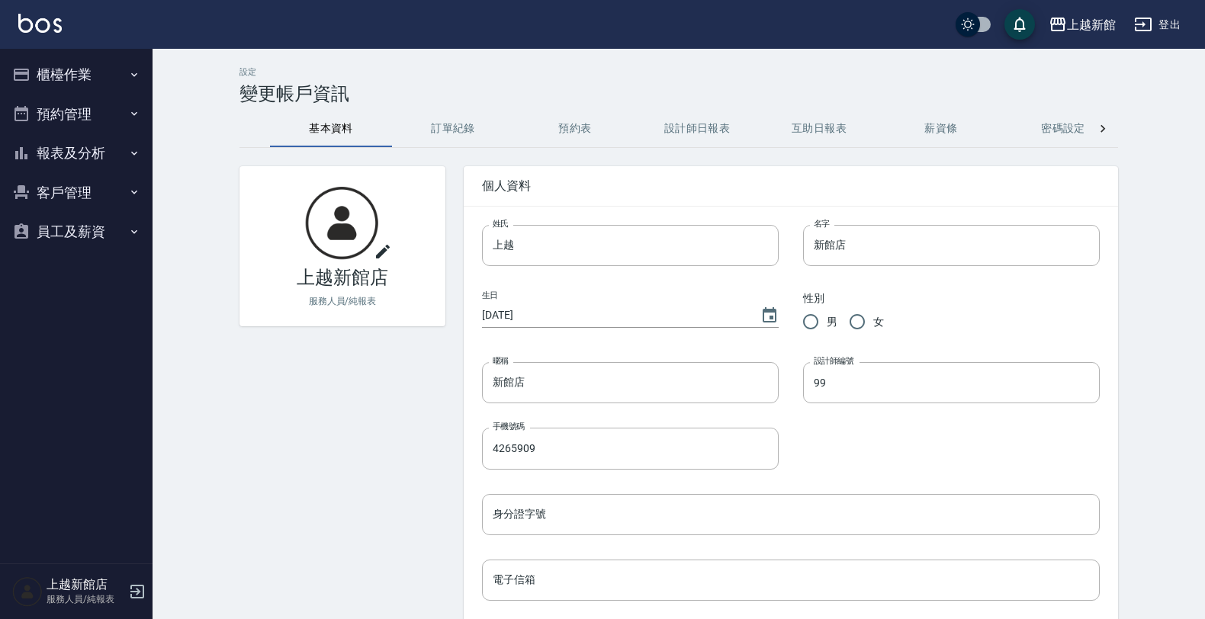
click at [33, 196] on button "客戶管理" at bounding box center [76, 193] width 140 height 40
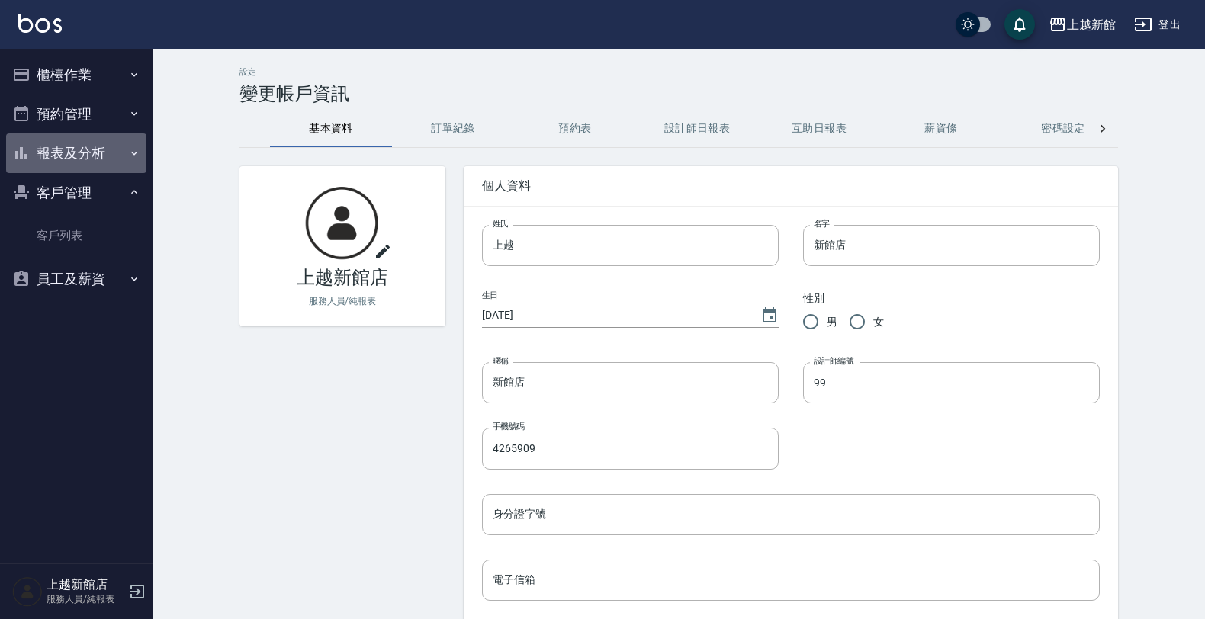
click at [69, 158] on button "報表及分析" at bounding box center [76, 153] width 140 height 40
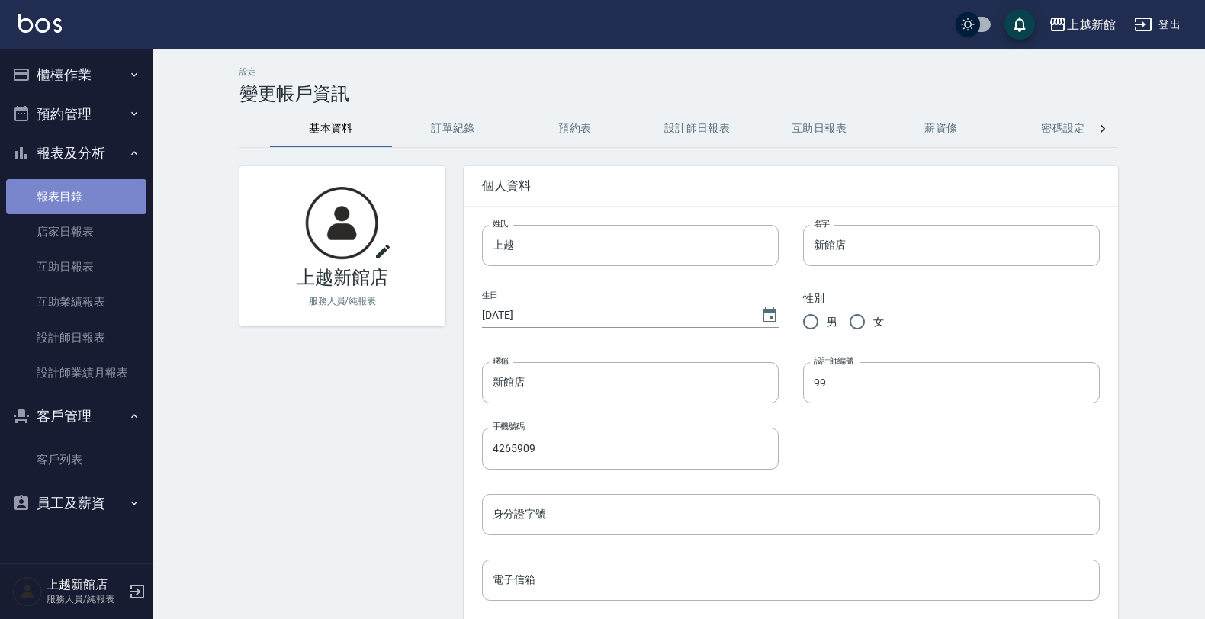
click at [89, 184] on link "報表目錄" at bounding box center [76, 196] width 140 height 35
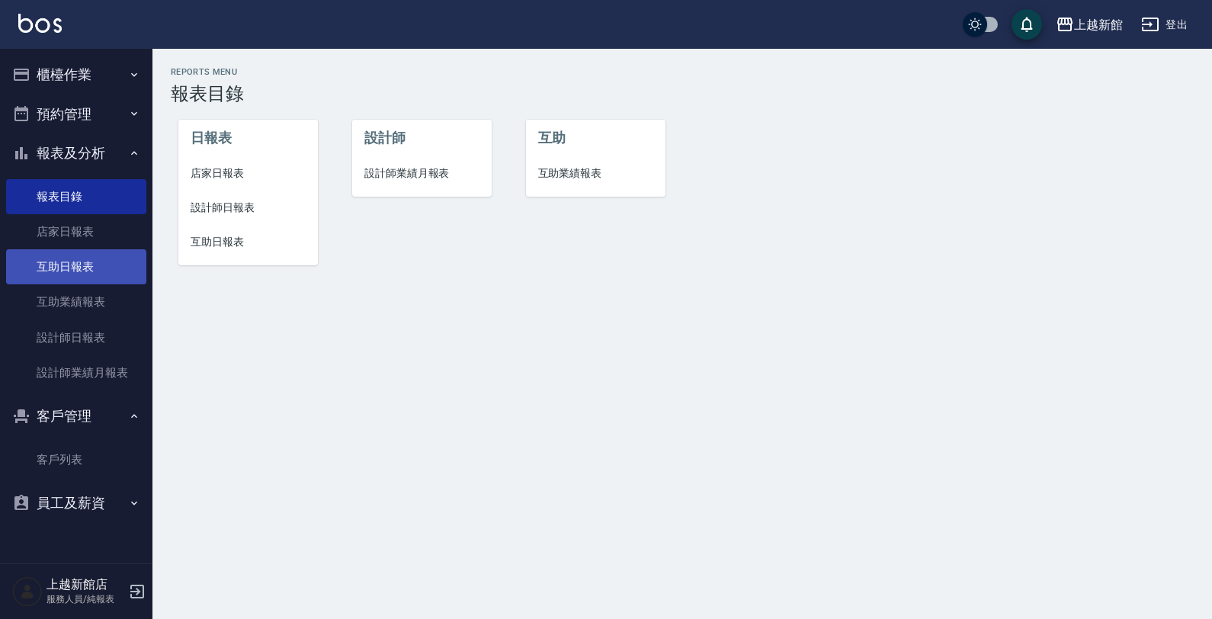
click at [100, 269] on link "互助日報表" at bounding box center [76, 266] width 140 height 35
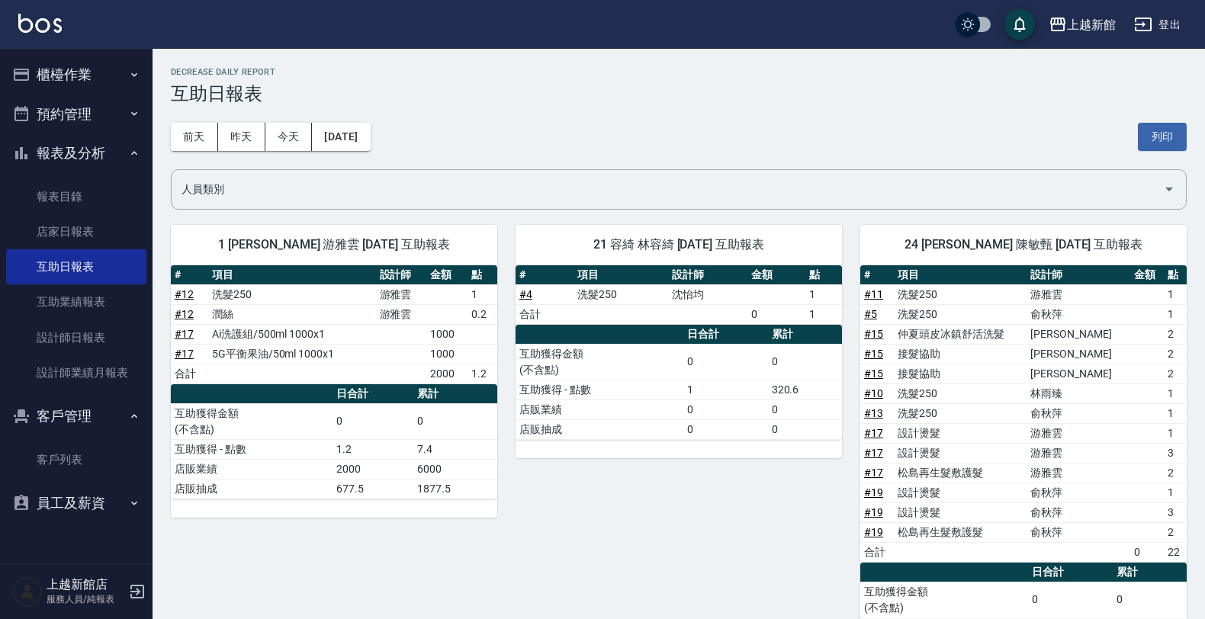
click at [6, 249] on link "互助日報表" at bounding box center [76, 266] width 140 height 35
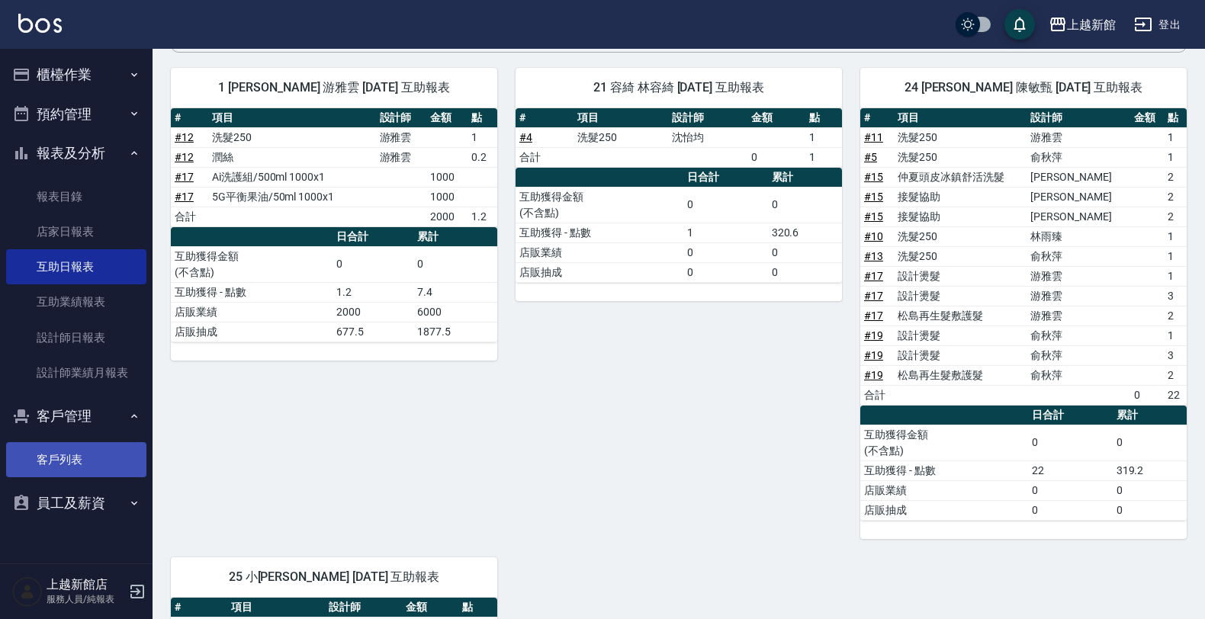
scroll to position [191, 0]
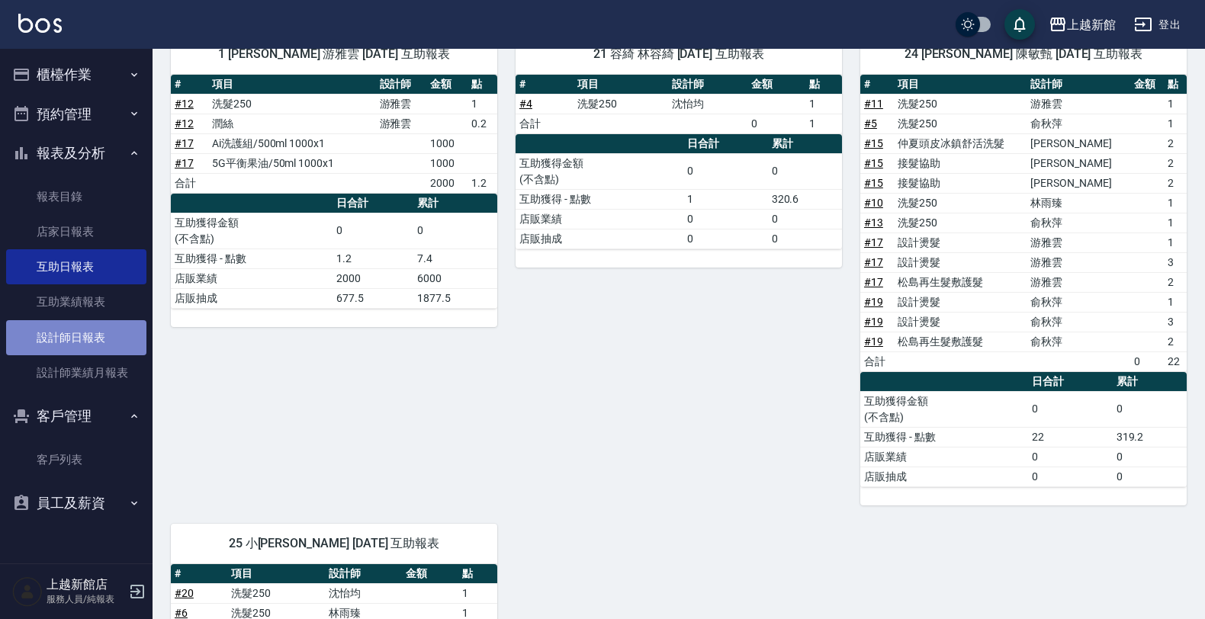
click at [88, 341] on link "設計師日報表" at bounding box center [76, 337] width 140 height 35
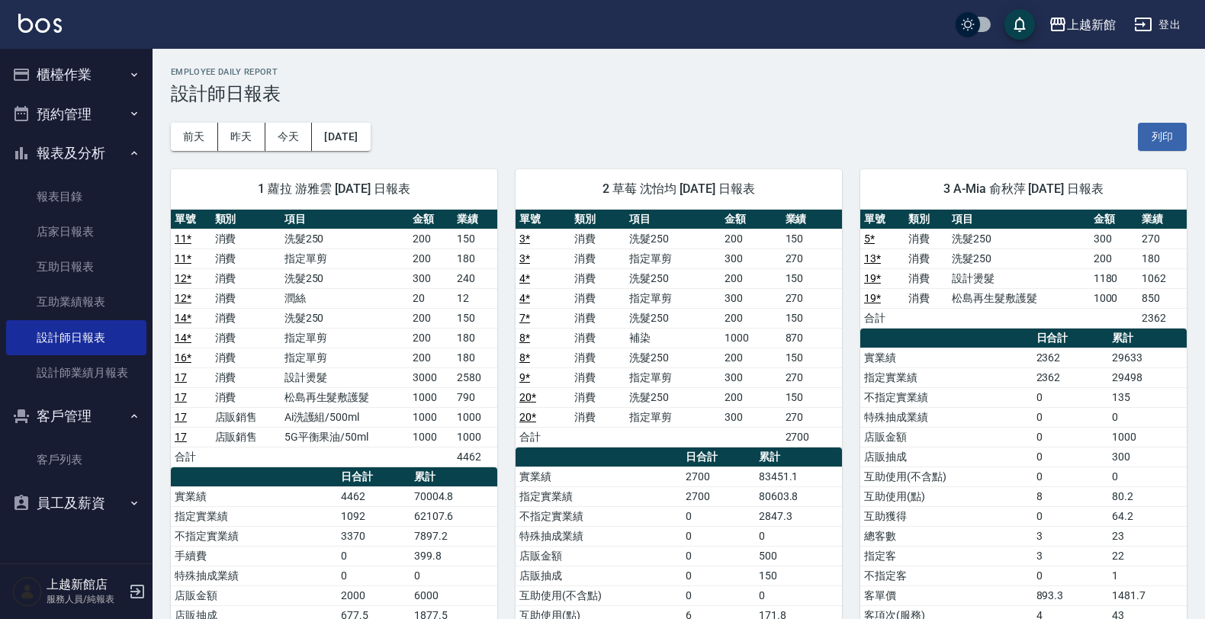
drag, startPoint x: 105, startPoint y: 66, endPoint x: 90, endPoint y: 109, distance: 46.1
click at [105, 67] on button "櫃檯作業" at bounding box center [76, 75] width 140 height 40
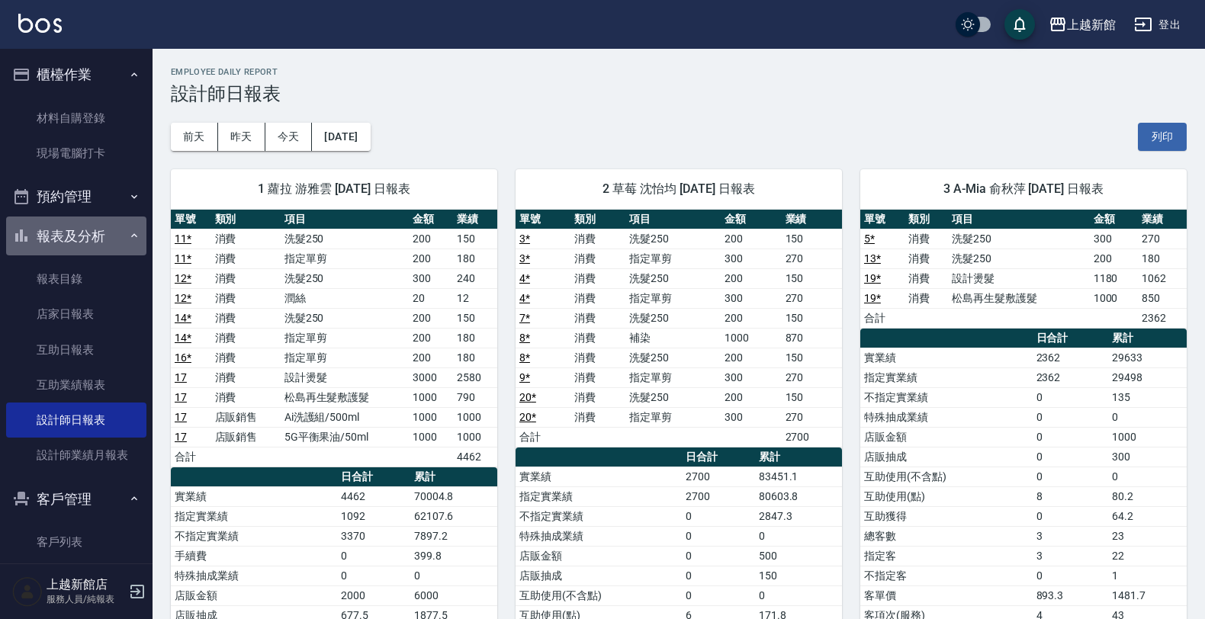
click at [100, 241] on button "報表及分析" at bounding box center [76, 237] width 140 height 40
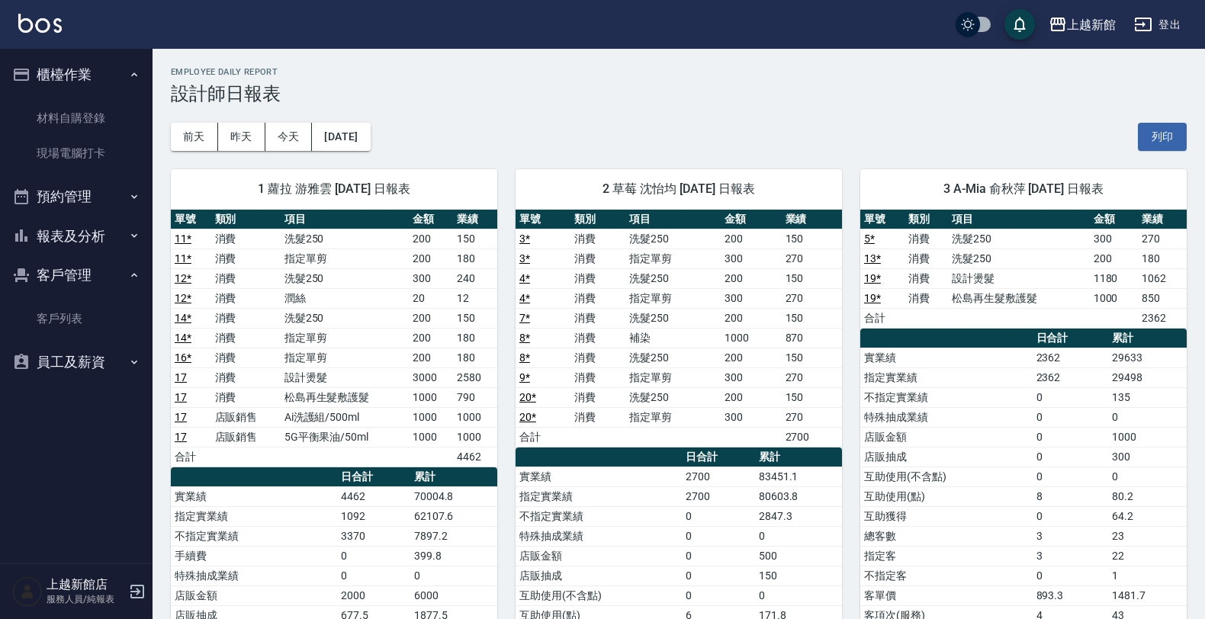
click at [146, 595] on div "上越新館店 服務人員/純報表" at bounding box center [76, 591] width 152 height 55
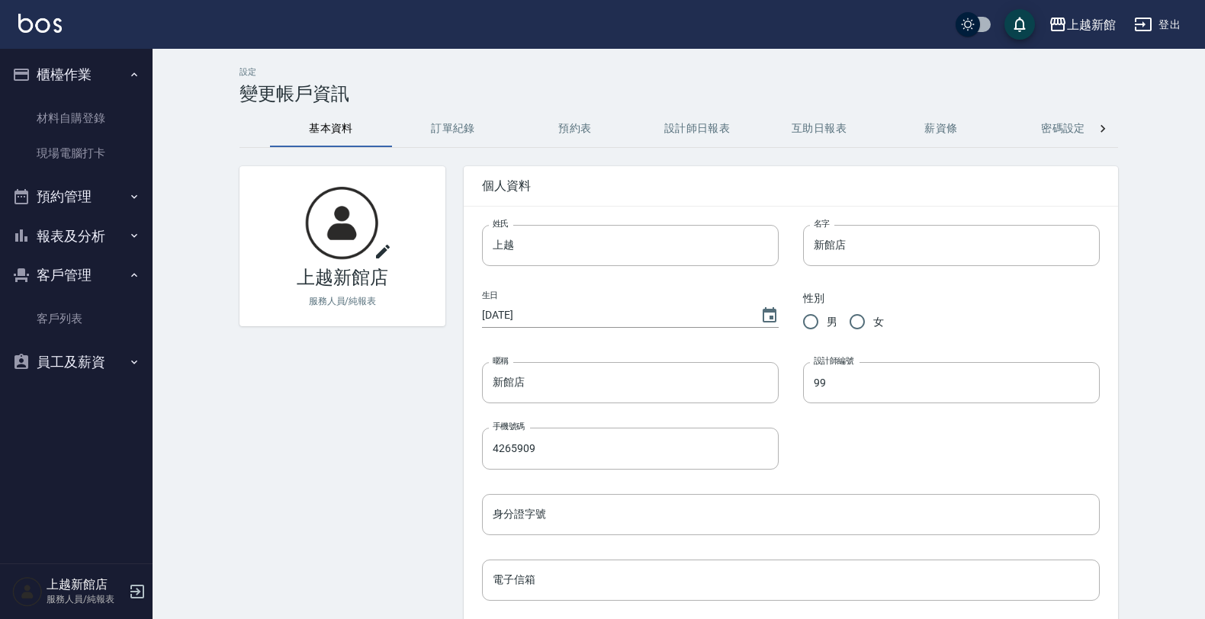
click at [134, 597] on icon "button" at bounding box center [137, 592] width 14 height 14
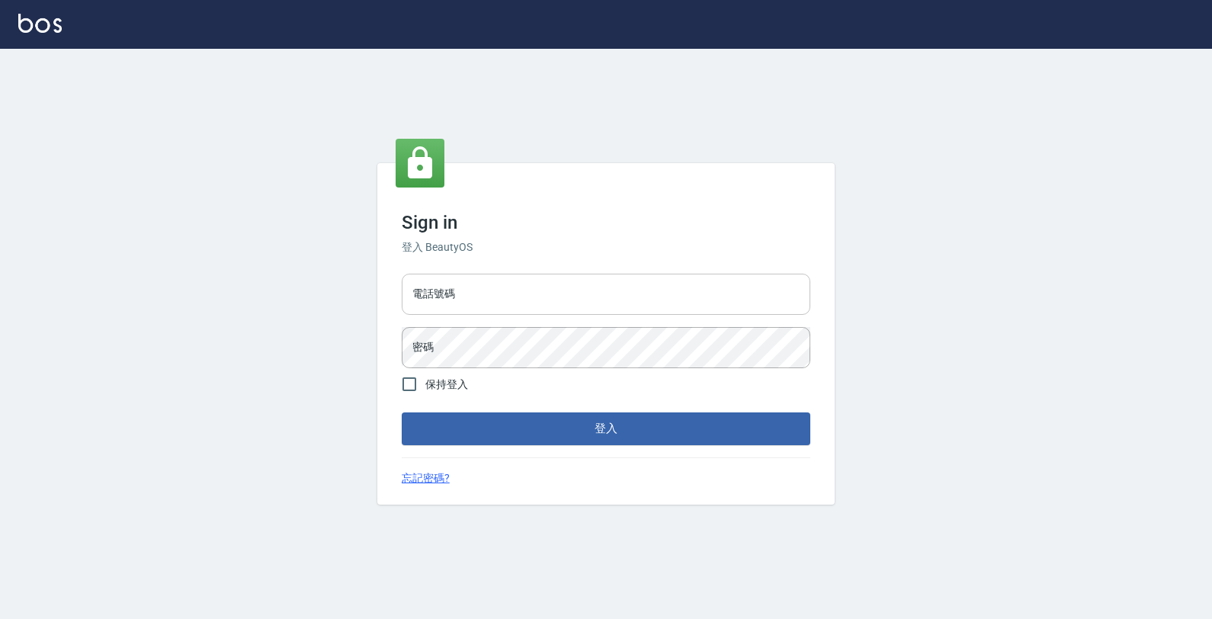
drag, startPoint x: 0, startPoint y: 0, endPoint x: 557, endPoint y: 305, distance: 635.3
click at [568, 300] on input "電話號碼" at bounding box center [606, 294] width 409 height 41
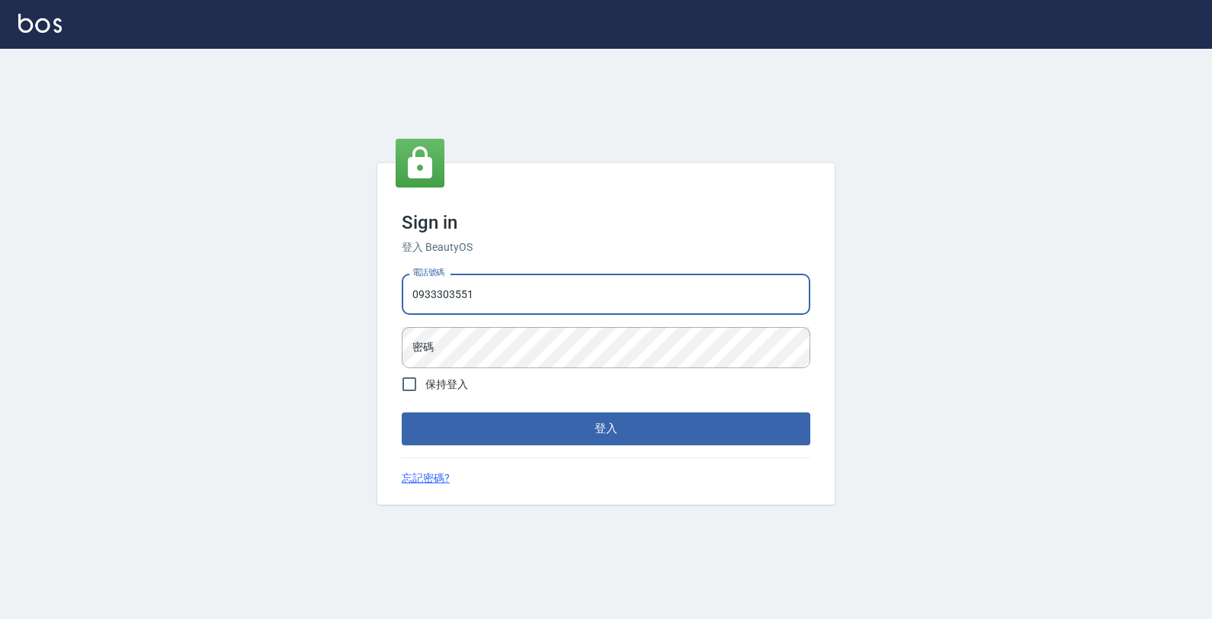
type input "0933303551"
click at [402, 412] on button "登入" at bounding box center [606, 428] width 409 height 32
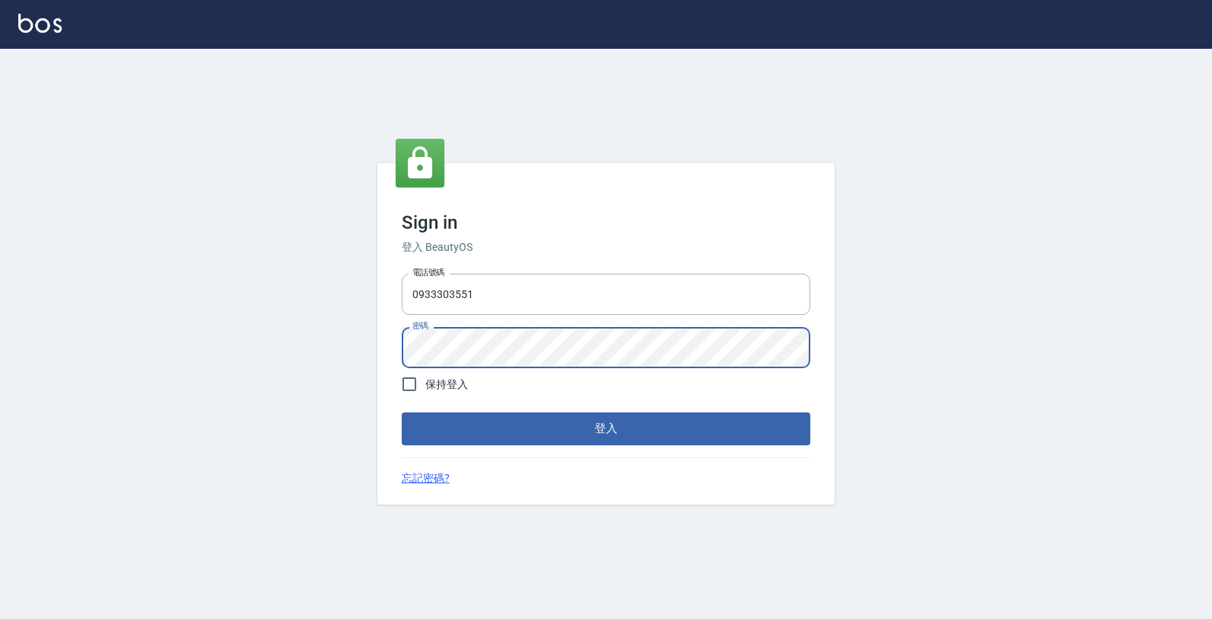
click at [402, 412] on button "登入" at bounding box center [606, 428] width 409 height 32
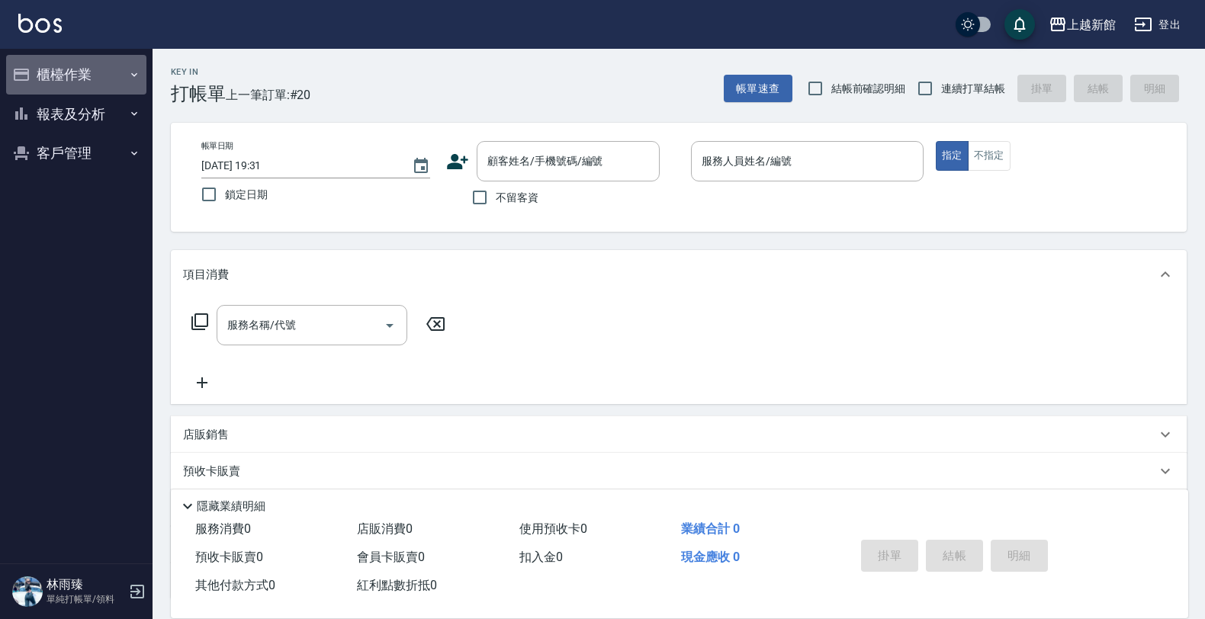
click at [88, 78] on button "櫃檯作業" at bounding box center [76, 75] width 140 height 40
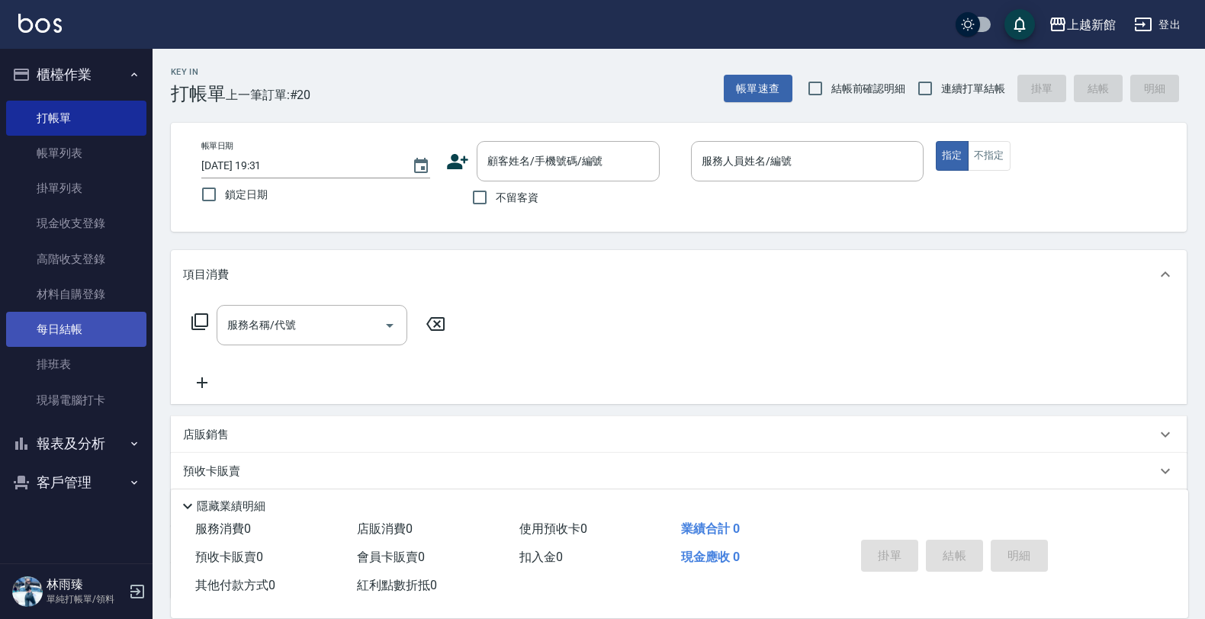
click at [63, 328] on link "每日結帳" at bounding box center [76, 329] width 140 height 35
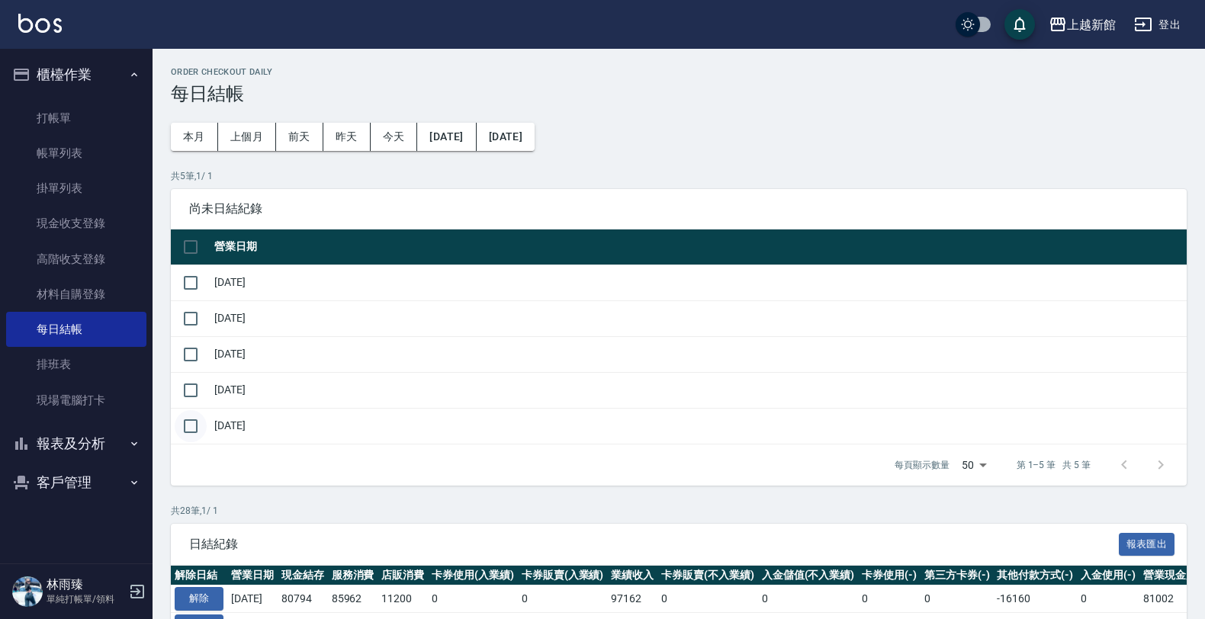
click at [180, 428] on input "checkbox" at bounding box center [191, 426] width 32 height 32
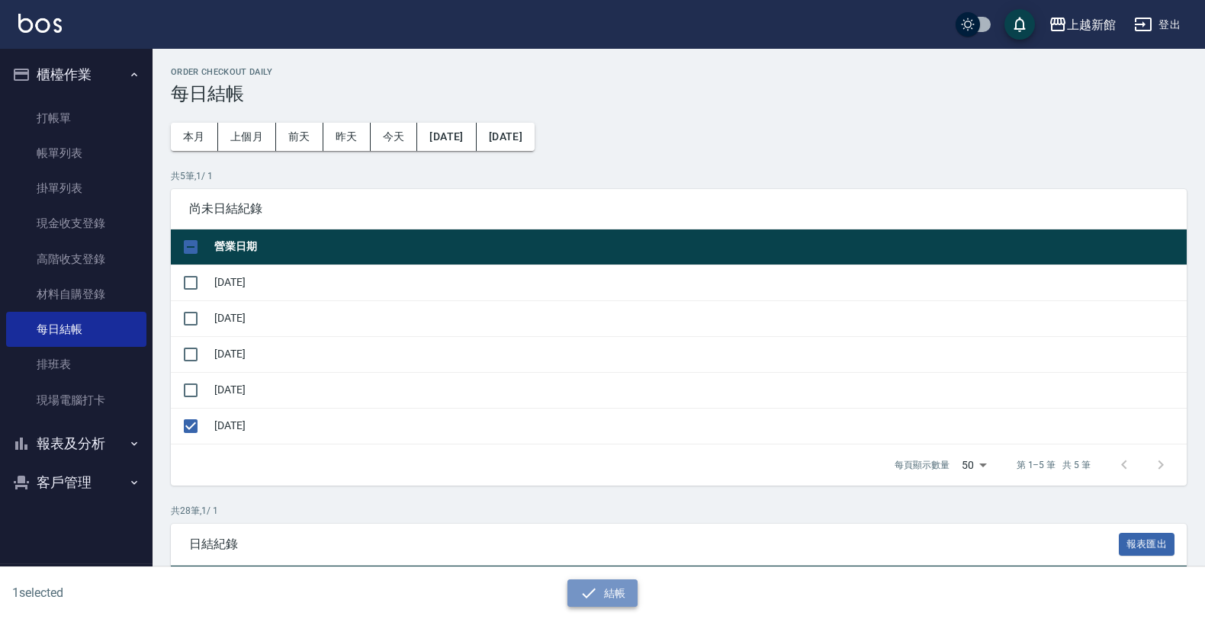
click at [595, 588] on icon "button" at bounding box center [588, 593] width 18 height 18
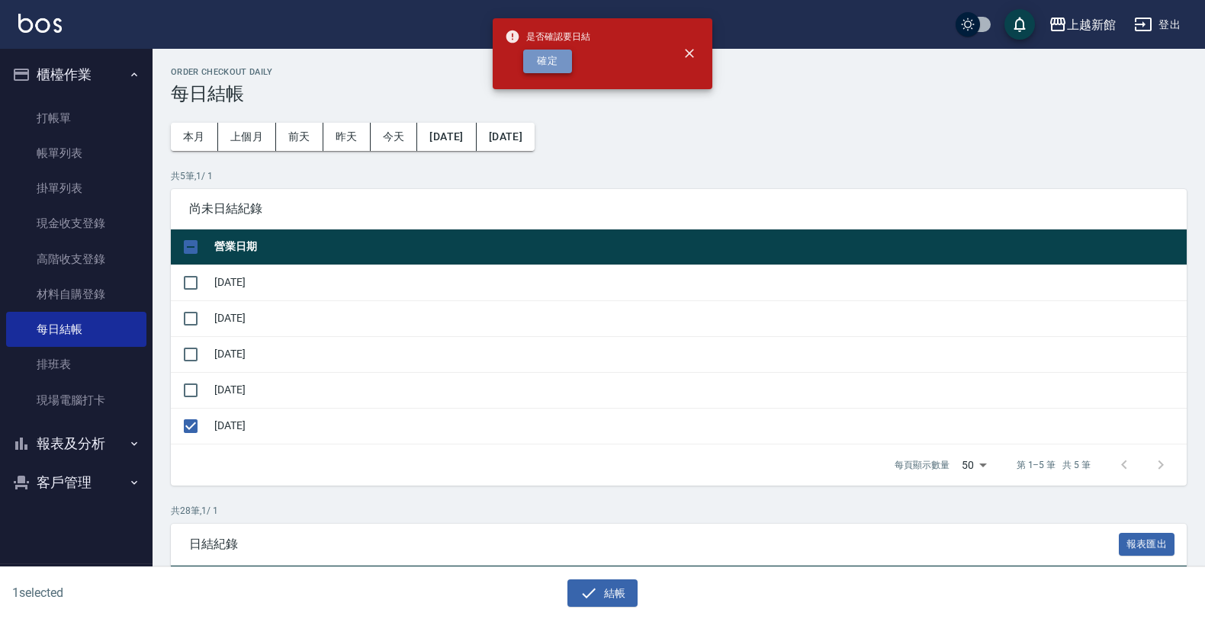
click at [549, 54] on button "確定" at bounding box center [547, 62] width 49 height 24
checkbox input "false"
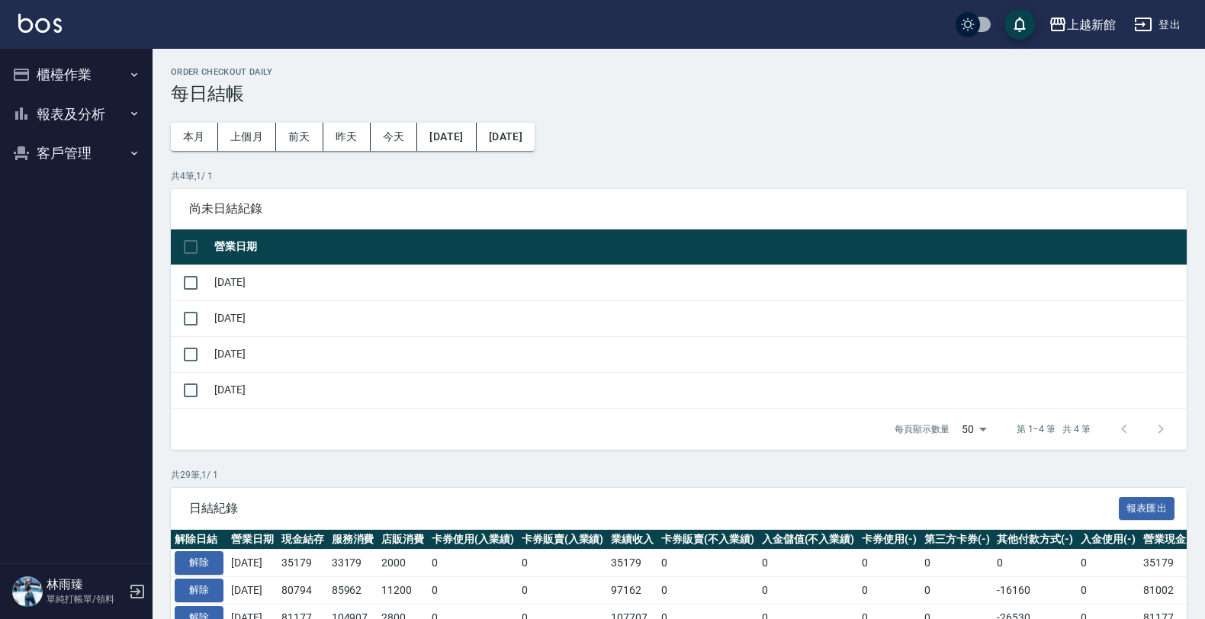
drag, startPoint x: 76, startPoint y: 81, endPoint x: 80, endPoint y: 101, distance: 20.2
click at [76, 82] on button "櫃檯作業" at bounding box center [76, 75] width 140 height 40
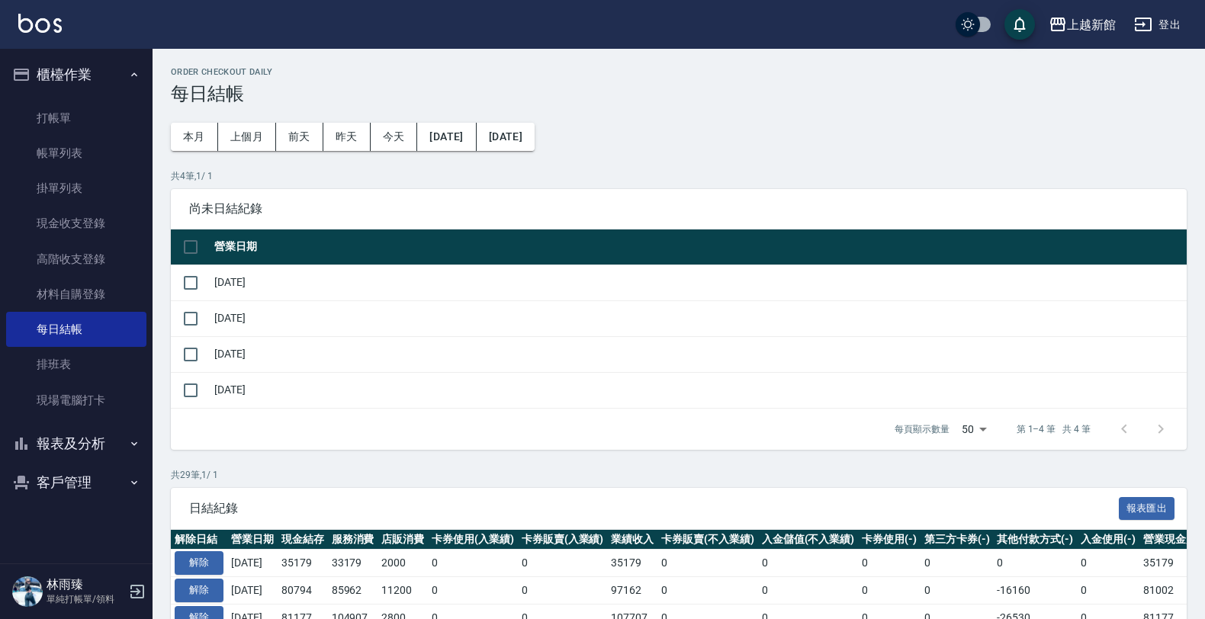
click at [86, 435] on button "報表及分析" at bounding box center [76, 444] width 140 height 40
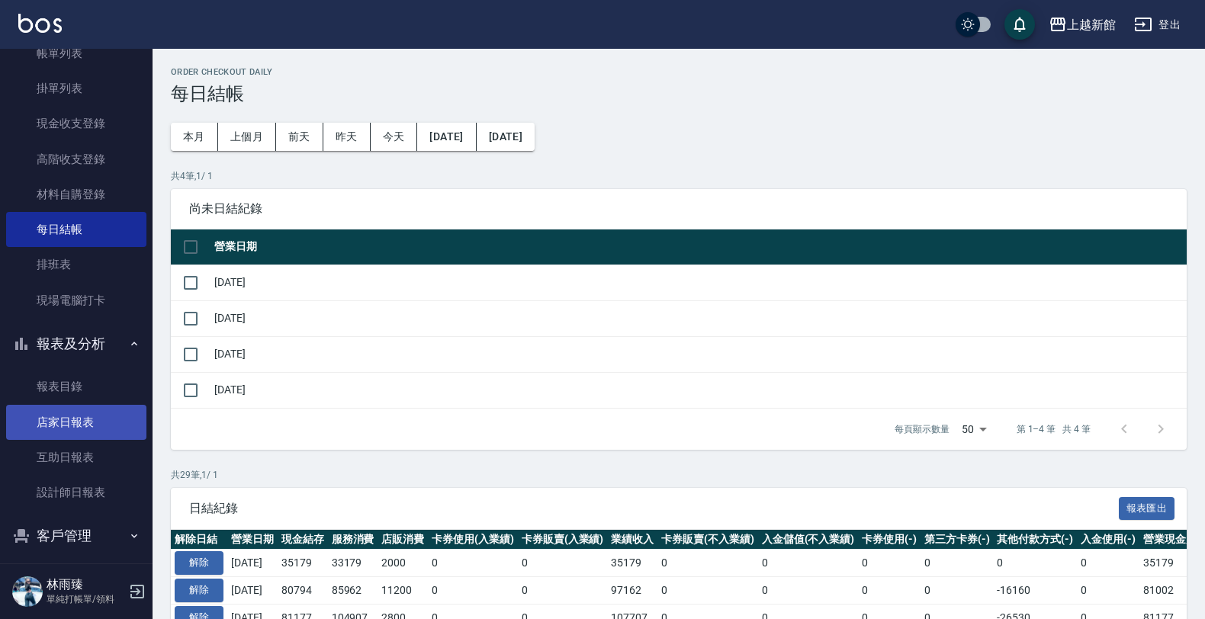
scroll to position [105, 0]
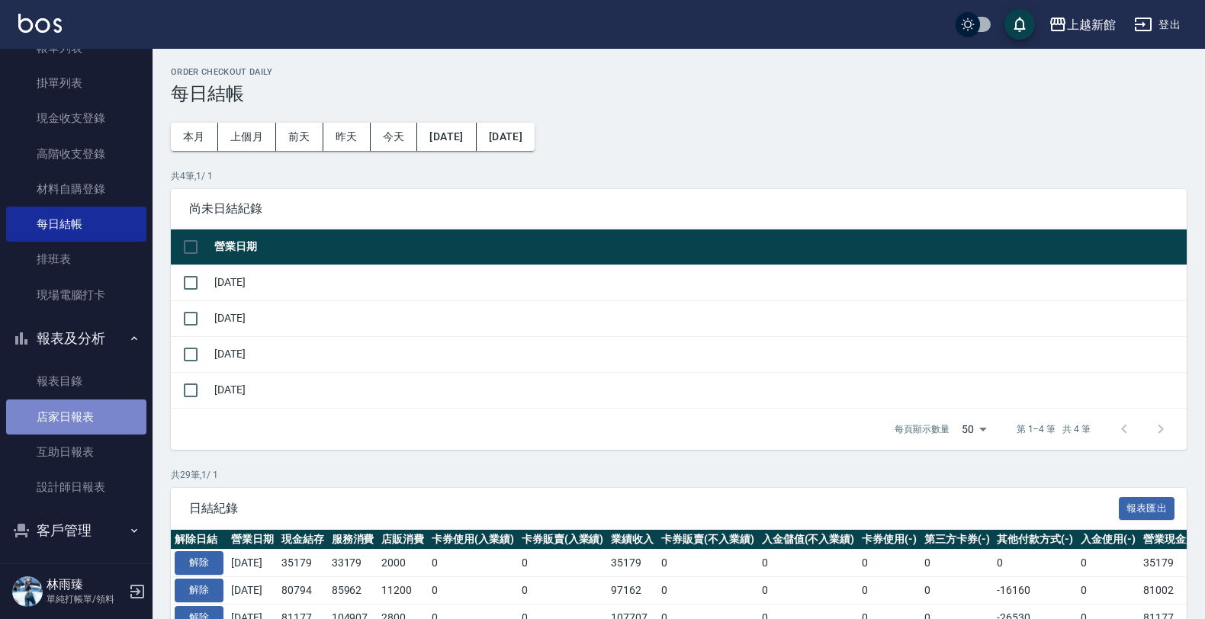
click at [107, 413] on link "店家日報表" at bounding box center [76, 416] width 140 height 35
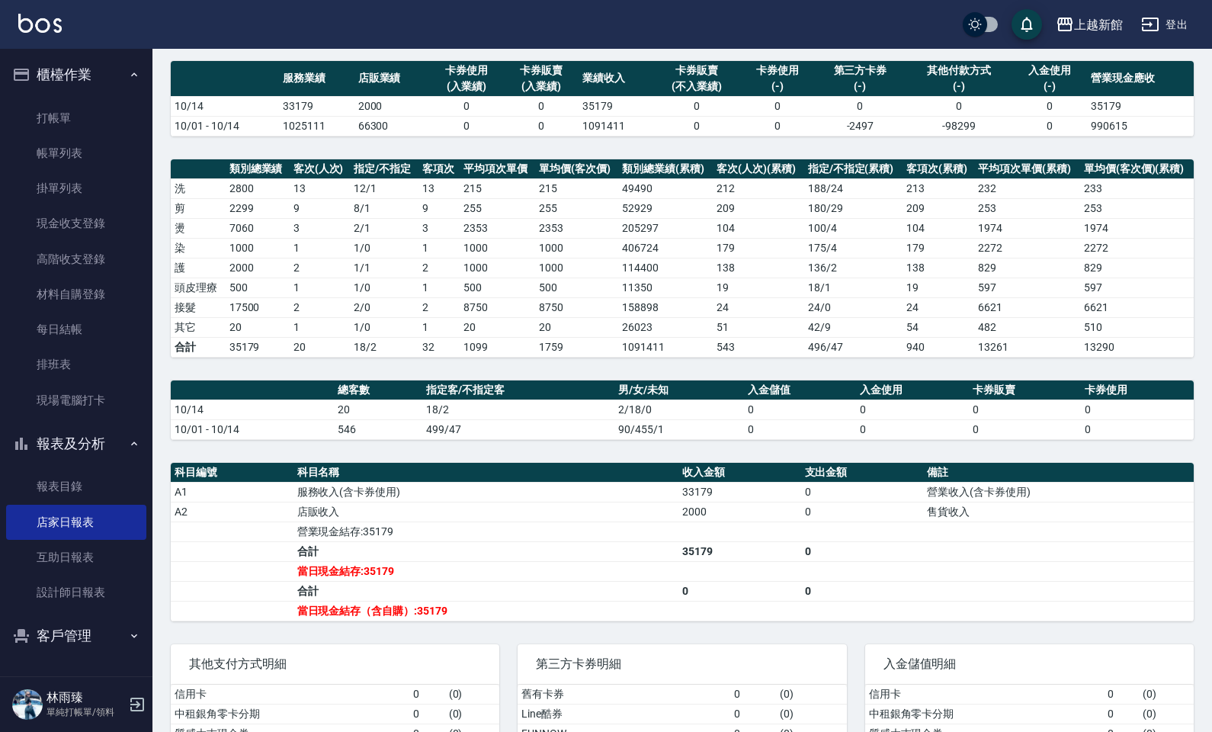
scroll to position [107, 0]
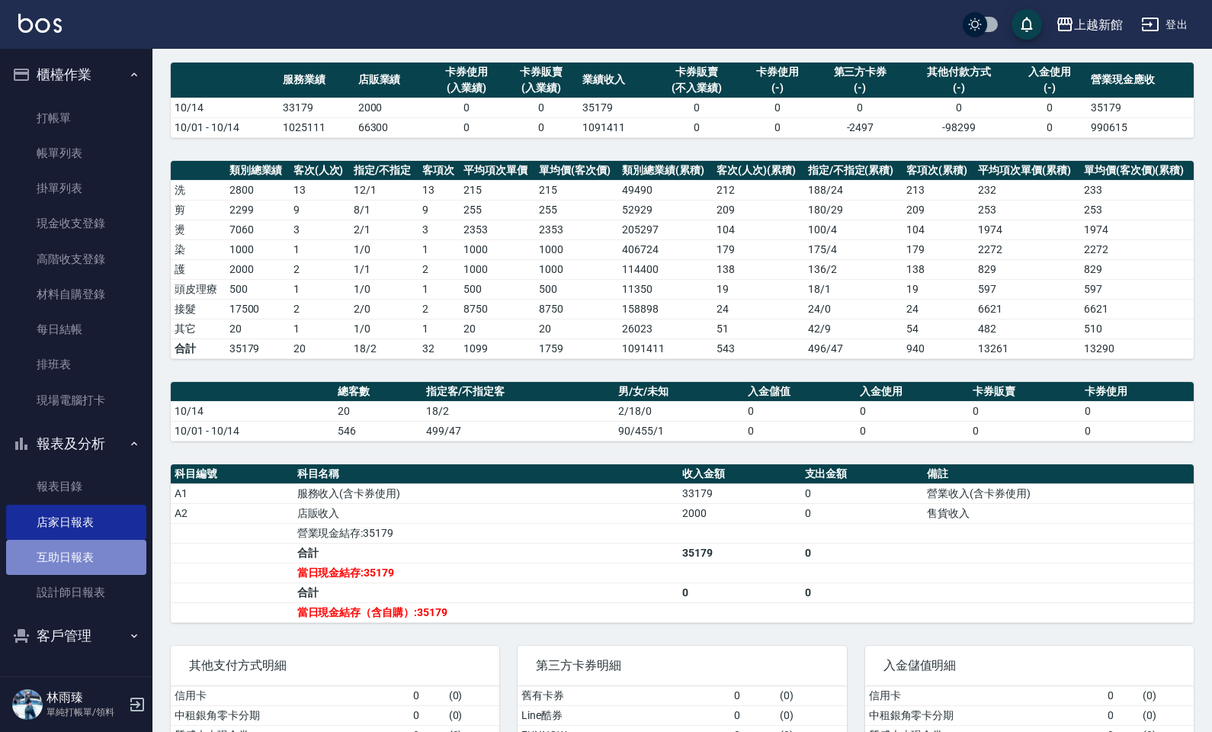
click at [57, 557] on link "互助日報表" at bounding box center [76, 557] width 140 height 35
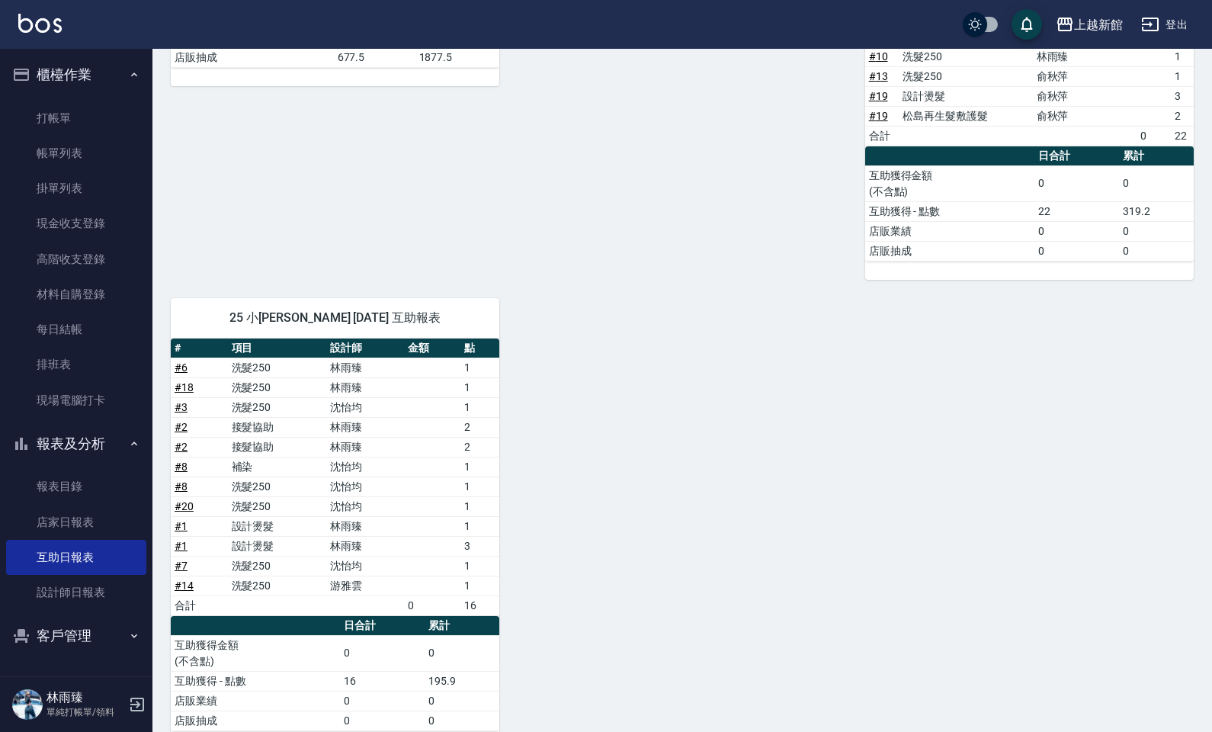
scroll to position [459, 0]
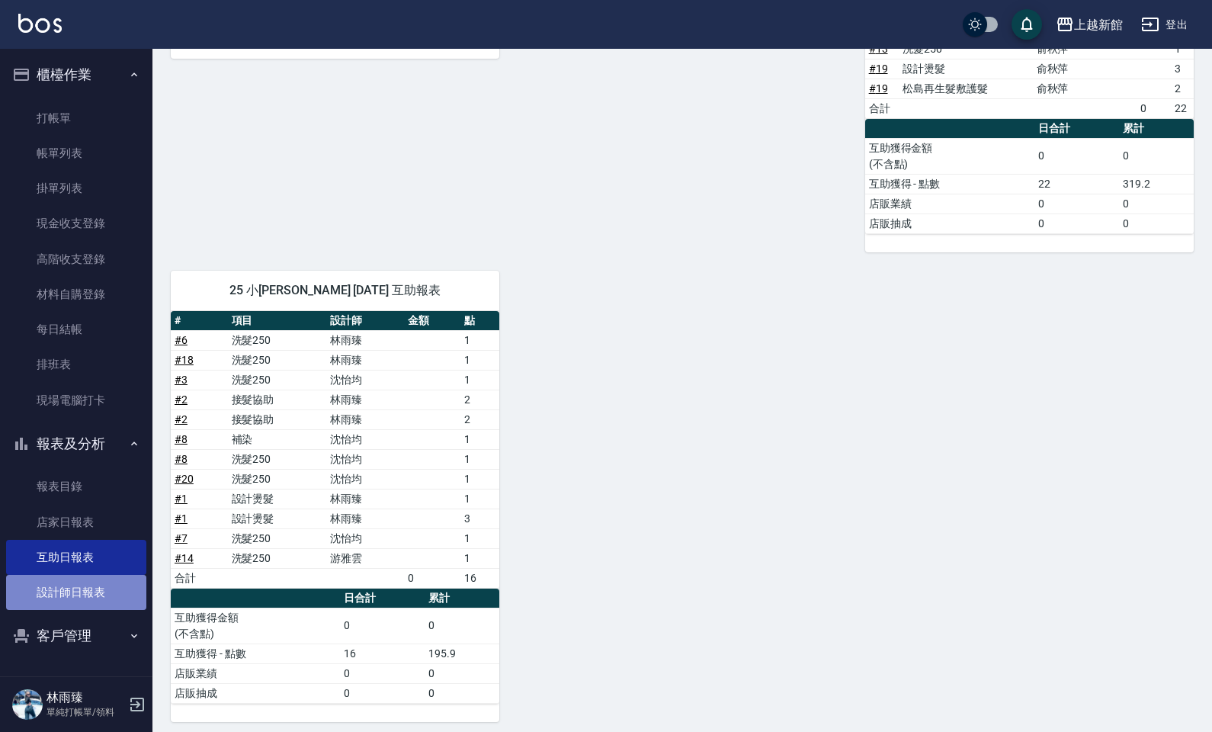
click at [80, 585] on link "設計師日報表" at bounding box center [76, 592] width 140 height 35
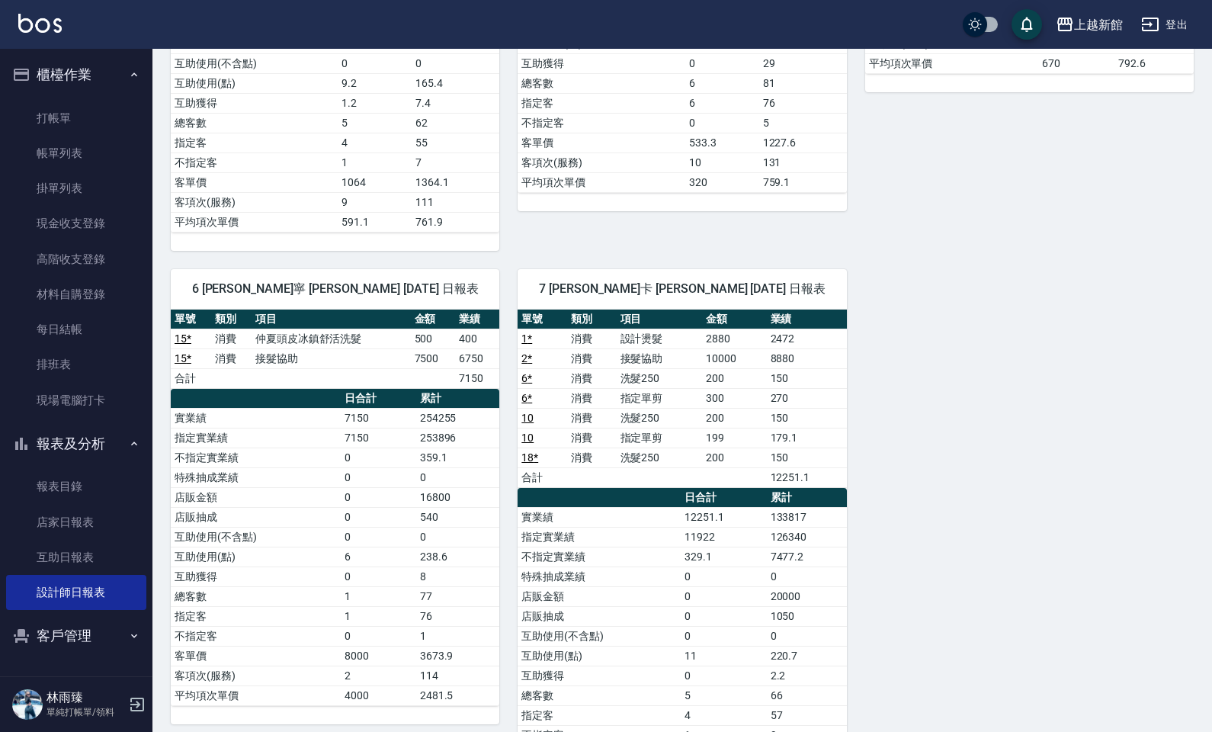
scroll to position [595, 0]
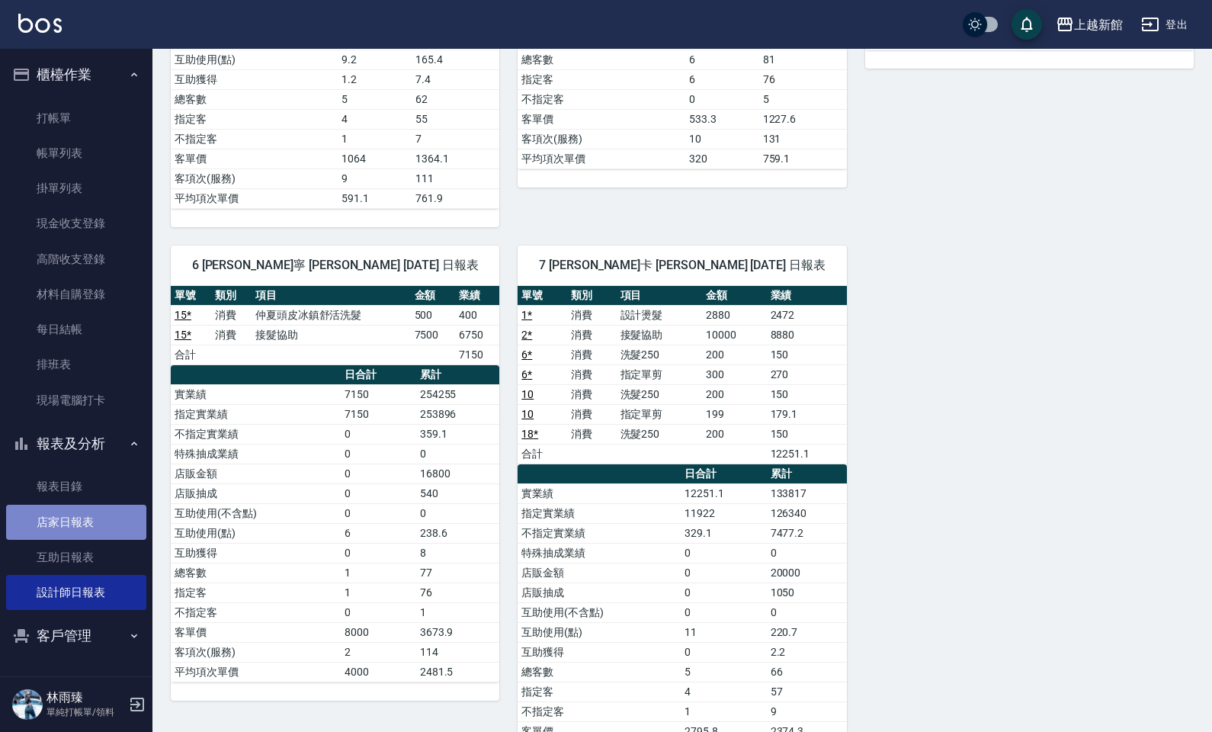
click at [81, 530] on link "店家日報表" at bounding box center [76, 522] width 140 height 35
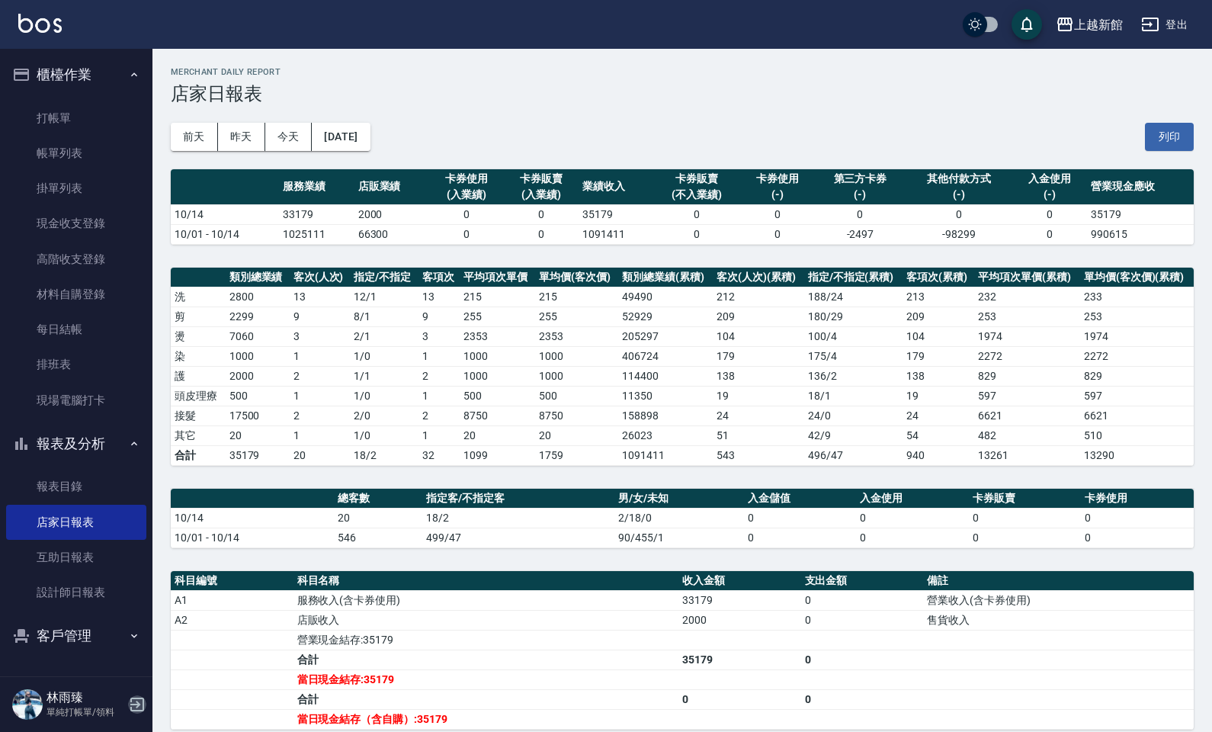
click at [132, 618] on icon "button" at bounding box center [137, 704] width 18 height 18
